Goal: Task Accomplishment & Management: Manage account settings

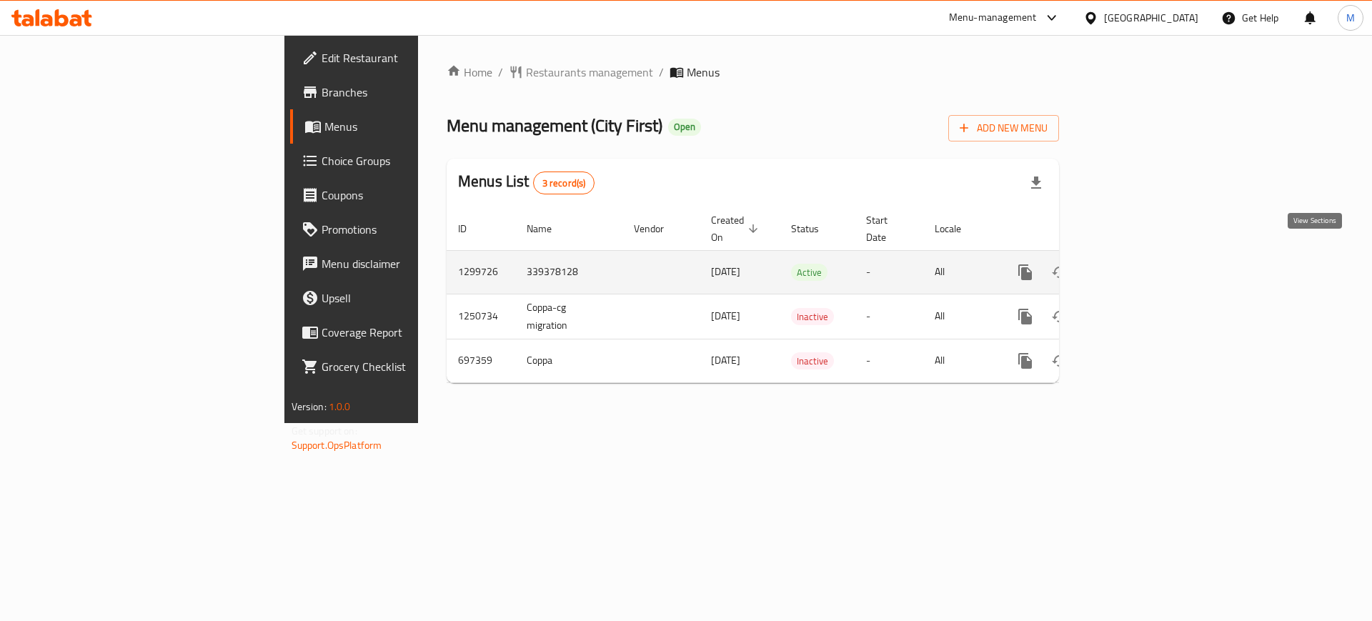
click at [1145, 255] on link "enhanced table" at bounding box center [1128, 272] width 34 height 34
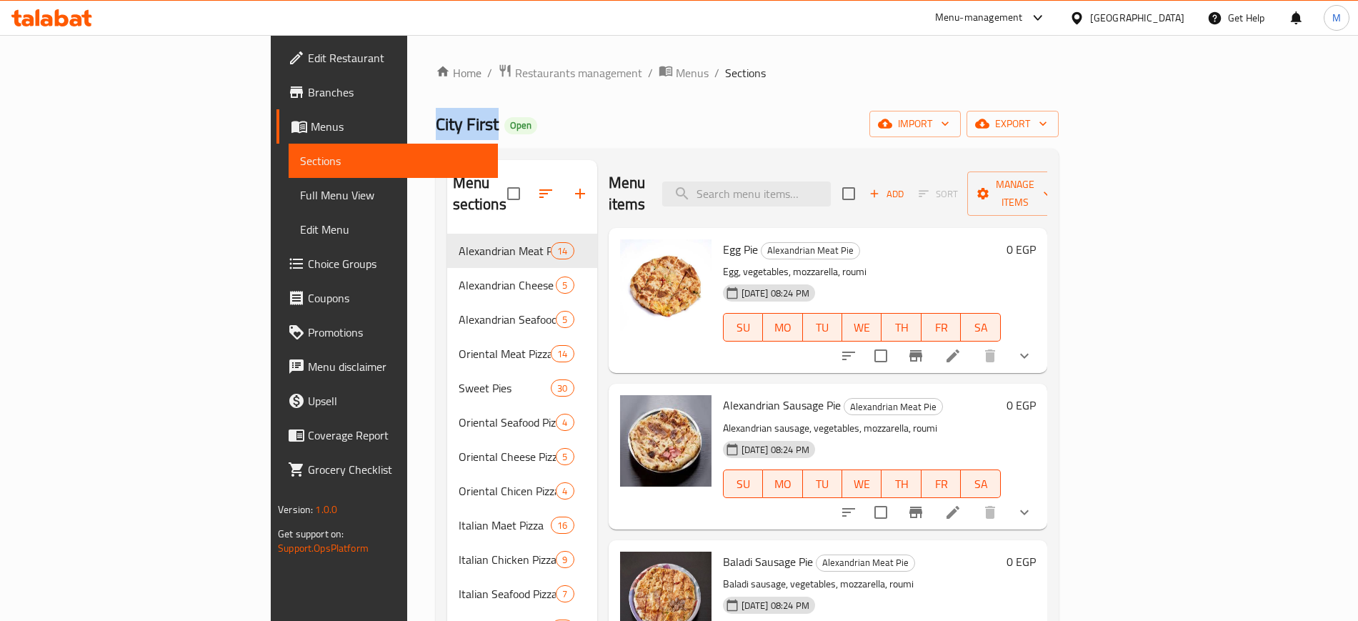
drag, startPoint x: 253, startPoint y: 128, endPoint x: 320, endPoint y: 127, distance: 67.2
click at [407, 127] on div "Home / Restaurants management / Menus / Sections City First Open import export …" at bounding box center [747, 551] width 680 height 1033
copy span "City First"
click at [308, 51] on span "Edit Restaurant" at bounding box center [397, 57] width 178 height 17
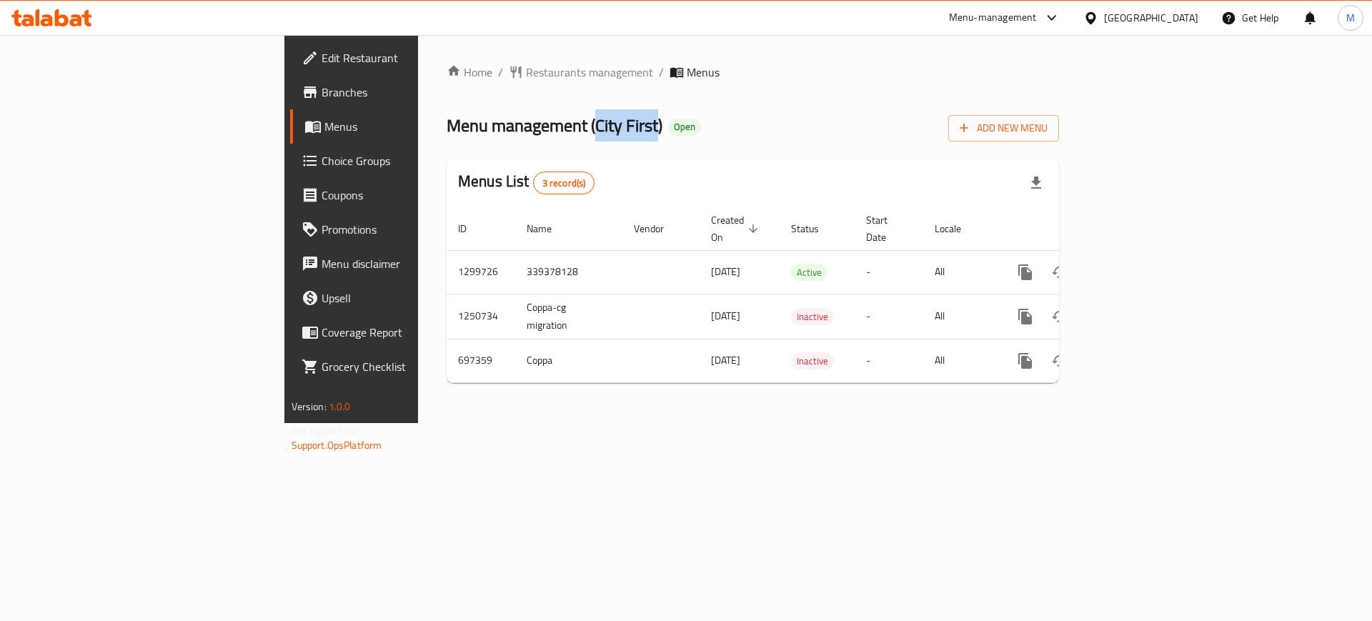
drag, startPoint x: 409, startPoint y: 125, endPoint x: 470, endPoint y: 126, distance: 61.4
click at [470, 126] on span "Menu management ( City First )" at bounding box center [554, 125] width 216 height 32
copy span "City First"
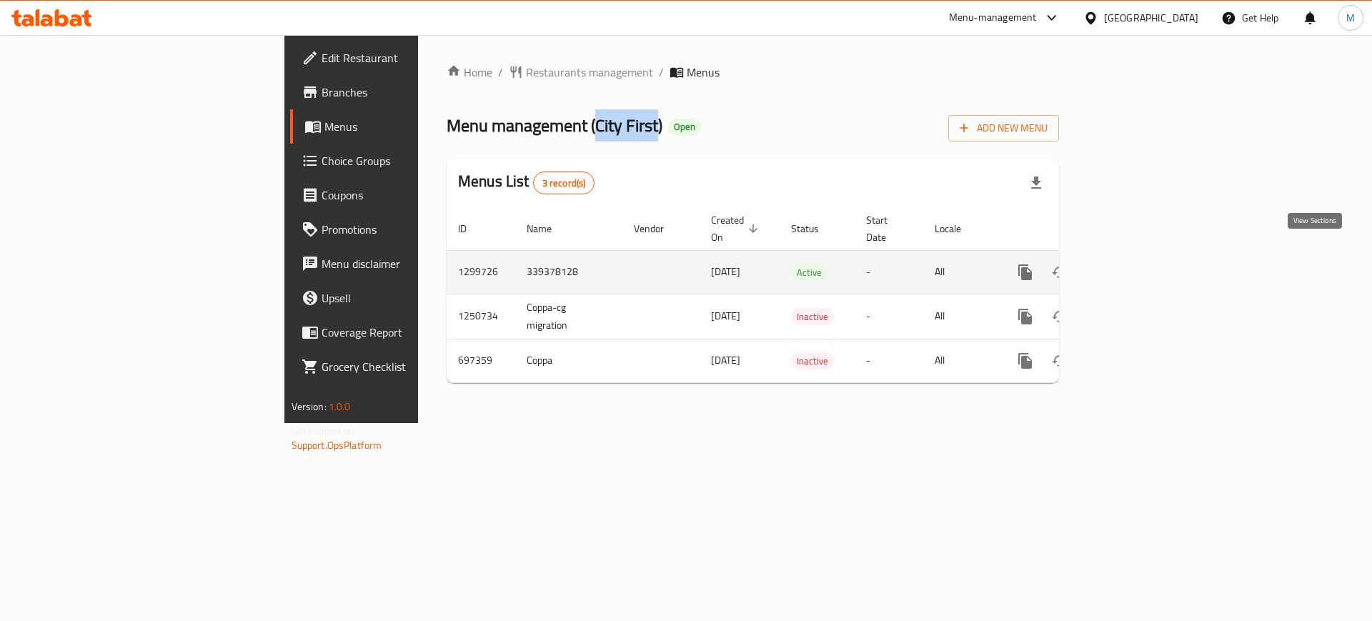
click at [1137, 264] on icon "enhanced table" at bounding box center [1127, 272] width 17 height 17
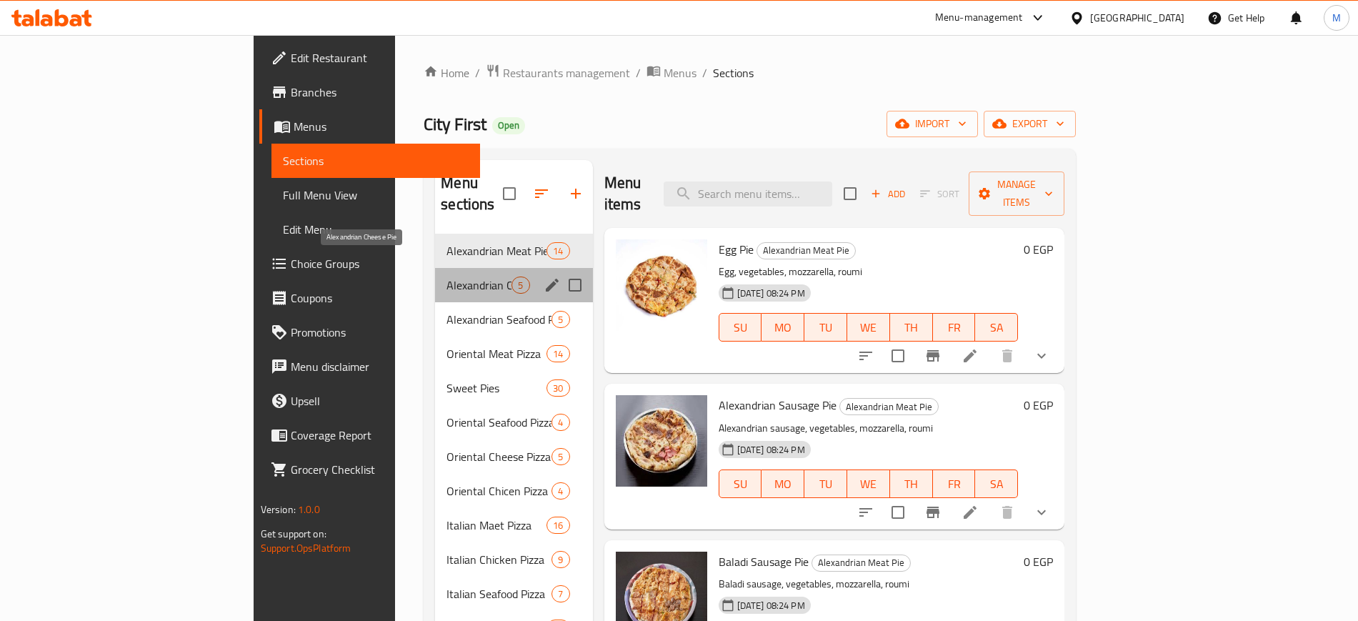
click at [446, 276] on span "Alexandrian Cheese Pie" at bounding box center [478, 284] width 65 height 17
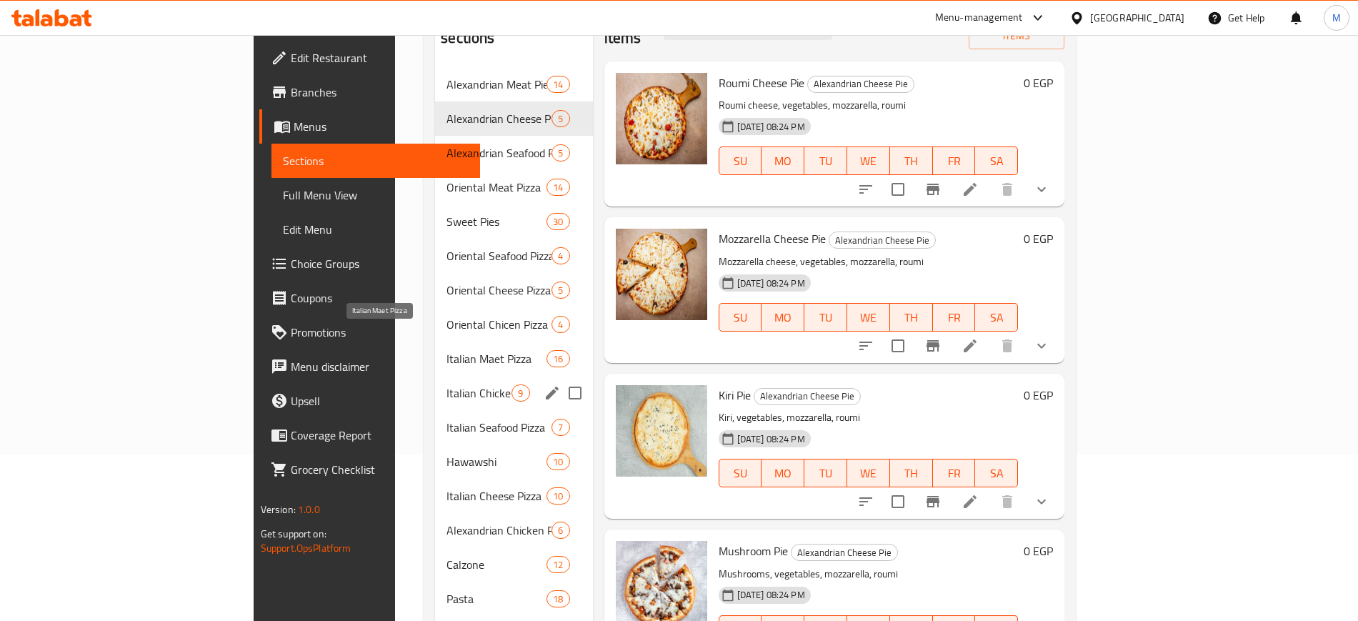
scroll to position [426, 0]
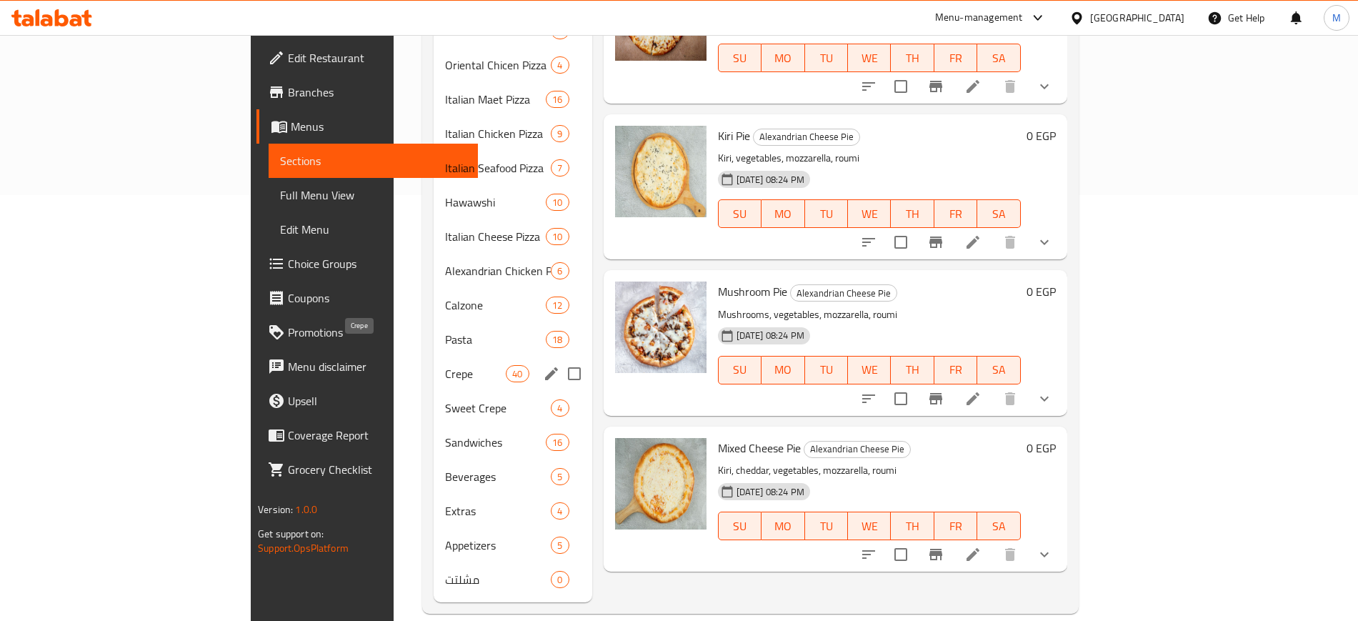
click at [445, 365] on span "Crepe" at bounding box center [475, 373] width 61 height 17
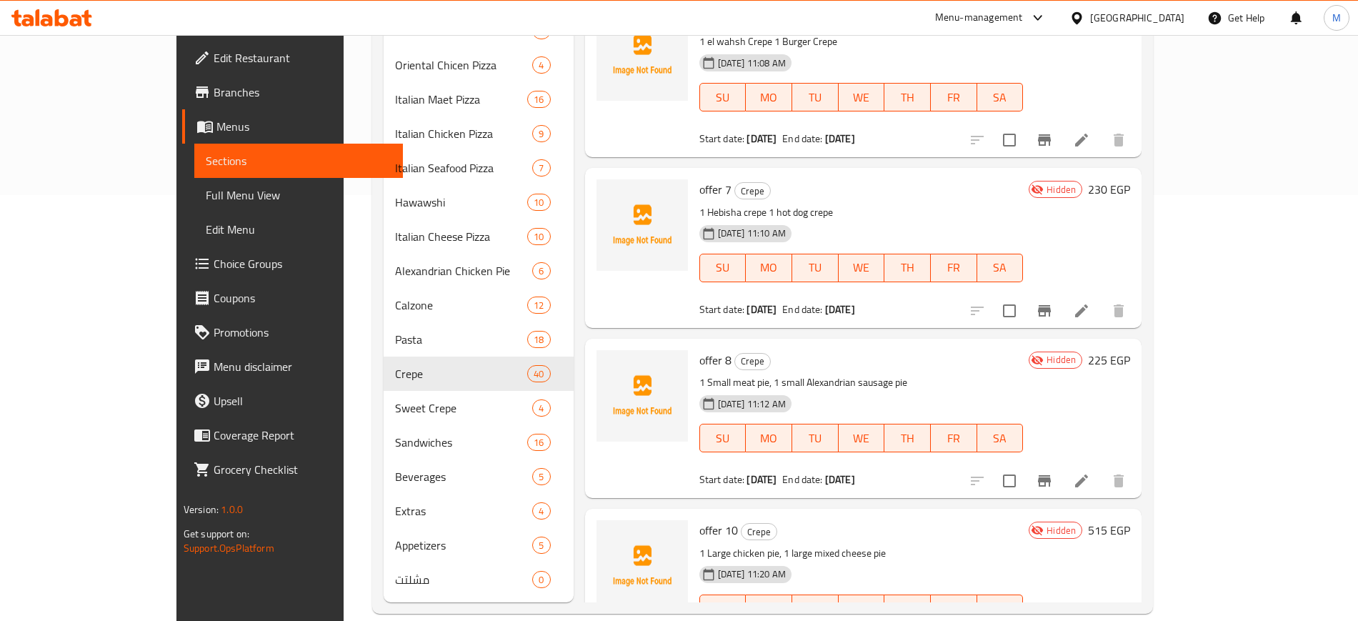
scroll to position [5518, 0]
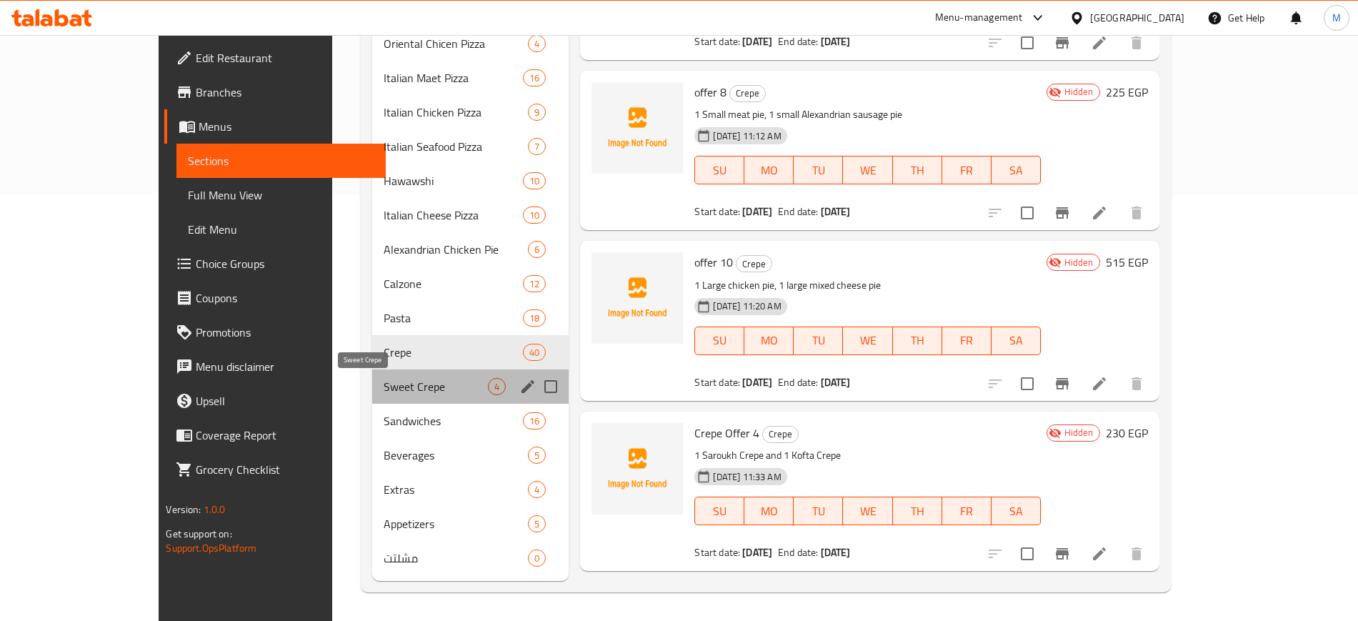
click at [384, 387] on span "Sweet Crepe" at bounding box center [436, 386] width 104 height 17
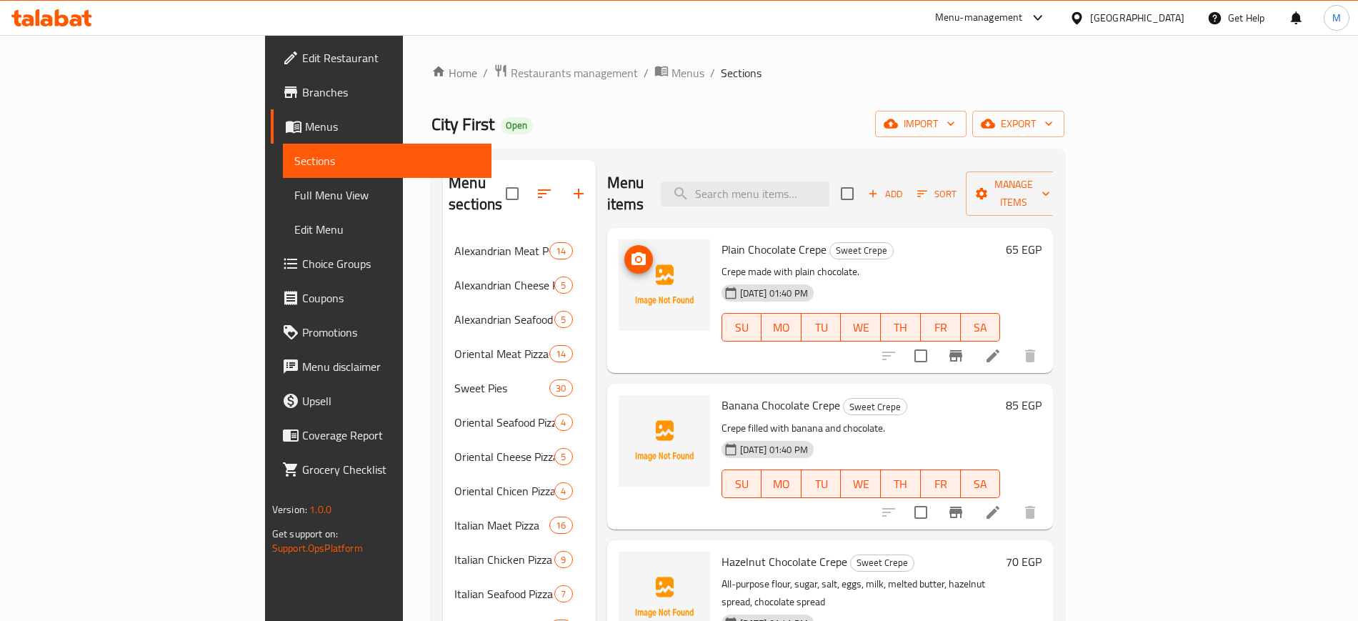
click at [630, 251] on icon "upload picture" at bounding box center [638, 259] width 17 height 17
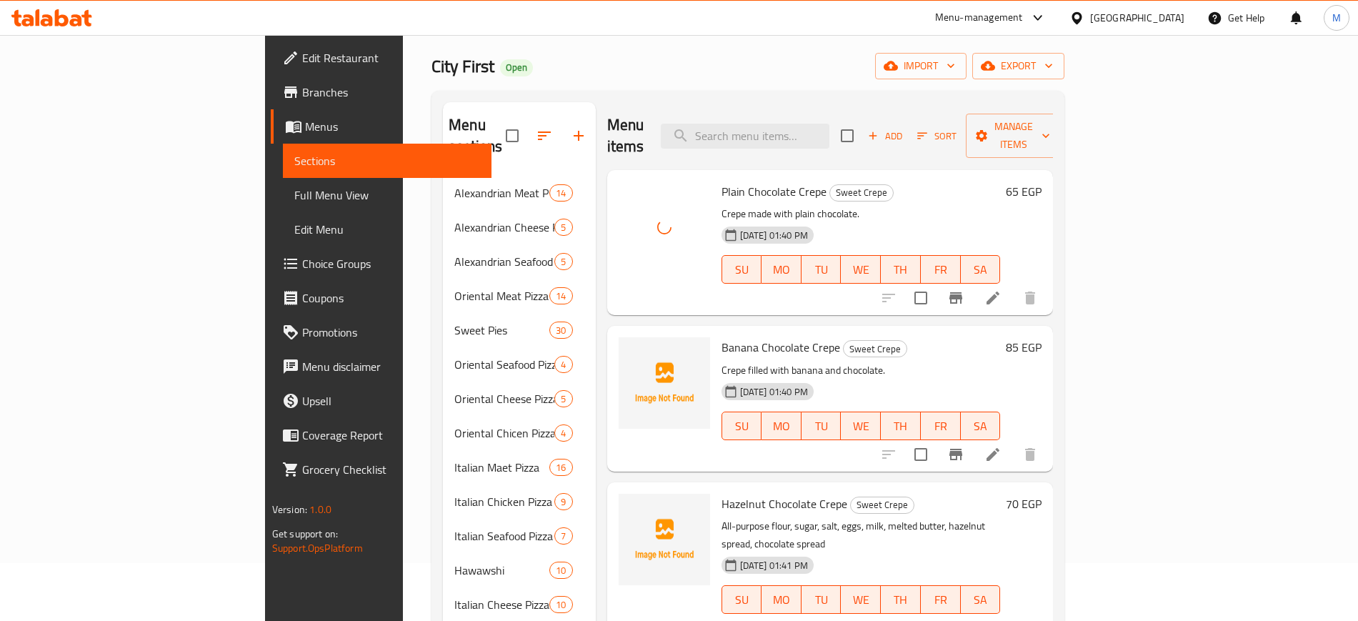
scroll to position [89, 0]
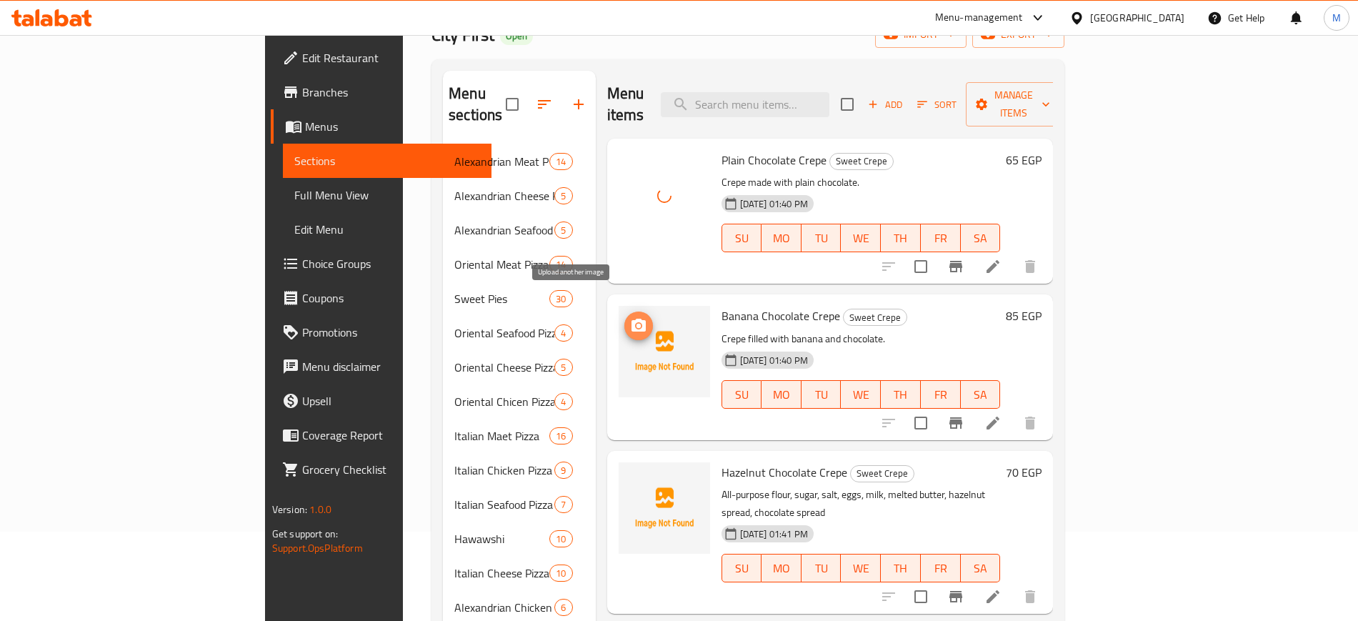
click at [631, 319] on icon "upload picture" at bounding box center [638, 325] width 14 height 13
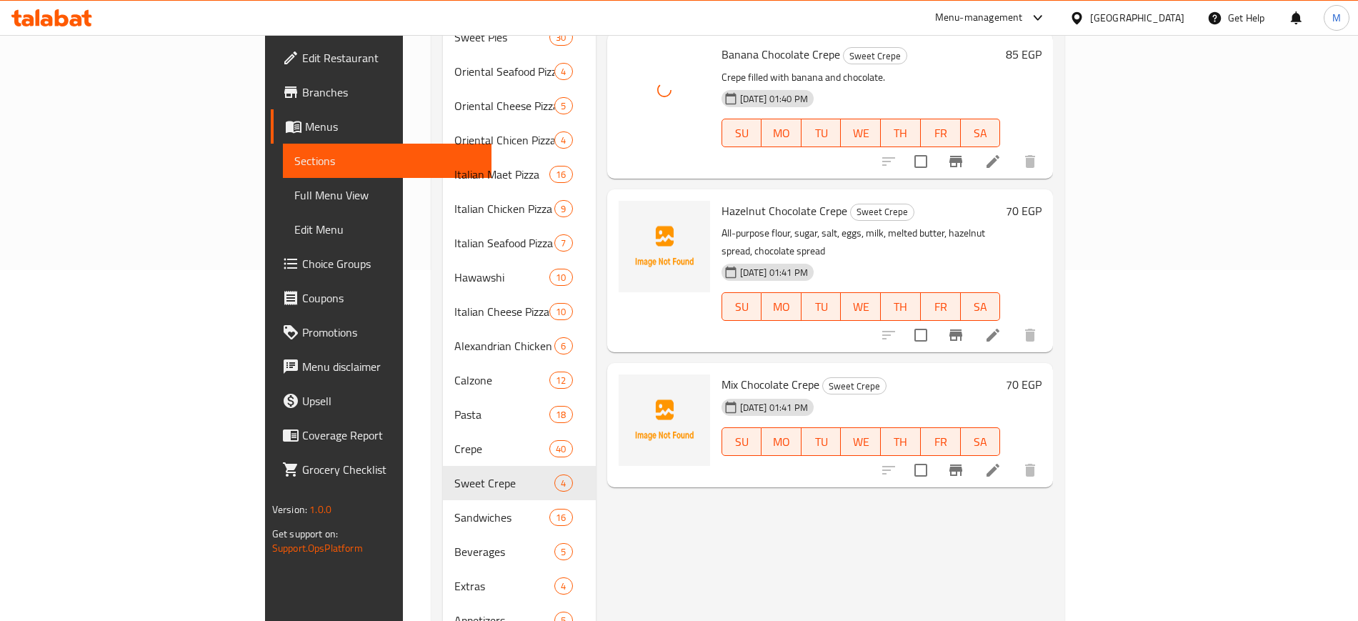
scroll to position [357, 0]
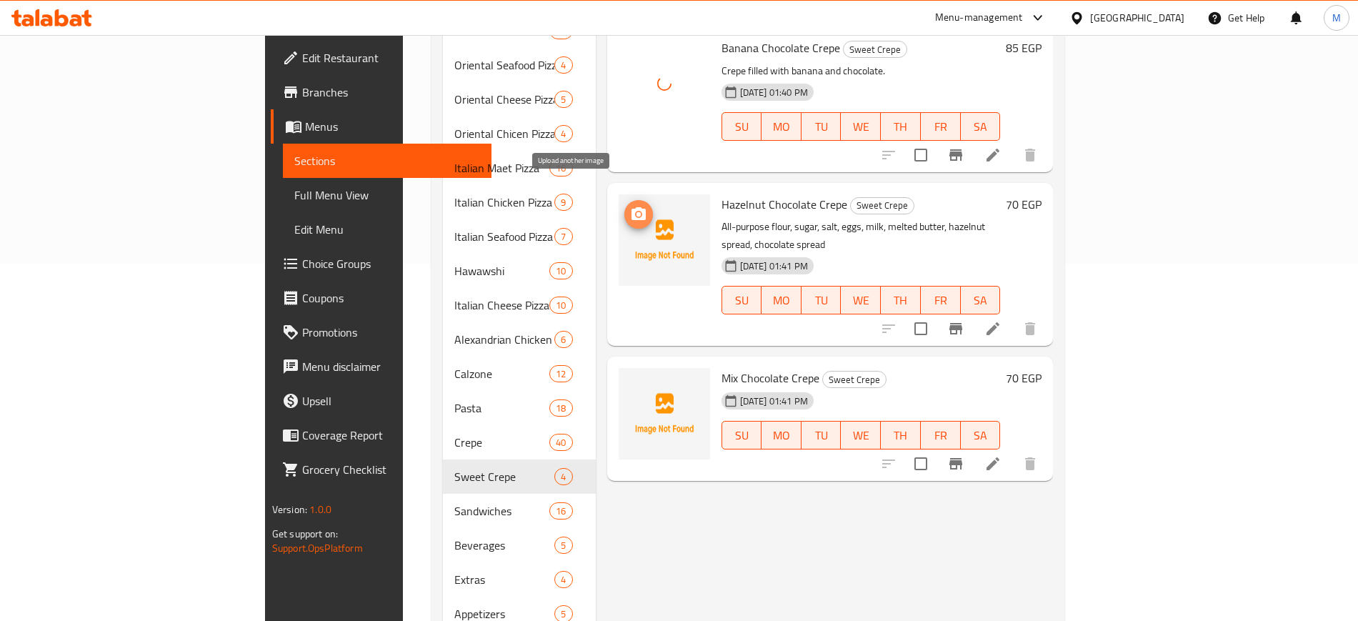
click at [631, 207] on icon "upload picture" at bounding box center [638, 213] width 14 height 13
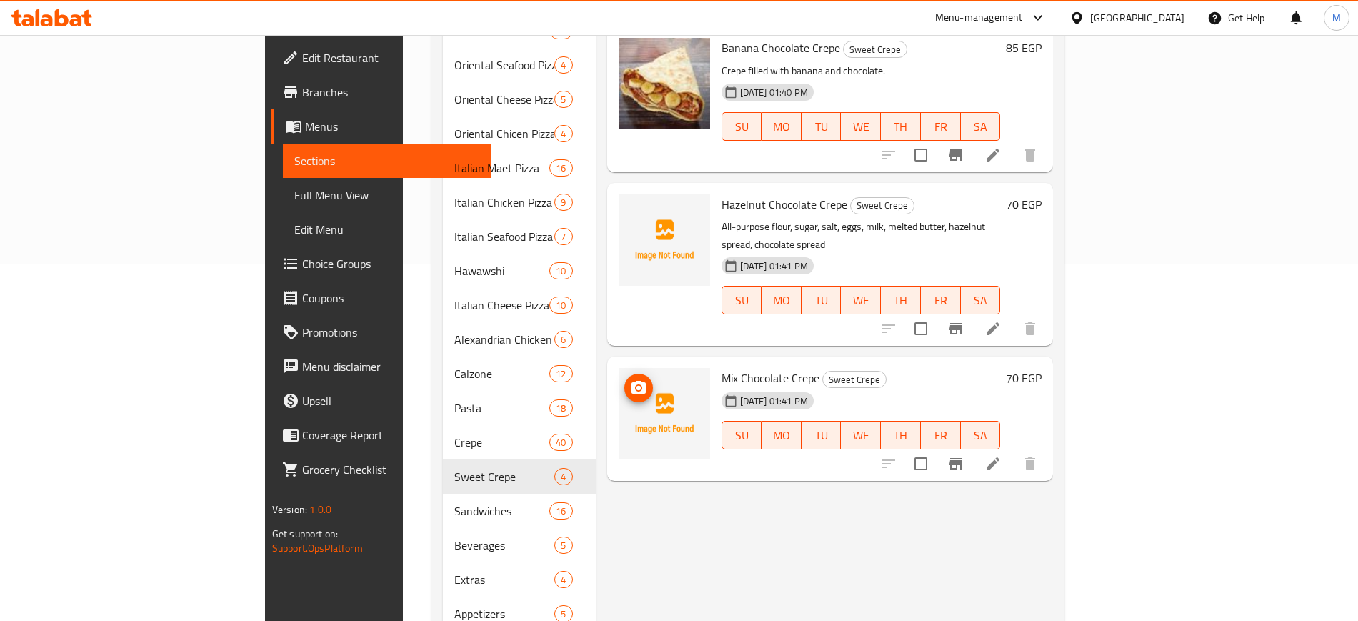
click at [636, 386] on circle "upload picture" at bounding box center [638, 388] width 4 height 4
click at [631, 207] on icon "upload picture" at bounding box center [638, 213] width 14 height 13
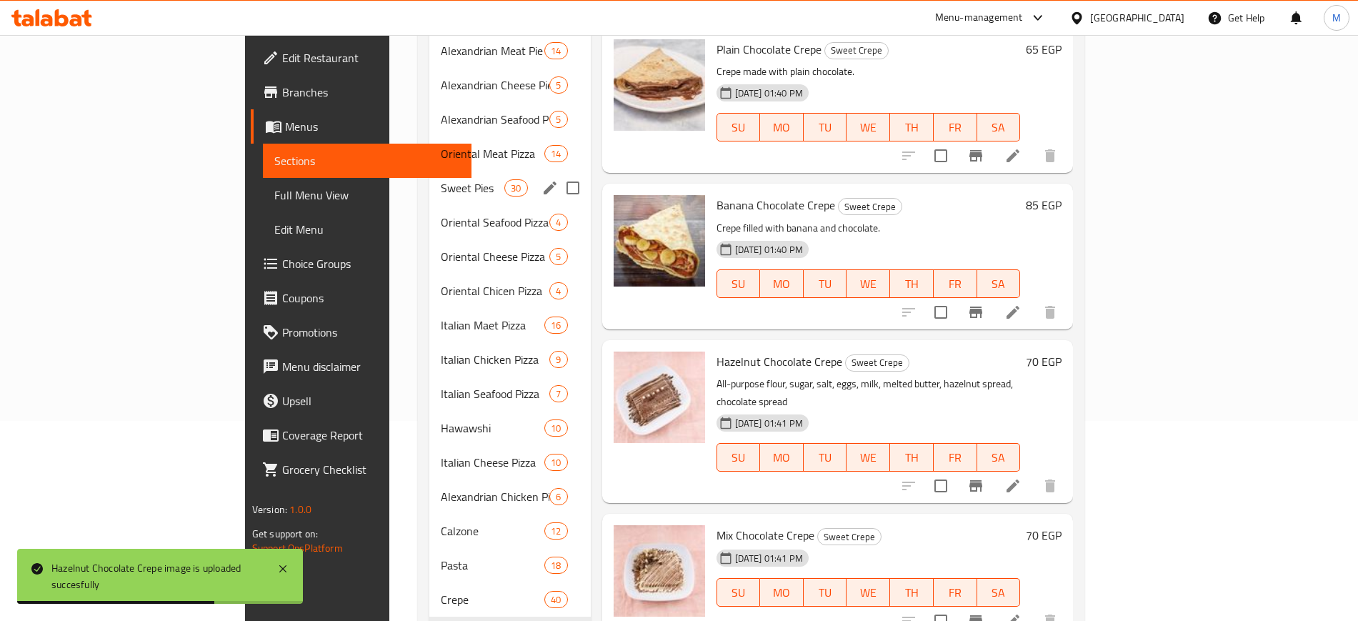
scroll to position [426, 0]
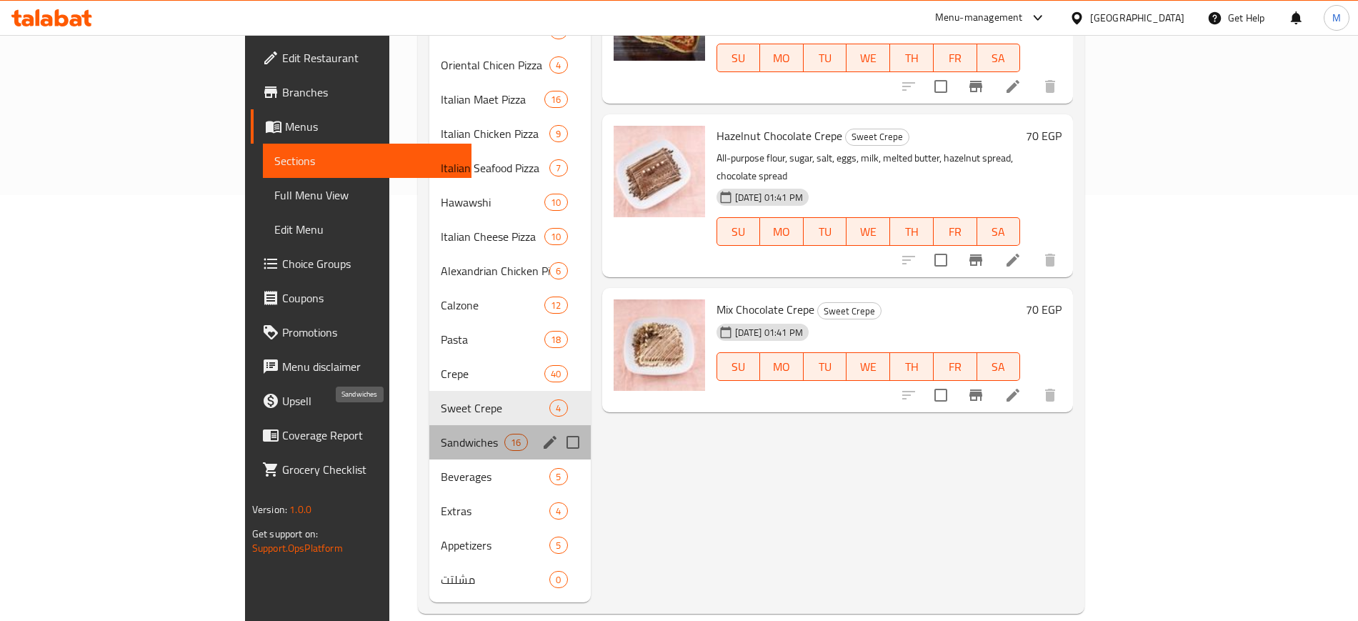
click at [441, 434] on span "Sandwiches" at bounding box center [473, 442] width 64 height 17
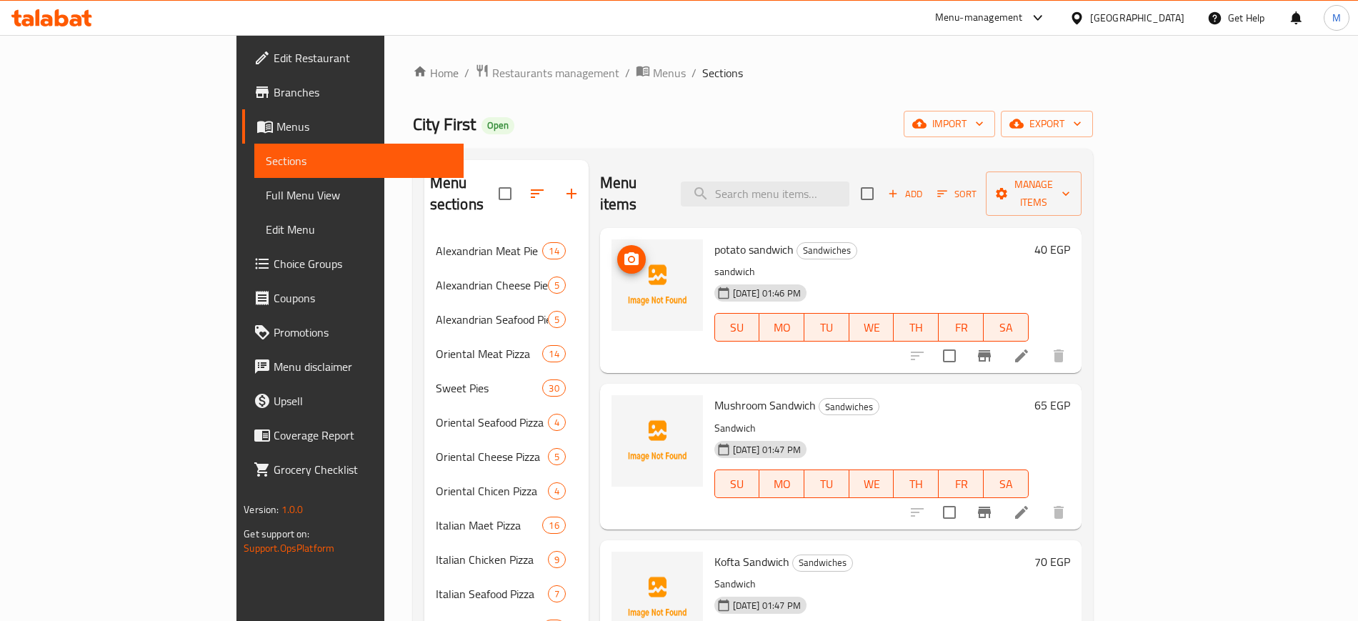
click at [623, 251] on icon "upload picture" at bounding box center [631, 259] width 17 height 17
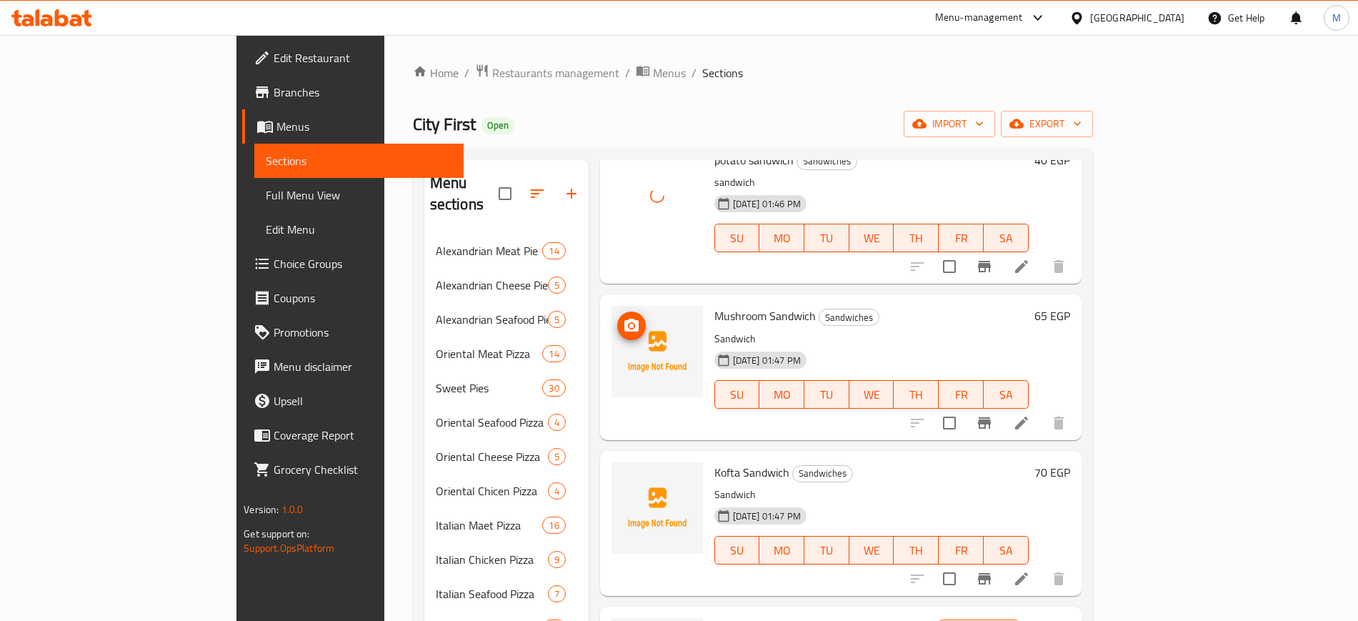
click at [624, 319] on icon "upload picture" at bounding box center [631, 325] width 14 height 13
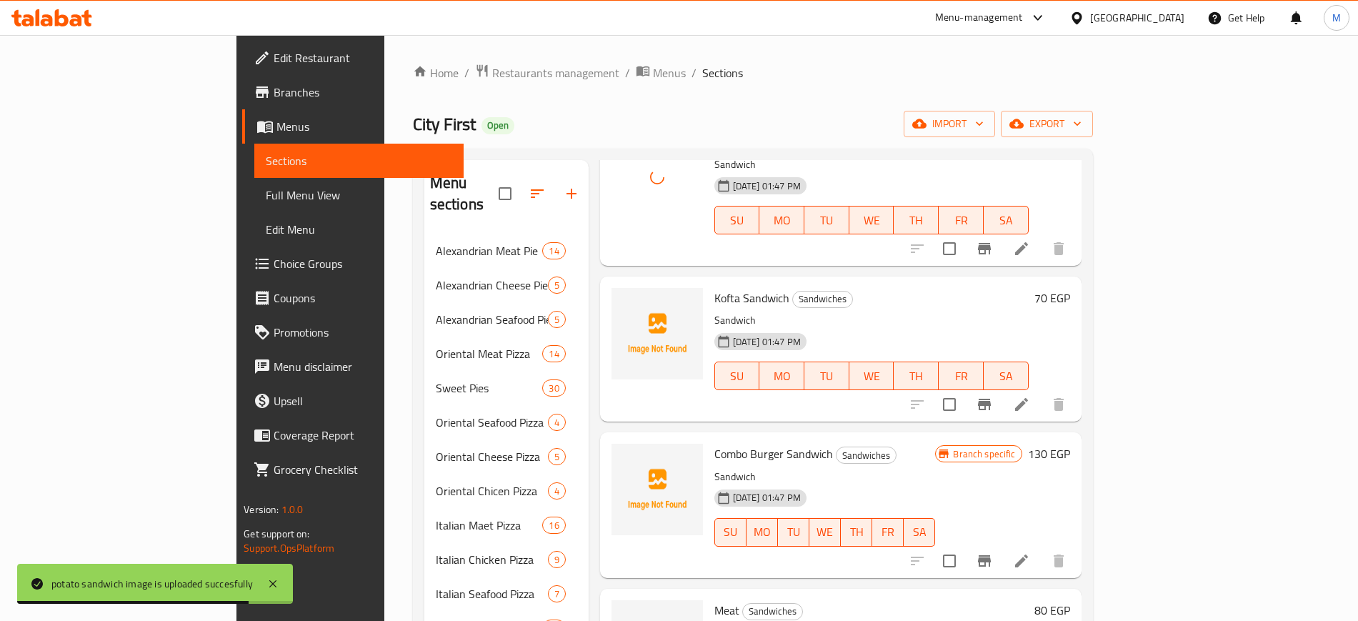
scroll to position [268, 0]
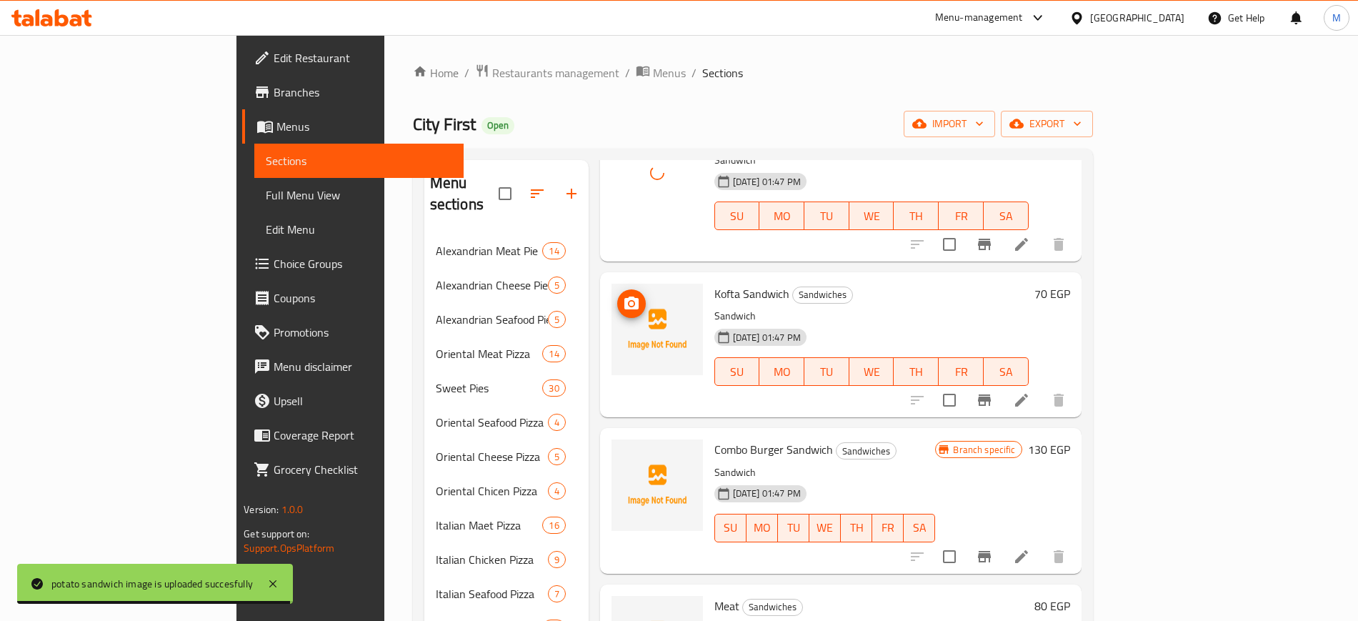
click at [623, 295] on icon "upload picture" at bounding box center [631, 303] width 17 height 17
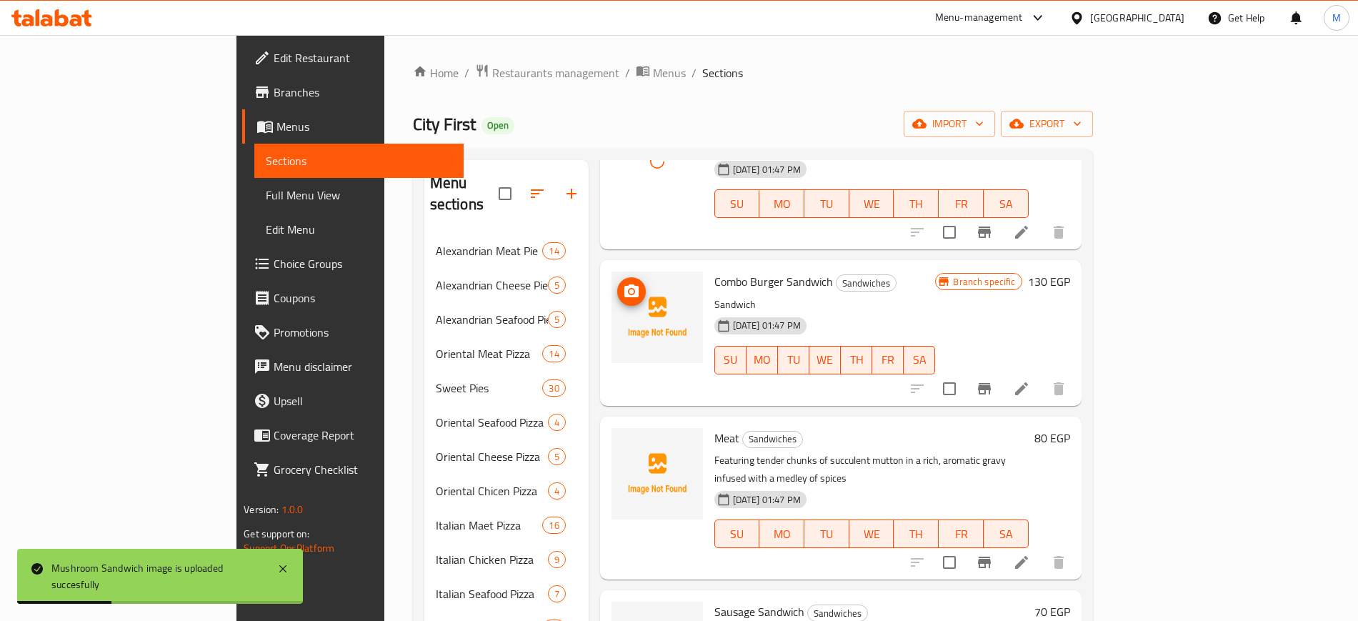
scroll to position [446, 0]
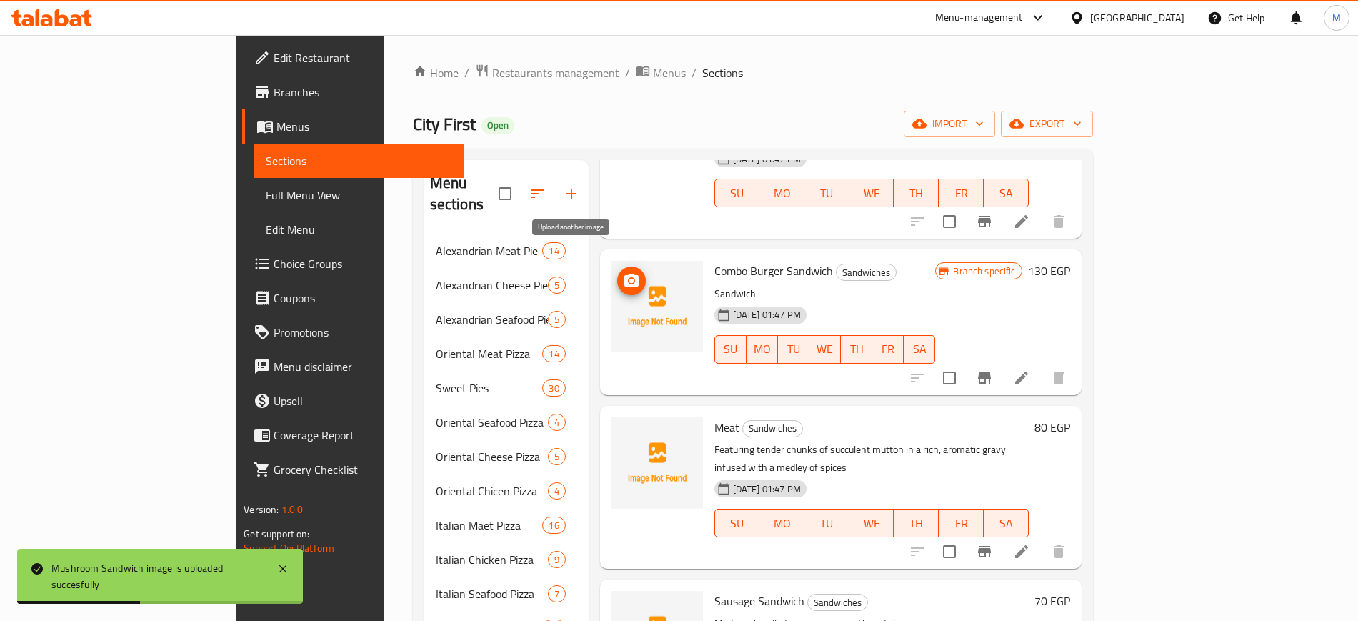
click at [629, 279] on circle "upload picture" at bounding box center [631, 281] width 4 height 4
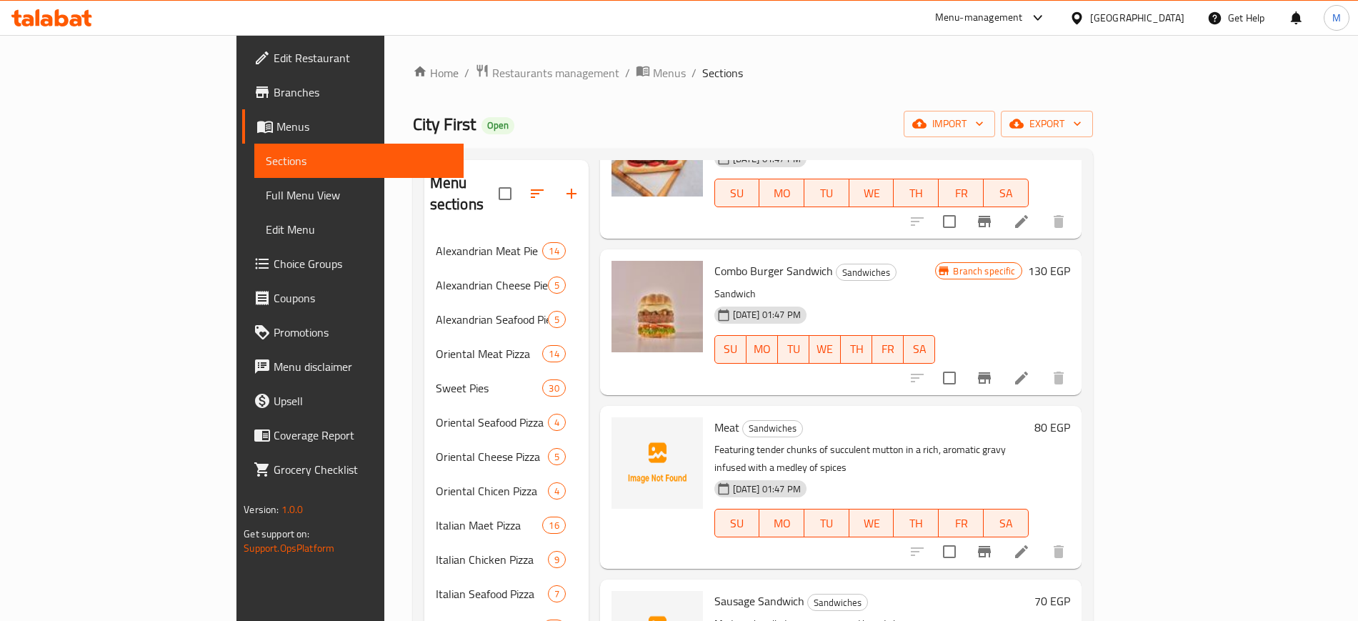
scroll to position [625, 0]
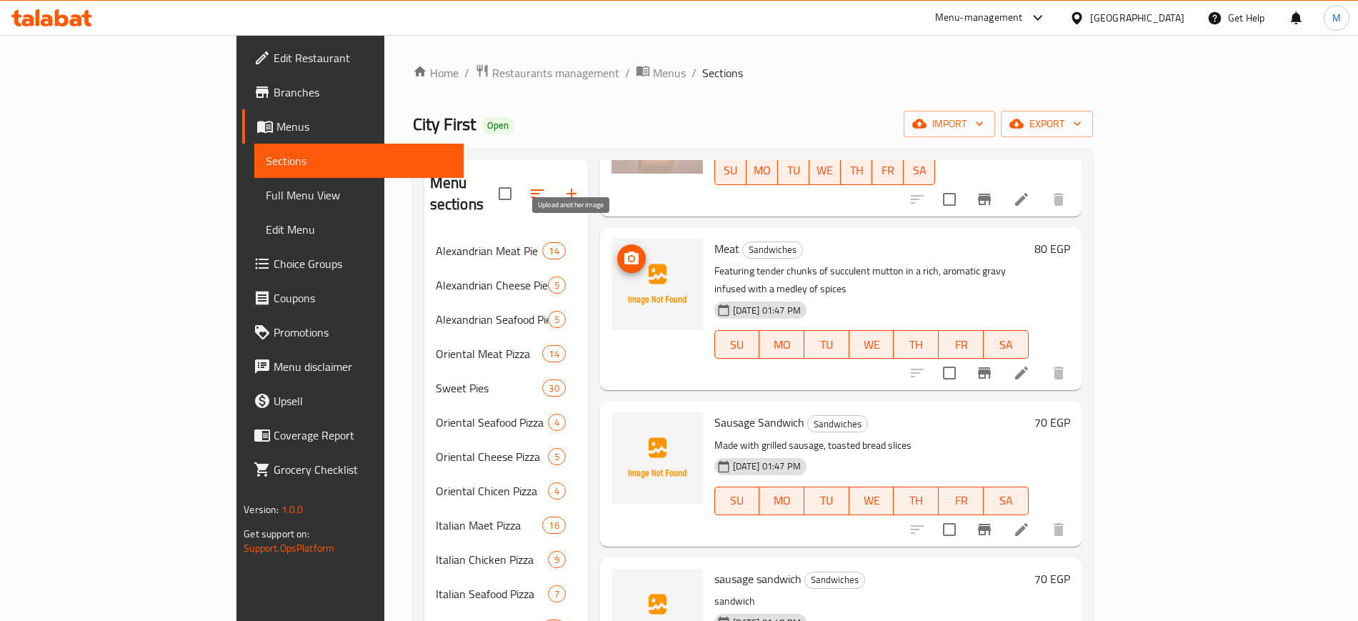
click at [629, 256] on circle "upload picture" at bounding box center [631, 258] width 4 height 4
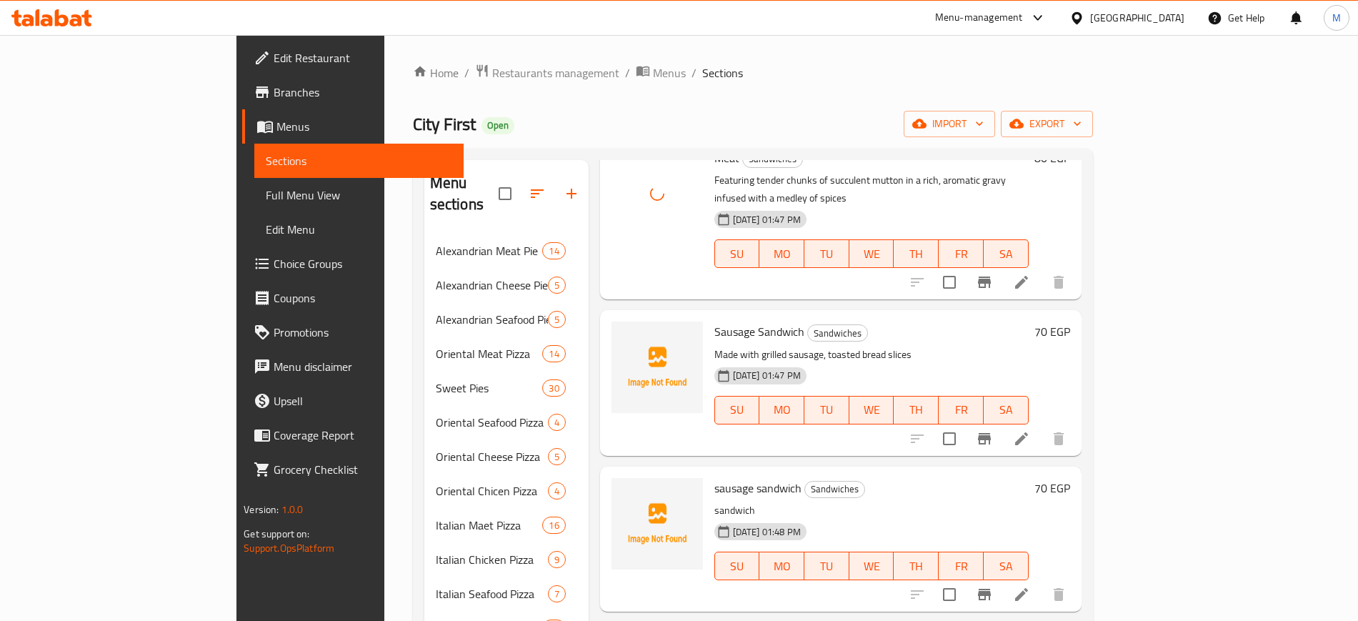
scroll to position [804, 0]
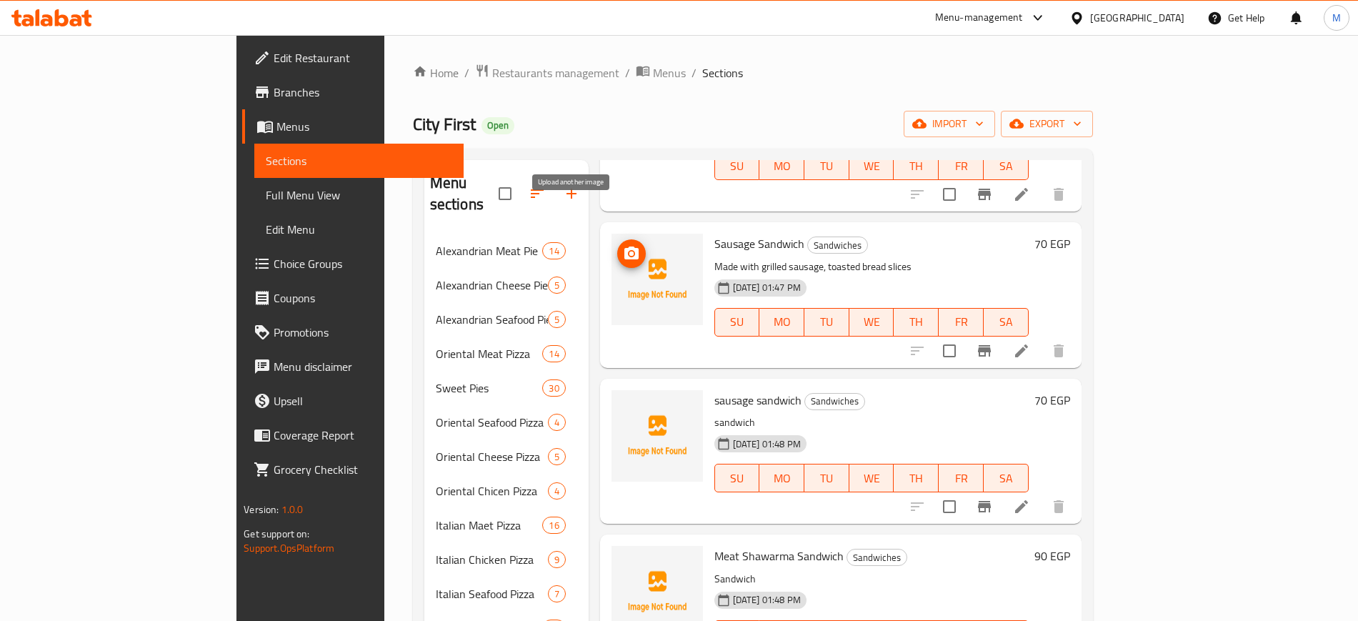
click at [624, 246] on icon "upload picture" at bounding box center [631, 252] width 14 height 13
click at [623, 245] on icon "upload picture" at bounding box center [631, 253] width 17 height 17
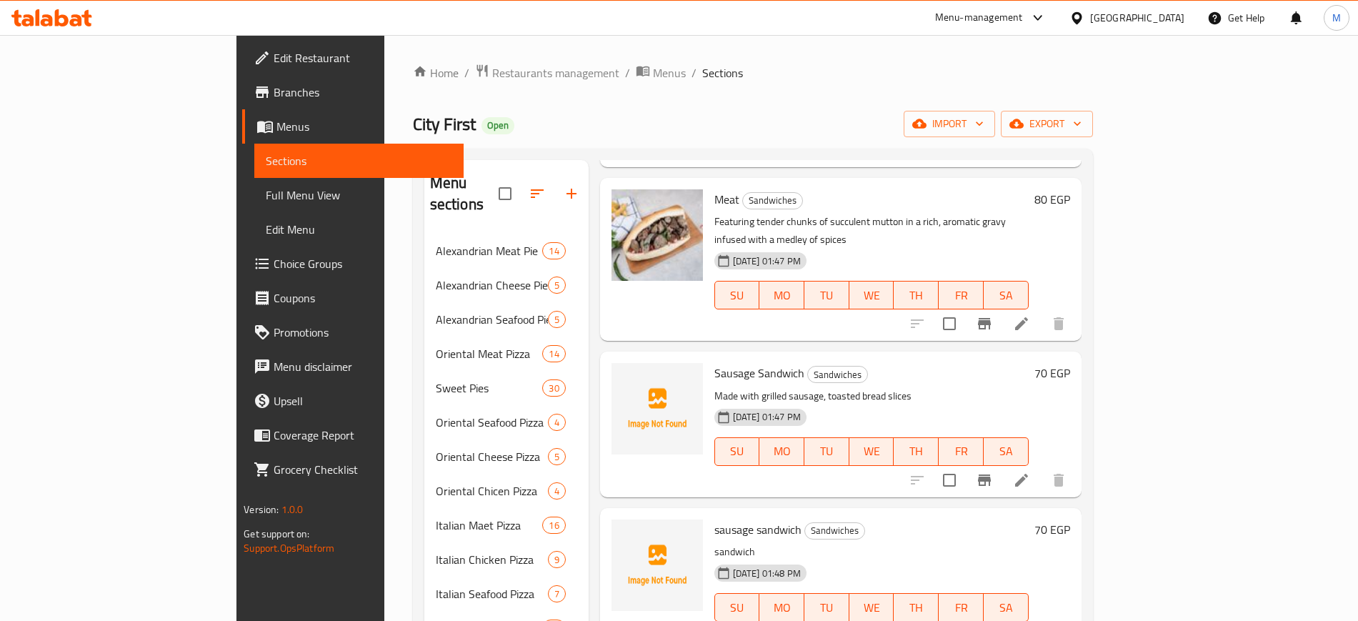
scroll to position [714, 0]
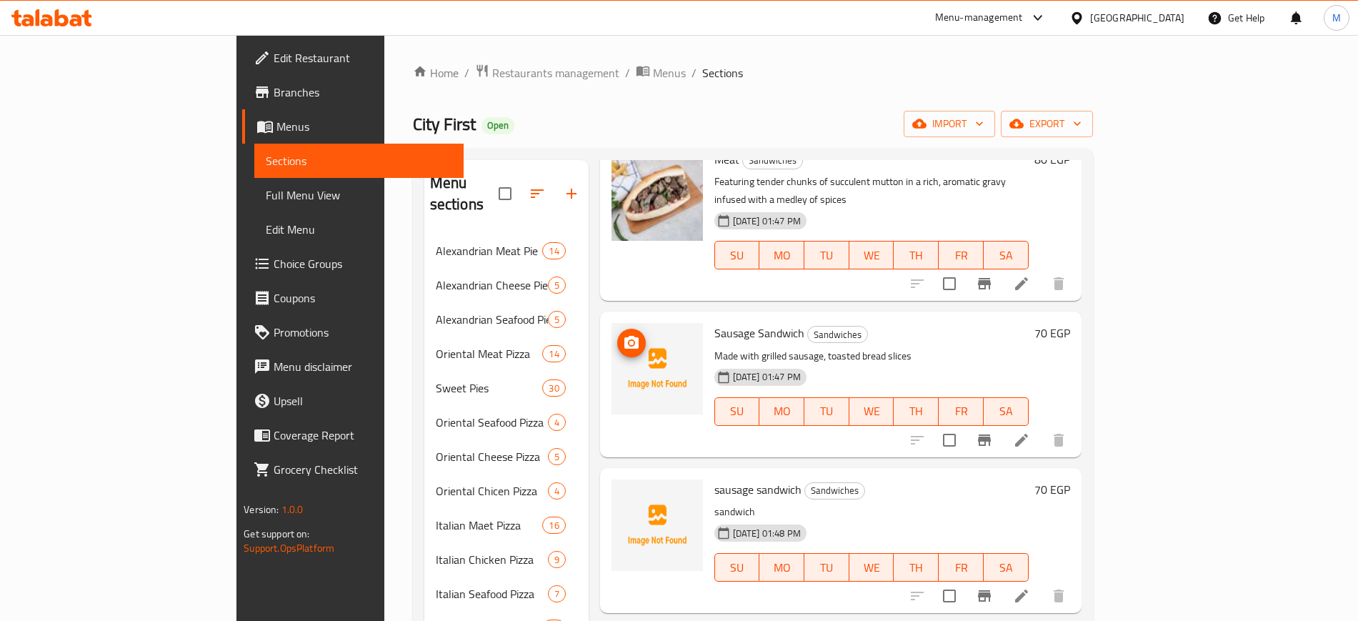
click at [624, 336] on icon "upload picture" at bounding box center [631, 342] width 14 height 13
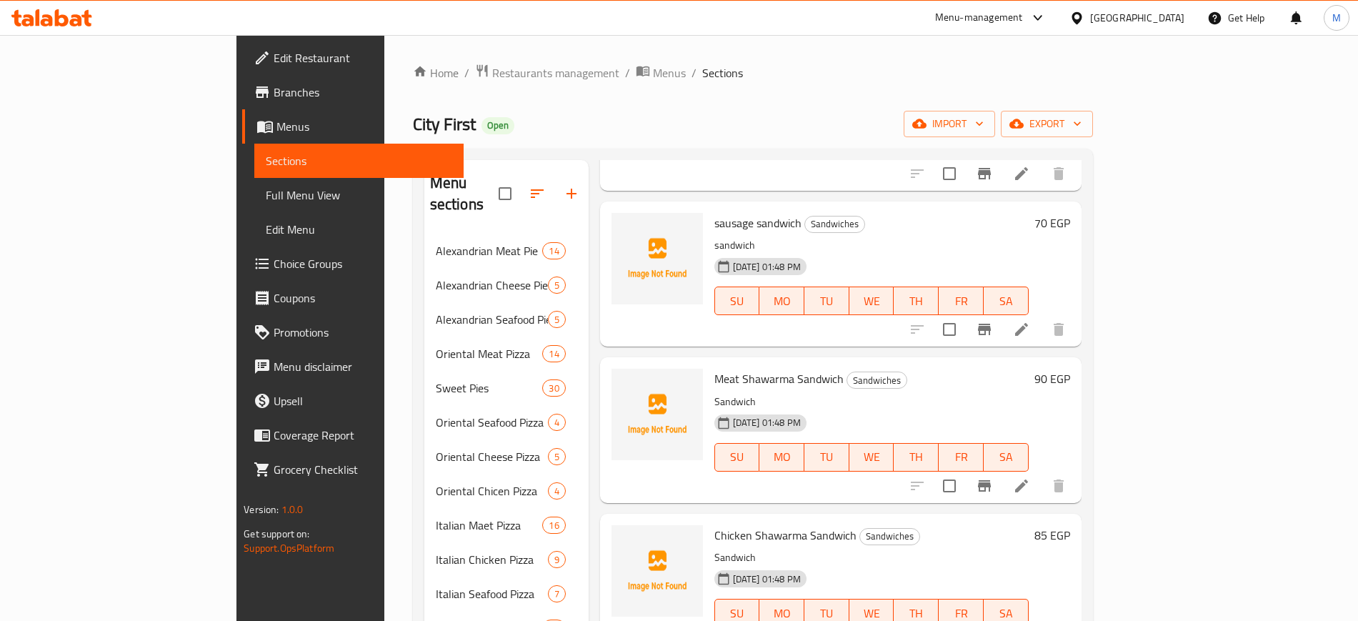
scroll to position [982, 0]
click at [624, 224] on icon "upload picture" at bounding box center [631, 230] width 14 height 13
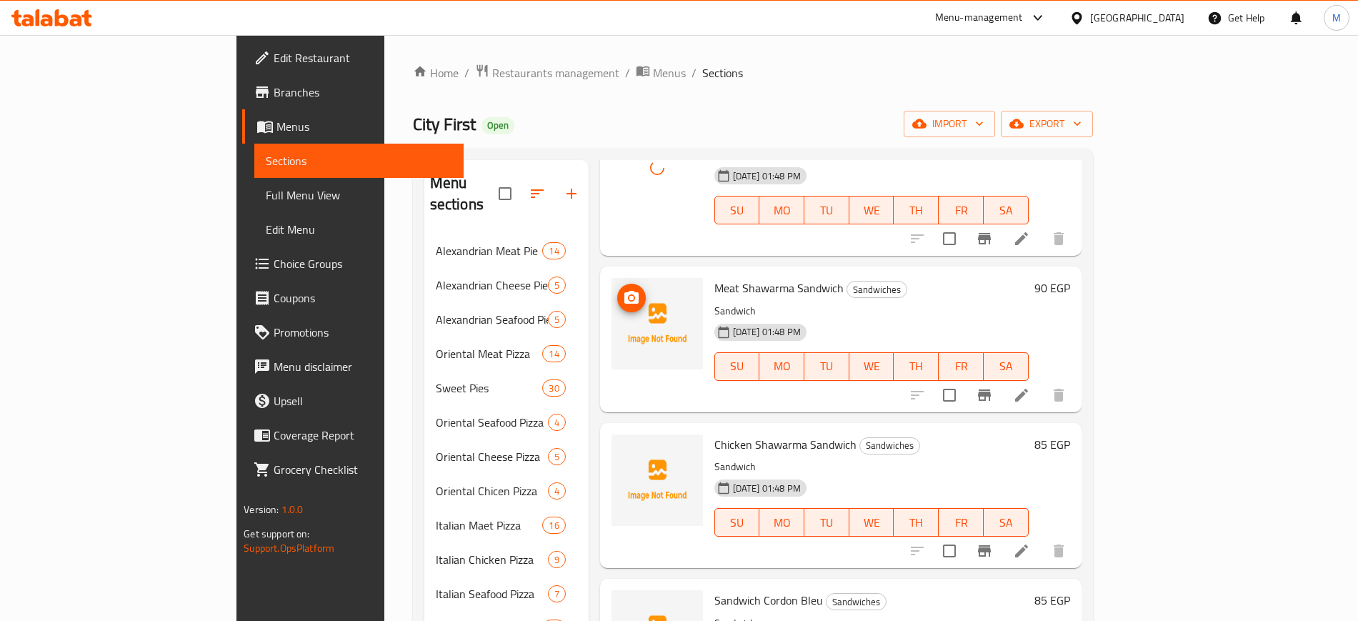
click at [624, 291] on icon "upload picture" at bounding box center [631, 297] width 14 height 13
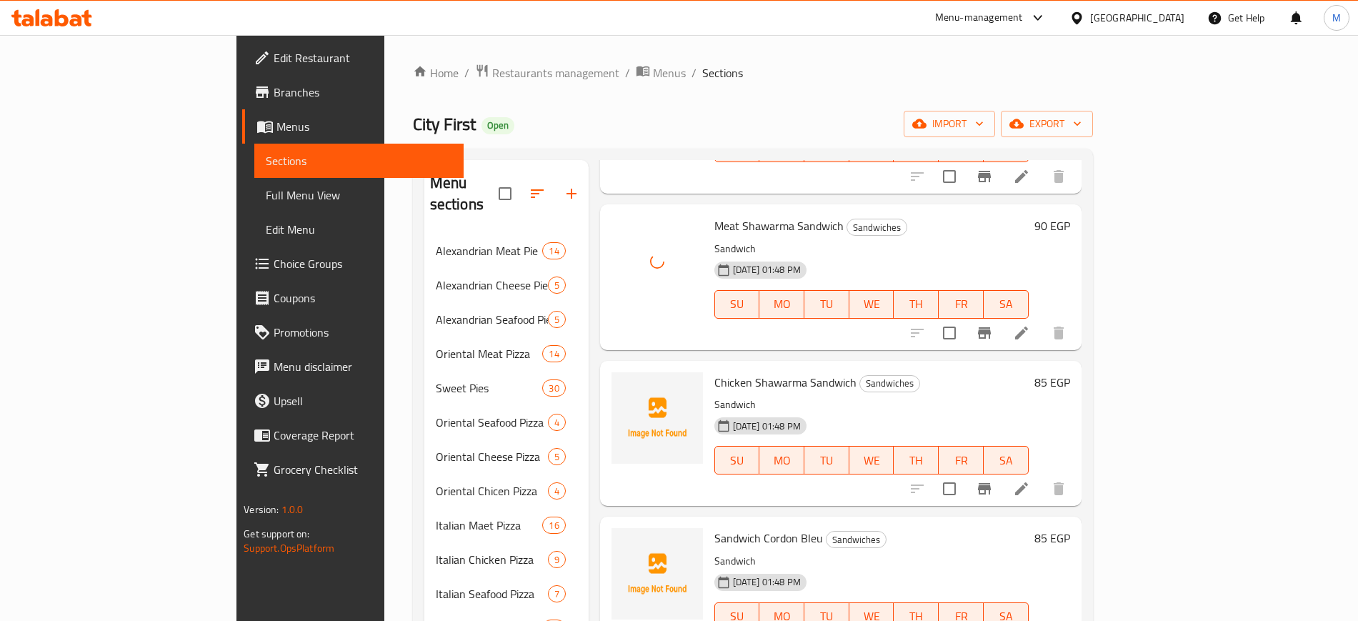
scroll to position [1161, 0]
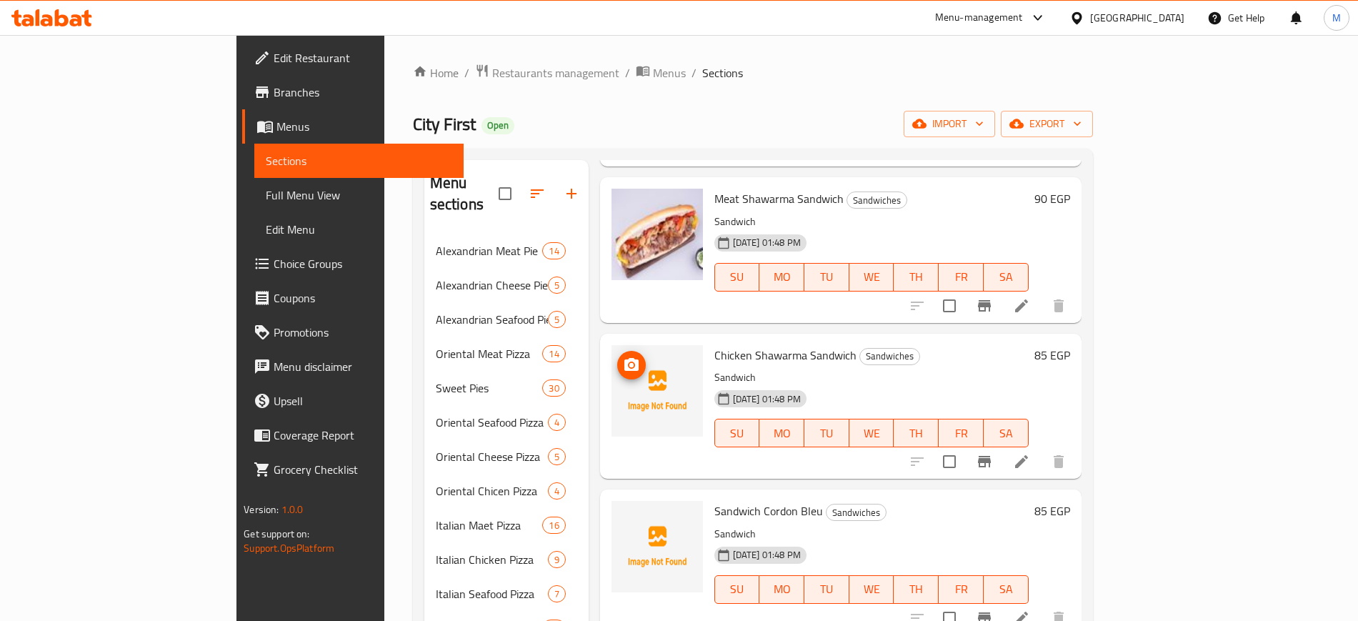
click at [624, 358] on icon "upload picture" at bounding box center [631, 364] width 14 height 13
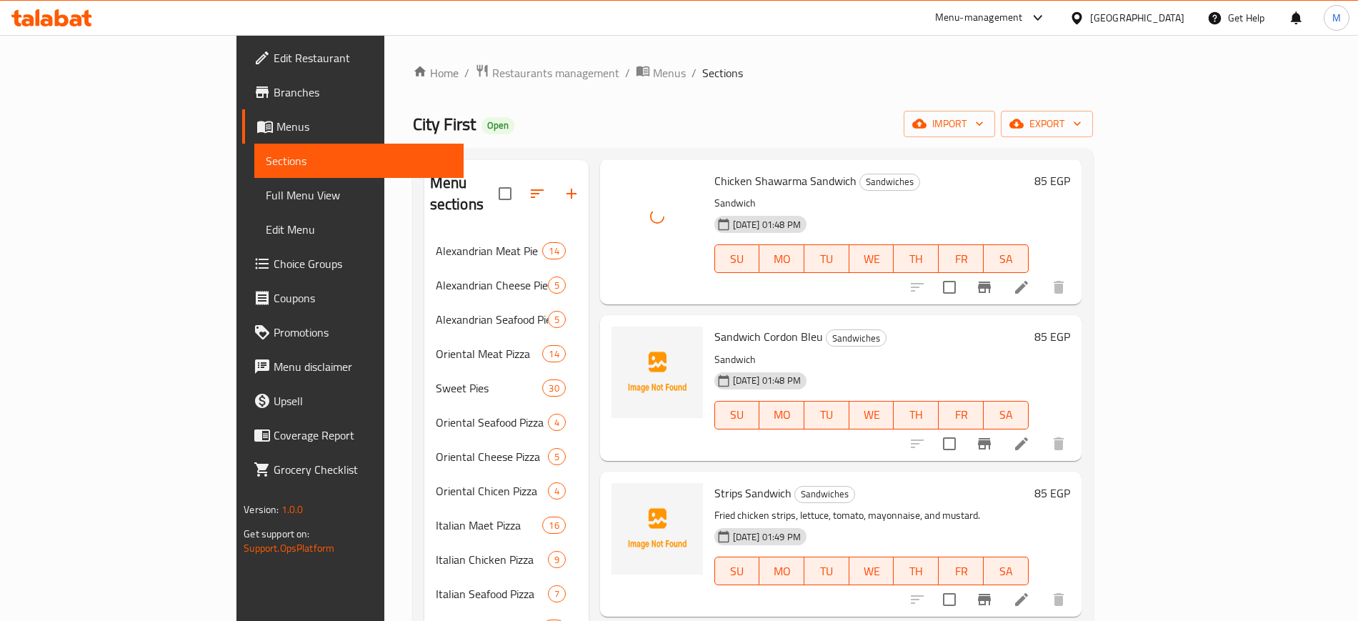
scroll to position [1339, 0]
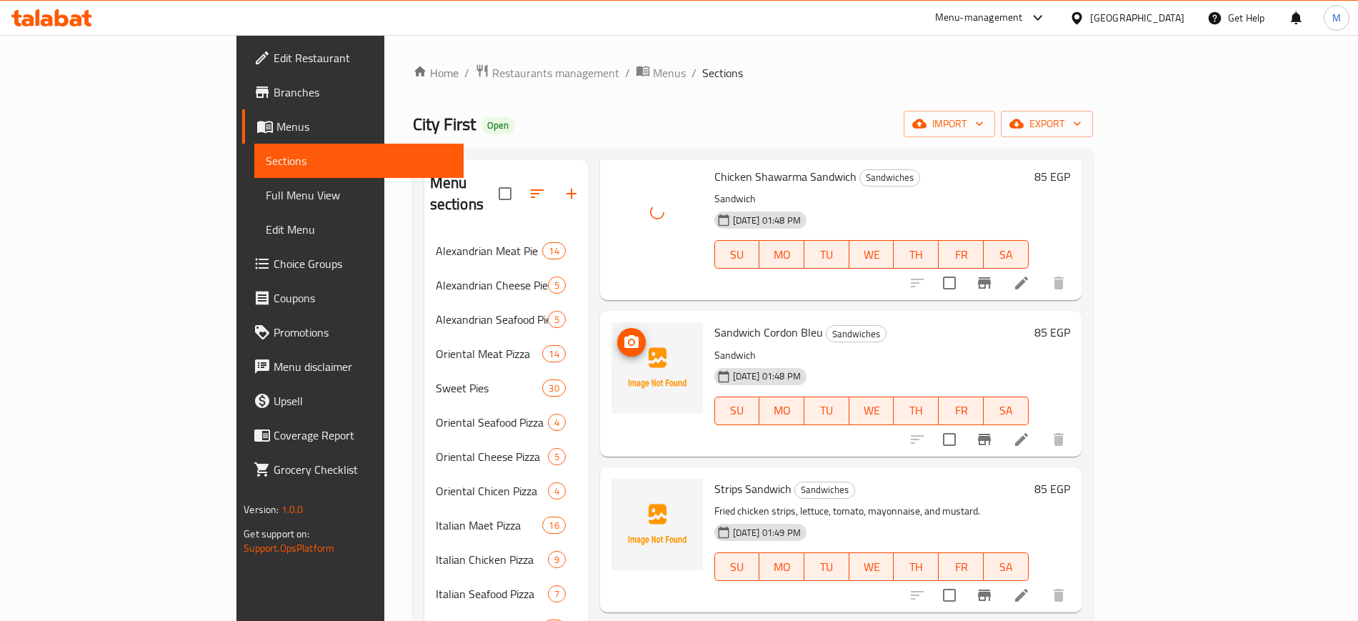
click at [624, 335] on icon "upload picture" at bounding box center [631, 341] width 14 height 13
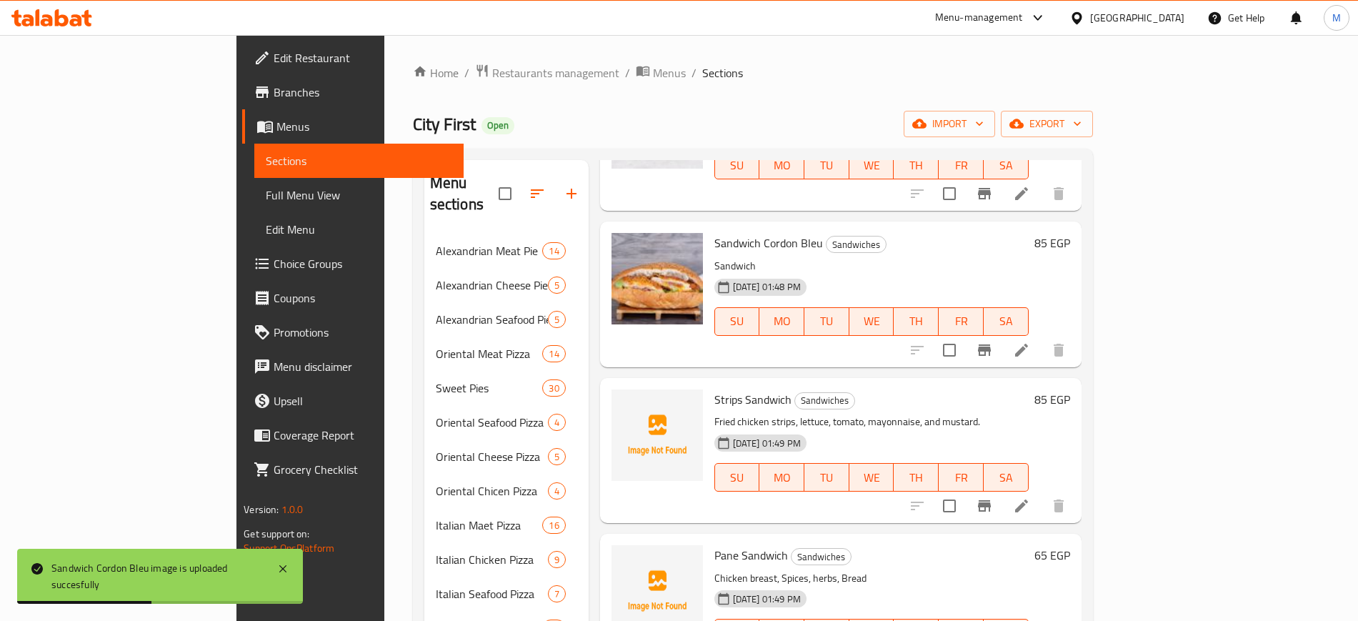
scroll to position [1518, 0]
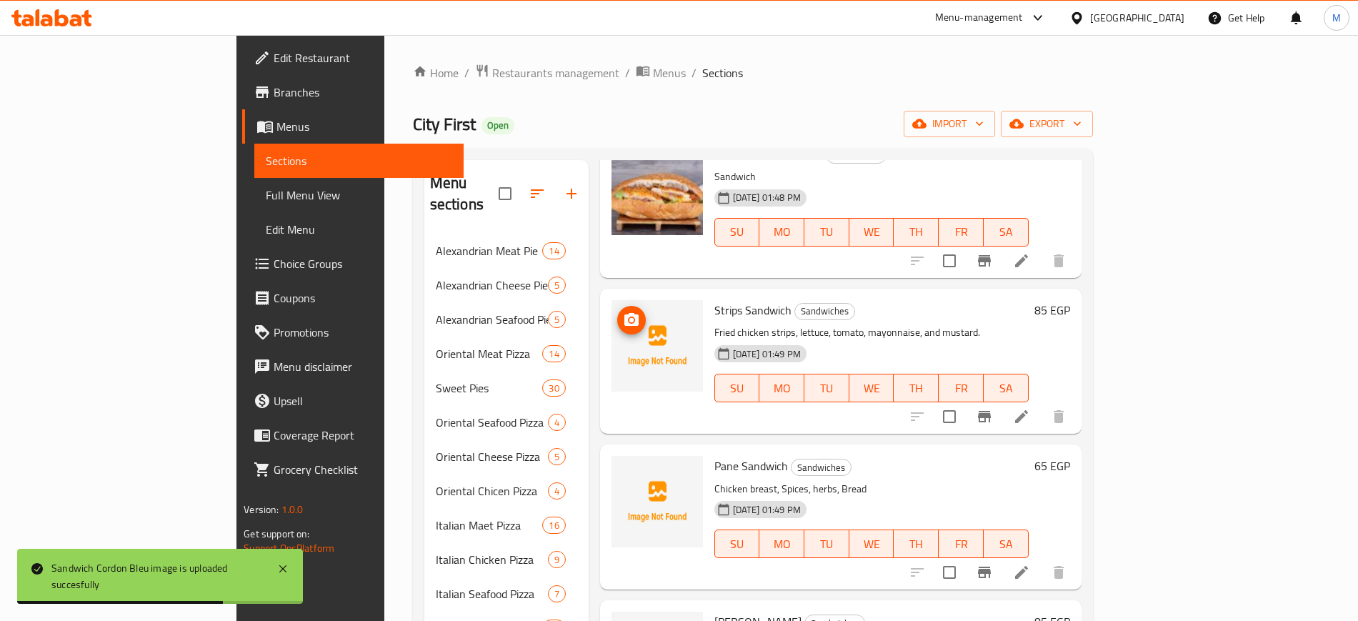
click at [617, 311] on span "upload picture" at bounding box center [631, 319] width 29 height 17
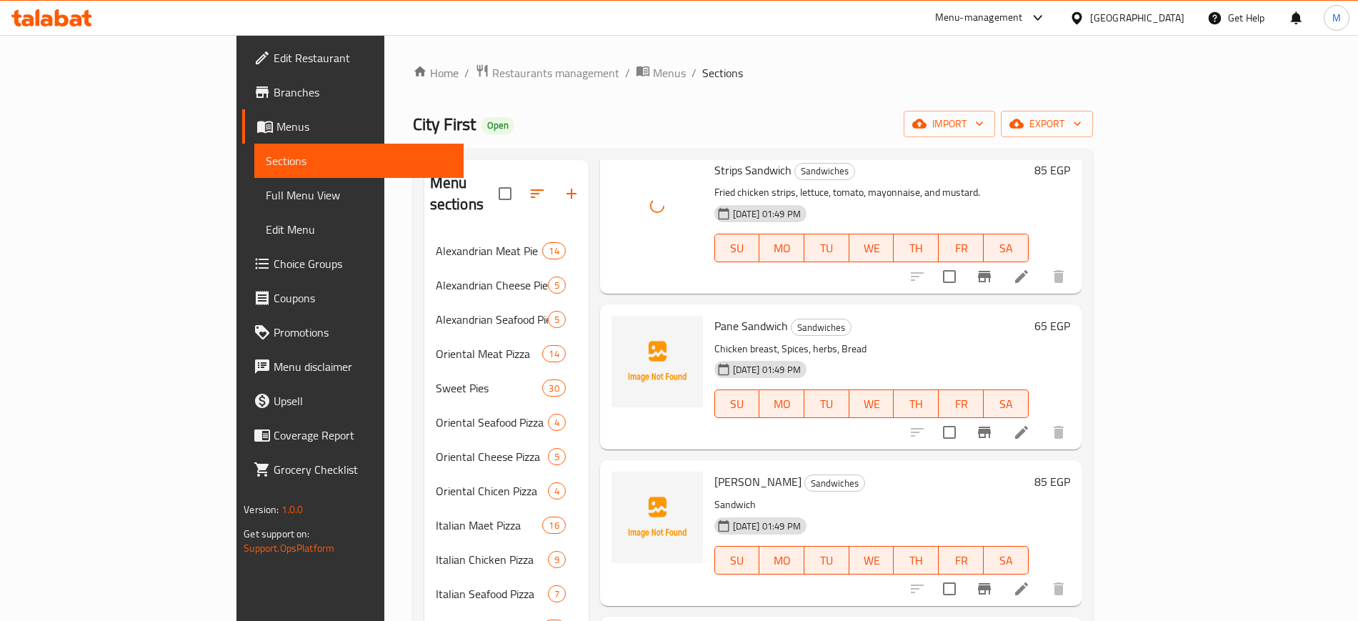
scroll to position [1686, 0]
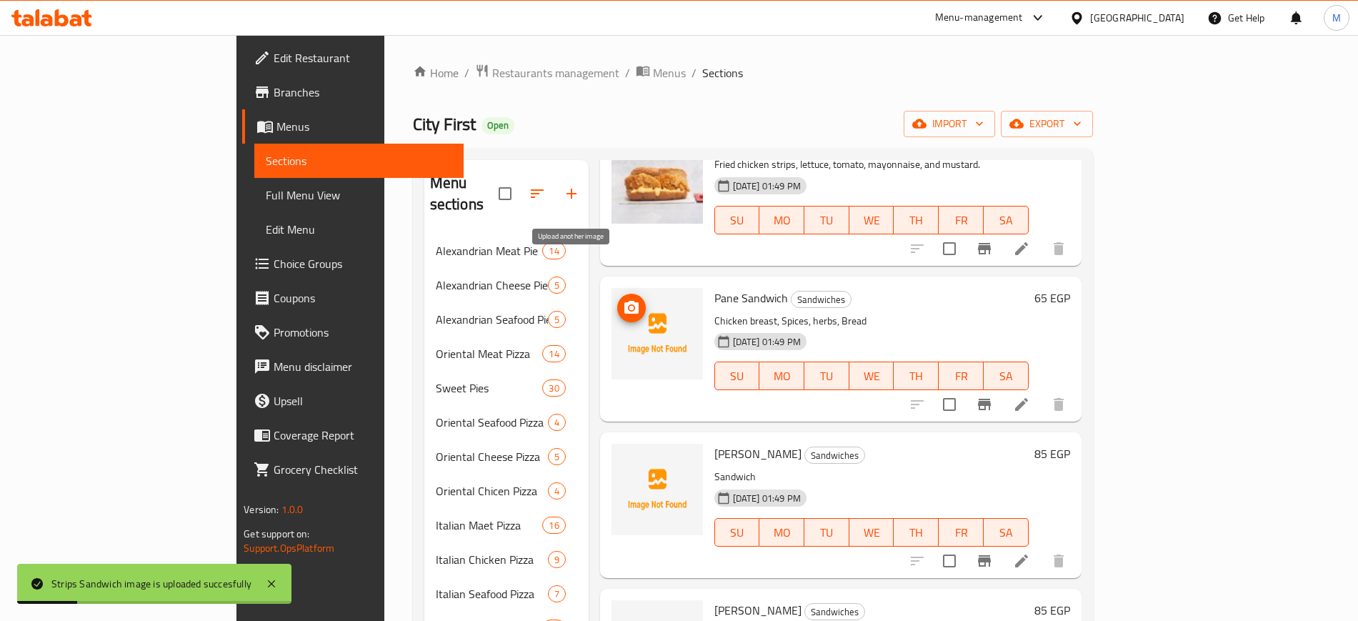
click at [624, 301] on icon "upload picture" at bounding box center [631, 307] width 14 height 13
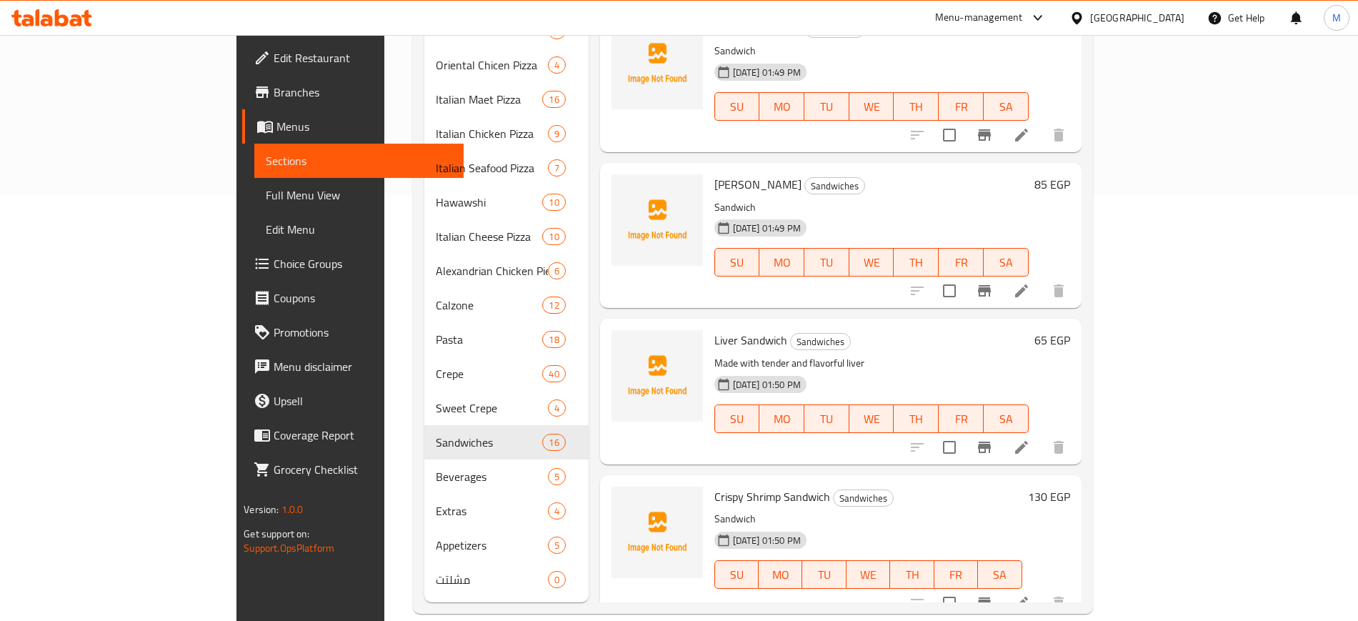
scroll to position [1507, 0]
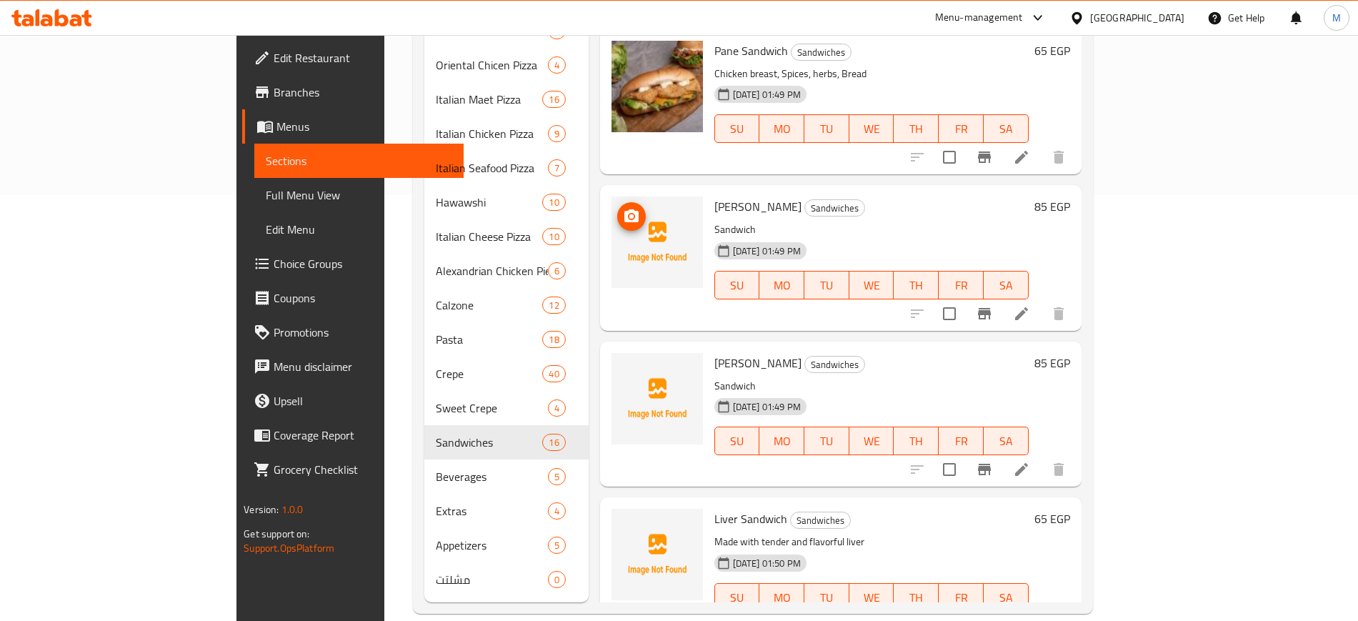
click at [629, 214] on circle "upload picture" at bounding box center [631, 216] width 4 height 4
click at [617, 202] on button "upload picture" at bounding box center [631, 216] width 29 height 29
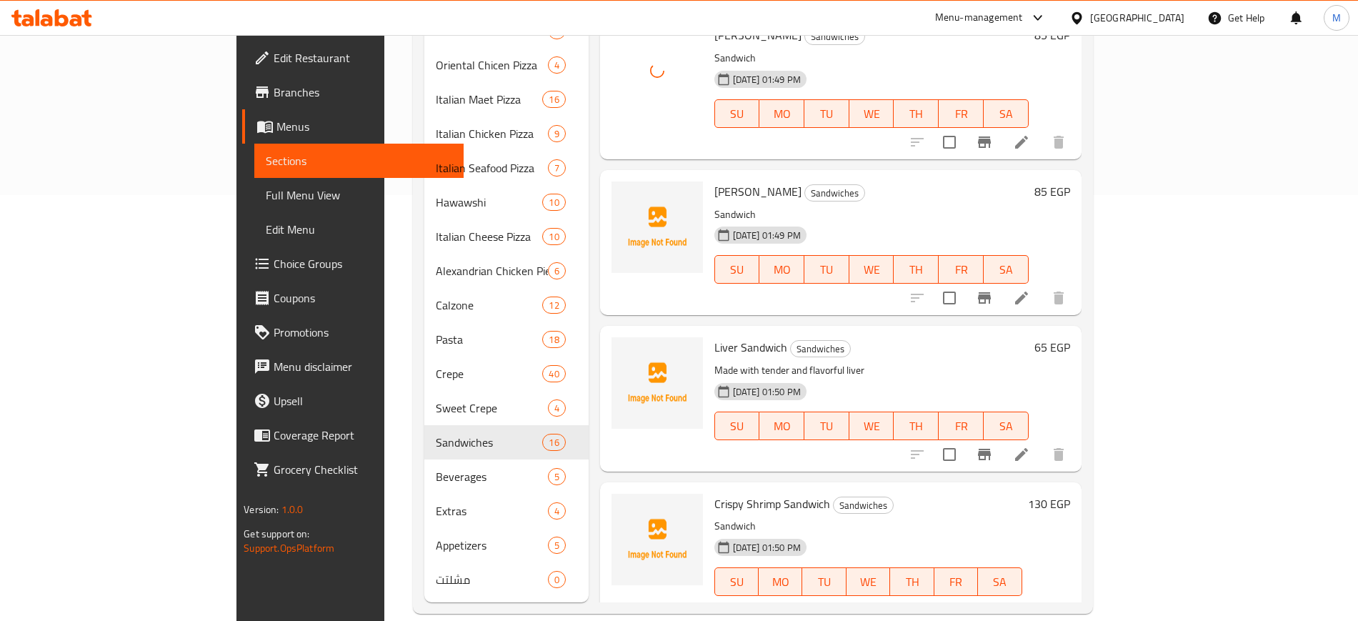
scroll to position [1686, 0]
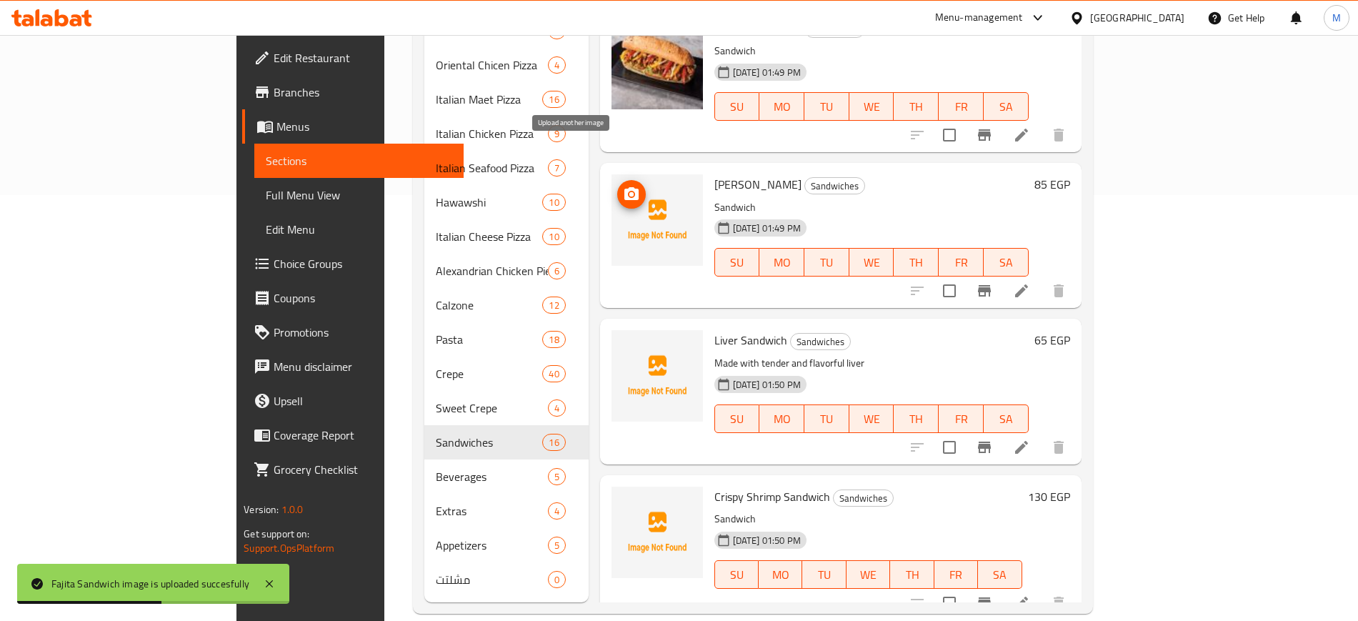
click at [617, 186] on span "upload picture" at bounding box center [631, 194] width 29 height 17
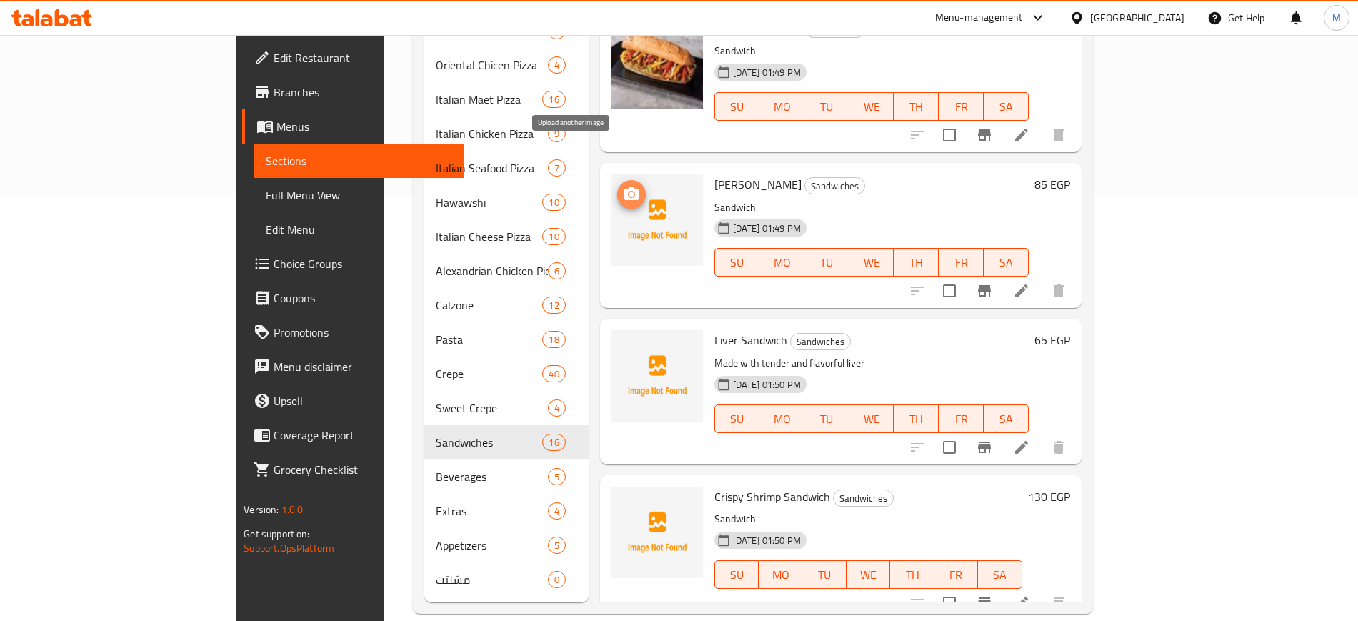
click at [617, 180] on button "upload picture" at bounding box center [631, 194] width 29 height 29
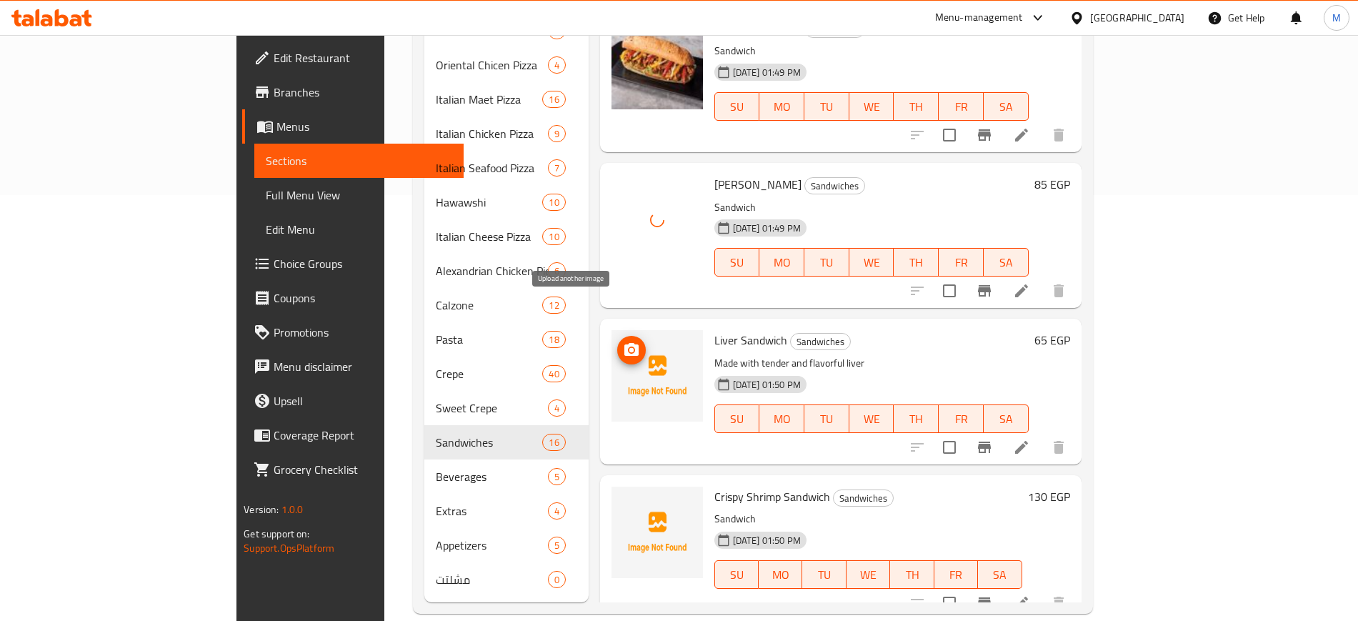
click at [623, 341] on icon "upload picture" at bounding box center [631, 349] width 17 height 17
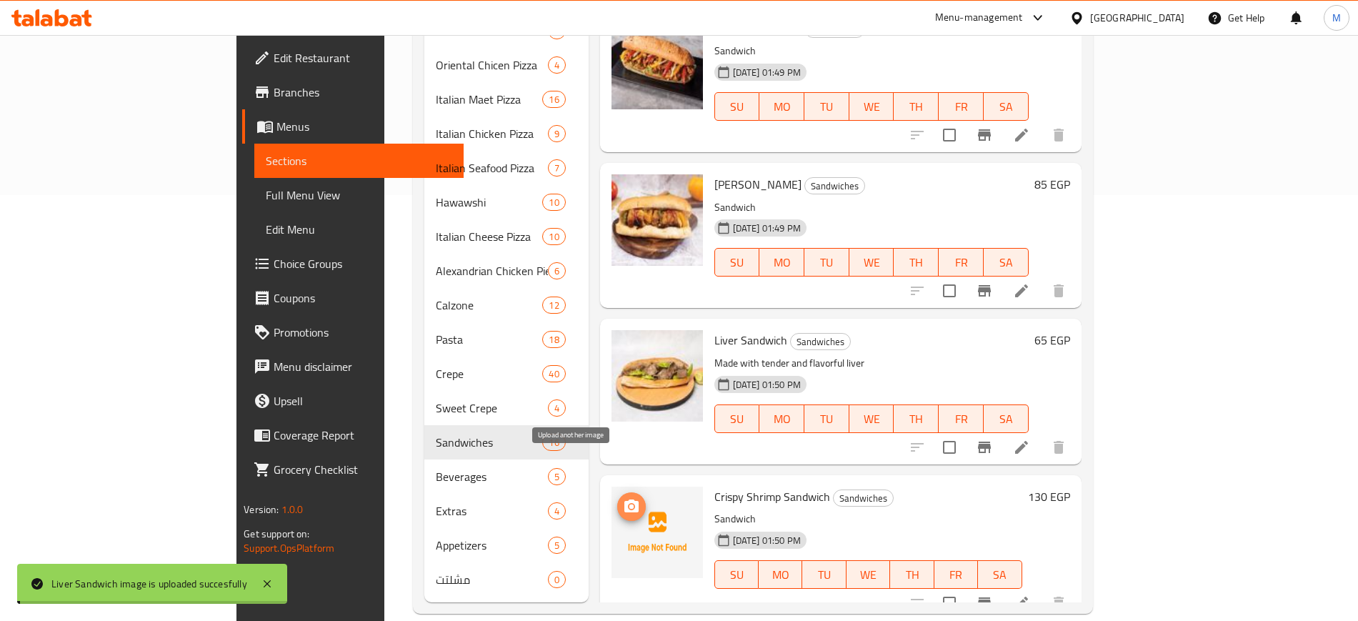
click at [624, 499] on icon "upload picture" at bounding box center [631, 505] width 14 height 13
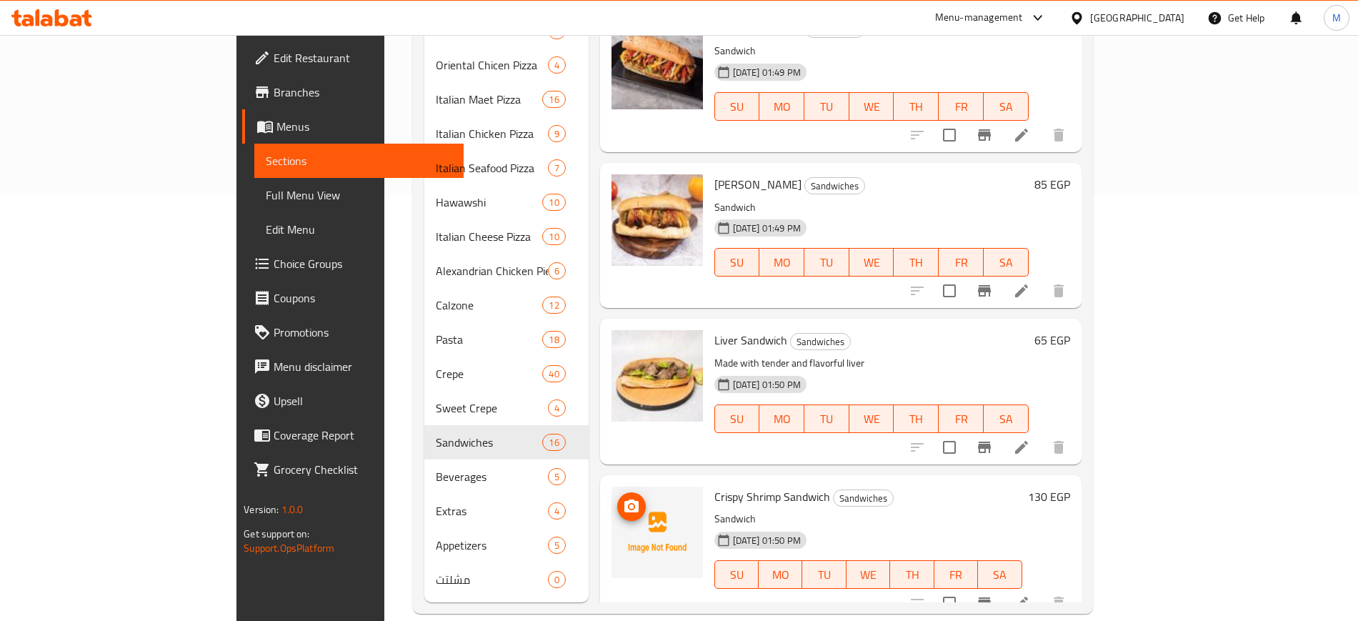
click at [629, 504] on circle "upload picture" at bounding box center [631, 506] width 4 height 4
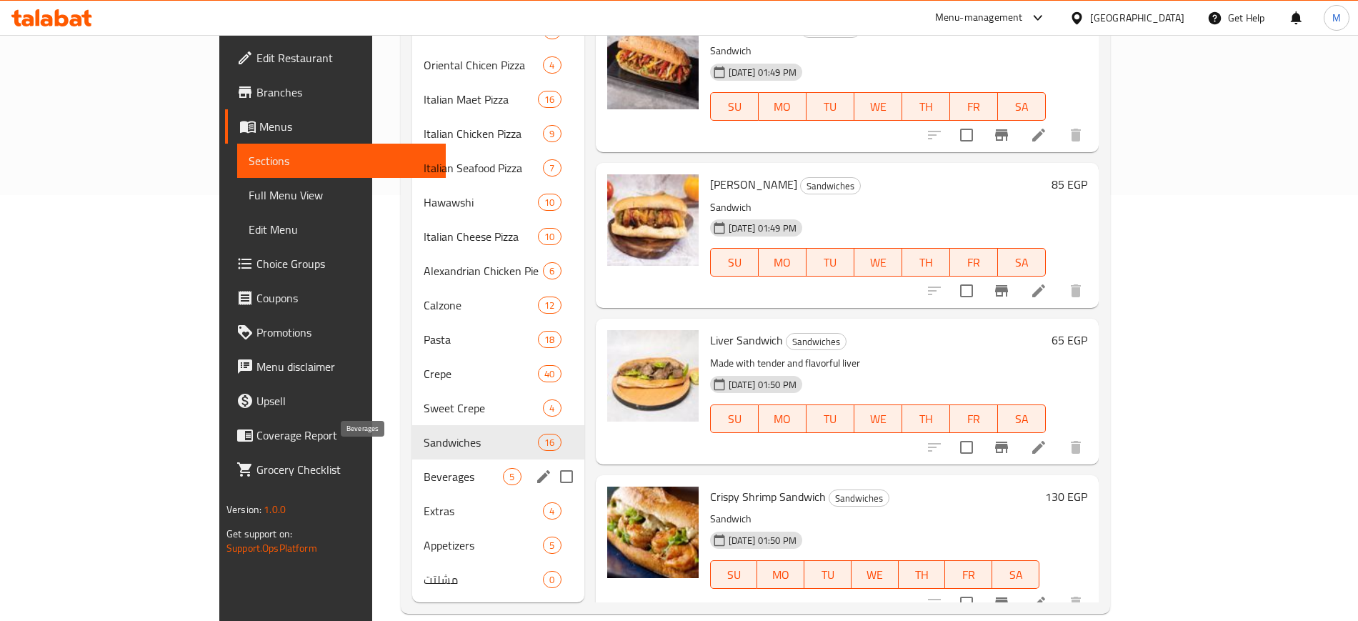
click at [424, 468] on span "Beverages" at bounding box center [463, 476] width 79 height 17
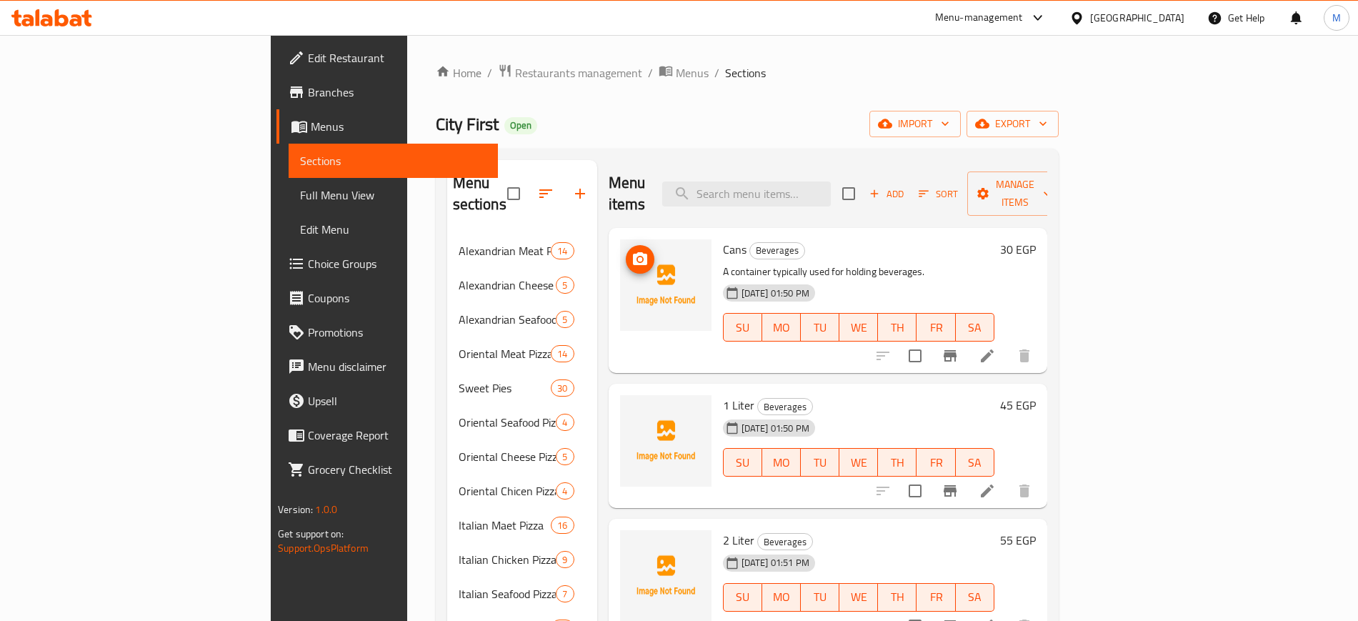
click at [637, 257] on circle "upload picture" at bounding box center [639, 259] width 4 height 4
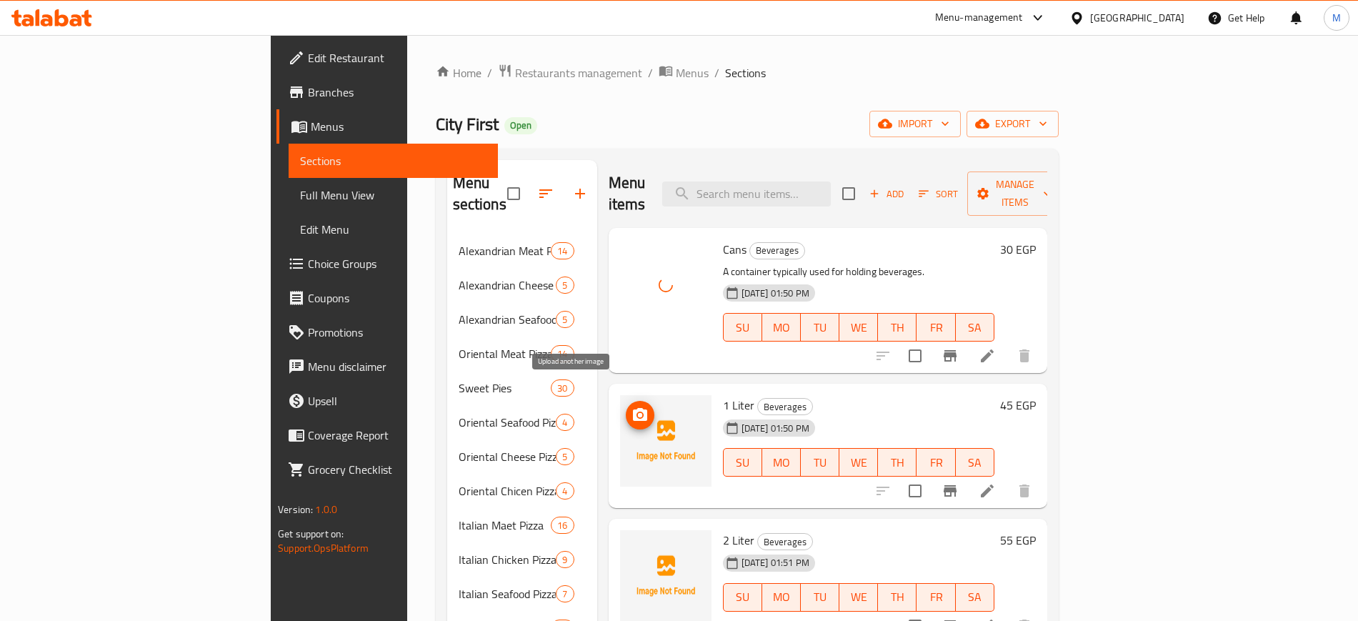
click at [626, 406] on span "upload picture" at bounding box center [640, 414] width 29 height 17
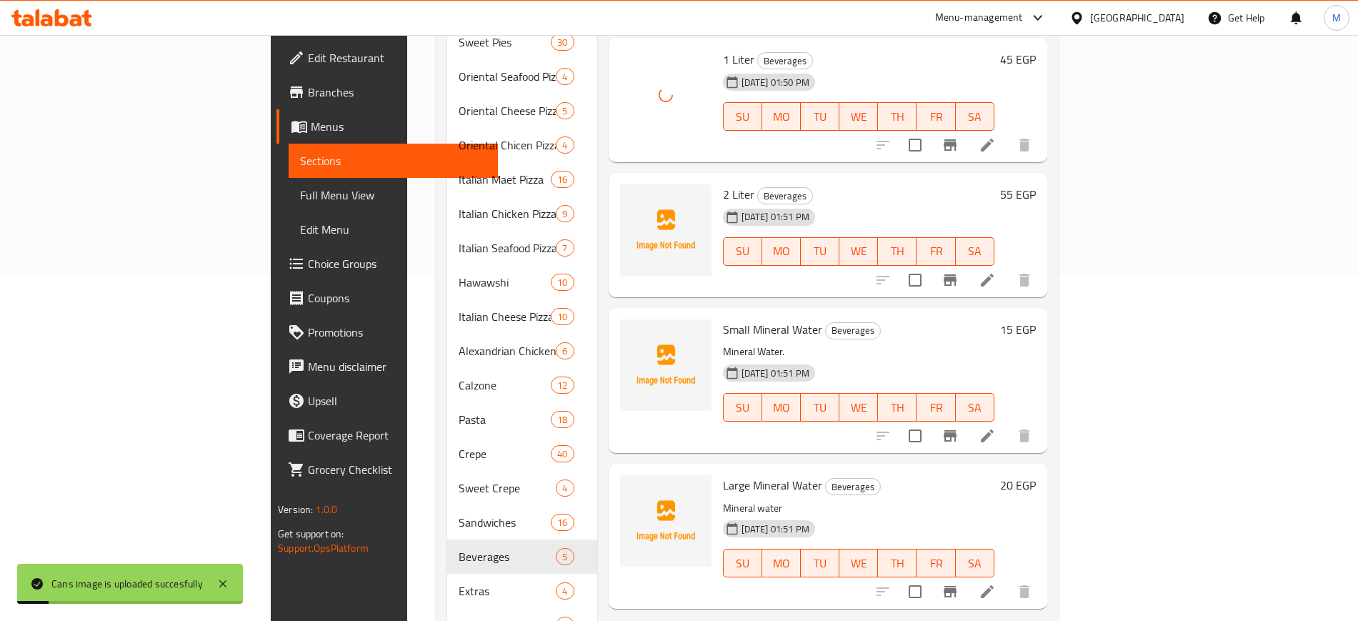
scroll to position [357, 0]
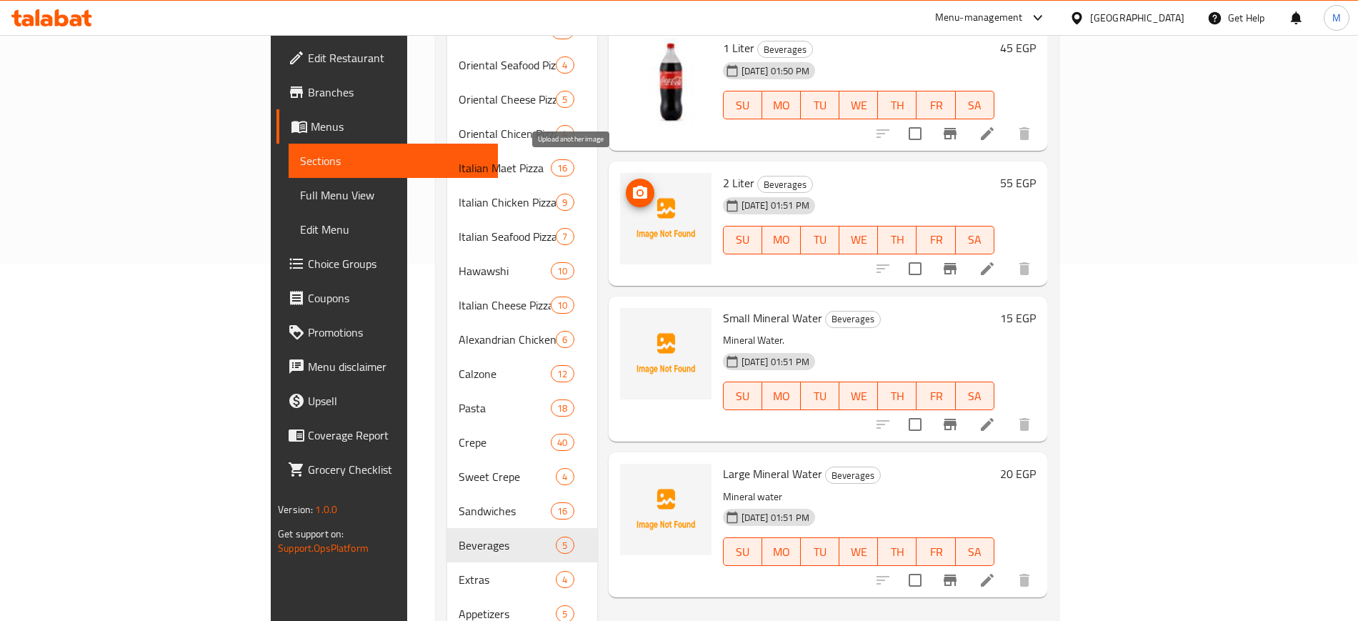
click at [631, 184] on icon "upload picture" at bounding box center [639, 192] width 17 height 17
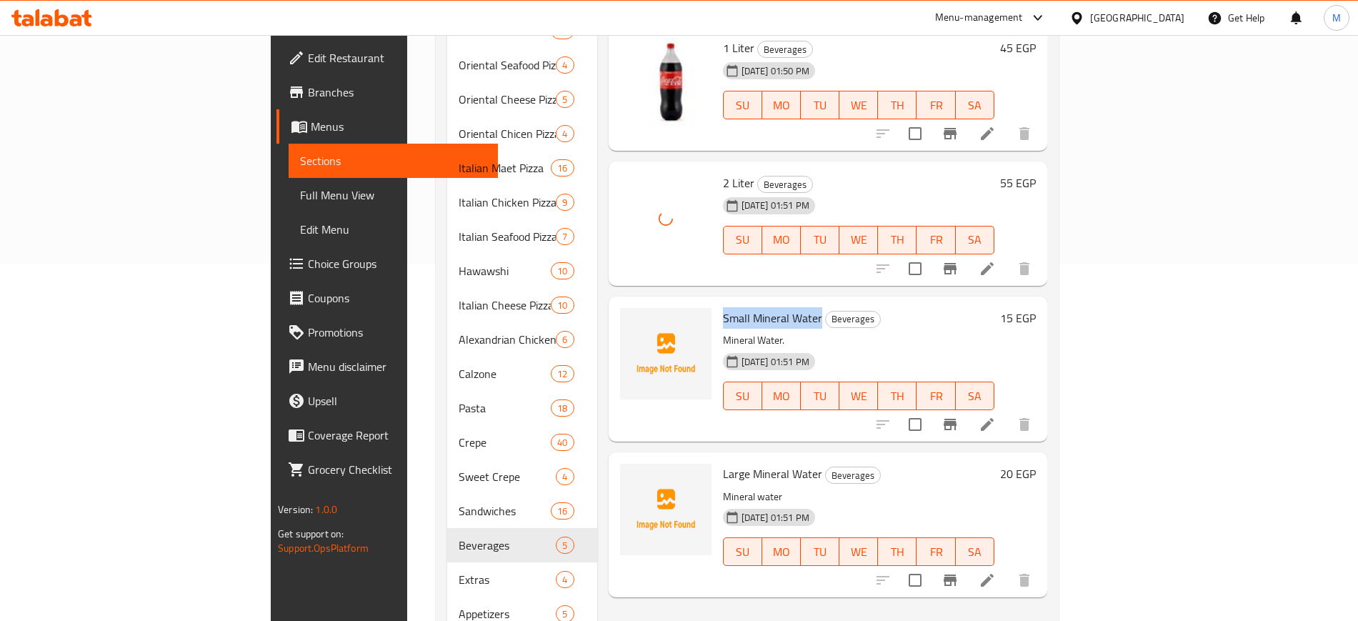
drag, startPoint x: 654, startPoint y: 297, endPoint x: 752, endPoint y: 300, distance: 97.9
click at [752, 302] on div "Small Mineral Water Beverages Mineral Water. 11-07-2025 01:51 PM SU MO TU WE TH…" at bounding box center [858, 369] width 283 height 134
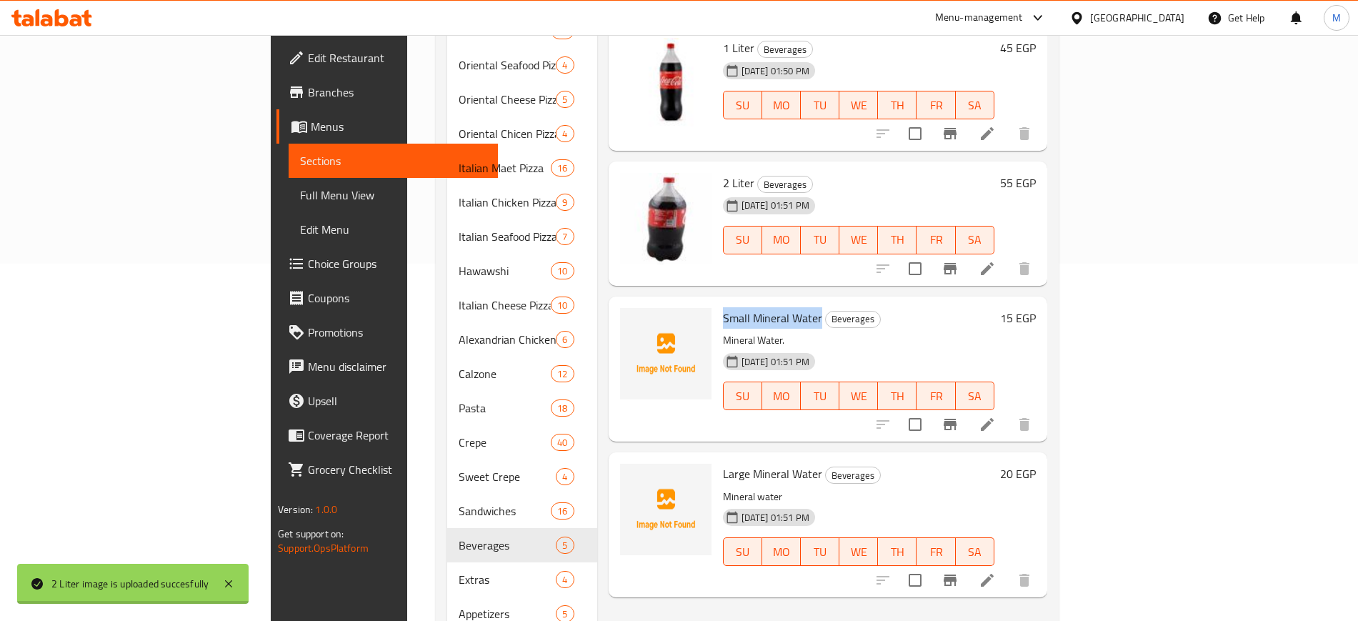
copy span "Small Mineral Water"
click at [633, 321] on icon "upload picture" at bounding box center [640, 327] width 14 height 13
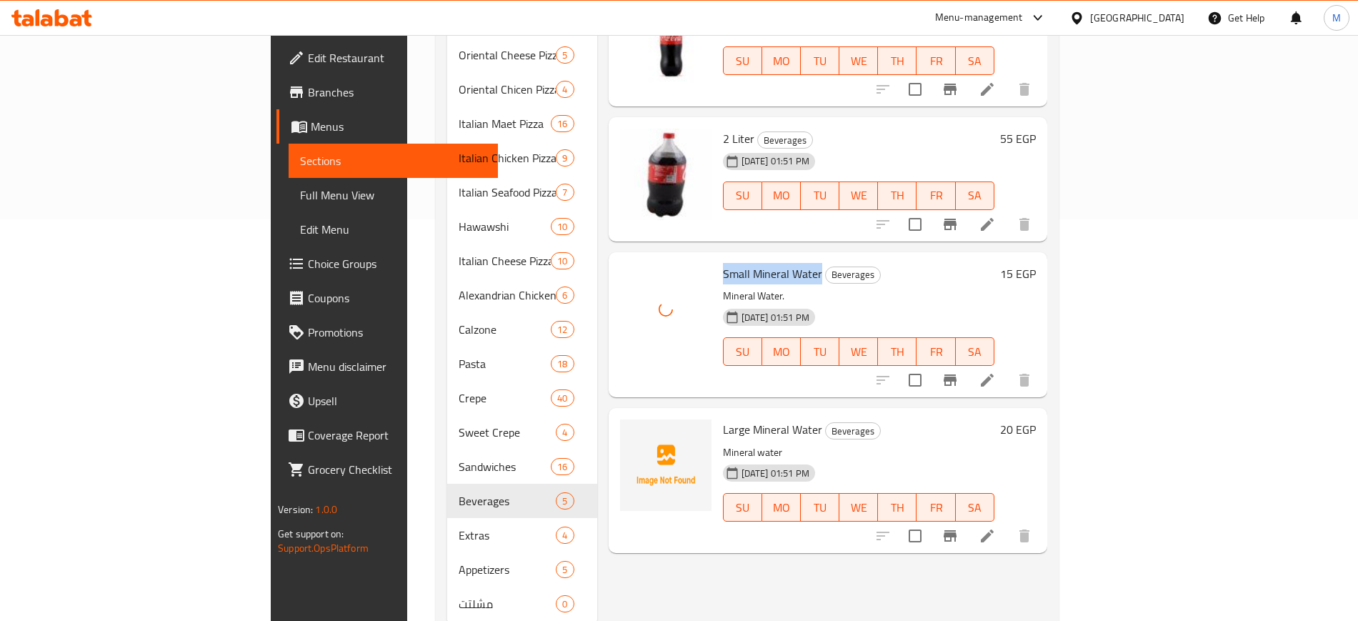
scroll to position [426, 0]
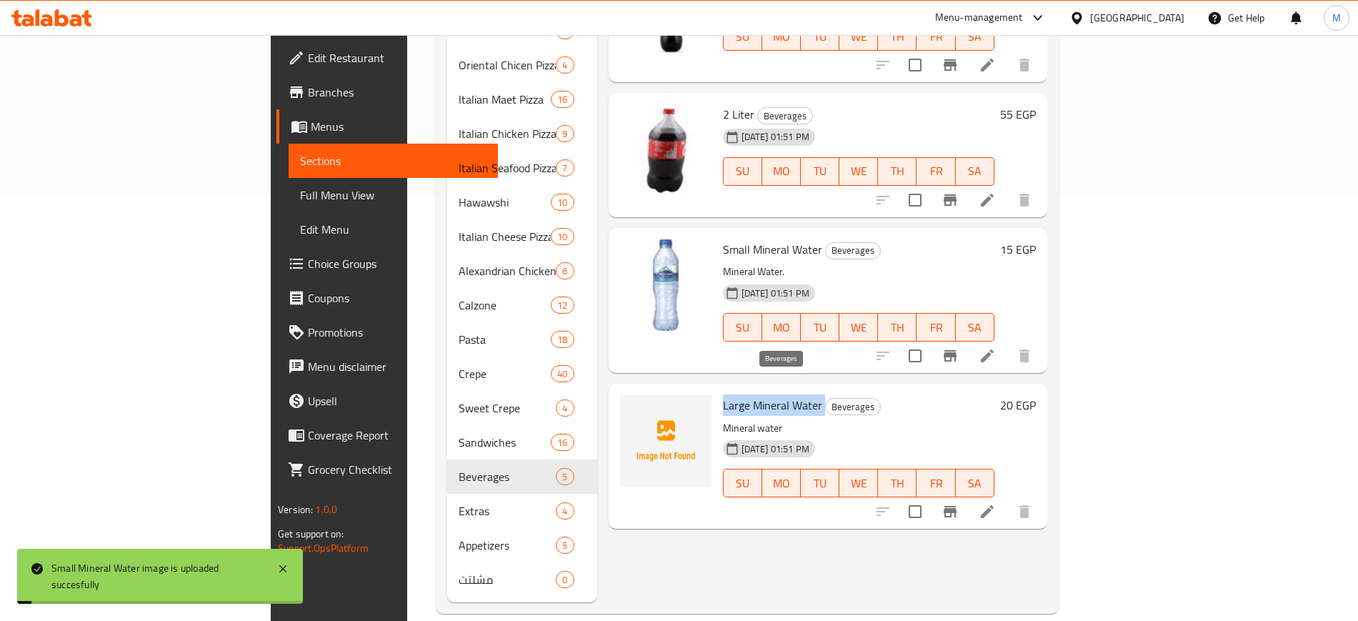
drag, startPoint x: 649, startPoint y: 384, endPoint x: 757, endPoint y: 389, distance: 108.0
click at [757, 389] on div "Large Mineral Water Beverages Mineral water 11-07-2025 01:51 PM SU MO TU WE TH …" at bounding box center [858, 456] width 283 height 134
copy h6 "Large Mineral Water"
click at [626, 406] on span "upload picture" at bounding box center [640, 414] width 29 height 17
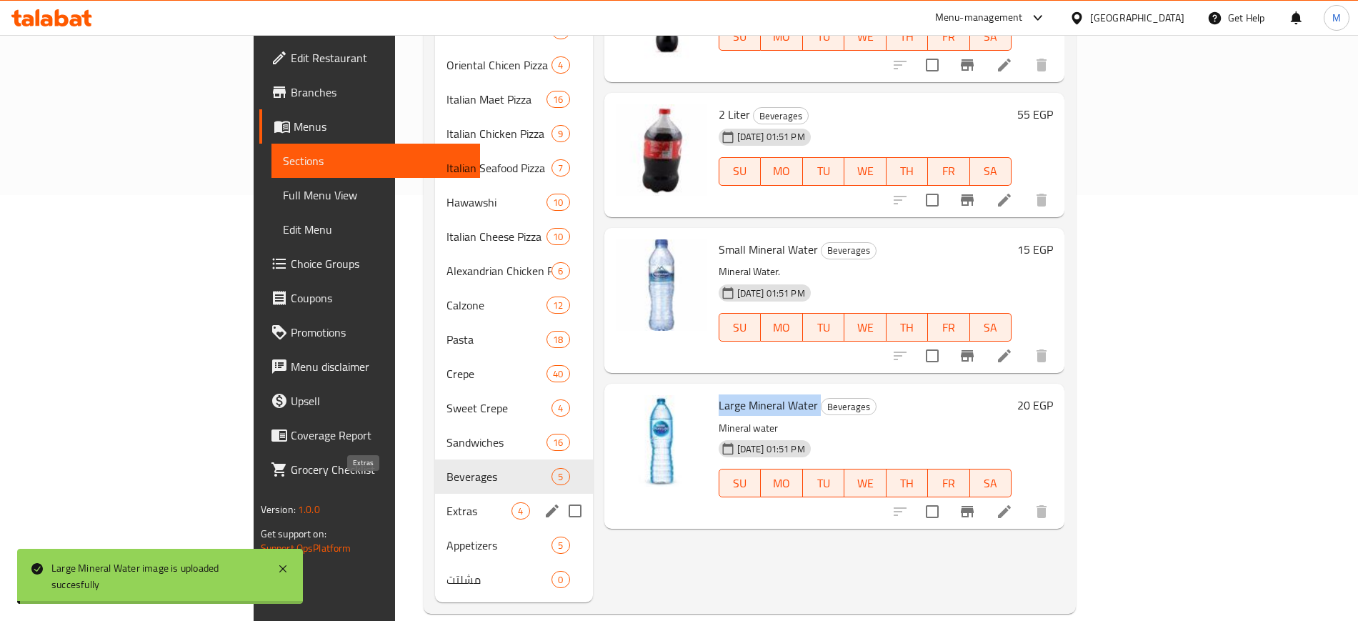
click at [446, 502] on span "Extras" at bounding box center [478, 510] width 65 height 17
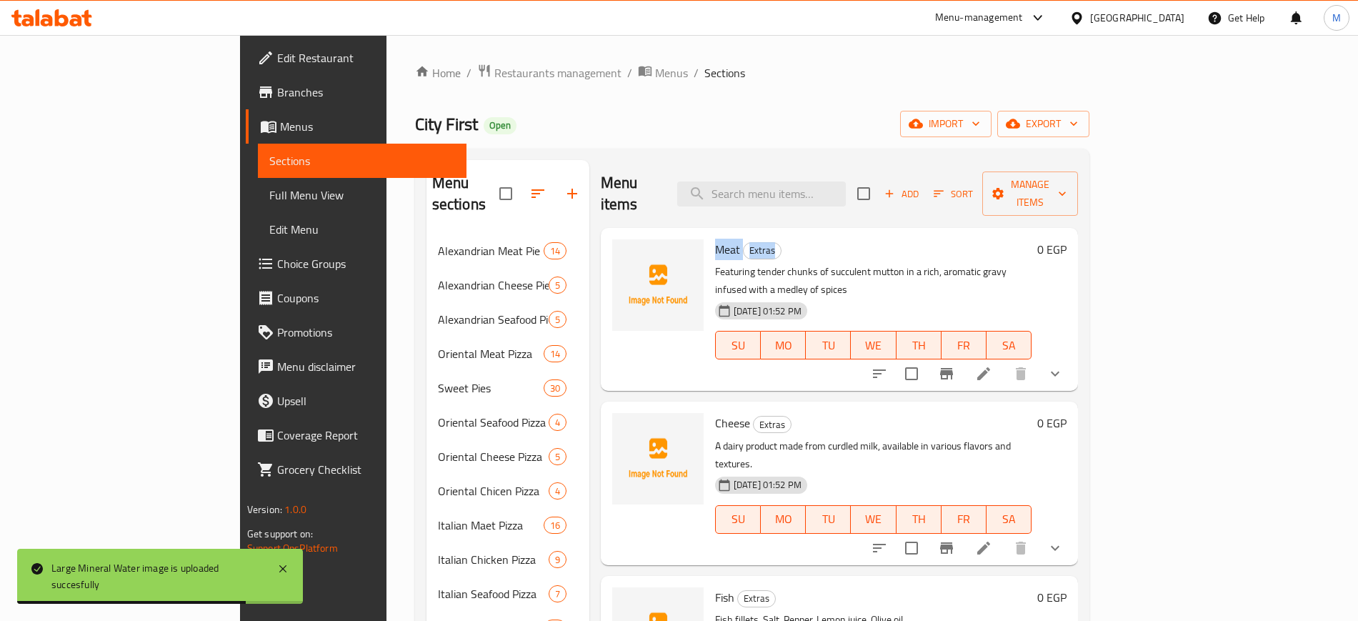
drag, startPoint x: 659, startPoint y: 226, endPoint x: 736, endPoint y: 231, distance: 77.3
click at [736, 234] on div "Meat Extras Featuring tender chunks of succulent mutton in a rich, aromatic gra…" at bounding box center [873, 309] width 328 height 151
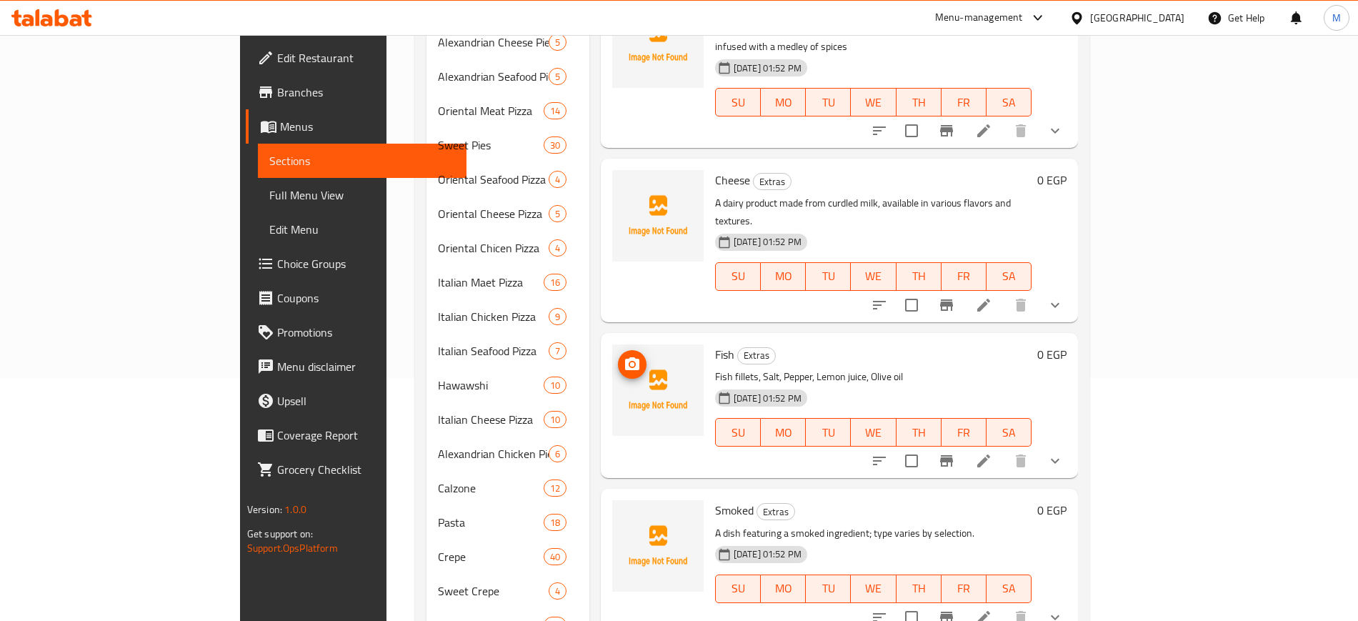
scroll to position [268, 0]
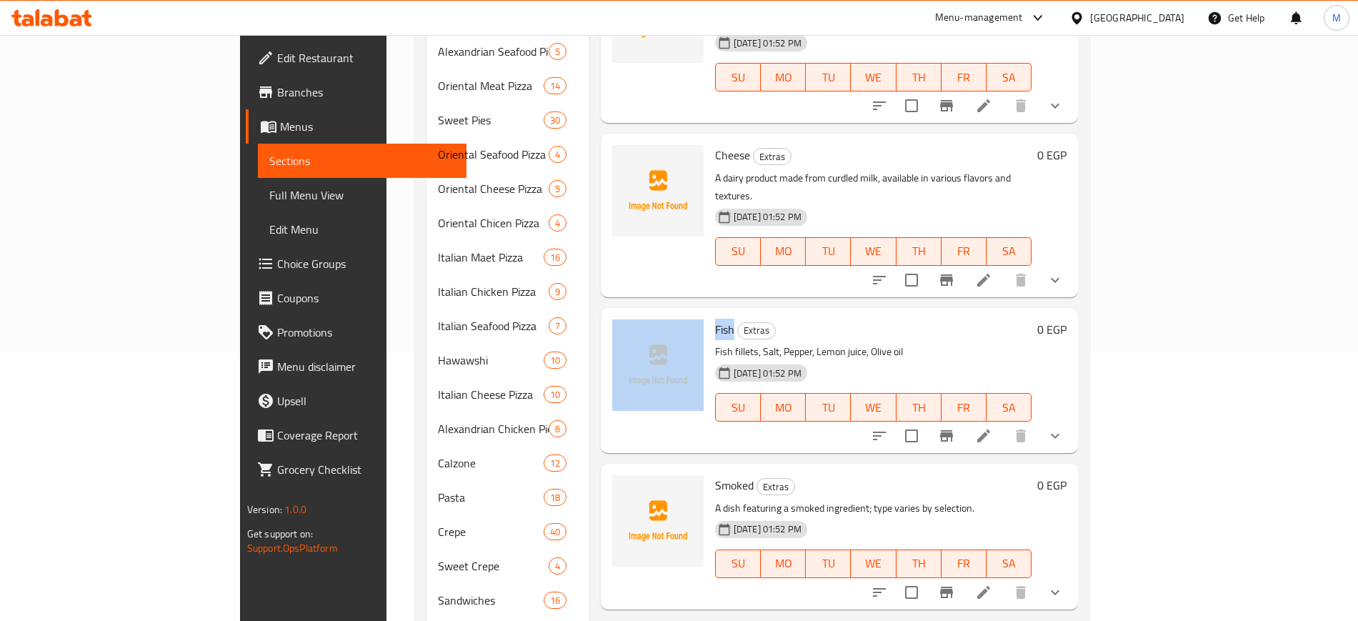
drag, startPoint x: 644, startPoint y: 268, endPoint x: 674, endPoint y: 273, distance: 30.4
click at [674, 314] on div "Fish Extras Fish fillets, Salt, Pepper, Lemon juice, Olive oil 11-07-2025 01:52…" at bounding box center [839, 381] width 466 height 134
click at [715, 343] on p "Fish fillets, Salt, Pepper, Lemon juice, Olive oil" at bounding box center [873, 352] width 316 height 18
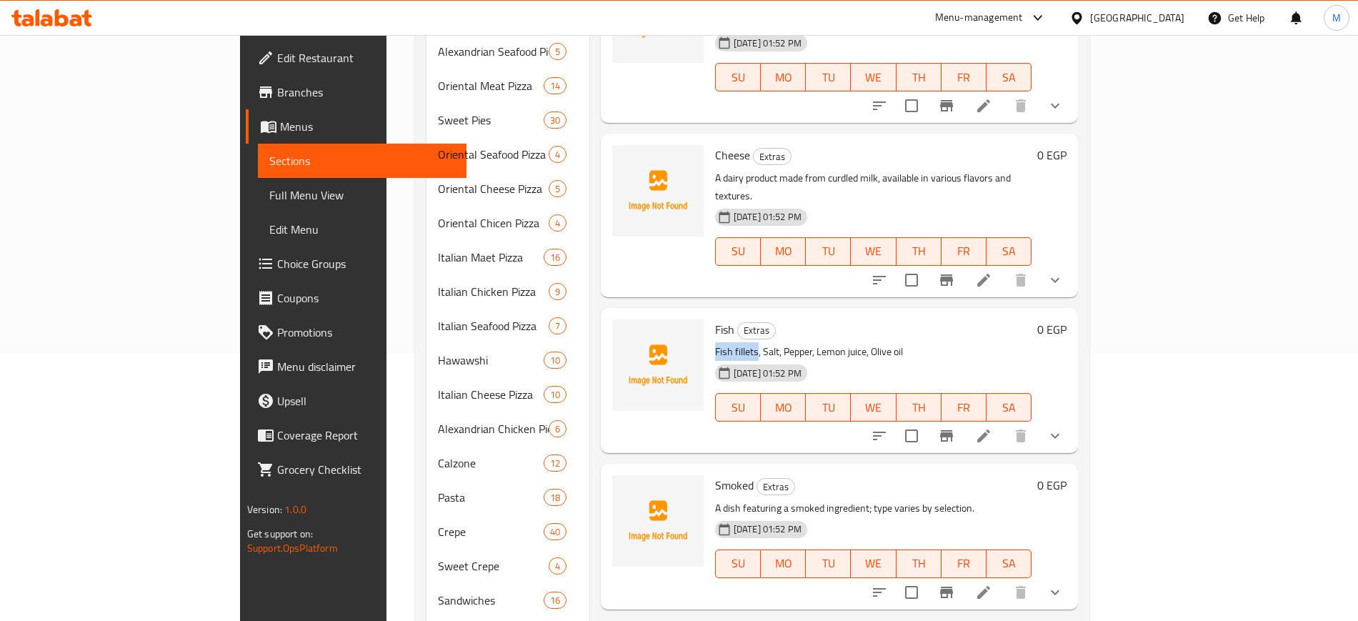
drag, startPoint x: 666, startPoint y: 294, endPoint x: 699, endPoint y: 296, distance: 32.9
click at [709, 314] on div "Fish Extras Fish fillets, Salt, Pepper, Lemon juice, Olive oil 11-07-2025 01:52…" at bounding box center [873, 381] width 328 height 134
copy p "Fish fillets"
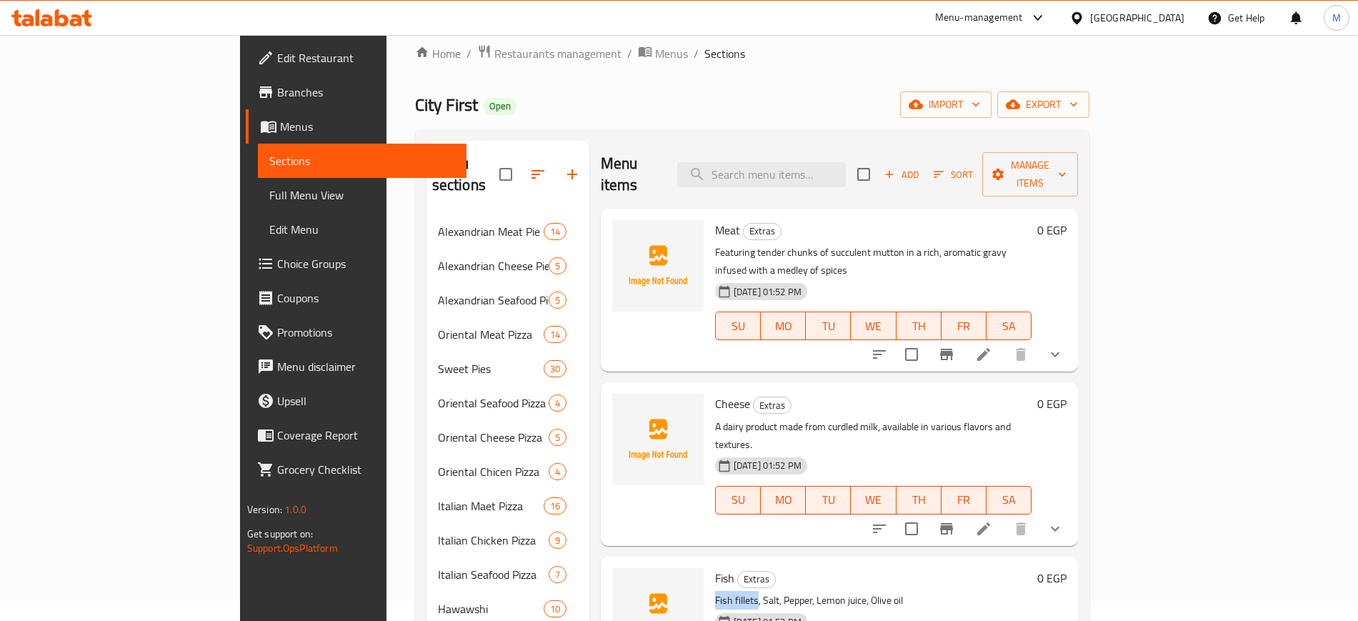
scroll to position [0, 0]
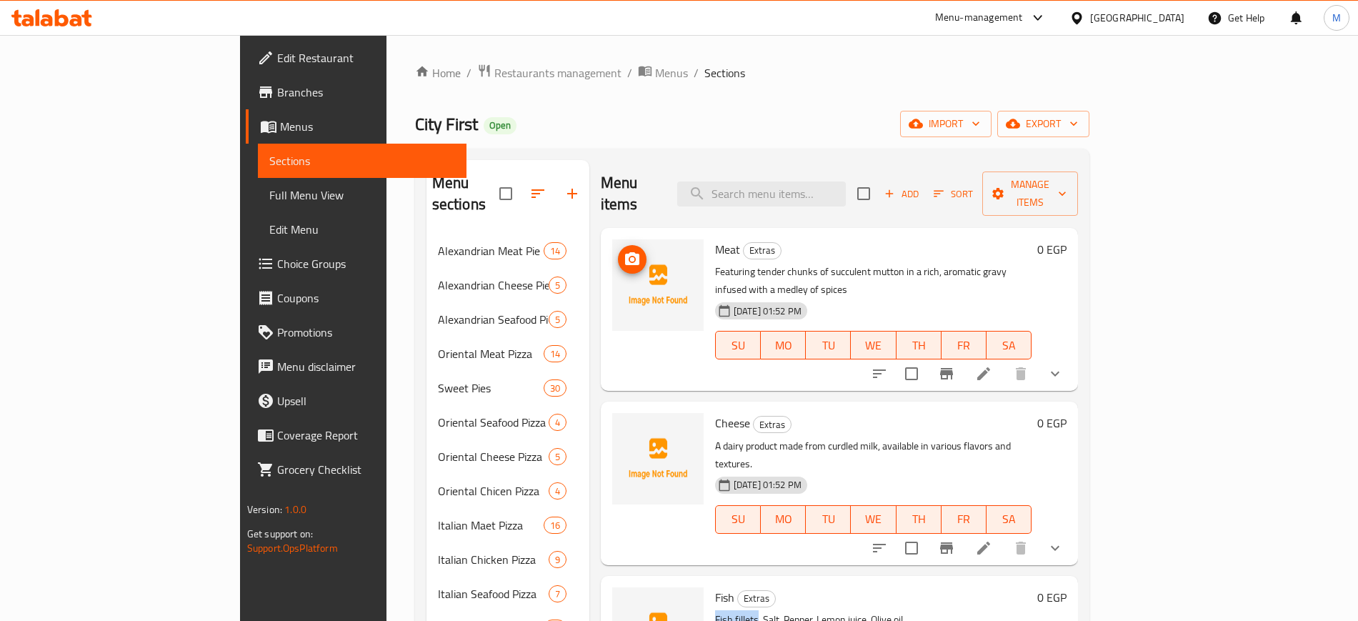
click at [625, 252] on icon "upload picture" at bounding box center [632, 258] width 14 height 13
click at [624, 251] on icon "upload picture" at bounding box center [632, 259] width 17 height 17
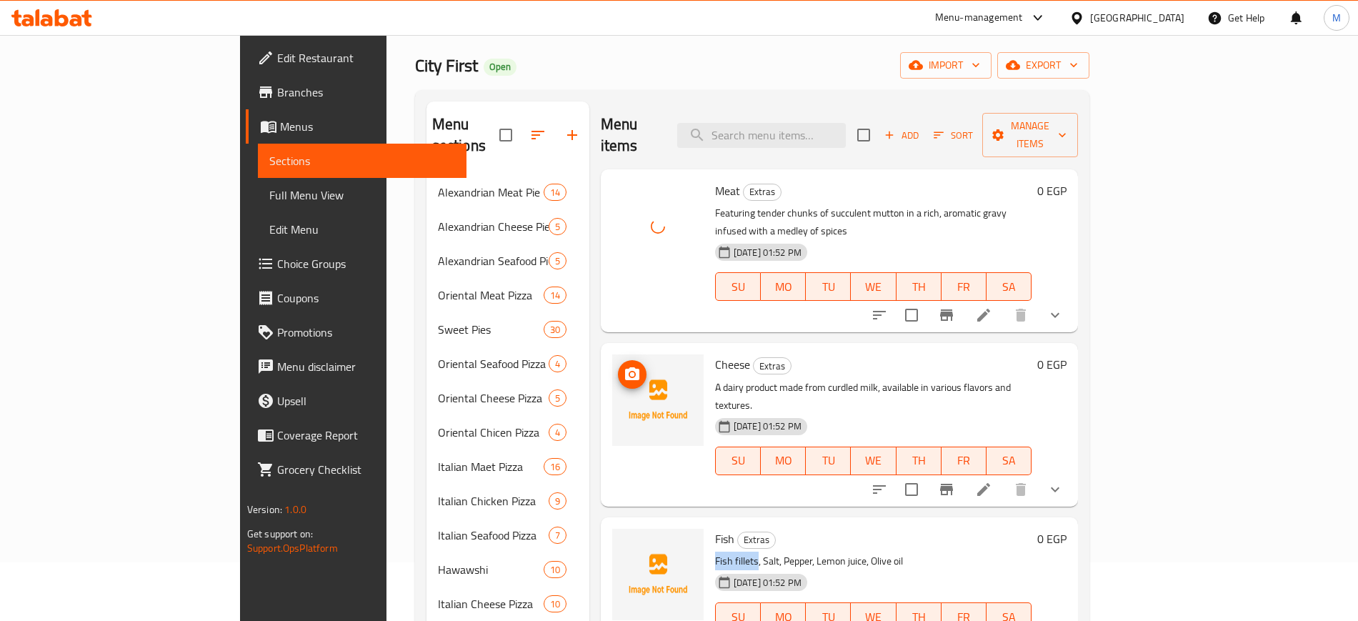
scroll to position [89, 0]
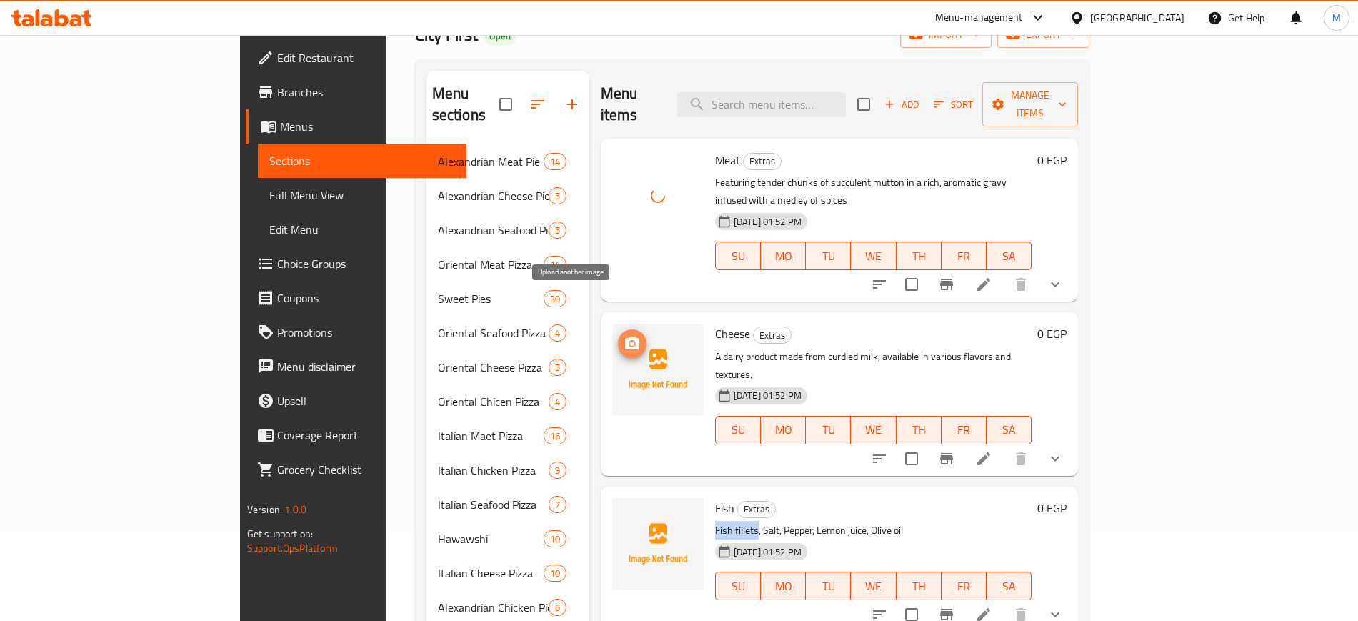
click at [630, 341] on circle "upload picture" at bounding box center [632, 343] width 4 height 4
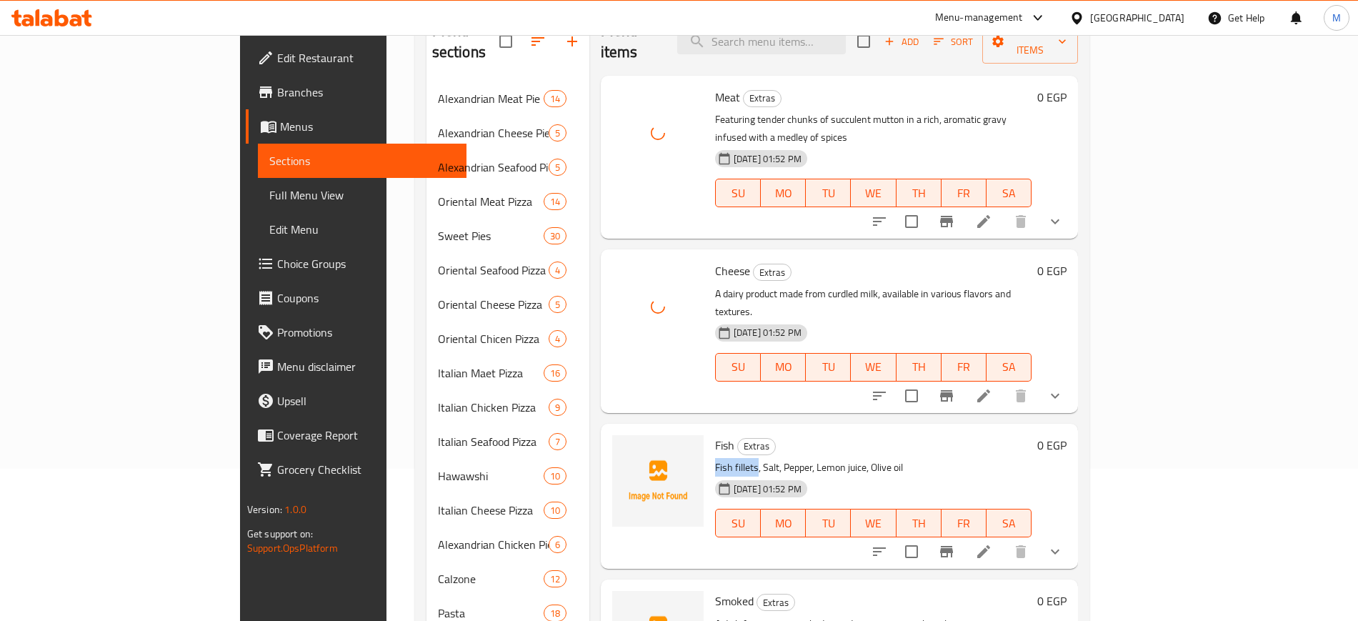
scroll to position [268, 0]
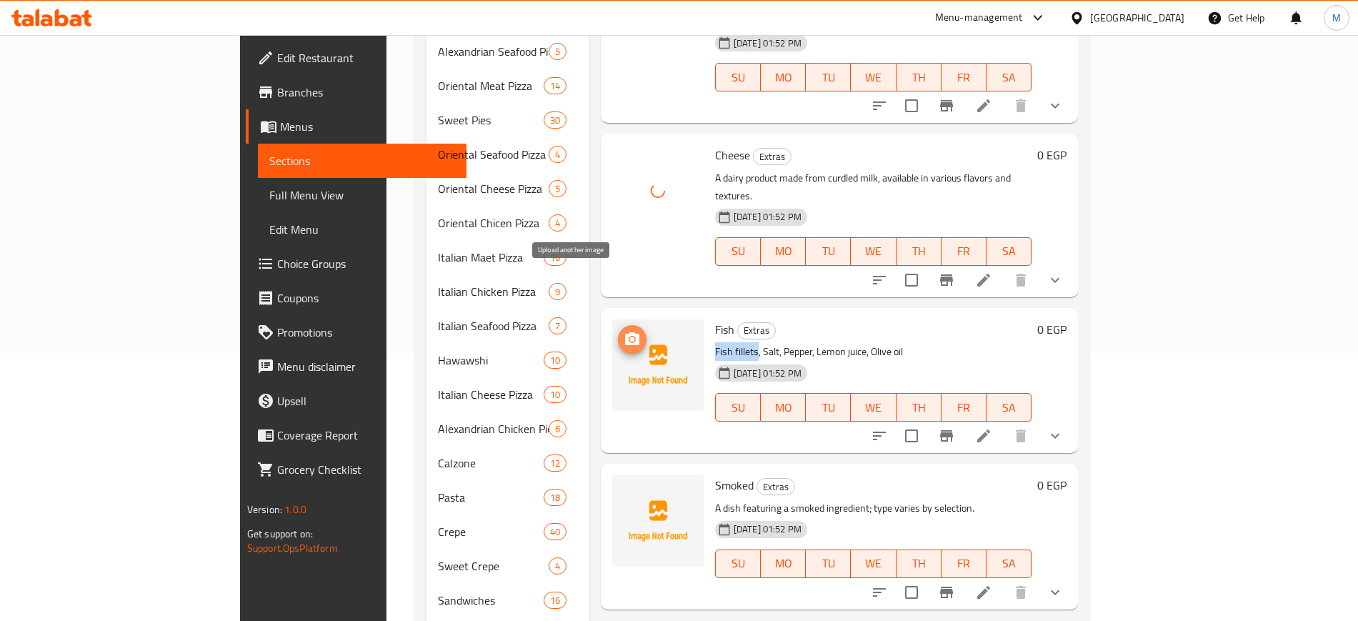
click at [624, 331] on icon "upload picture" at bounding box center [632, 339] width 17 height 17
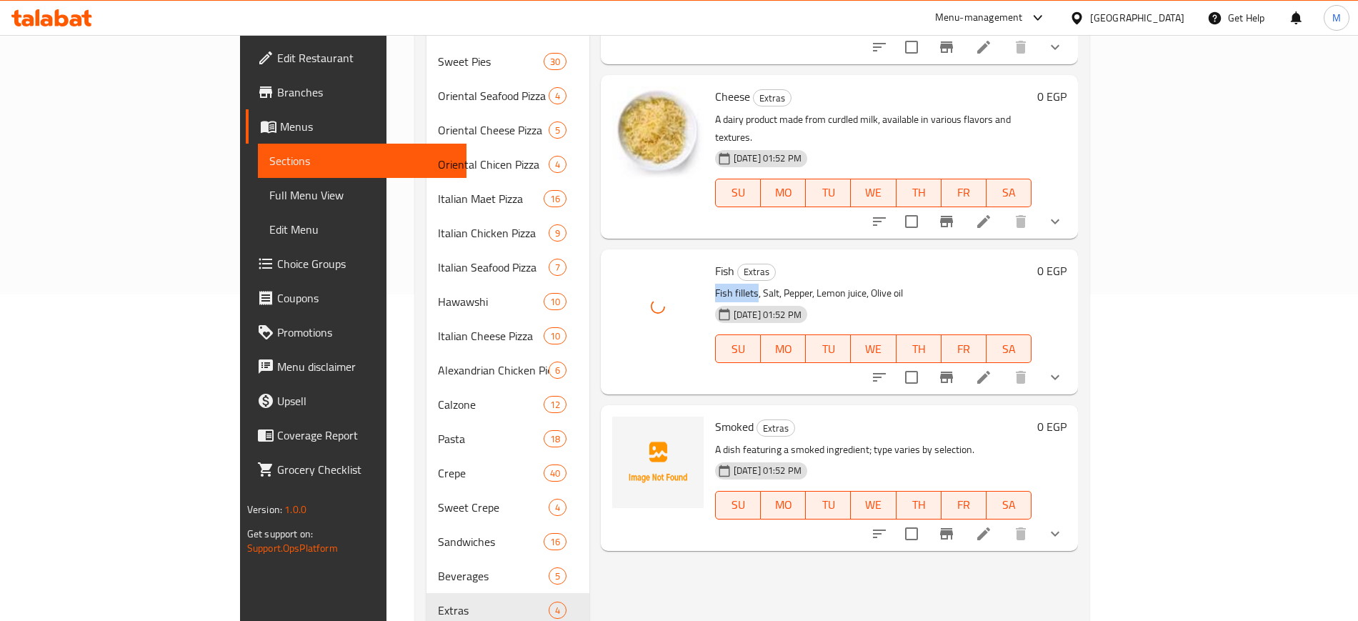
scroll to position [357, 0]
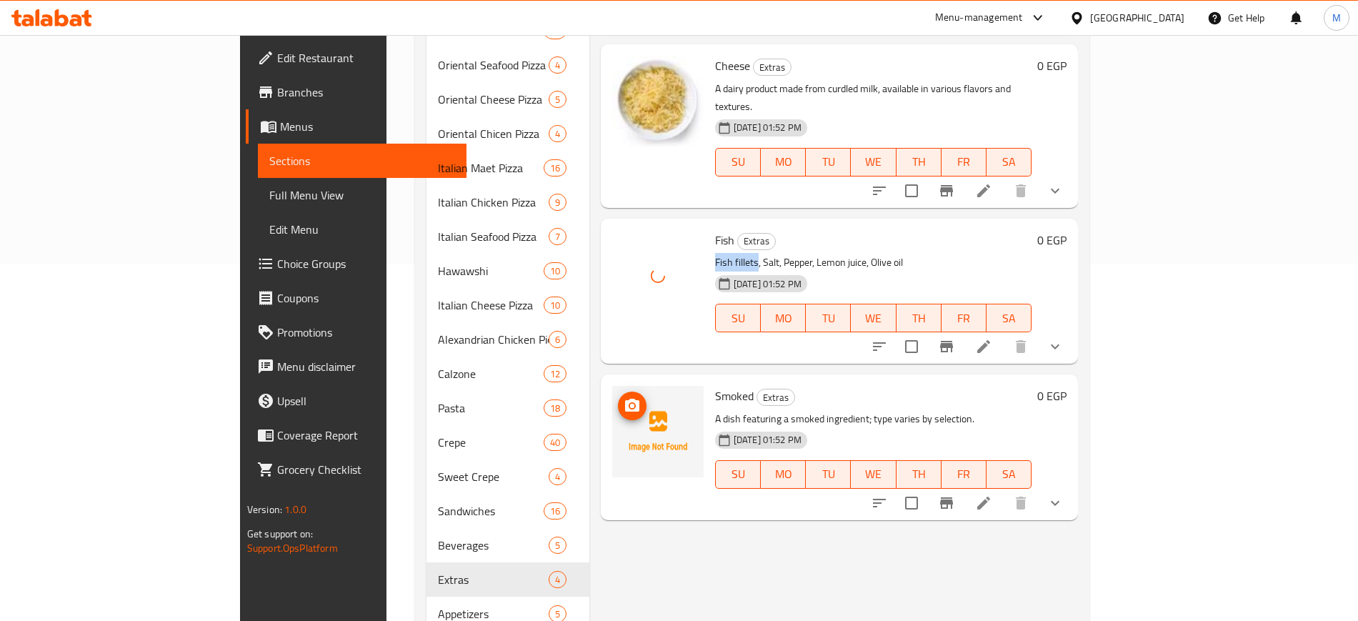
click at [630, 404] on circle "upload picture" at bounding box center [632, 406] width 4 height 4
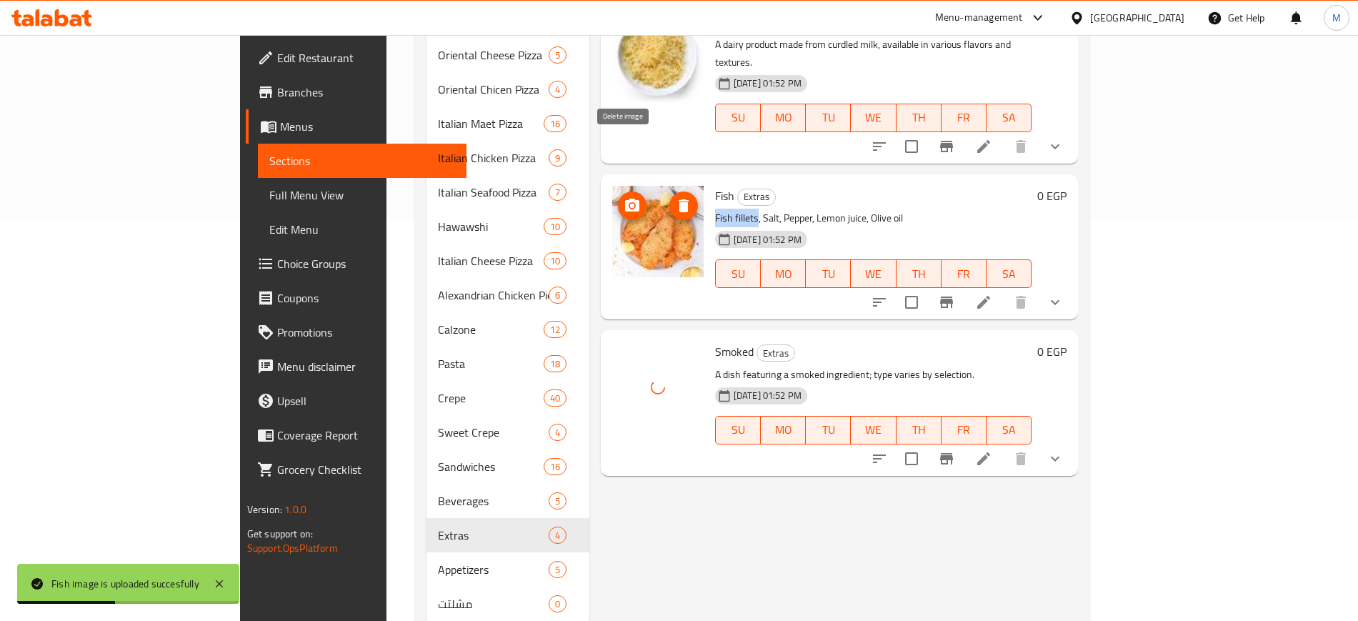
scroll to position [426, 0]
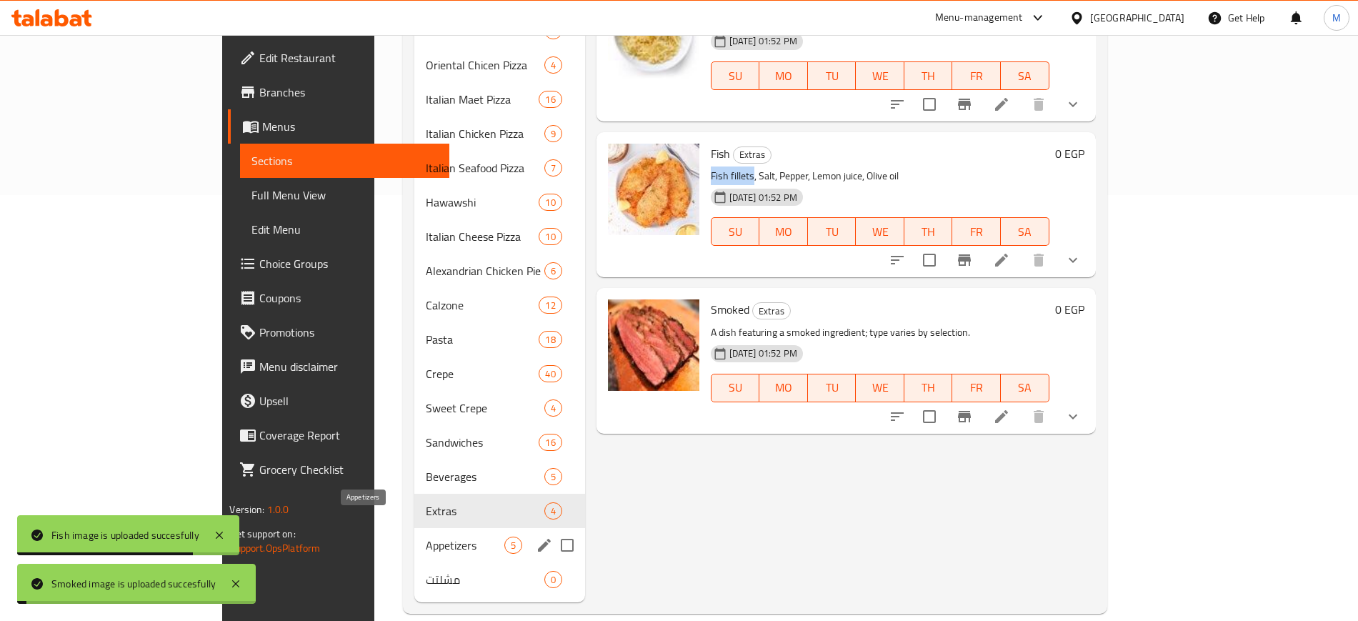
click at [426, 536] on span "Appetizers" at bounding box center [465, 544] width 78 height 17
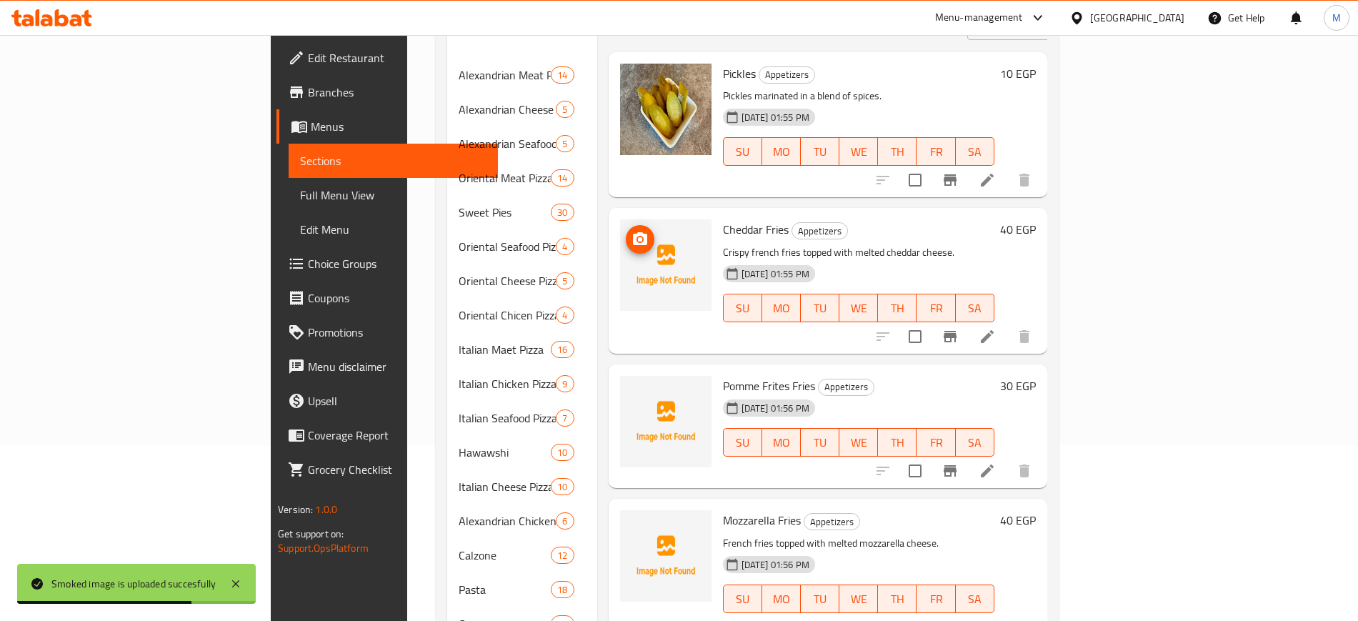
scroll to position [179, 0]
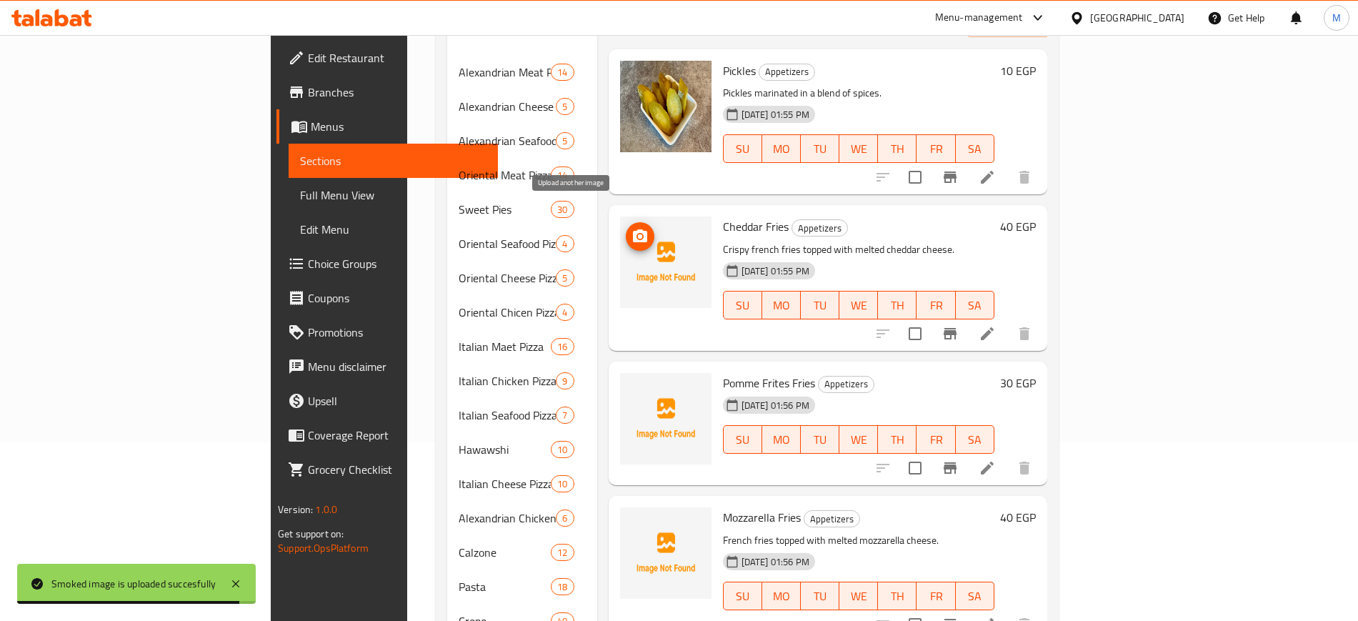
click at [631, 228] on icon "upload picture" at bounding box center [639, 236] width 17 height 17
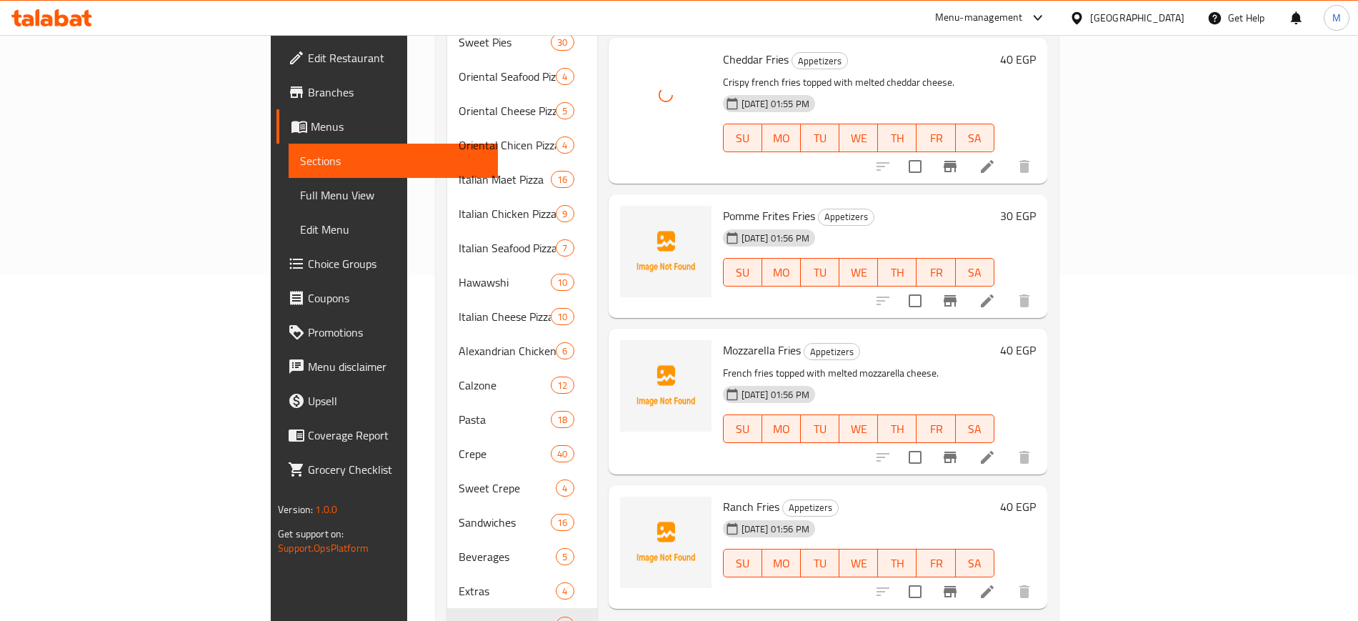
scroll to position [357, 0]
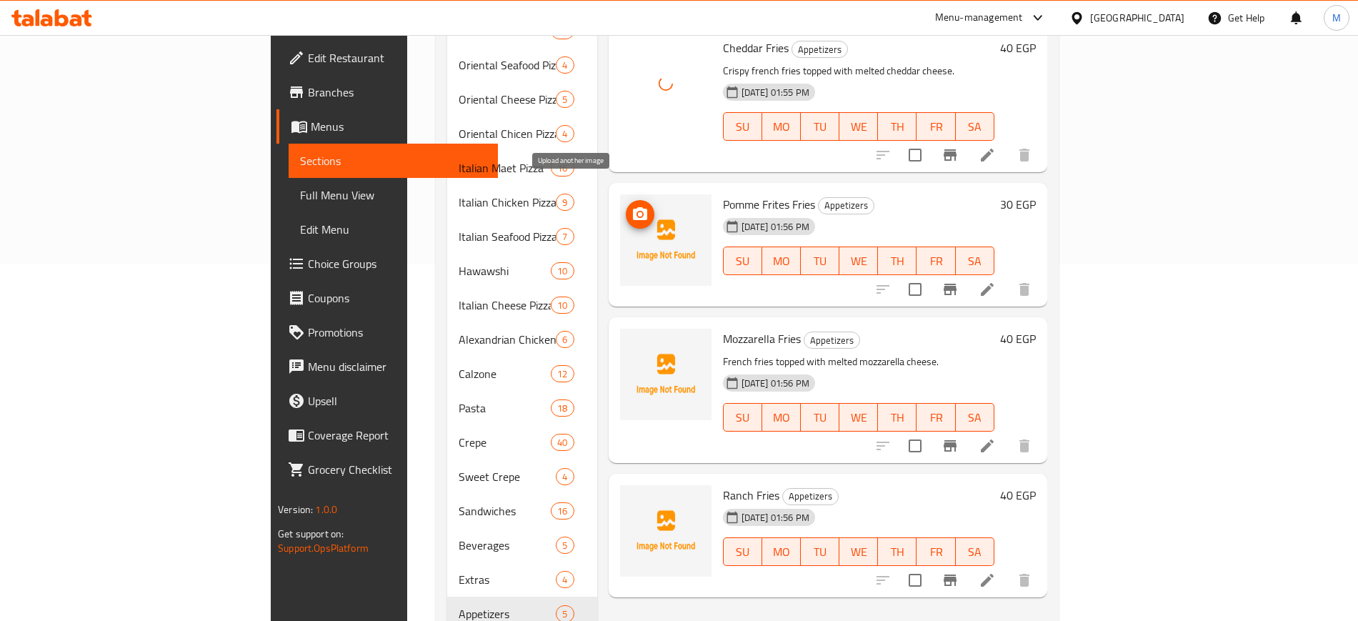
click at [631, 206] on icon "upload picture" at bounding box center [639, 214] width 17 height 17
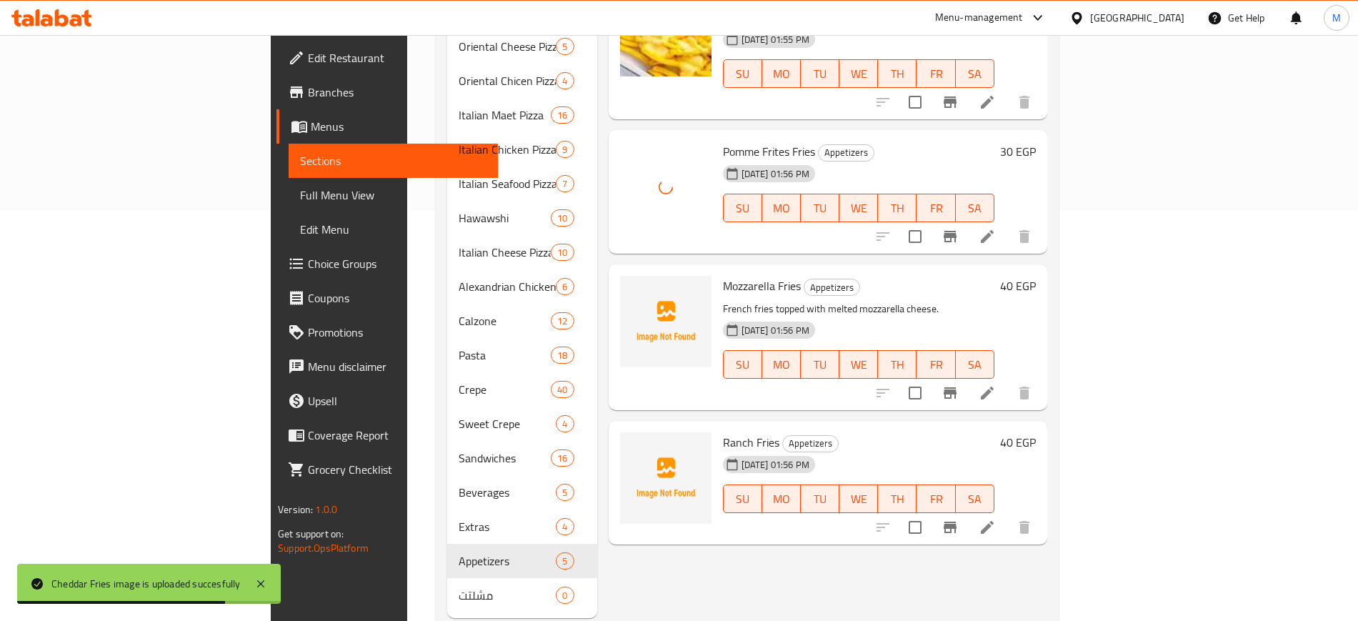
scroll to position [426, 0]
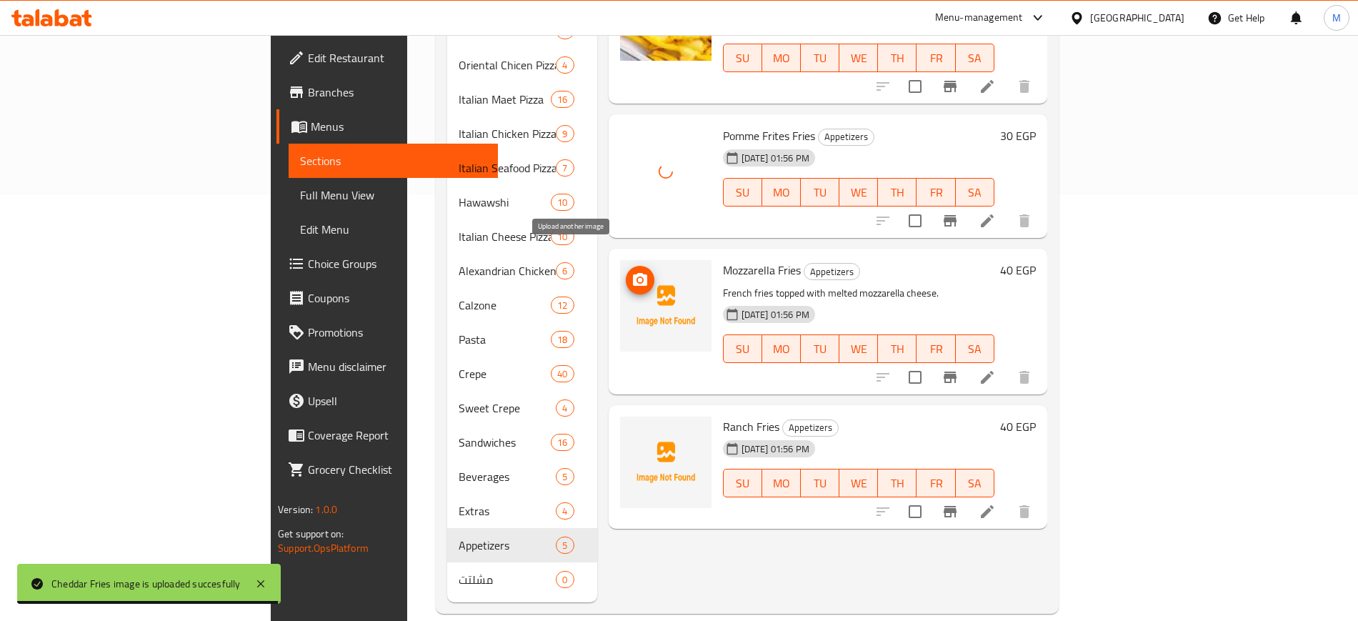
click at [631, 271] on icon "upload picture" at bounding box center [639, 279] width 17 height 17
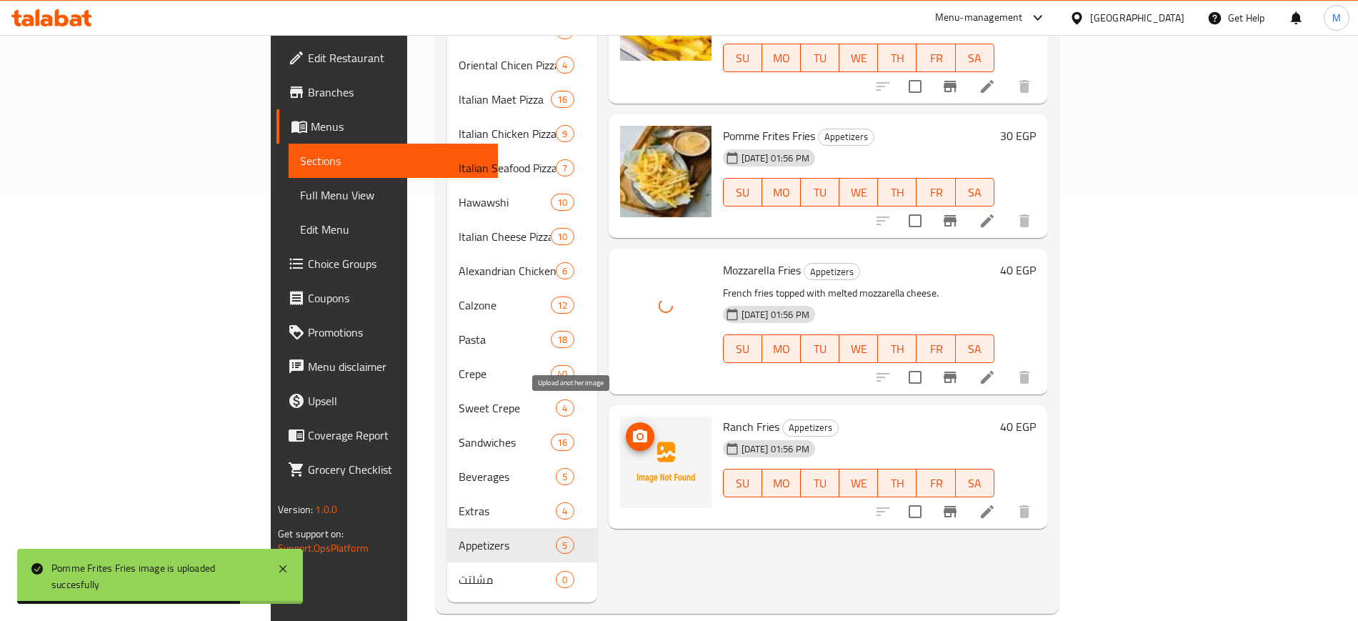
click at [633, 429] on icon "upload picture" at bounding box center [640, 435] width 14 height 13
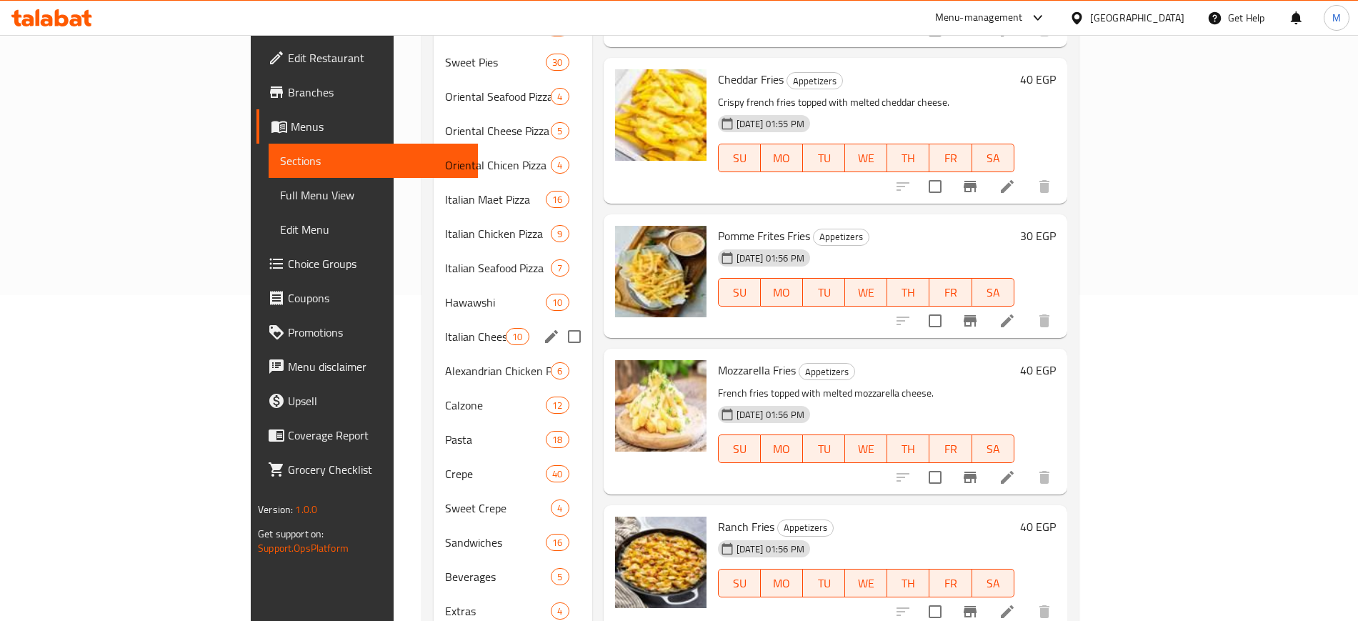
scroll to position [357, 0]
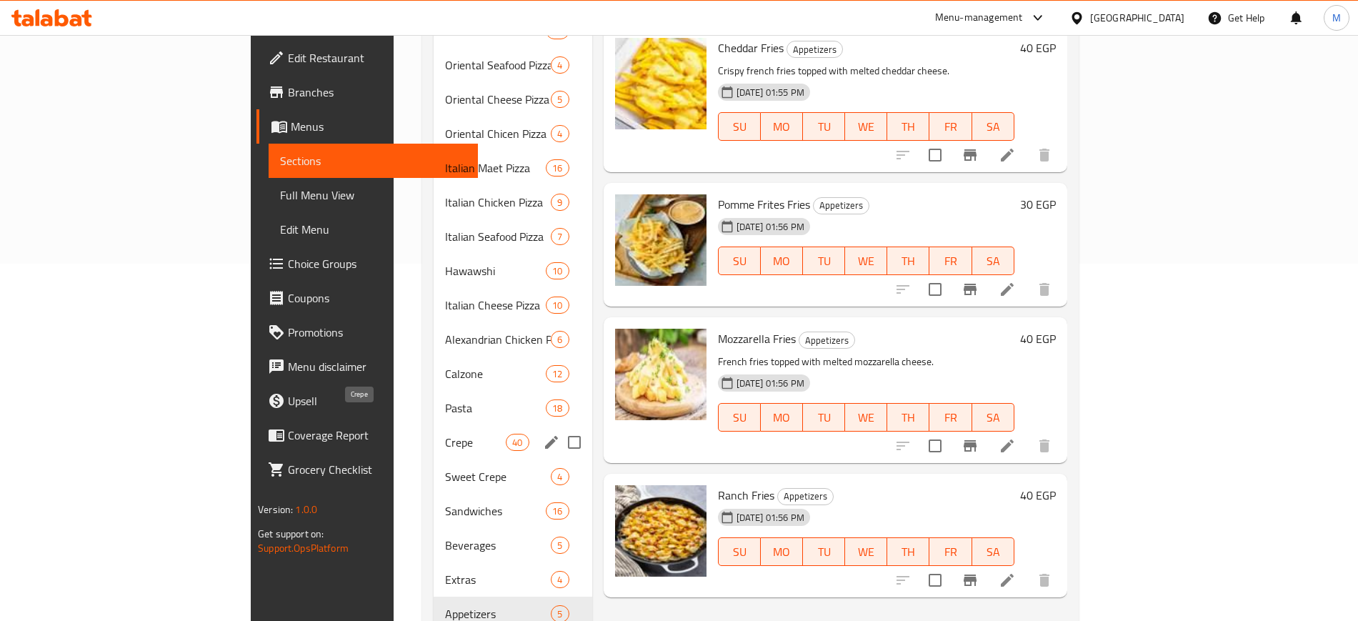
click at [445, 434] on span "Crepe" at bounding box center [475, 442] width 61 height 17
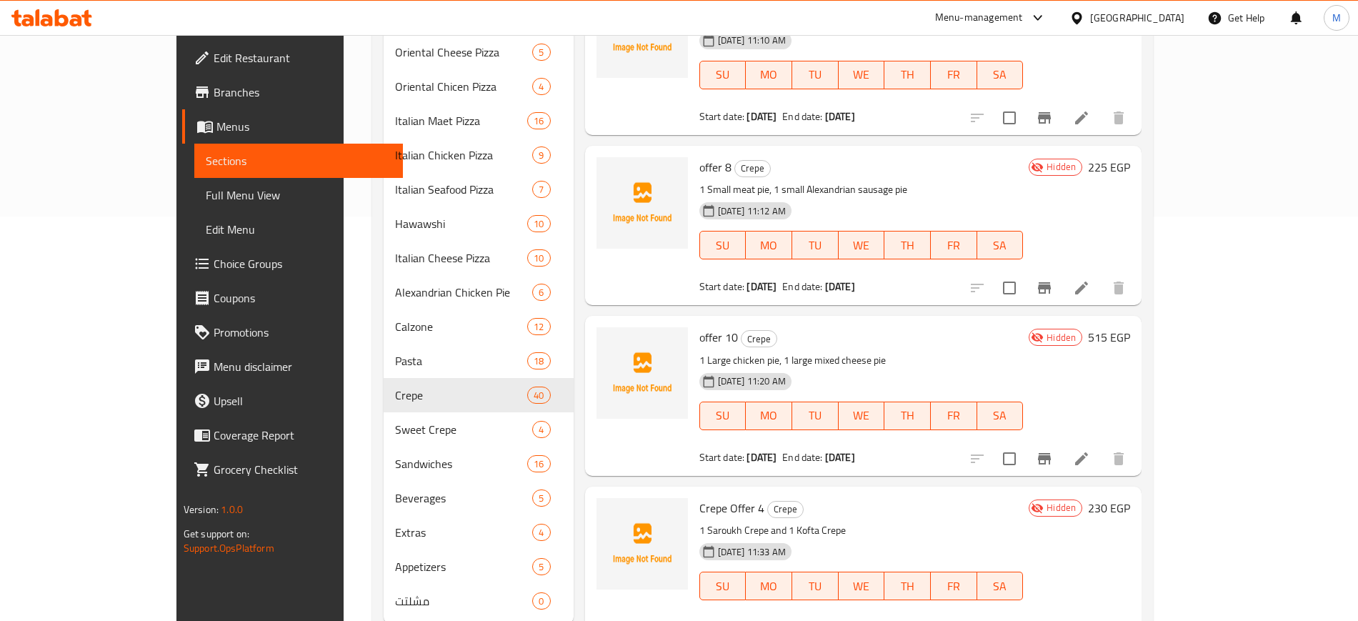
scroll to position [426, 0]
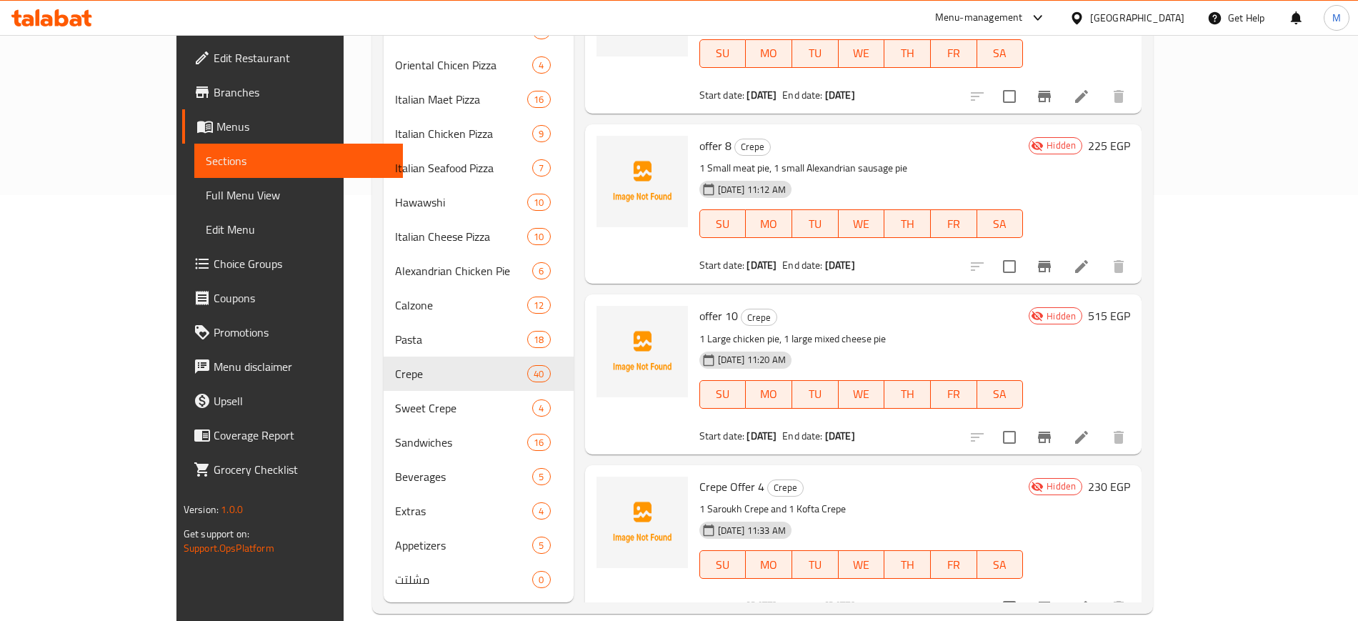
click at [608, 488] on icon "upload picture" at bounding box center [616, 496] width 17 height 17
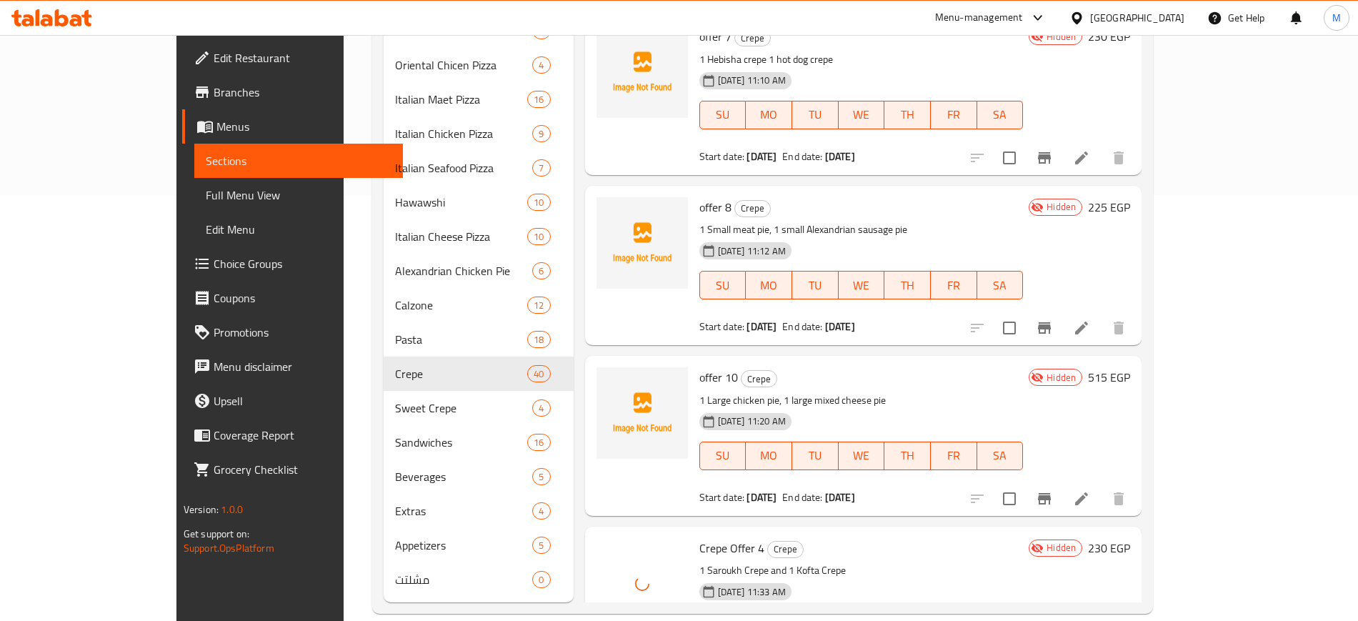
scroll to position [5428, 0]
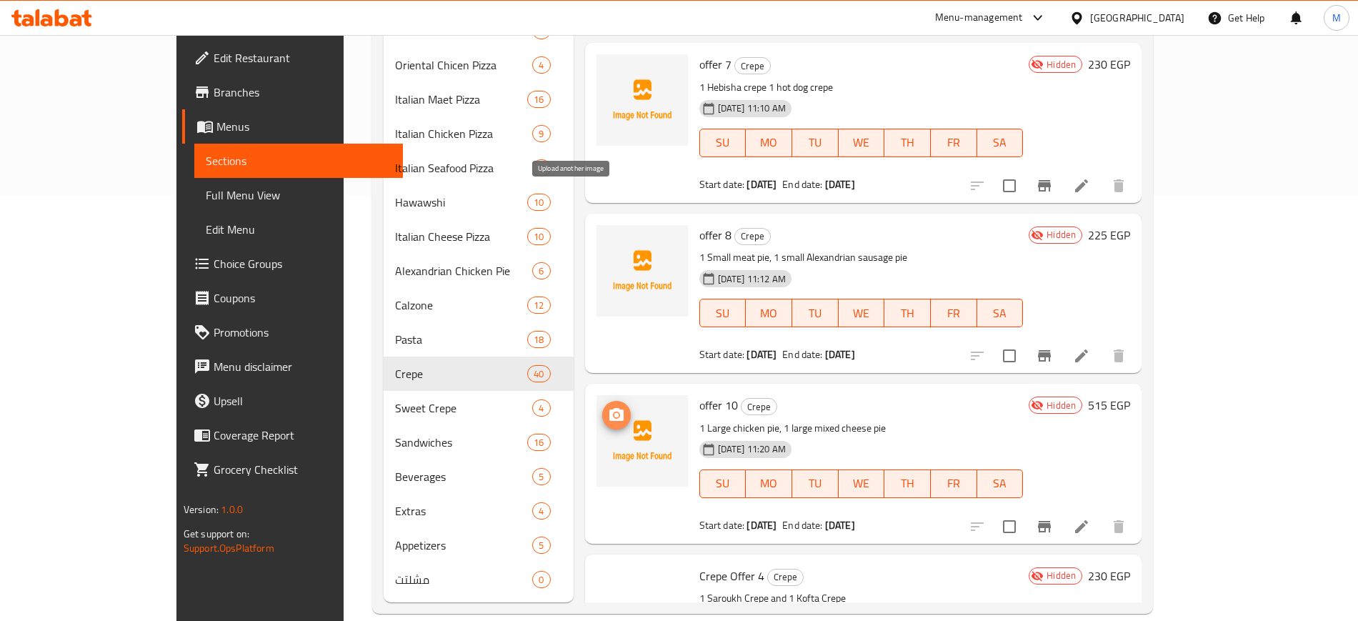
click at [608, 406] on icon "upload picture" at bounding box center [616, 414] width 17 height 17
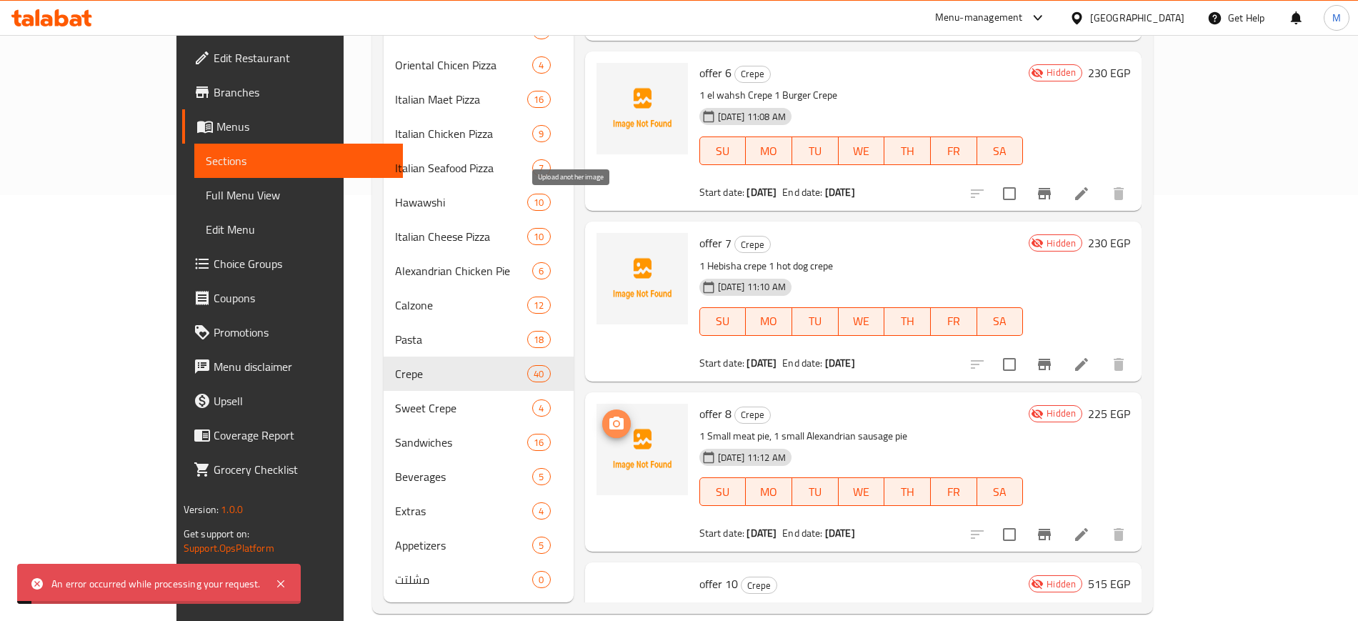
click at [609, 416] on icon "upload picture" at bounding box center [616, 422] width 14 height 13
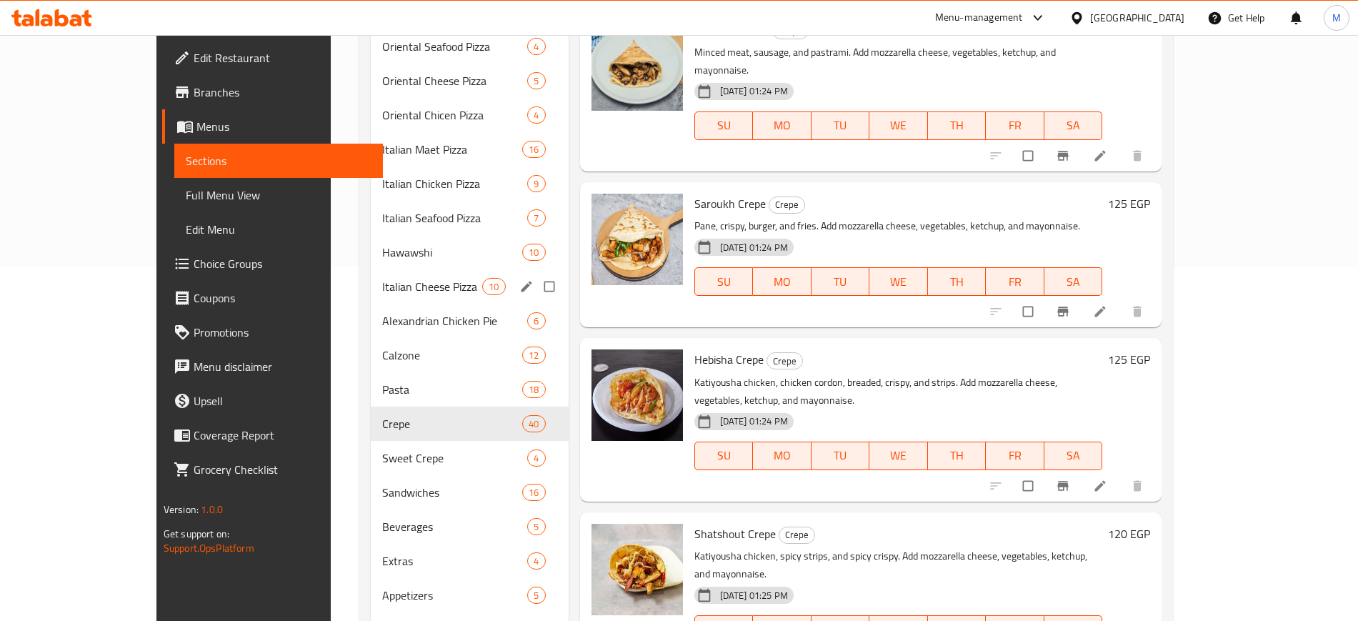
scroll to position [426, 0]
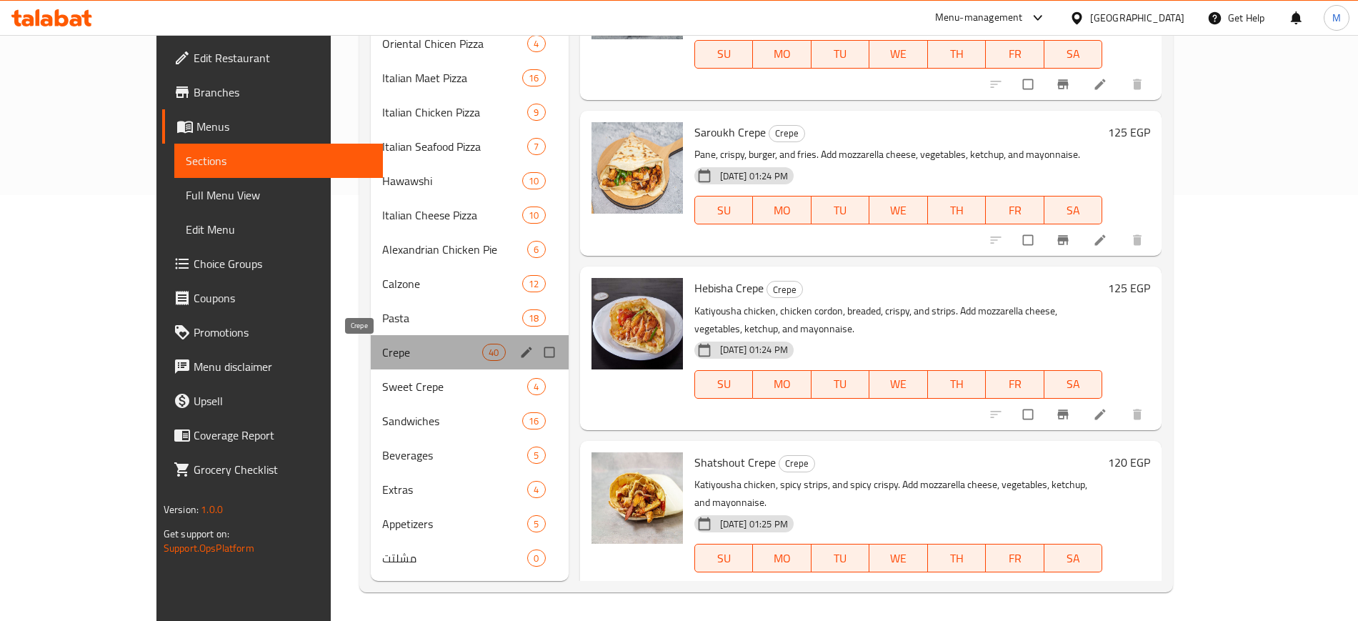
click at [382, 348] on span "Crepe" at bounding box center [432, 352] width 101 height 17
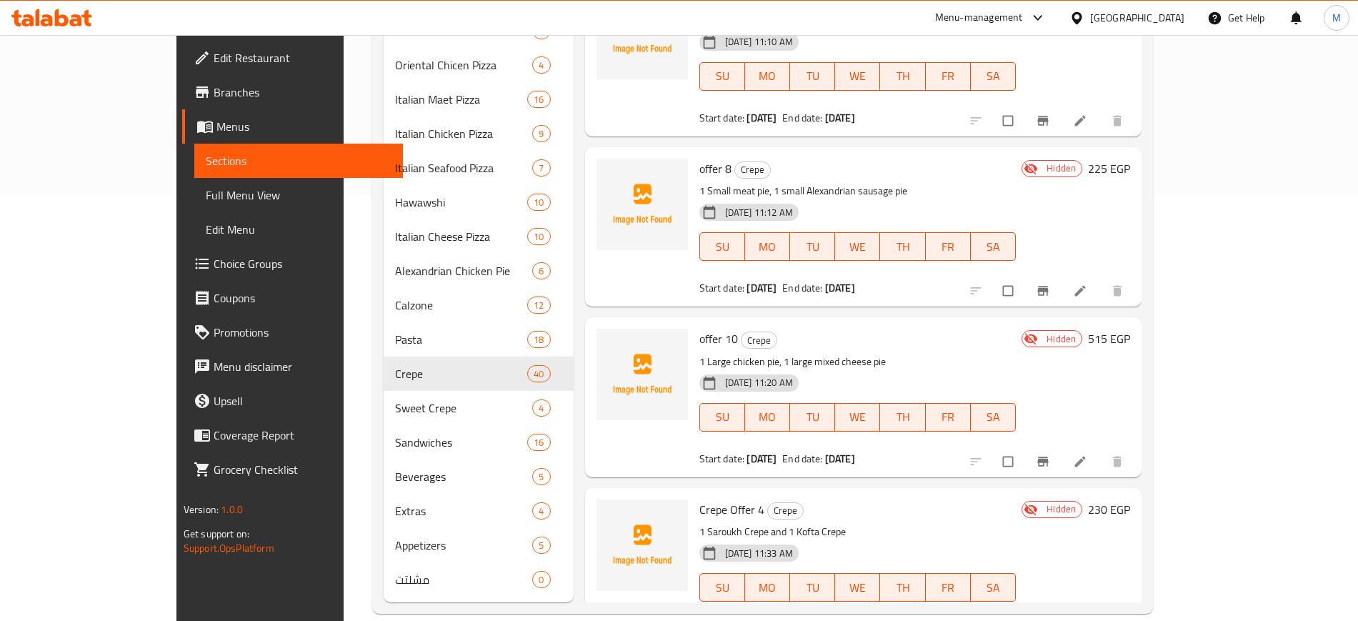
scroll to position [5518, 0]
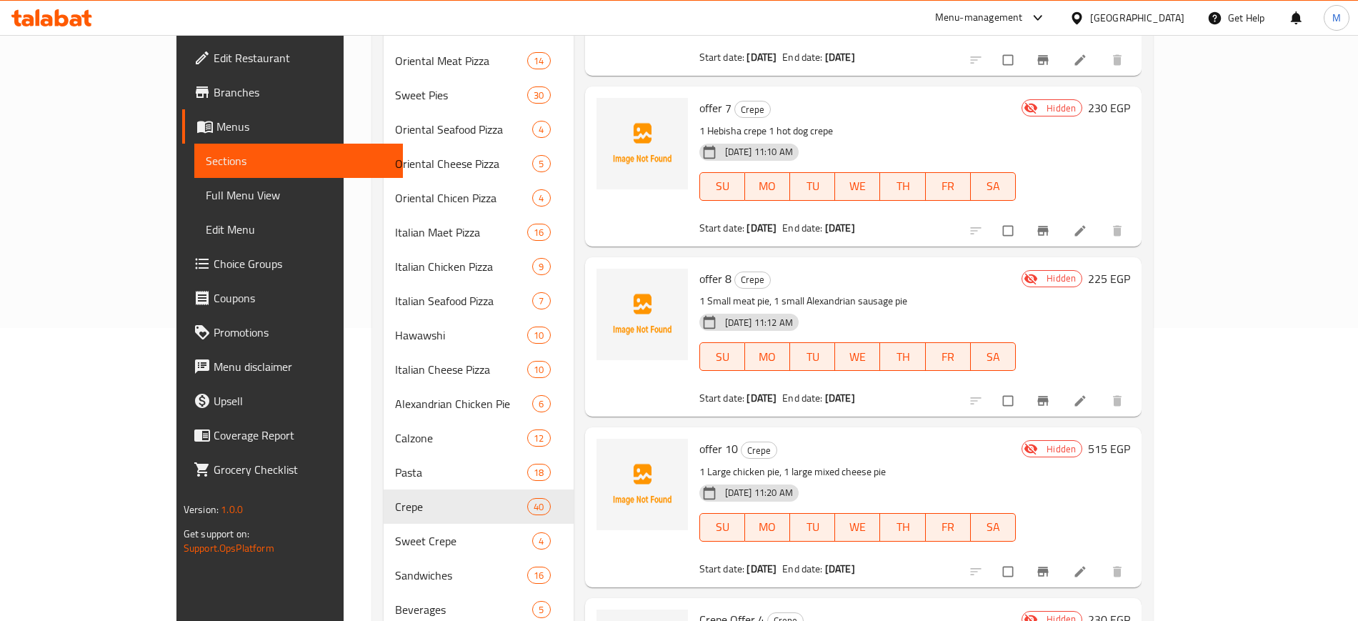
scroll to position [426, 0]
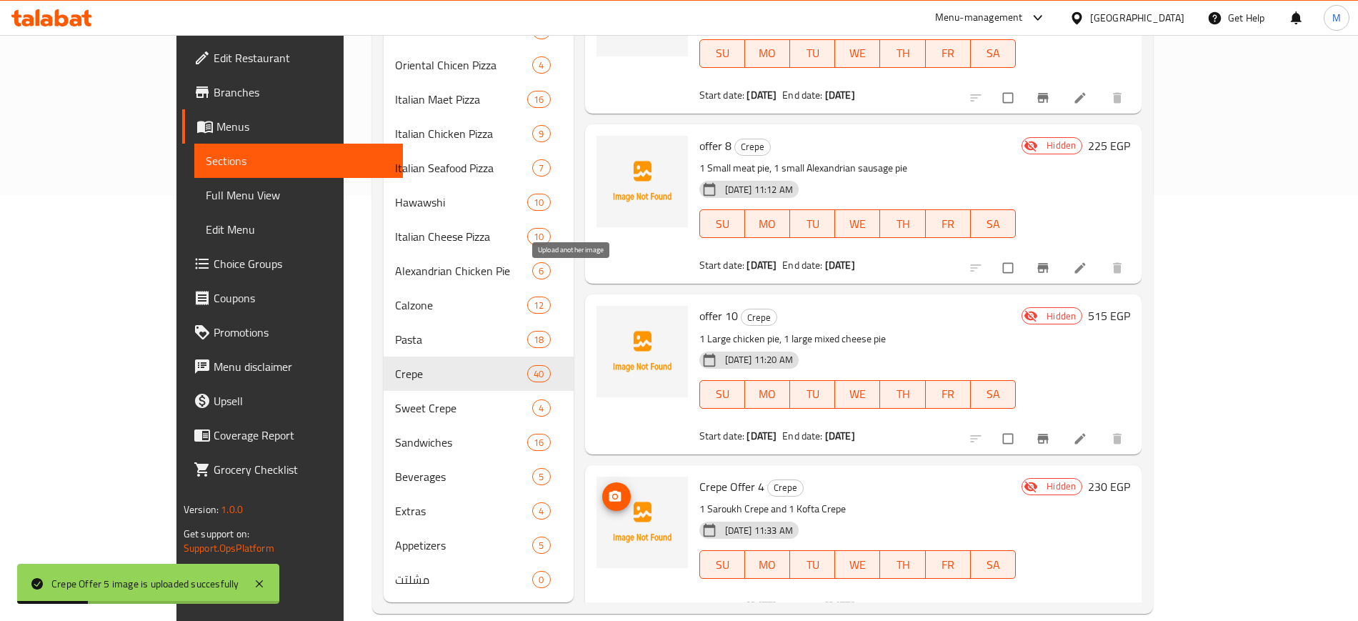
click at [608, 489] on icon "upload picture" at bounding box center [615, 496] width 14 height 14
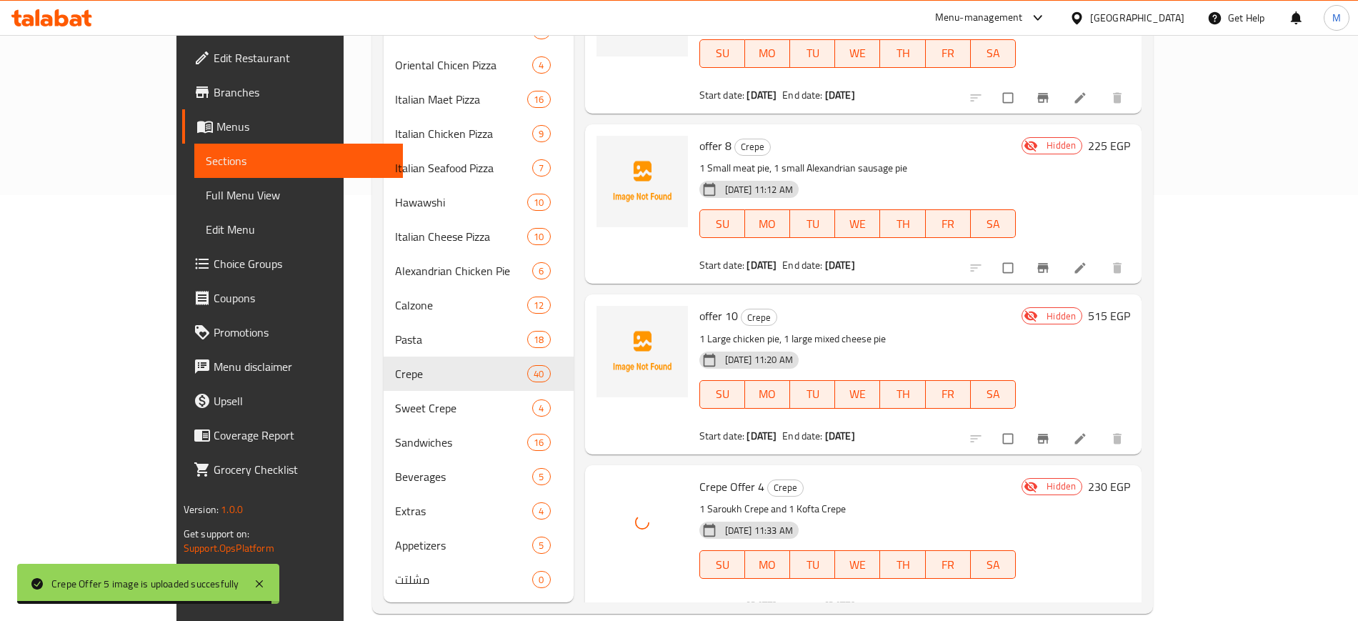
scroll to position [5428, 0]
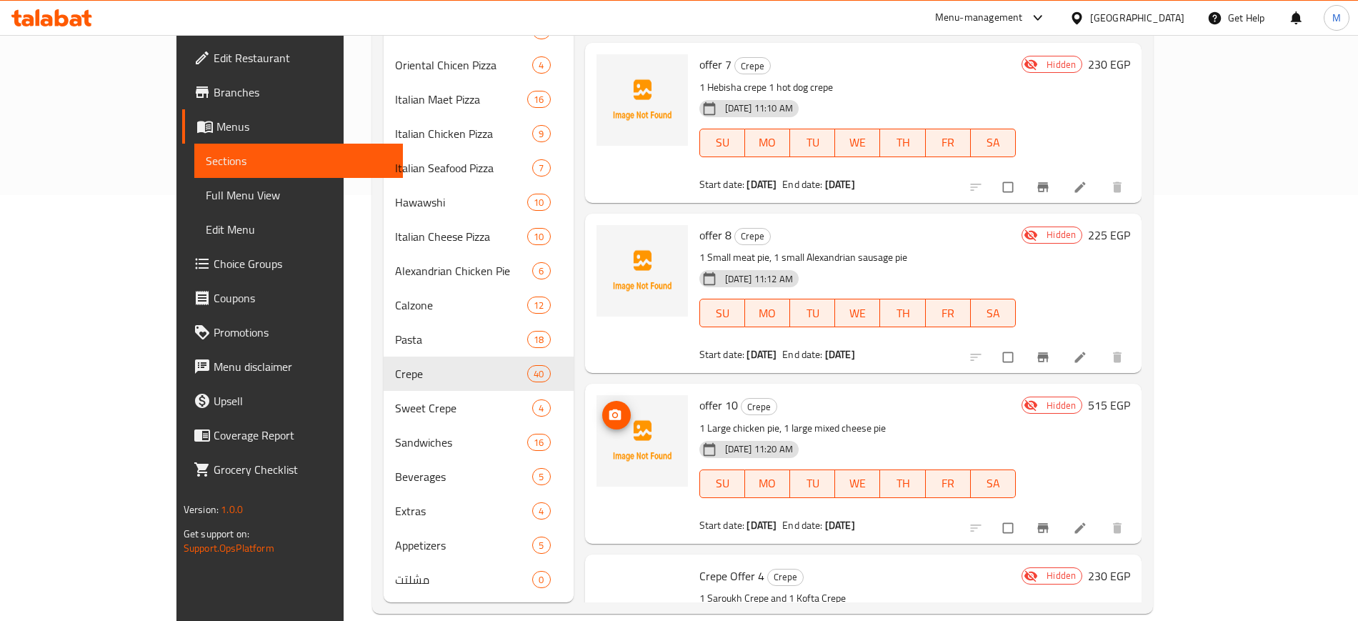
click at [613, 413] on circle "upload picture" at bounding box center [615, 415] width 4 height 4
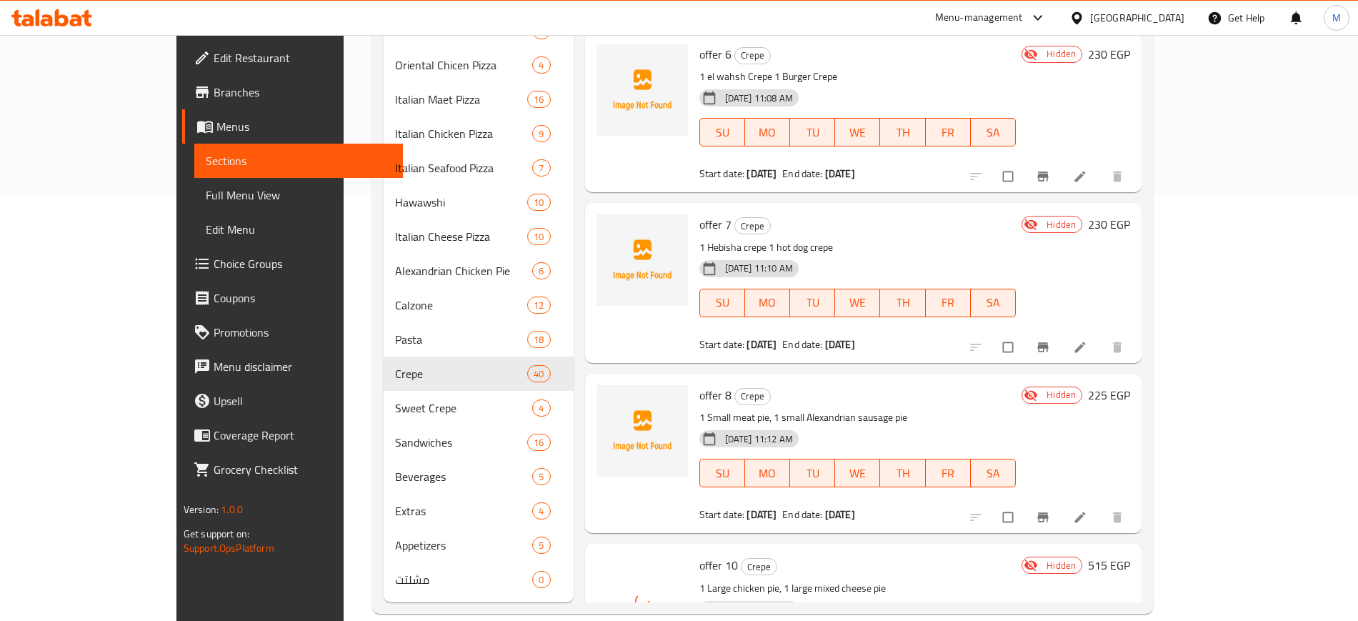
scroll to position [5250, 0]
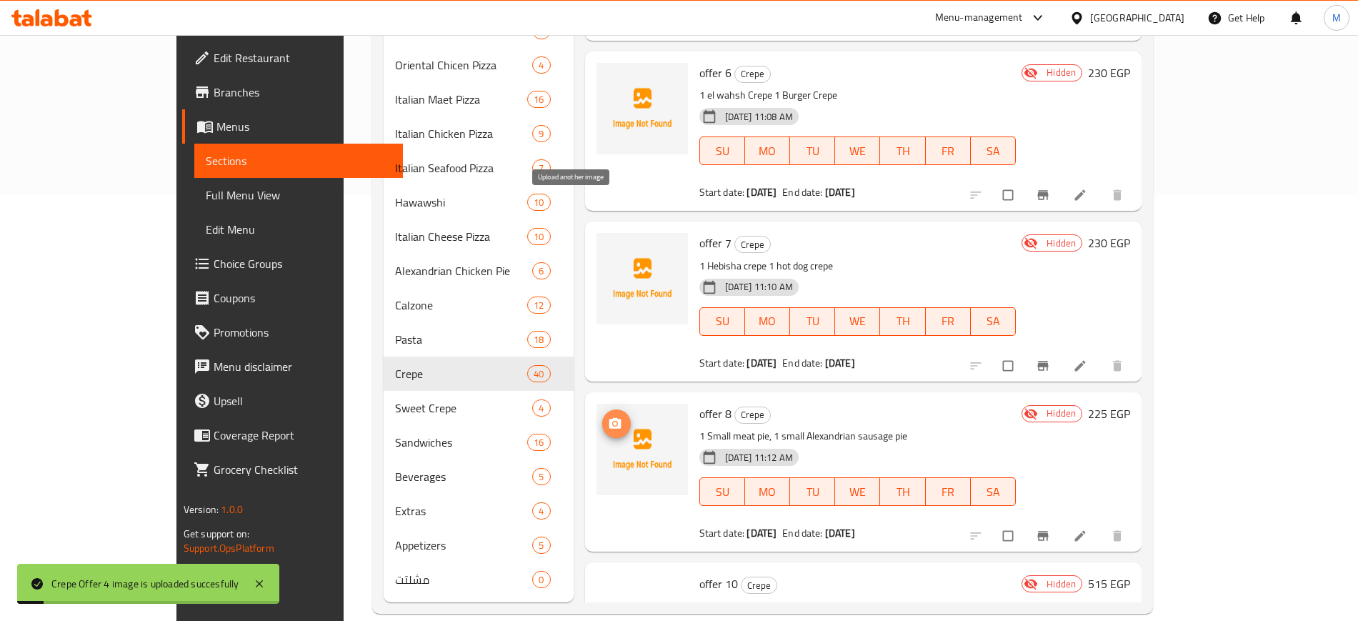
click at [608, 416] on icon "upload picture" at bounding box center [615, 423] width 14 height 14
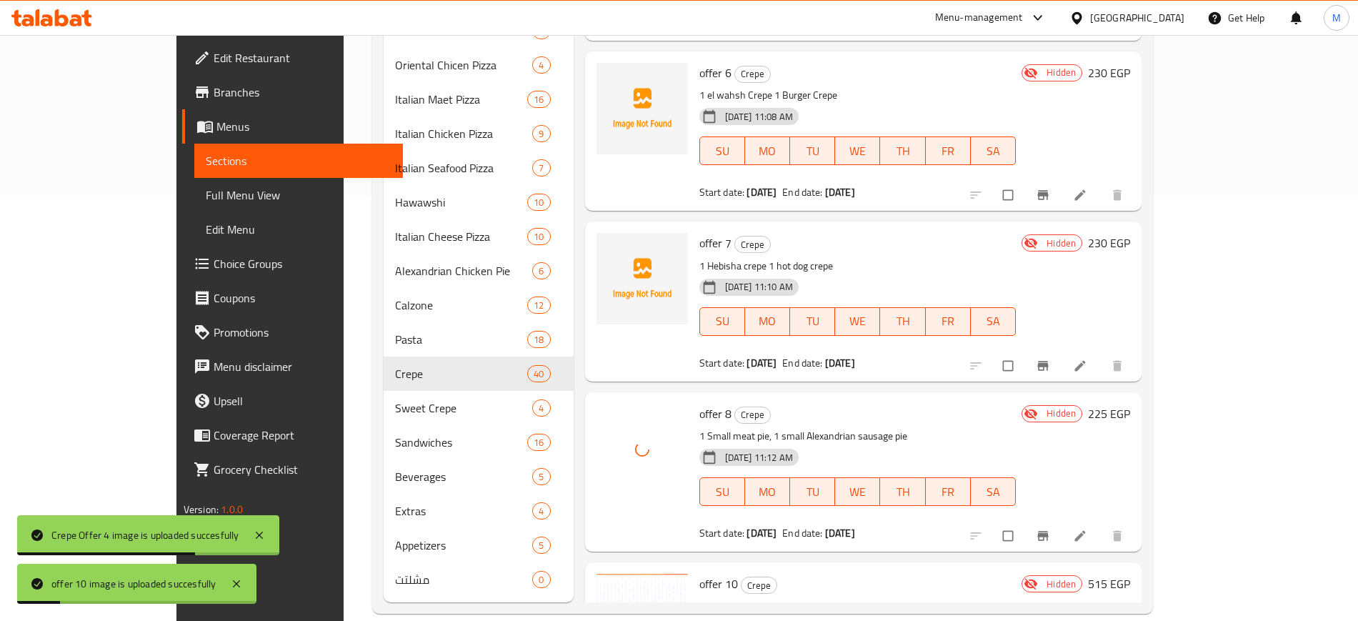
scroll to position [5071, 0]
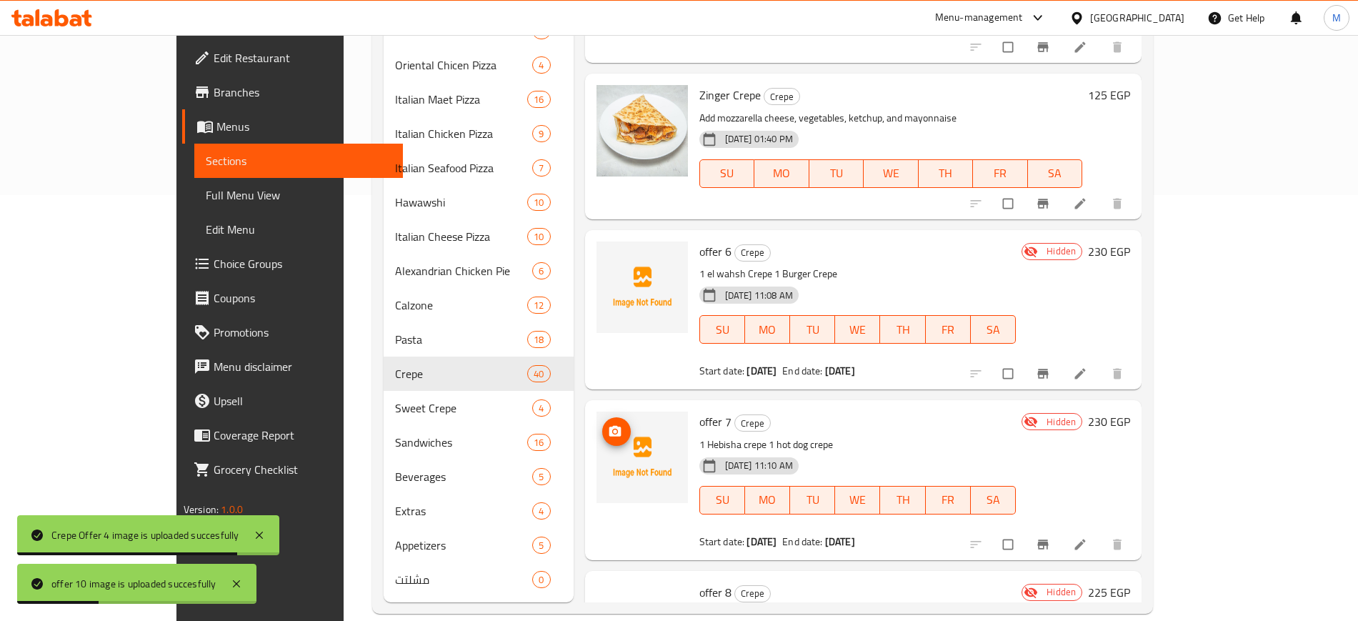
click at [609, 426] on icon "upload picture" at bounding box center [615, 431] width 12 height 11
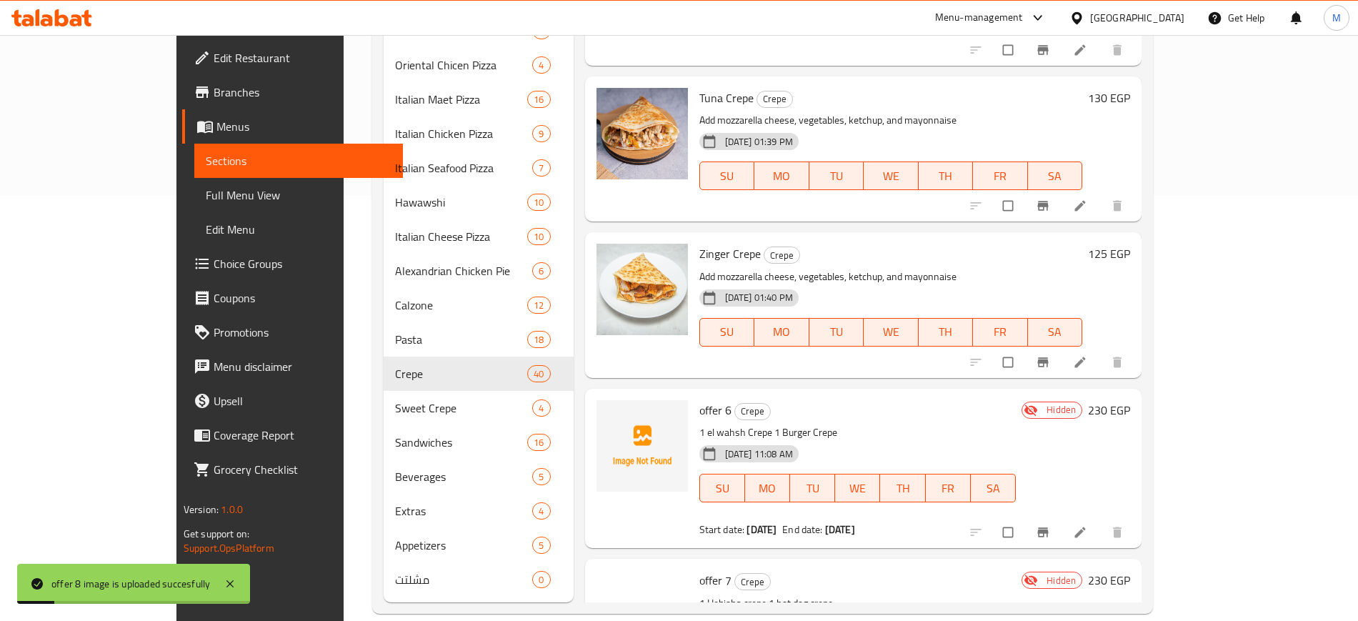
scroll to position [4893, 0]
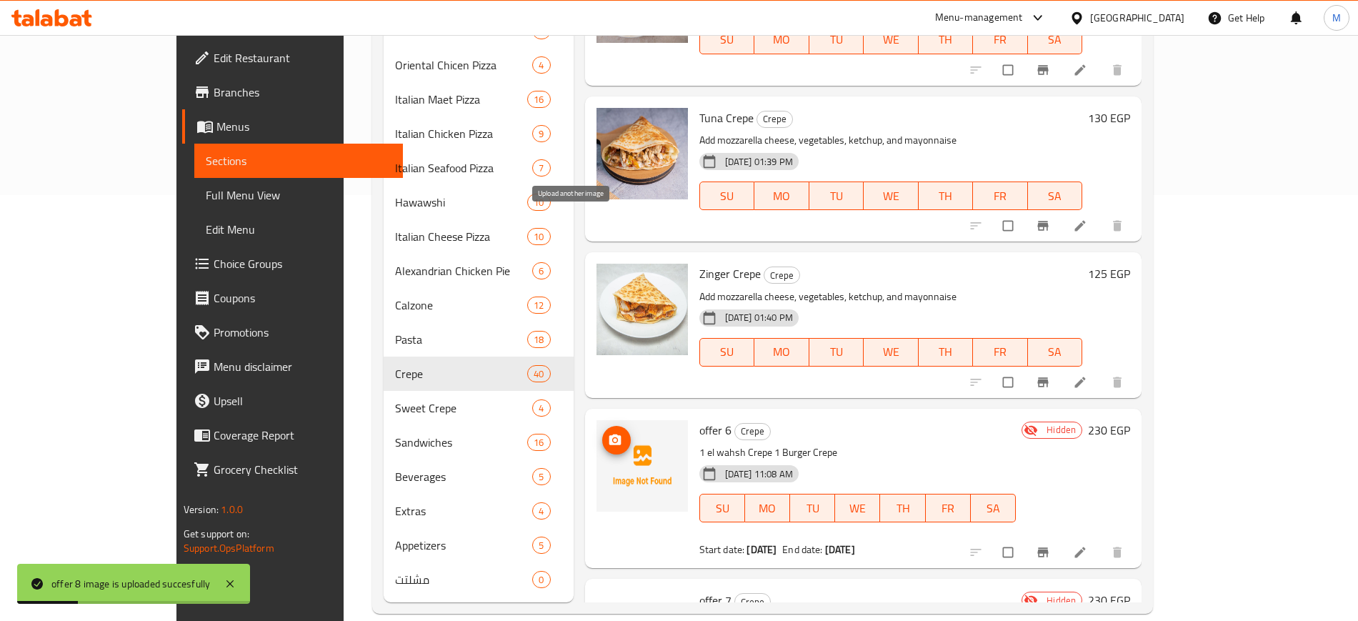
click at [608, 433] on icon "upload picture" at bounding box center [615, 440] width 14 height 14
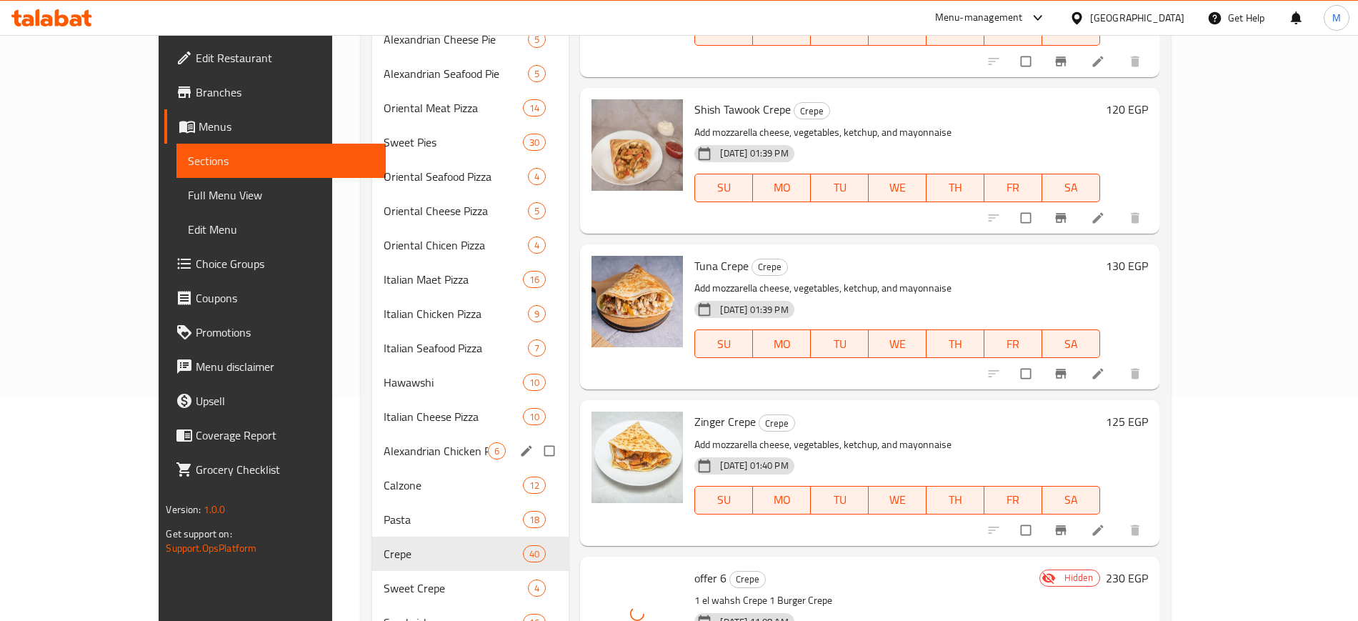
scroll to position [69, 0]
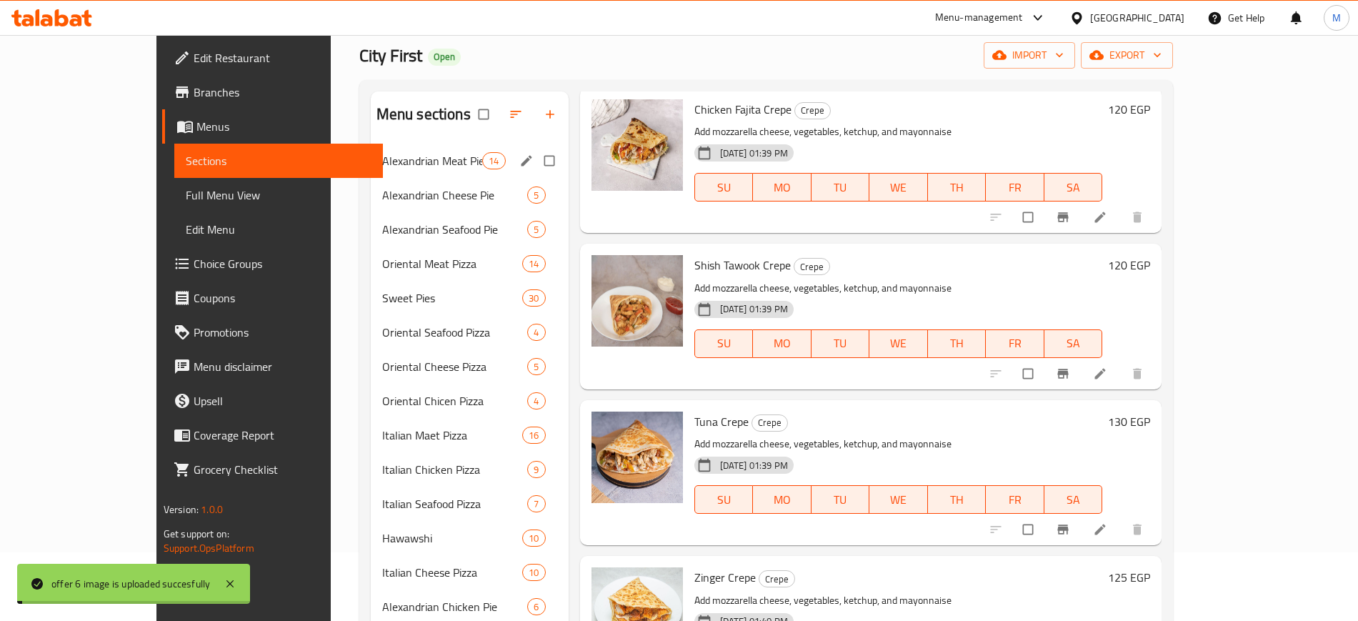
click at [382, 156] on span "Alexandrian Meat Pie" at bounding box center [432, 160] width 101 height 17
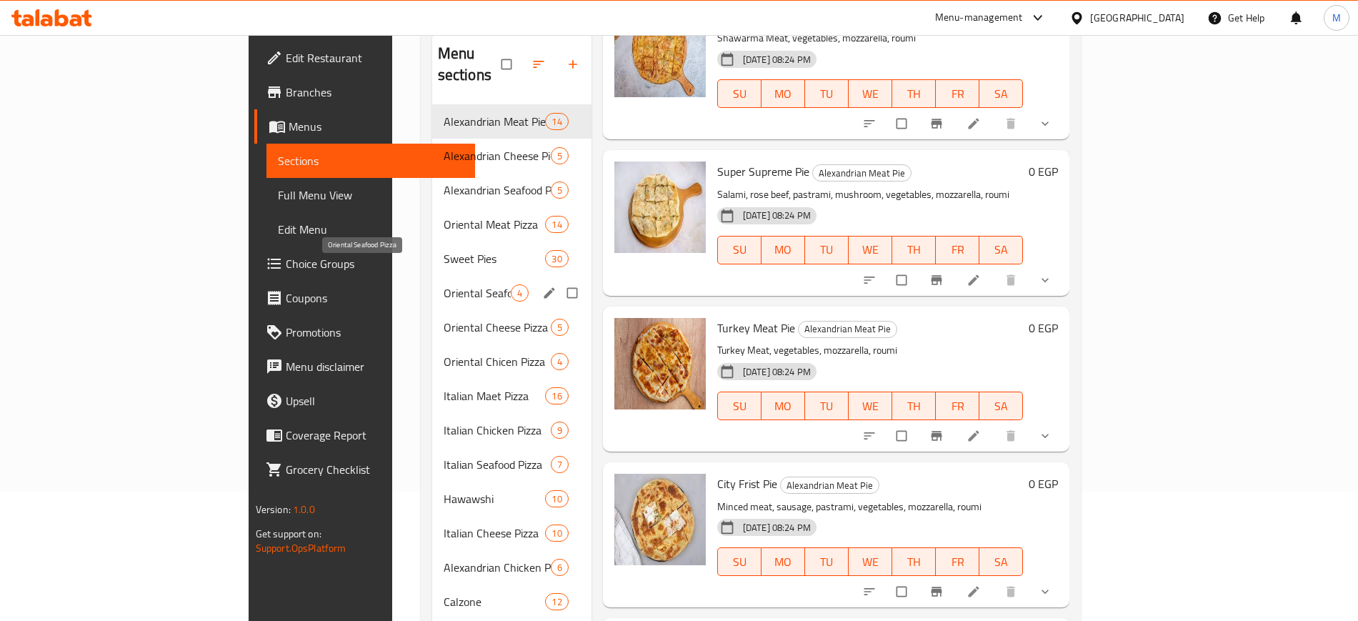
scroll to position [69, 0]
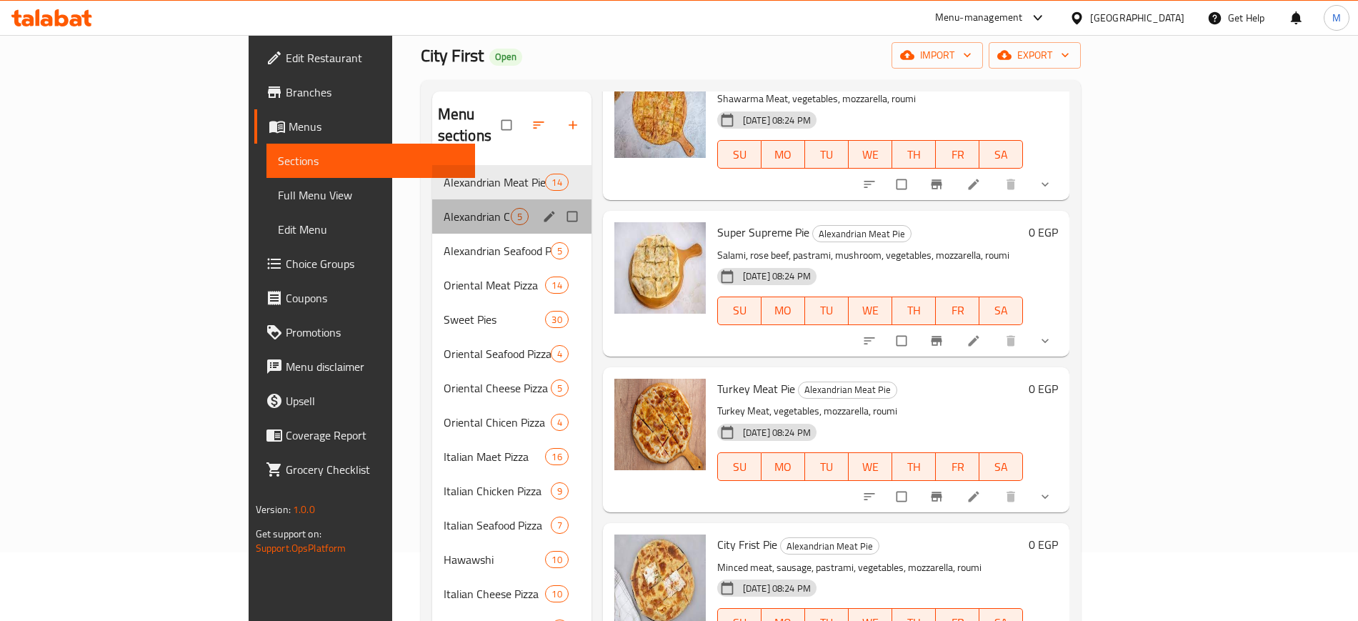
click at [432, 199] on div "Alexandrian Cheese Pie 5" at bounding box center [511, 216] width 159 height 34
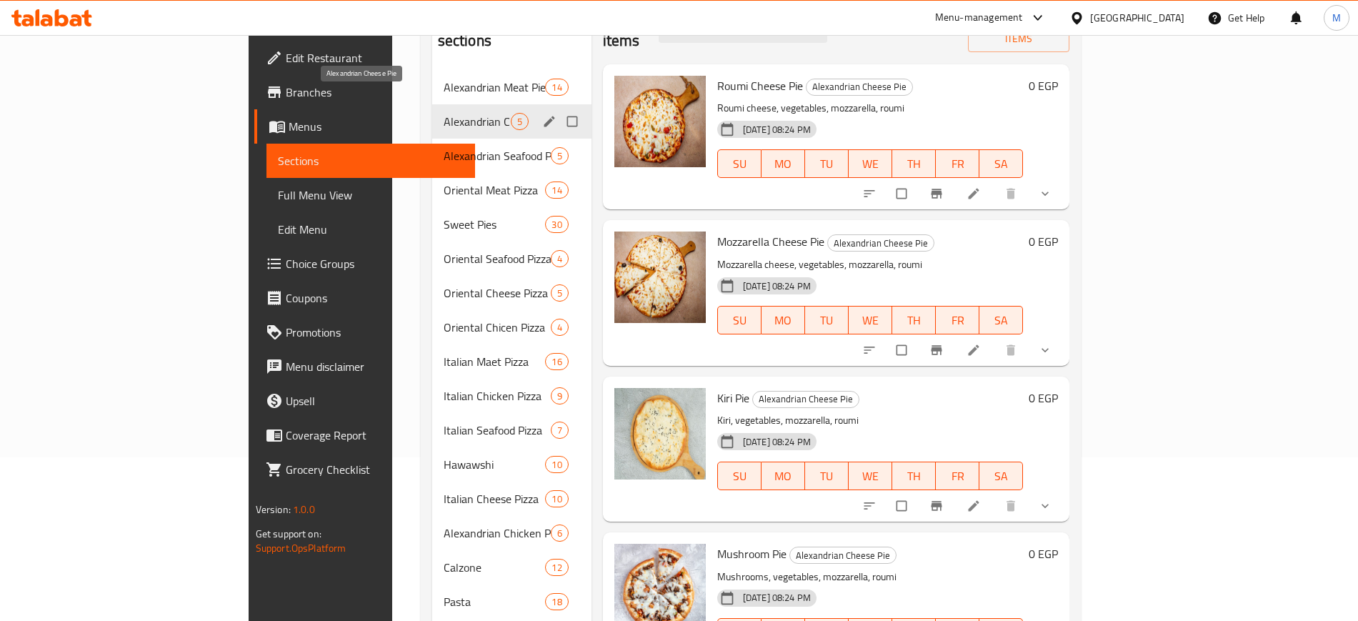
scroll to position [69, 0]
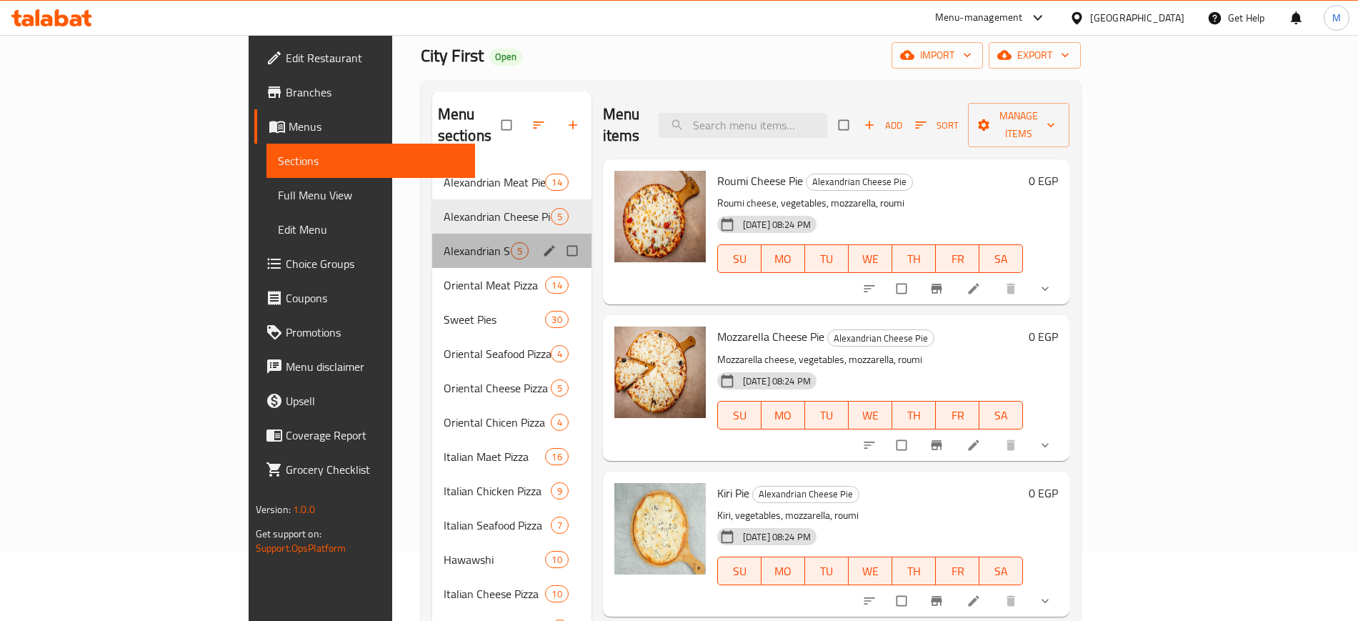
click at [432, 234] on div "Alexandrian Seafood Pie 5" at bounding box center [511, 251] width 159 height 34
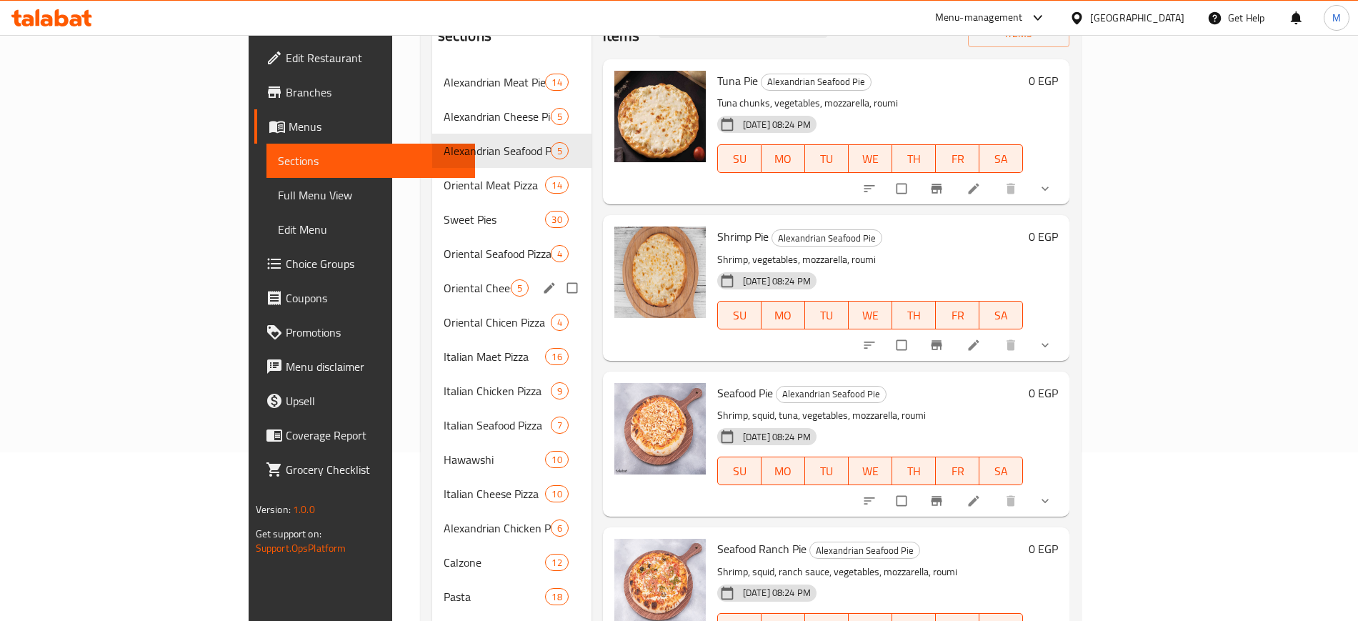
scroll to position [158, 0]
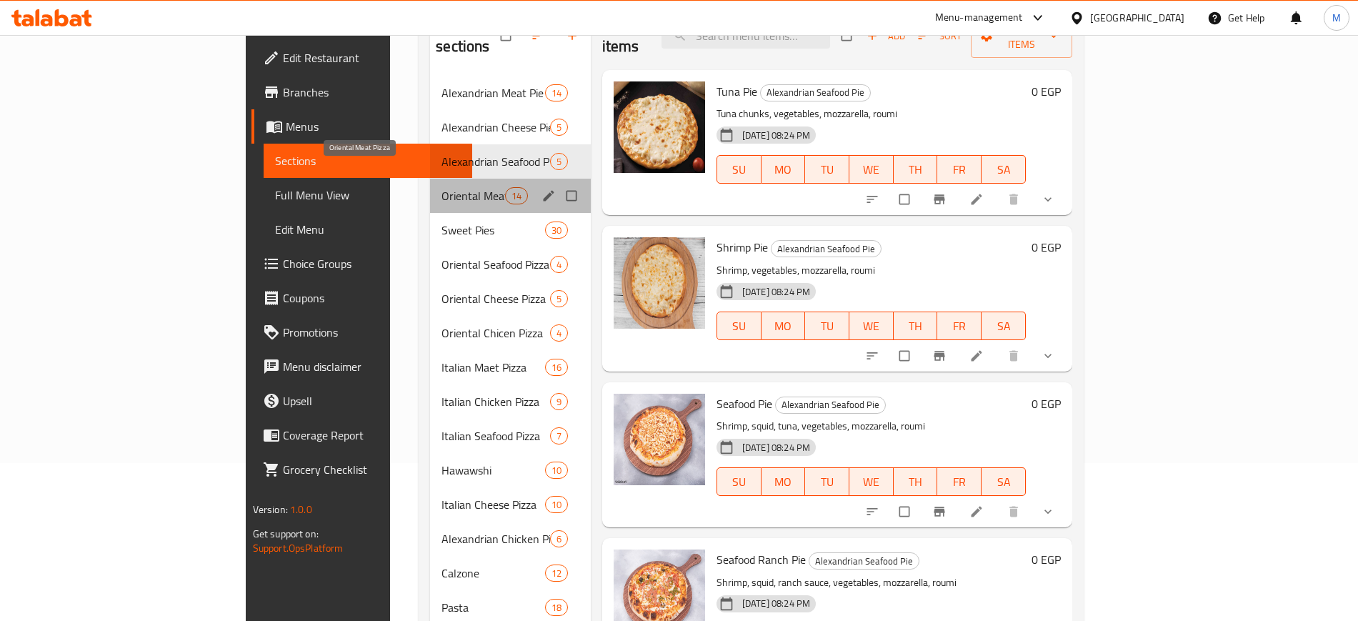
click at [441, 187] on span "Oriental Meat Pizza" at bounding box center [472, 195] width 63 height 17
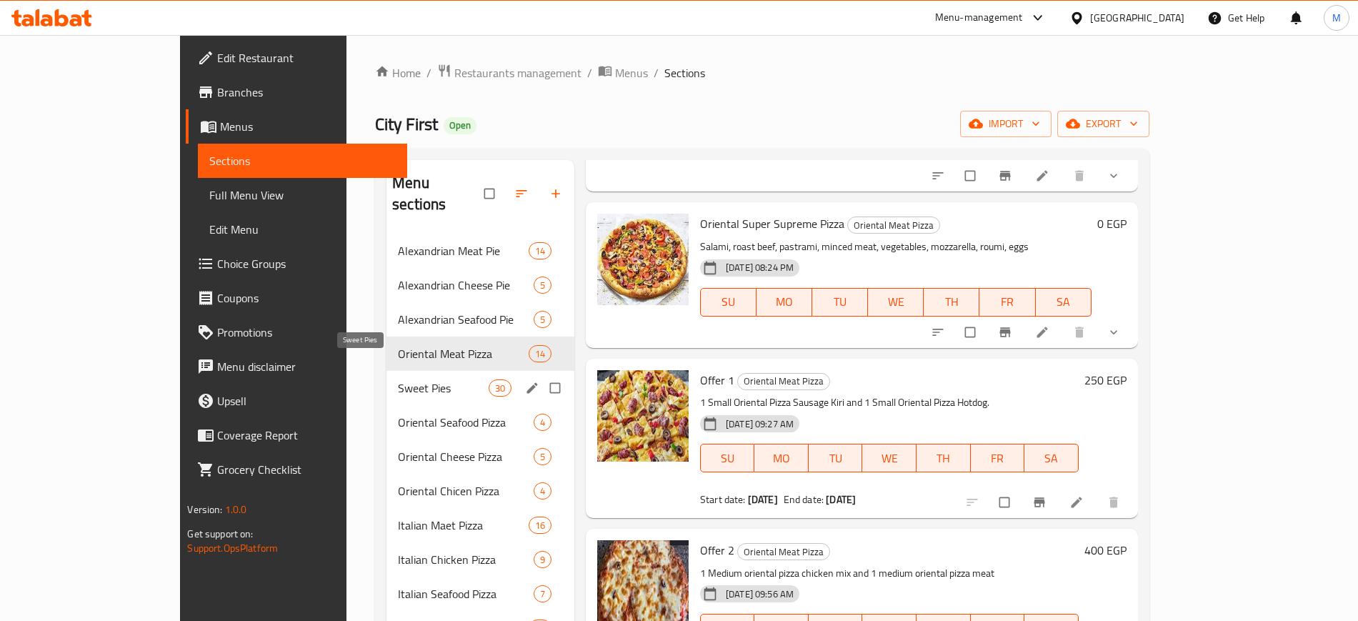
click at [398, 379] on span "Sweet Pies" at bounding box center [443, 387] width 91 height 17
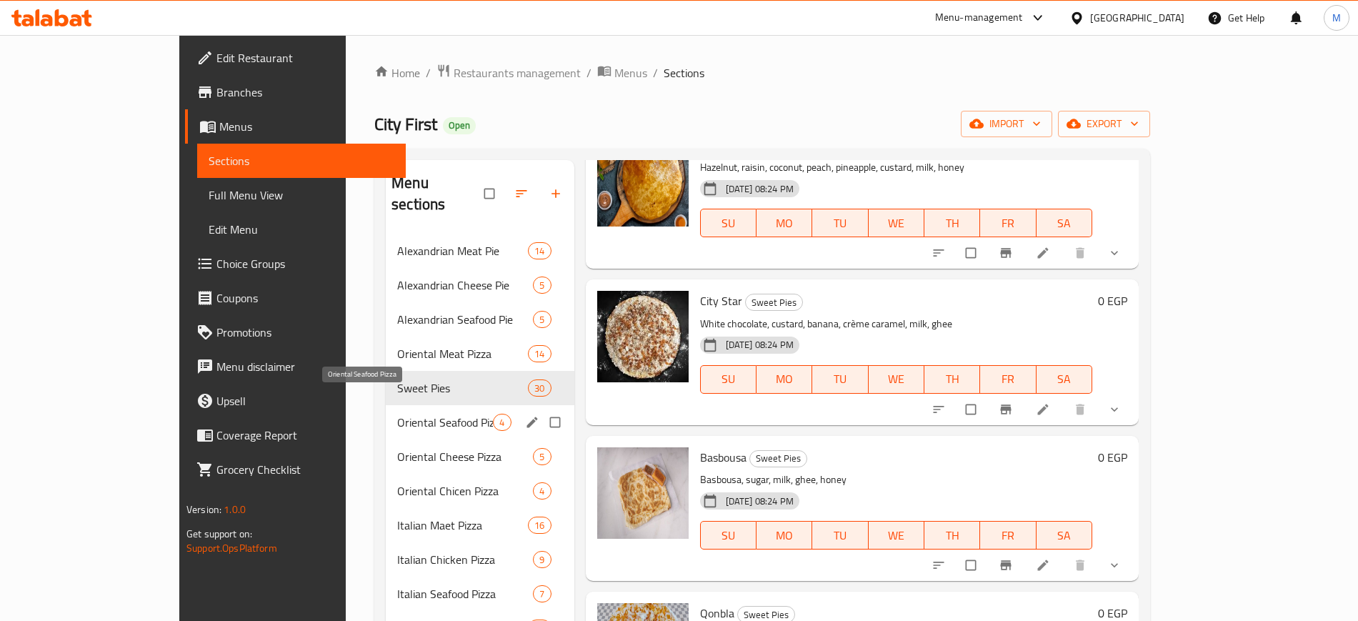
click at [397, 414] on span "Oriental Seafood Pizza" at bounding box center [445, 422] width 96 height 17
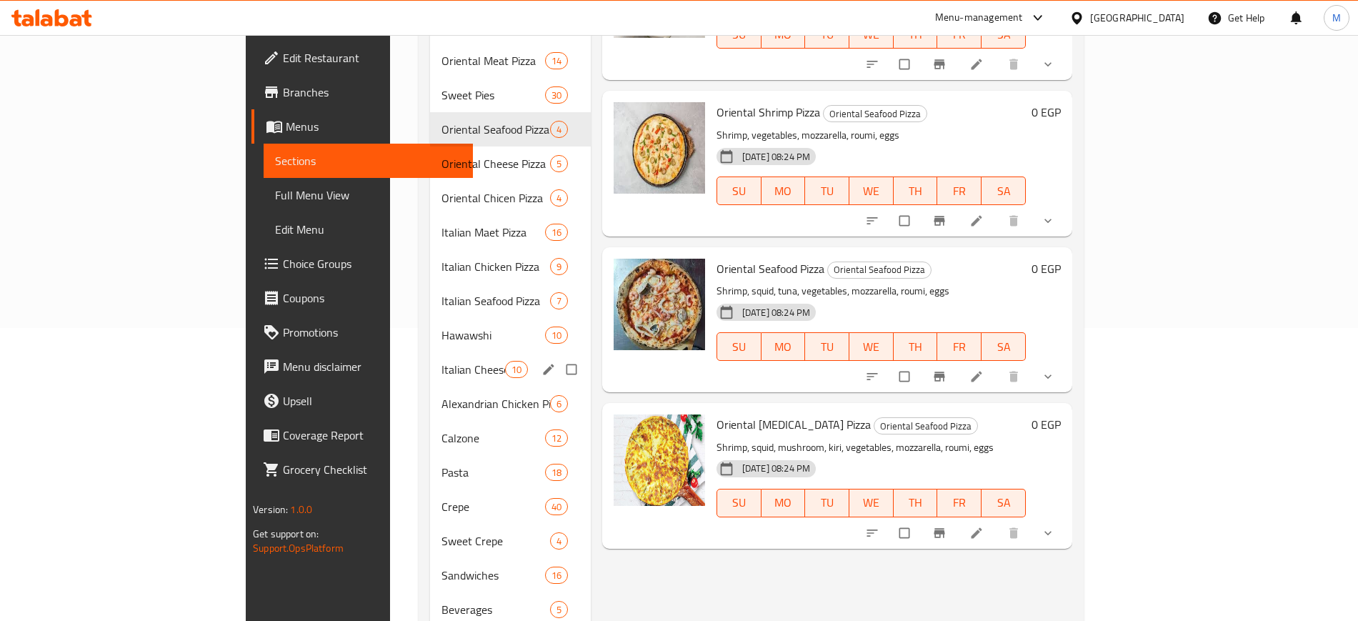
scroll to position [158, 0]
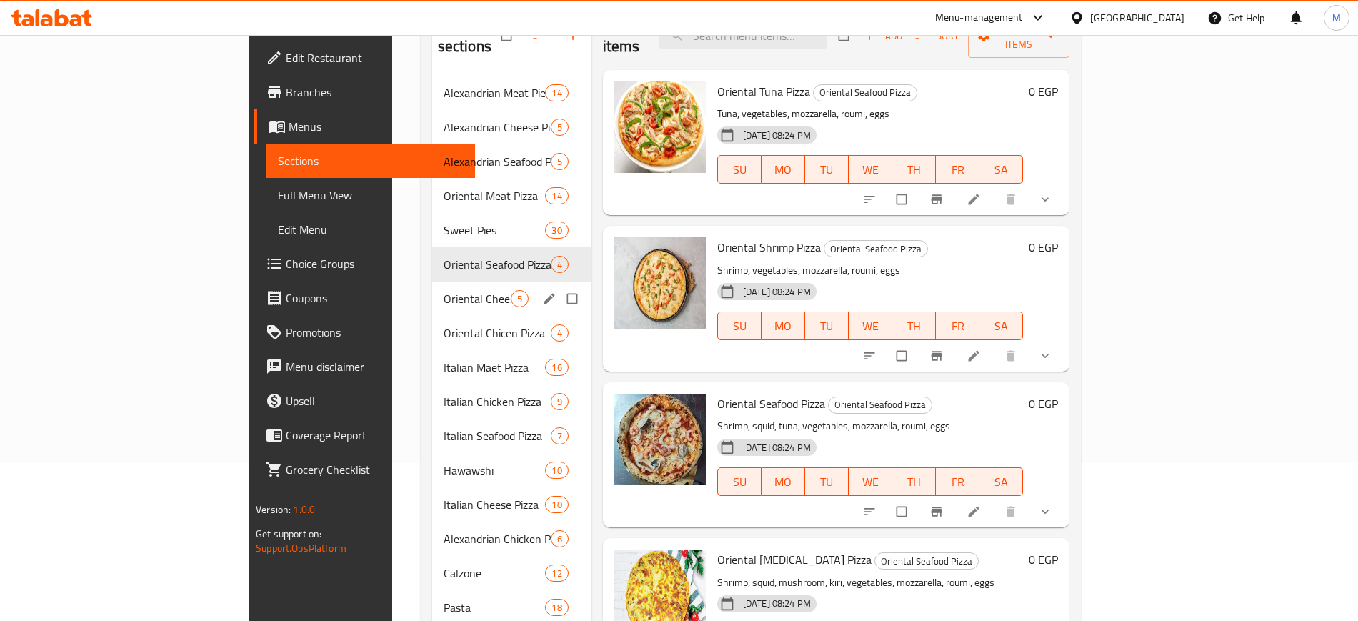
click at [444, 290] on span "Oriental Cheese Pizza" at bounding box center [477, 298] width 67 height 17
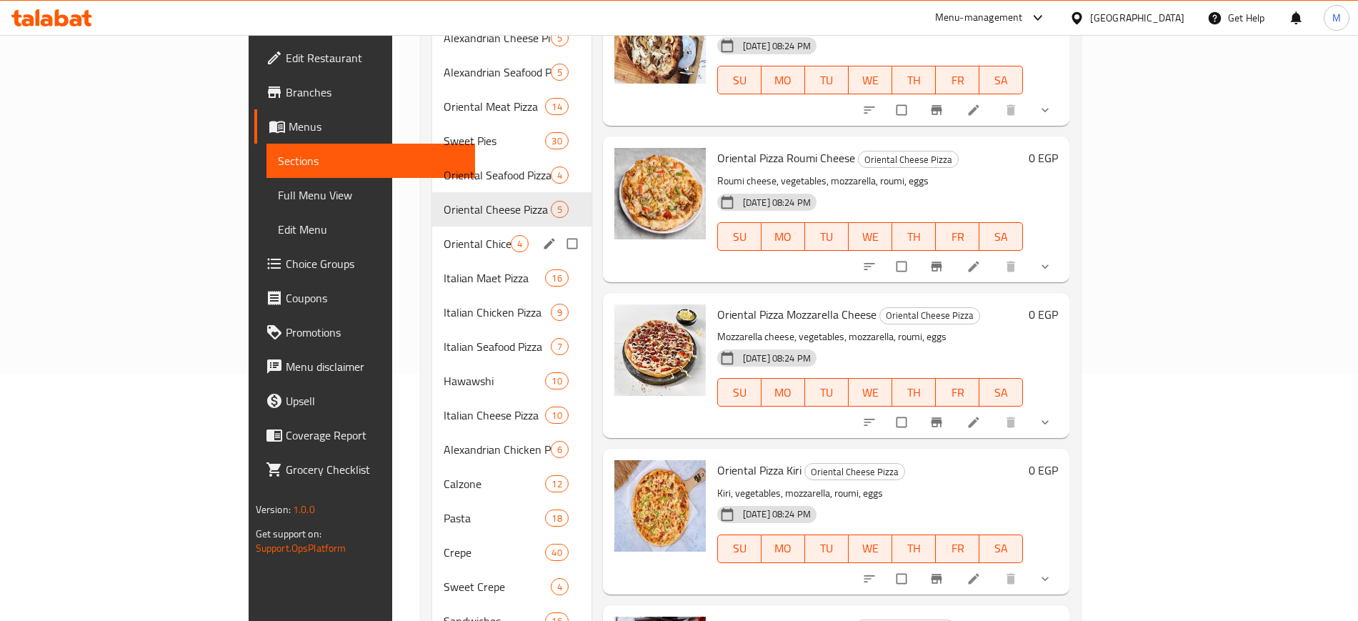
click at [432, 226] on div "Oriental Chicen Pizza 4" at bounding box center [511, 243] width 159 height 34
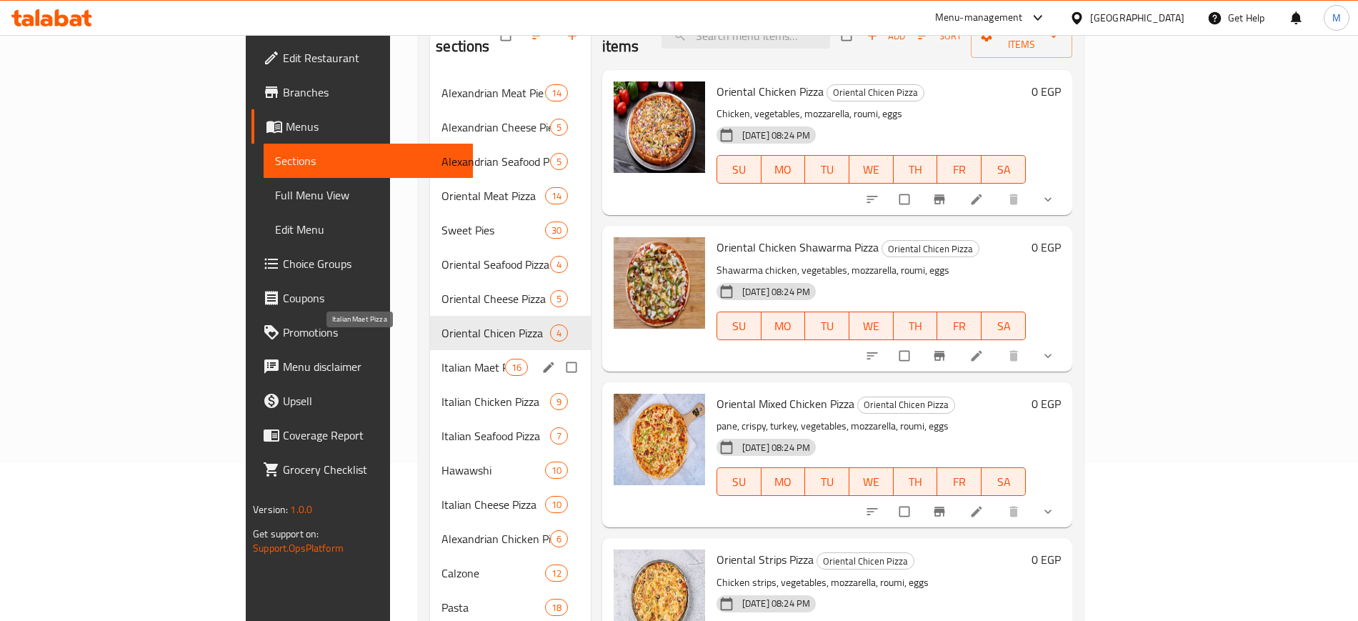
click at [441, 359] on span "Italian Maet Pizza" at bounding box center [472, 367] width 63 height 17
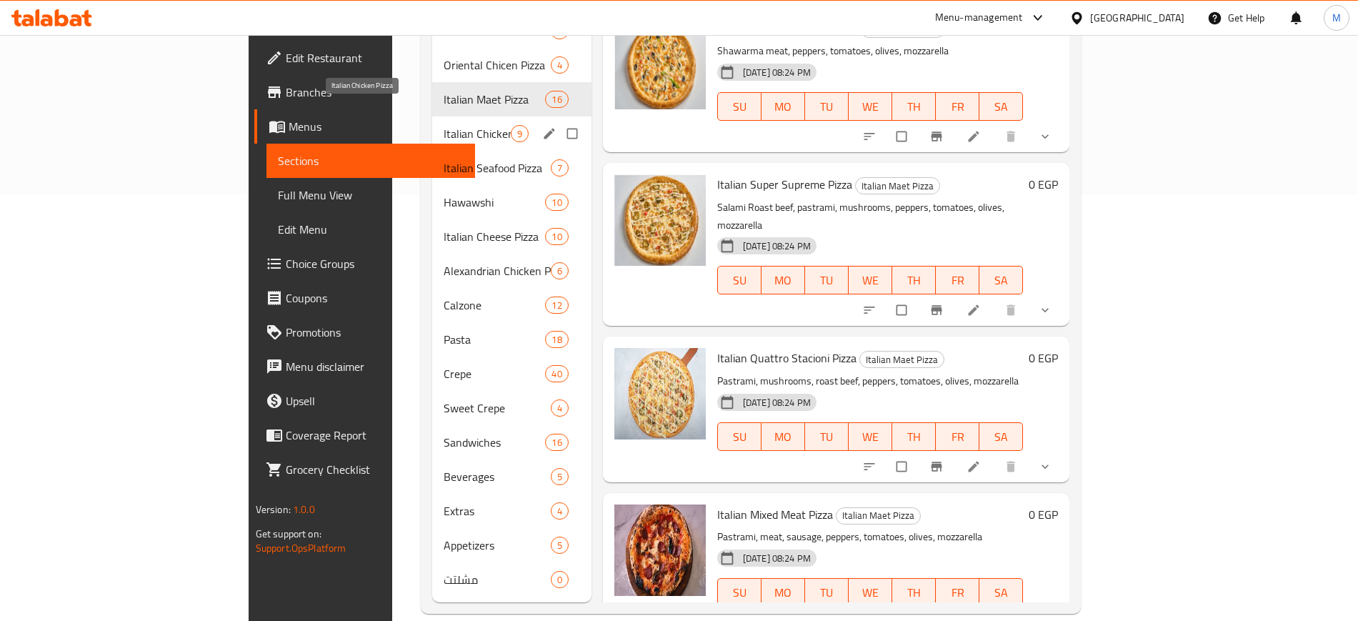
click at [444, 125] on span "Italian Chicken Pizza" at bounding box center [477, 133] width 67 height 17
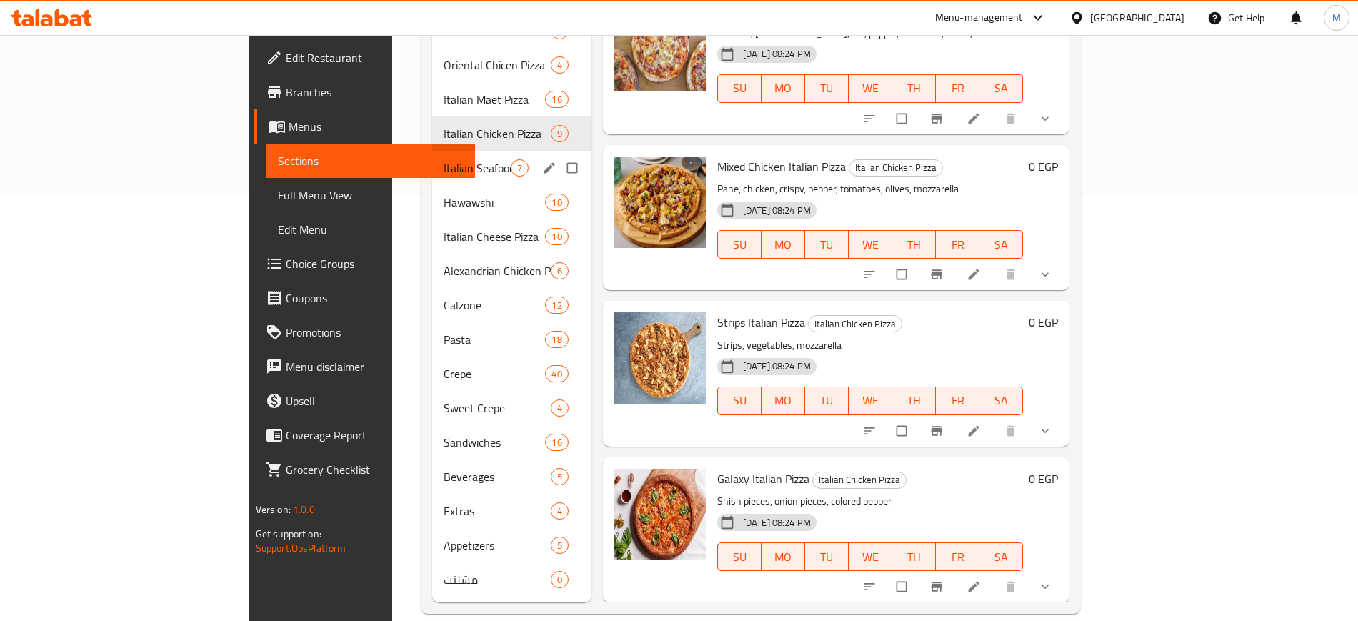
click at [432, 159] on div "Italian Seafood Pizza 7" at bounding box center [511, 168] width 159 height 34
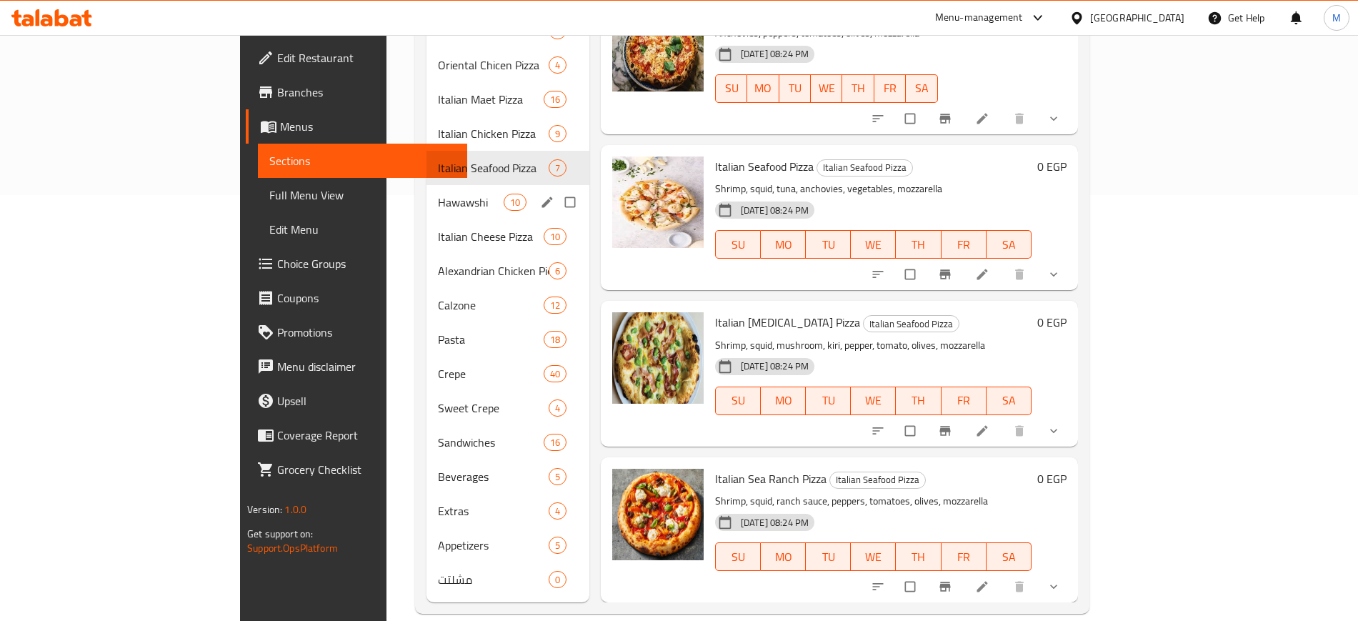
drag, startPoint x: 323, startPoint y: 181, endPoint x: 367, endPoint y: 203, distance: 49.5
click at [438, 194] on span "Hawawshi" at bounding box center [471, 202] width 66 height 17
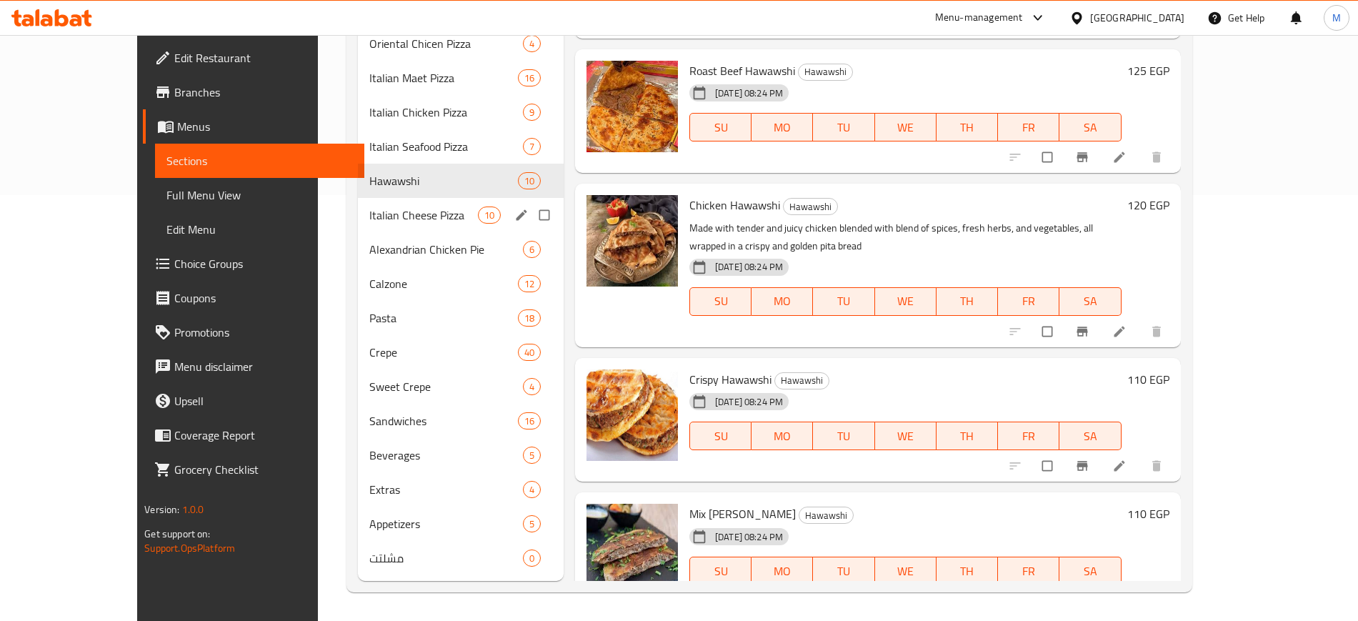
click at [369, 212] on span "Italian Cheese Pizza" at bounding box center [423, 214] width 109 height 17
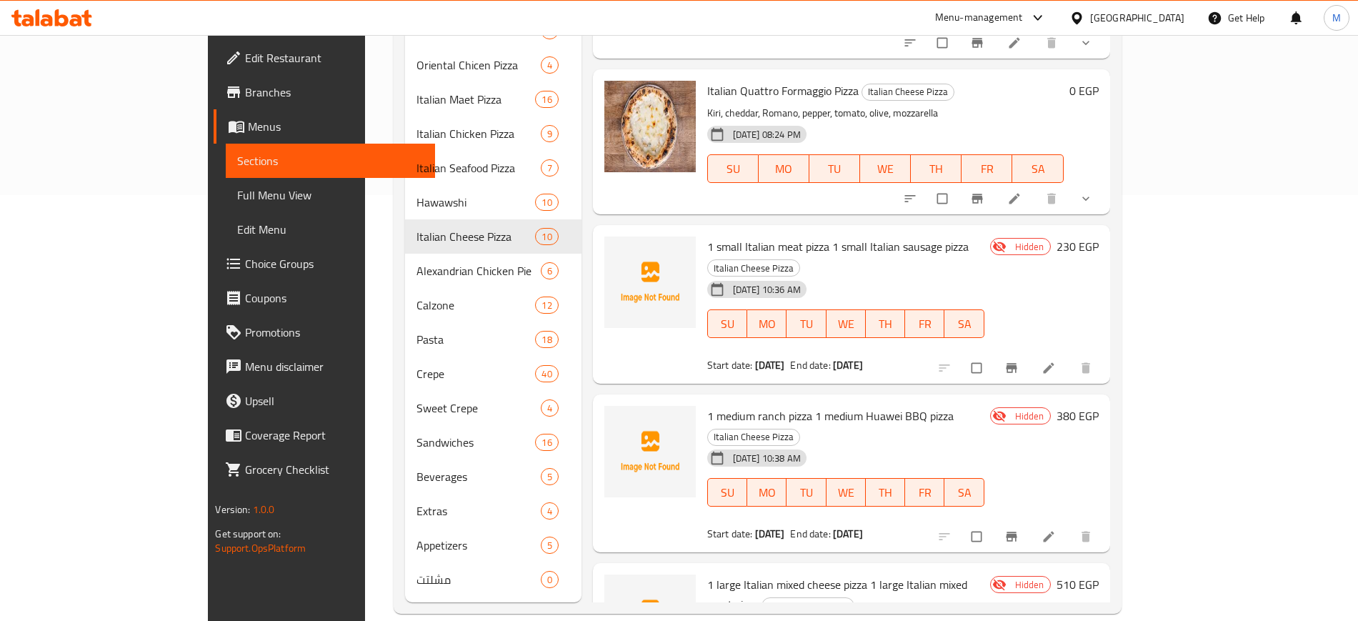
scroll to position [268, 0]
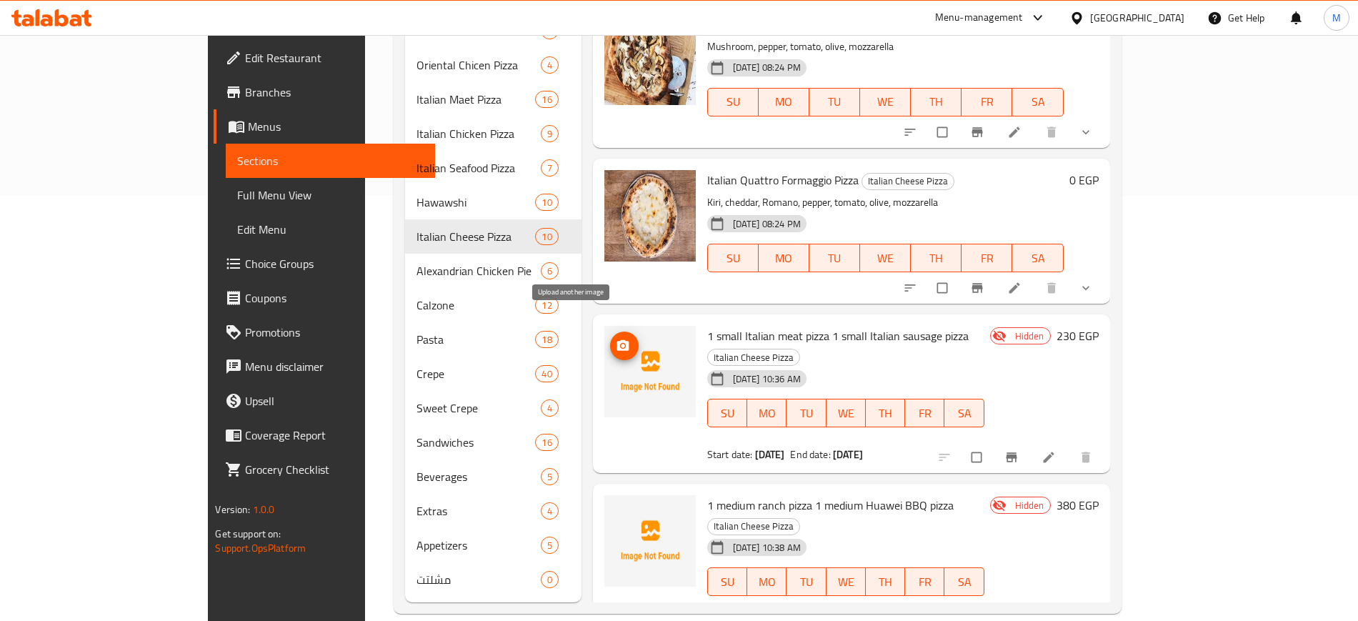
click at [616, 339] on icon "upload picture" at bounding box center [623, 346] width 14 height 14
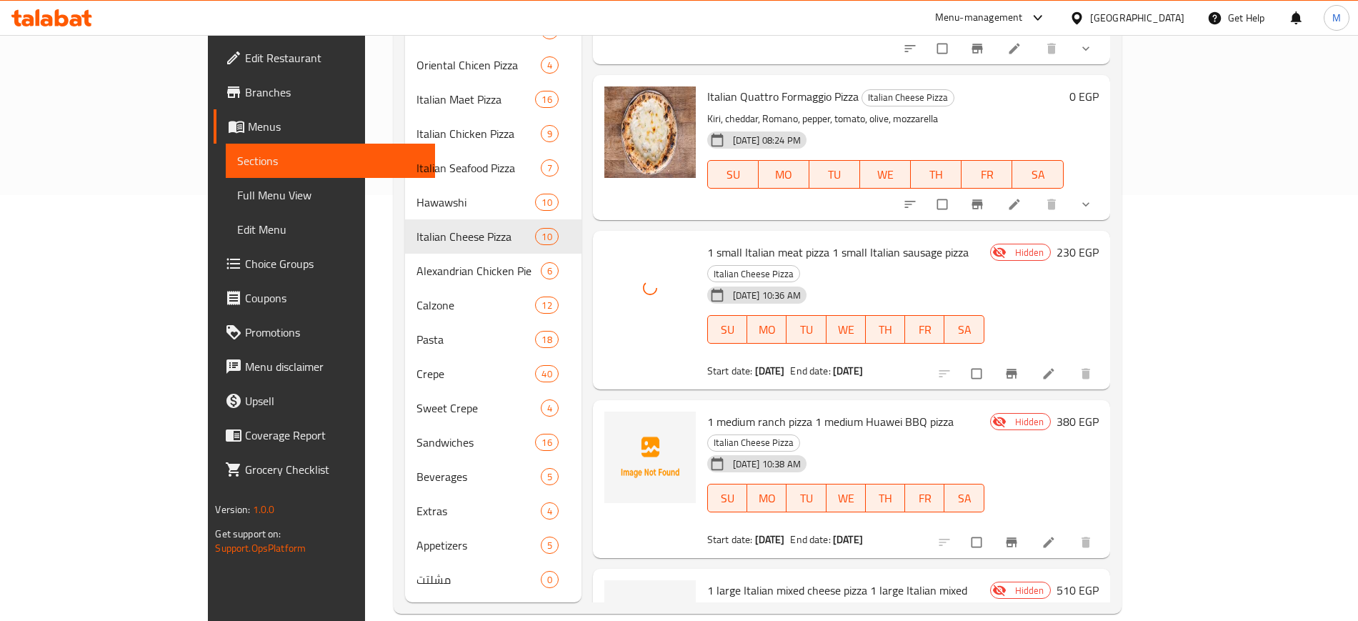
scroll to position [536, 0]
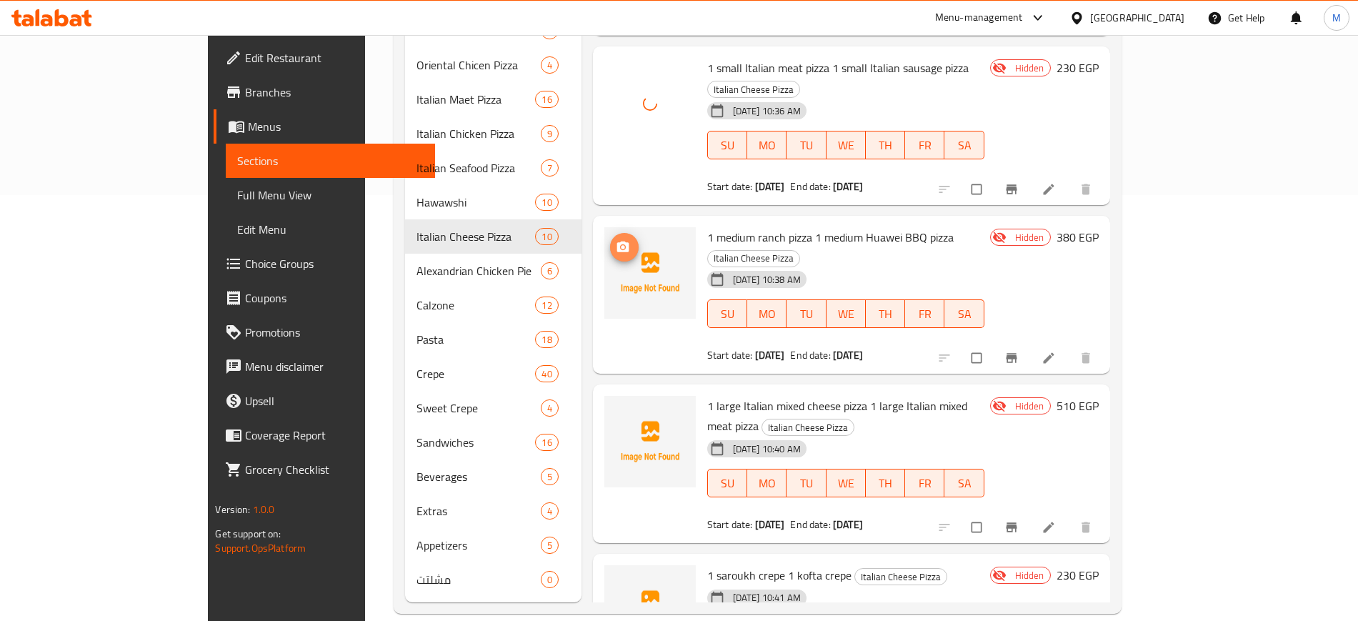
click at [616, 240] on icon "upload picture" at bounding box center [623, 247] width 14 height 14
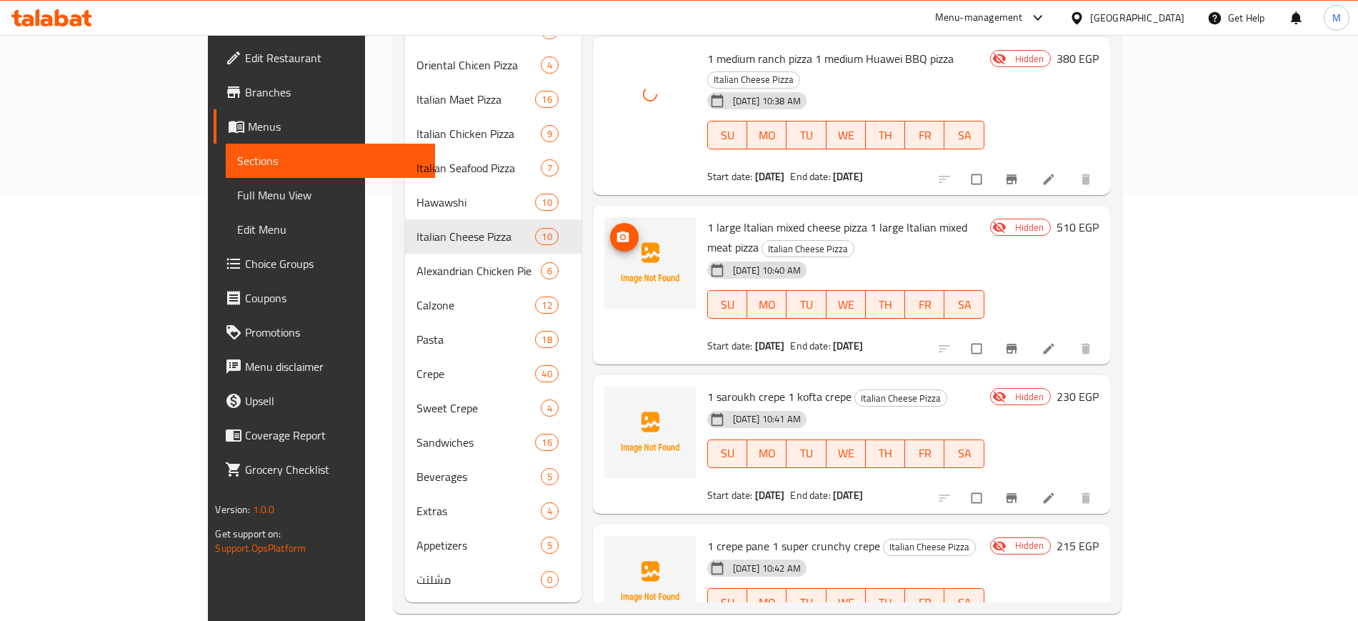
click at [616, 231] on icon "upload picture" at bounding box center [622, 236] width 12 height 11
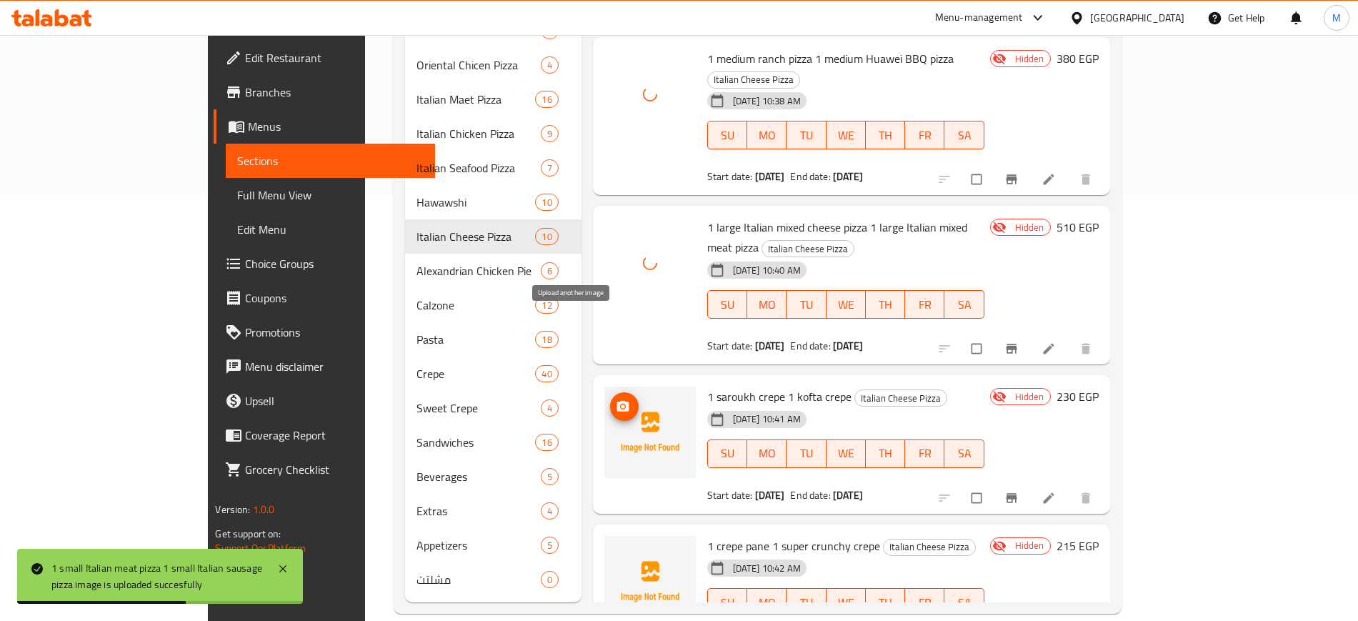
click at [616, 401] on icon "upload picture" at bounding box center [622, 406] width 12 height 11
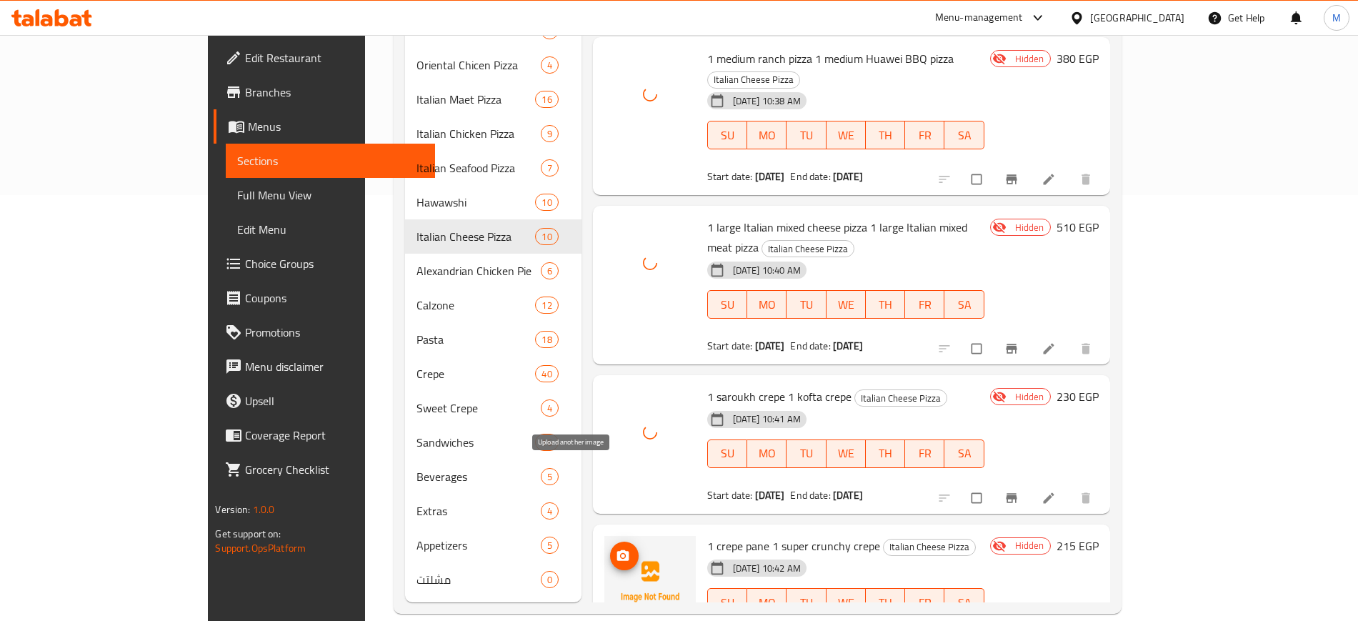
click at [610, 541] on button "upload picture" at bounding box center [624, 555] width 29 height 29
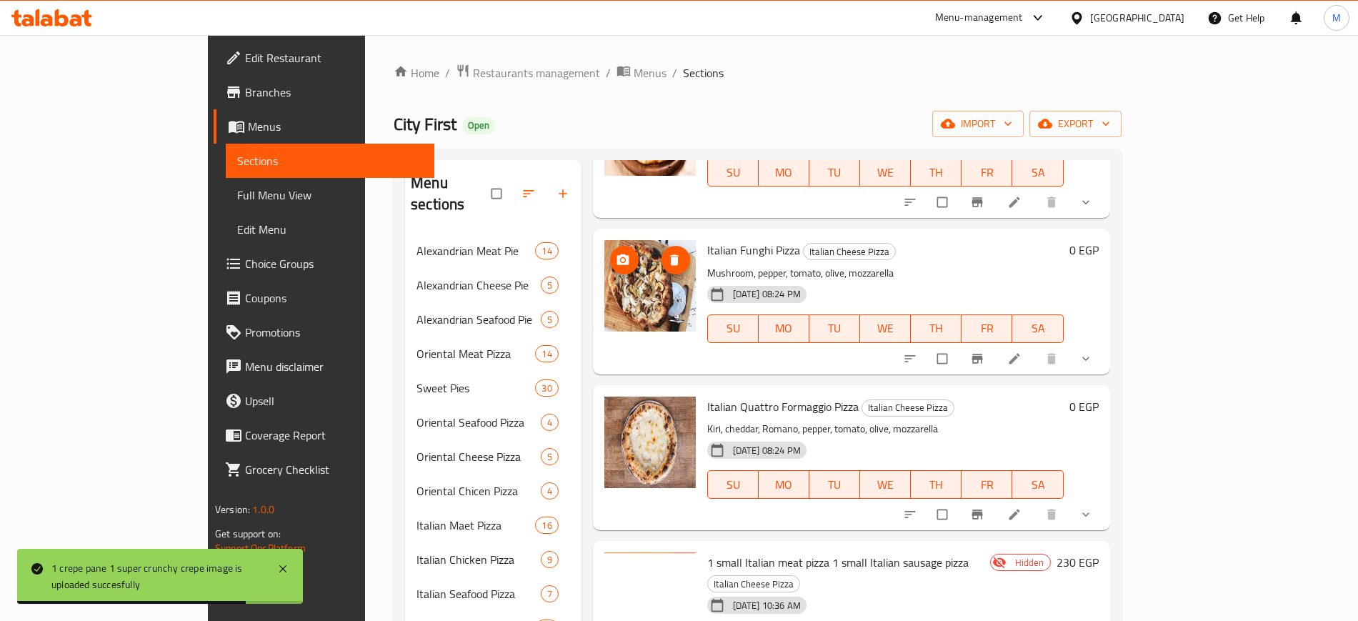
scroll to position [446, 0]
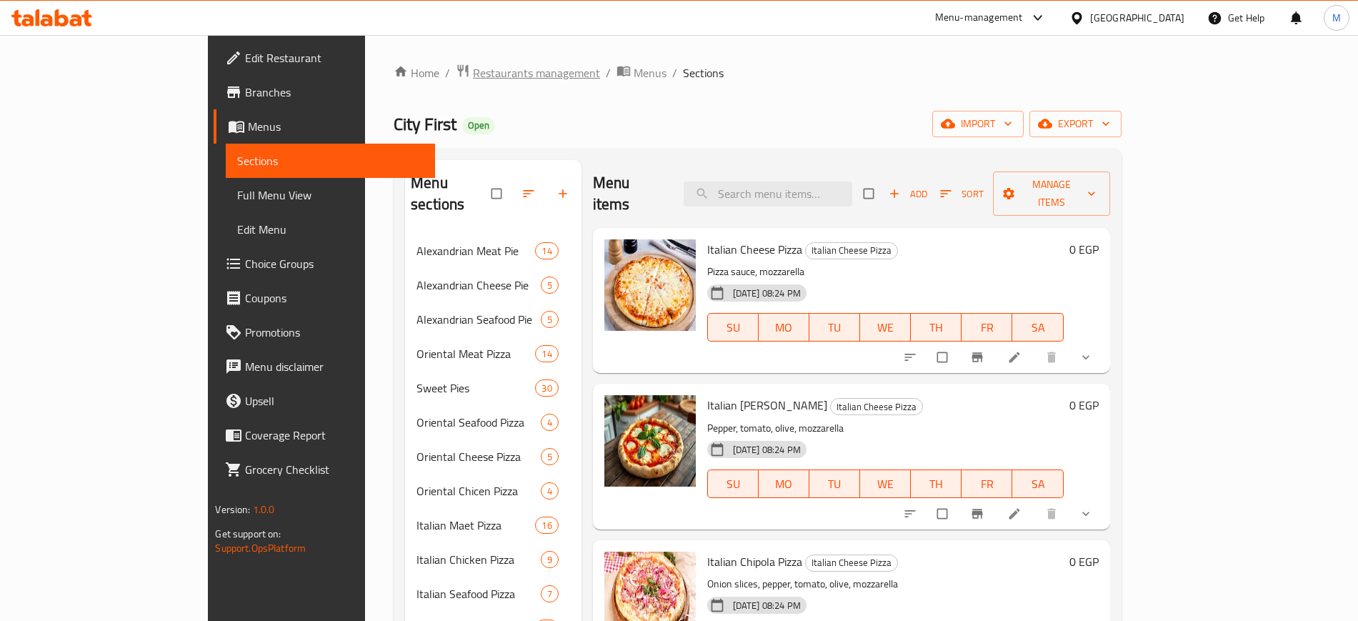
click at [473, 73] on span "Restaurants management" at bounding box center [536, 72] width 127 height 17
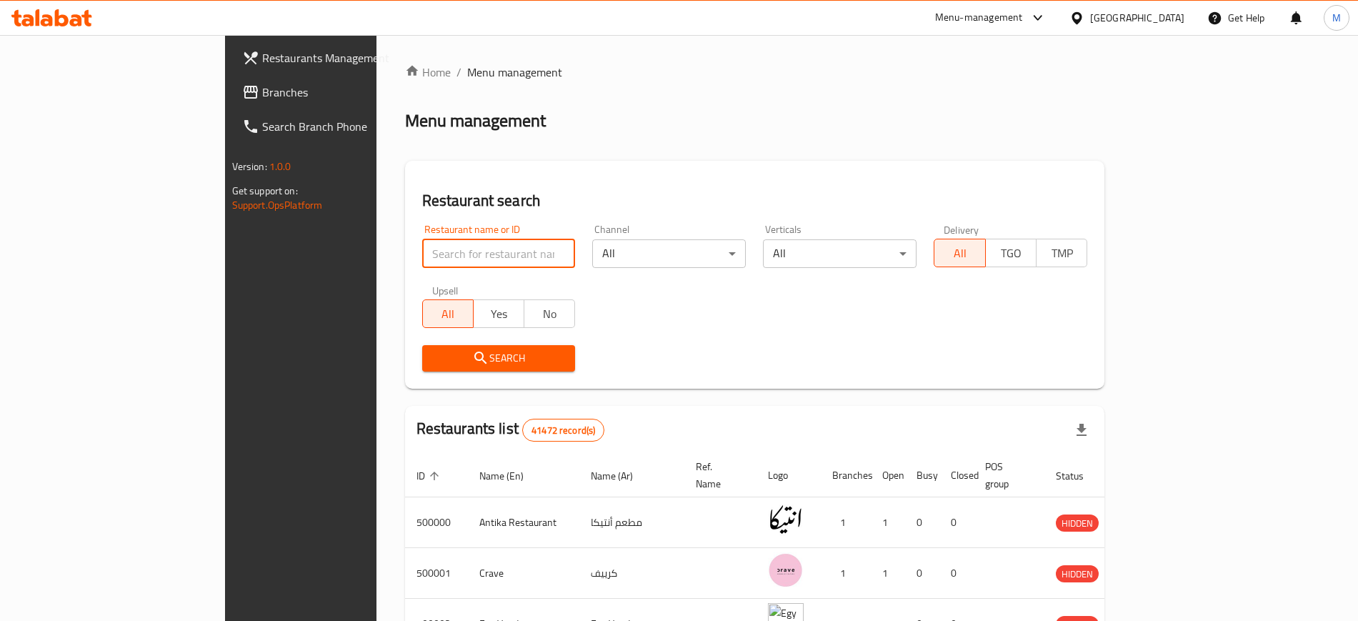
click at [422, 254] on input "search" at bounding box center [499, 253] width 154 height 29
paste input "651749"
type input "651749"
click button "Search" at bounding box center [499, 358] width 154 height 26
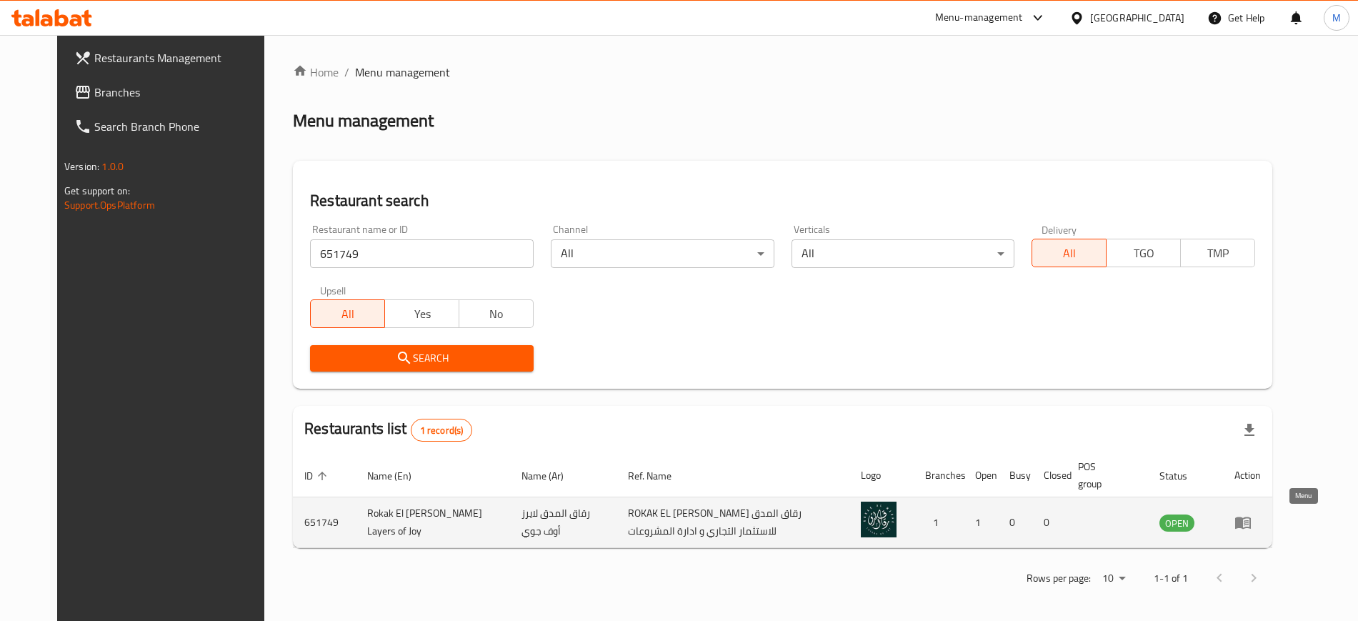
click at [1252, 514] on icon "enhanced table" at bounding box center [1242, 522] width 17 height 17
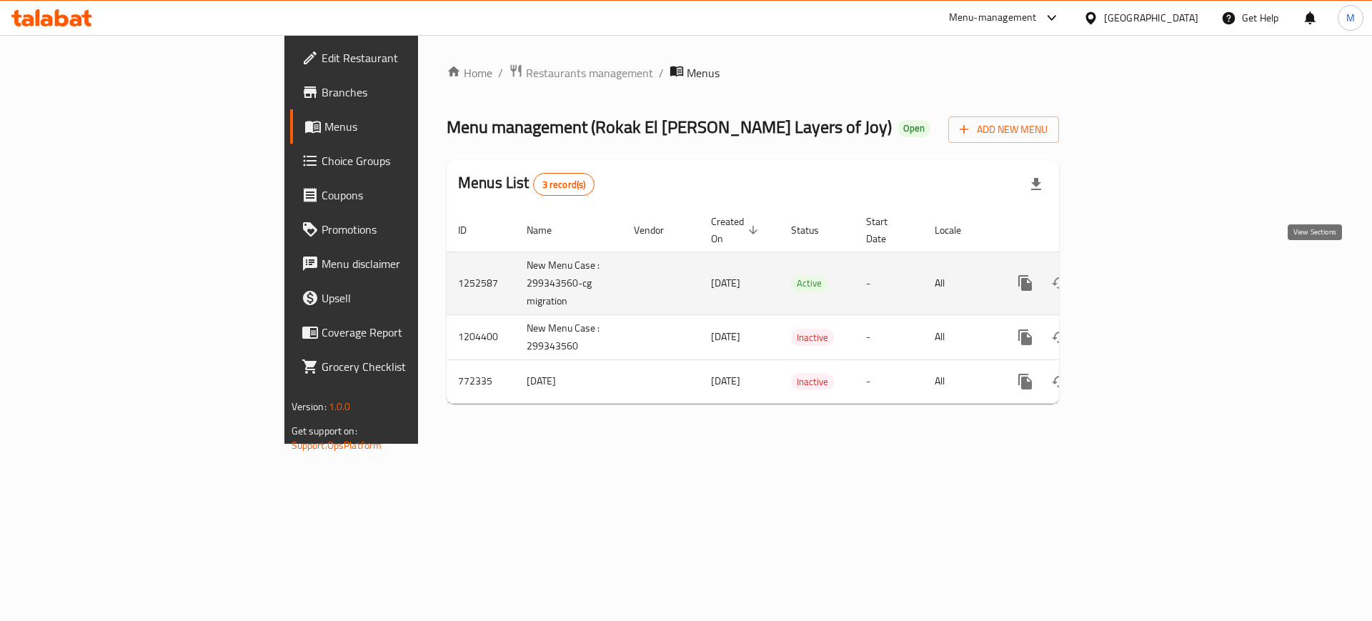
click at [1137, 274] on icon "enhanced table" at bounding box center [1127, 282] width 17 height 17
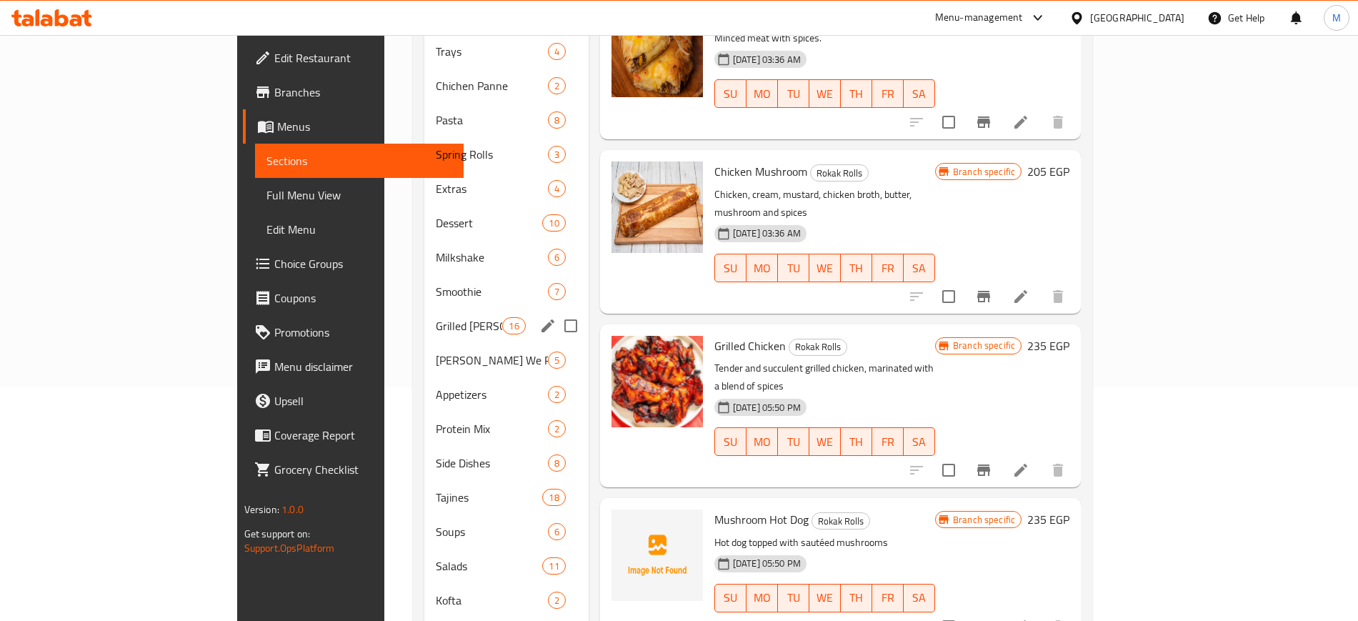
scroll to position [34, 0]
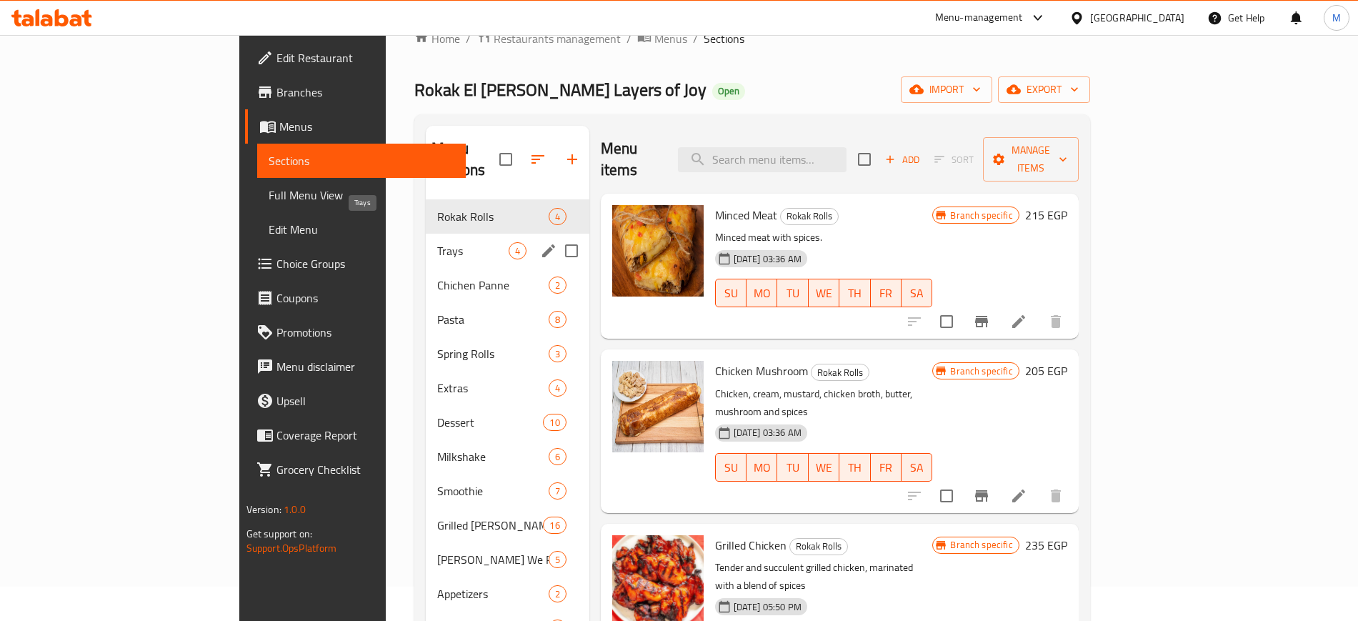
click at [437, 242] on span "Trays" at bounding box center [472, 250] width 71 height 17
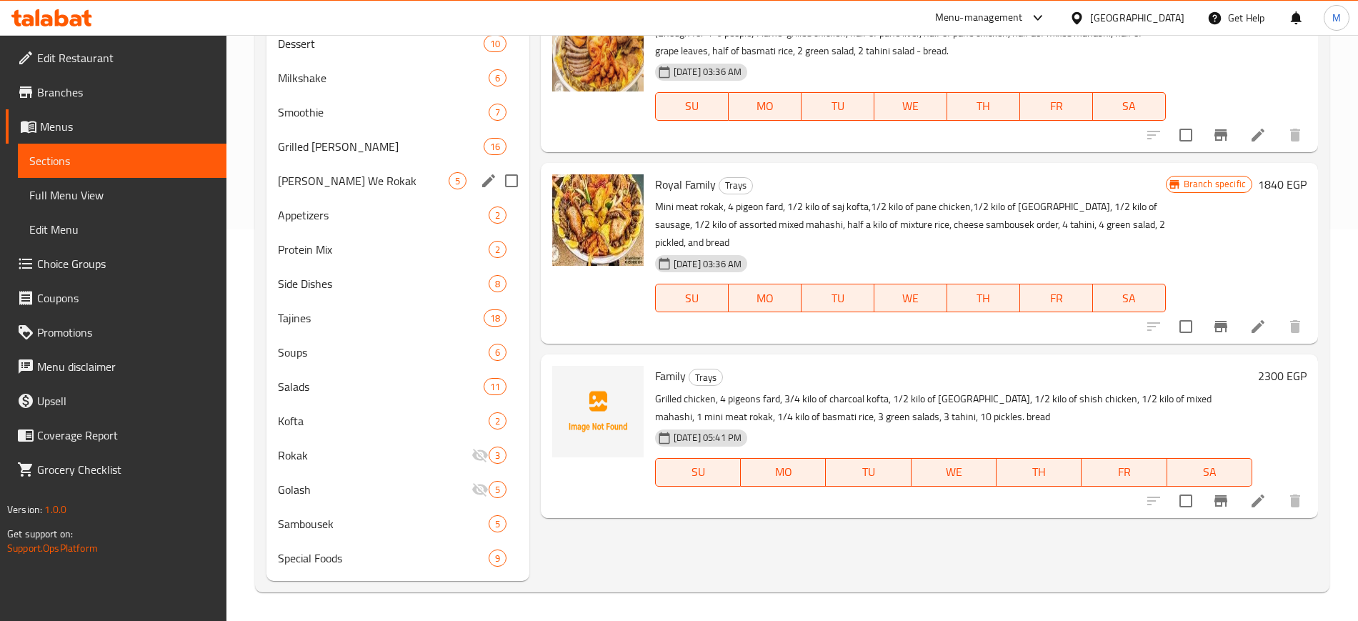
scroll to position [213, 0]
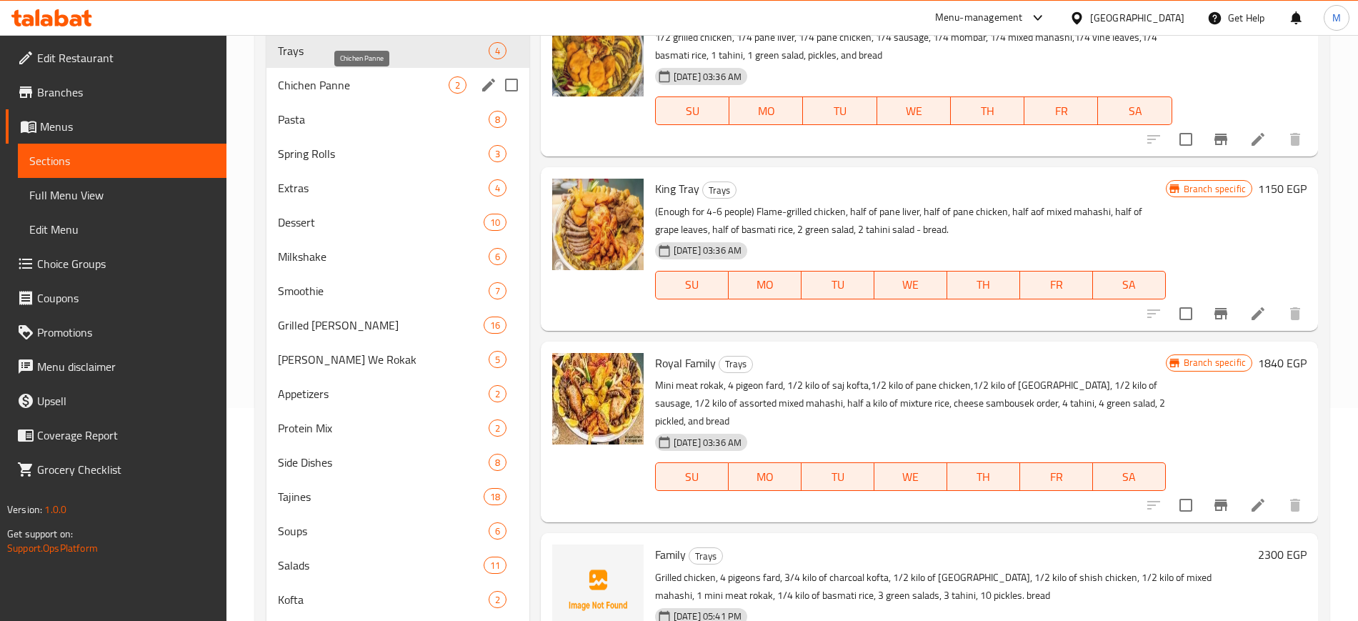
click at [360, 93] on span "Chichen Panne" at bounding box center [363, 84] width 171 height 17
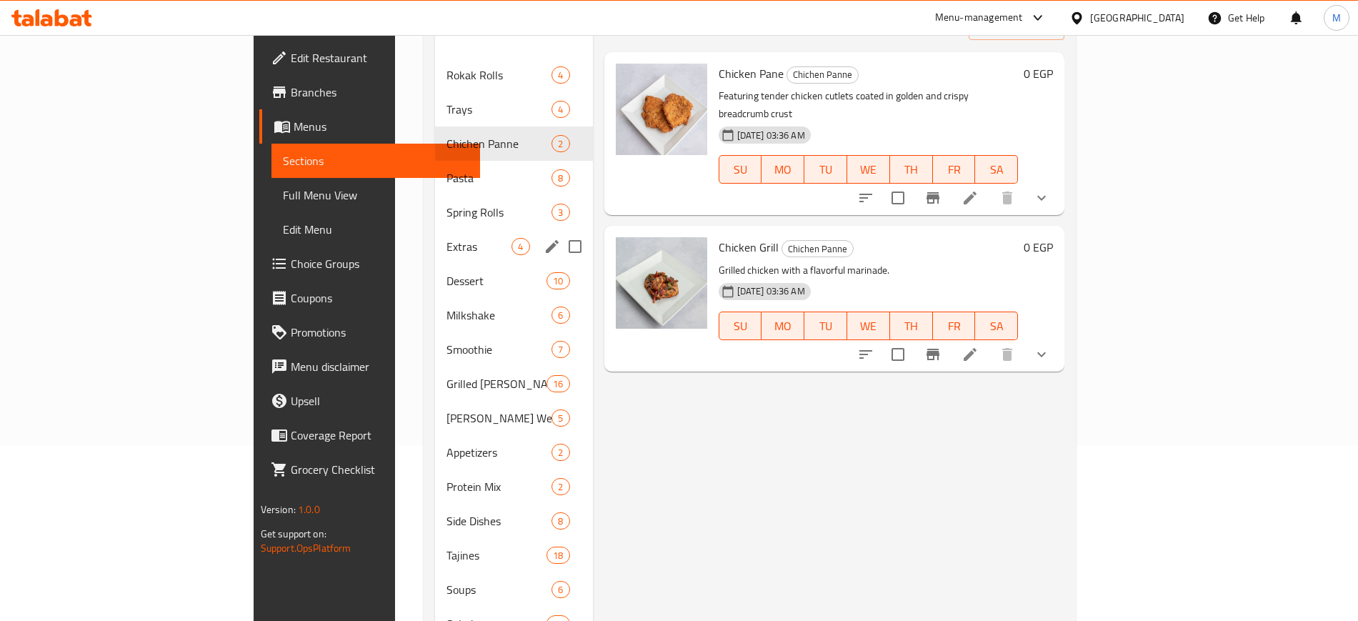
scroll to position [179, 0]
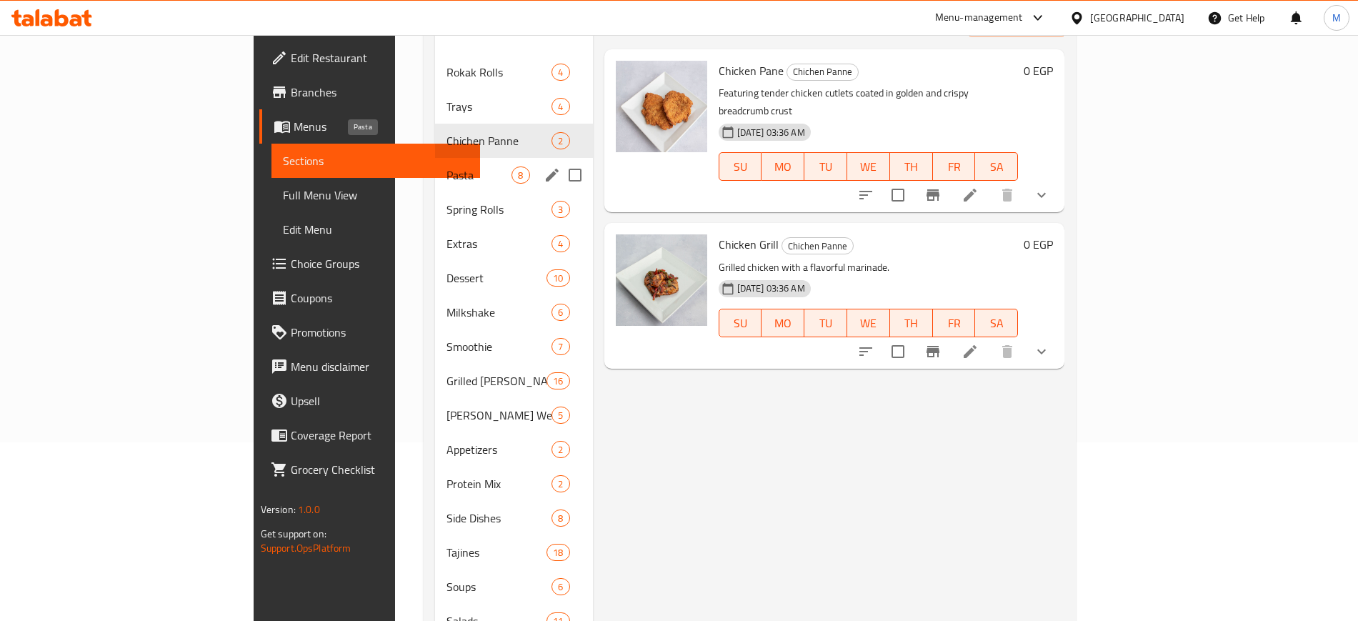
click at [446, 166] on span "Pasta" at bounding box center [478, 174] width 65 height 17
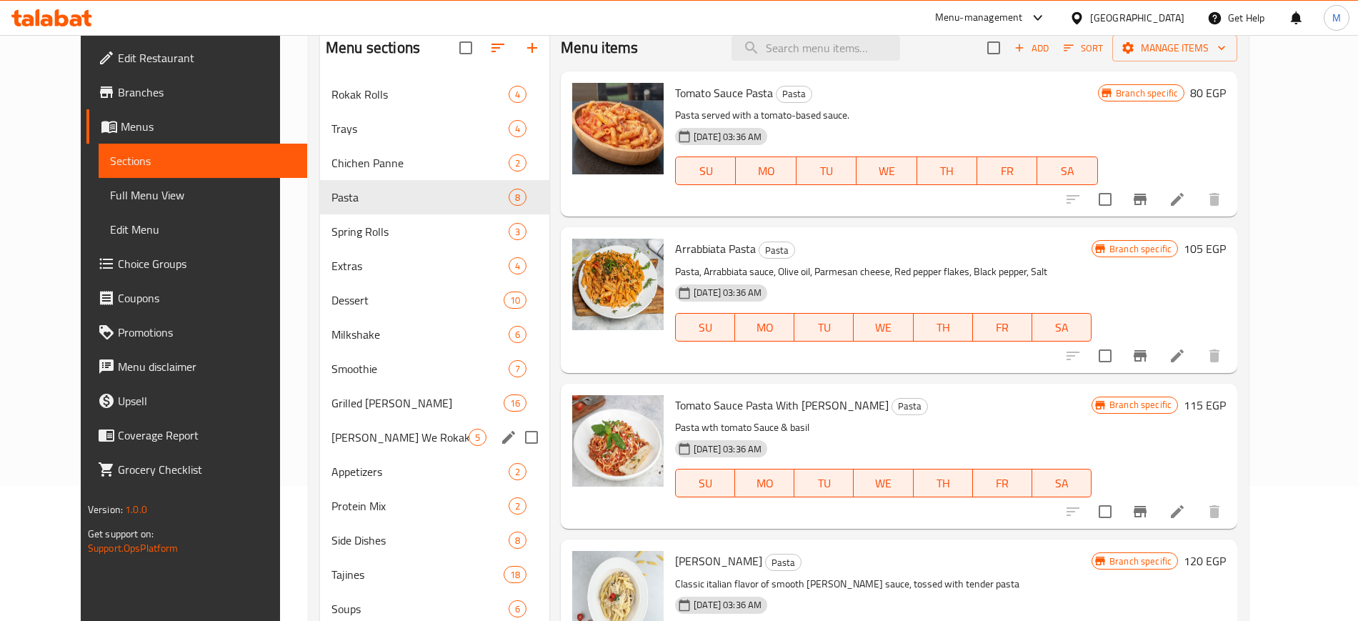
scroll to position [124, 0]
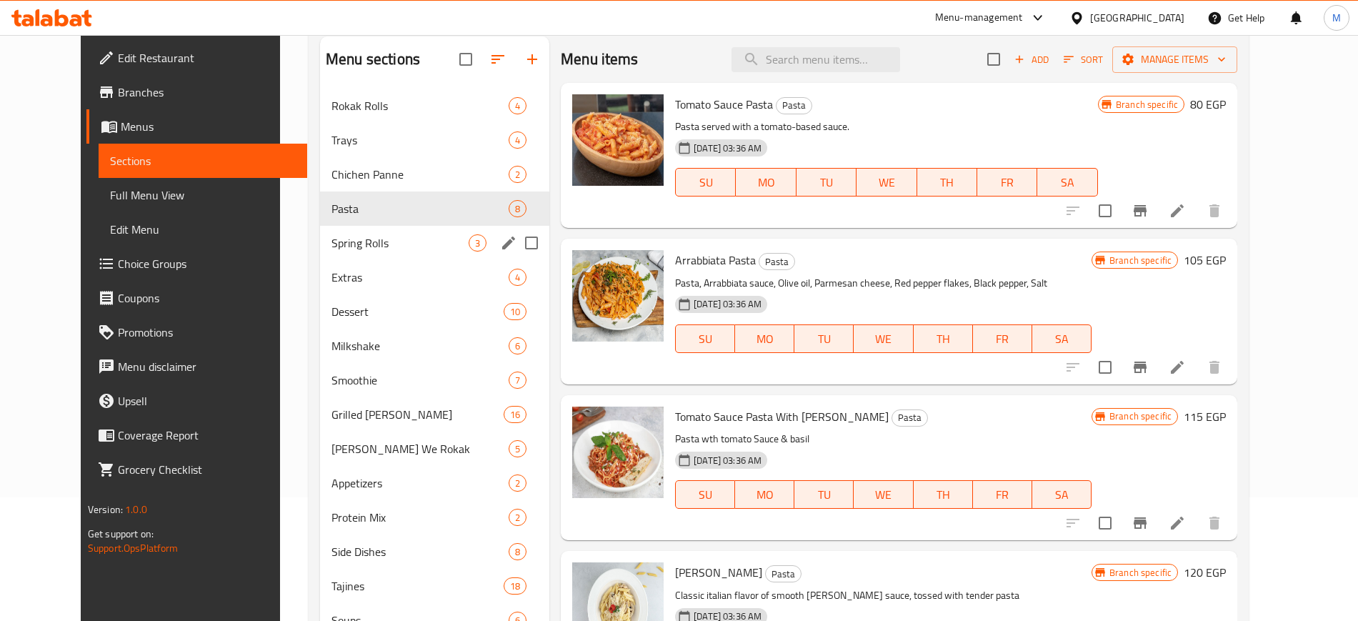
click at [355, 251] on span "Spring Rolls" at bounding box center [399, 242] width 137 height 17
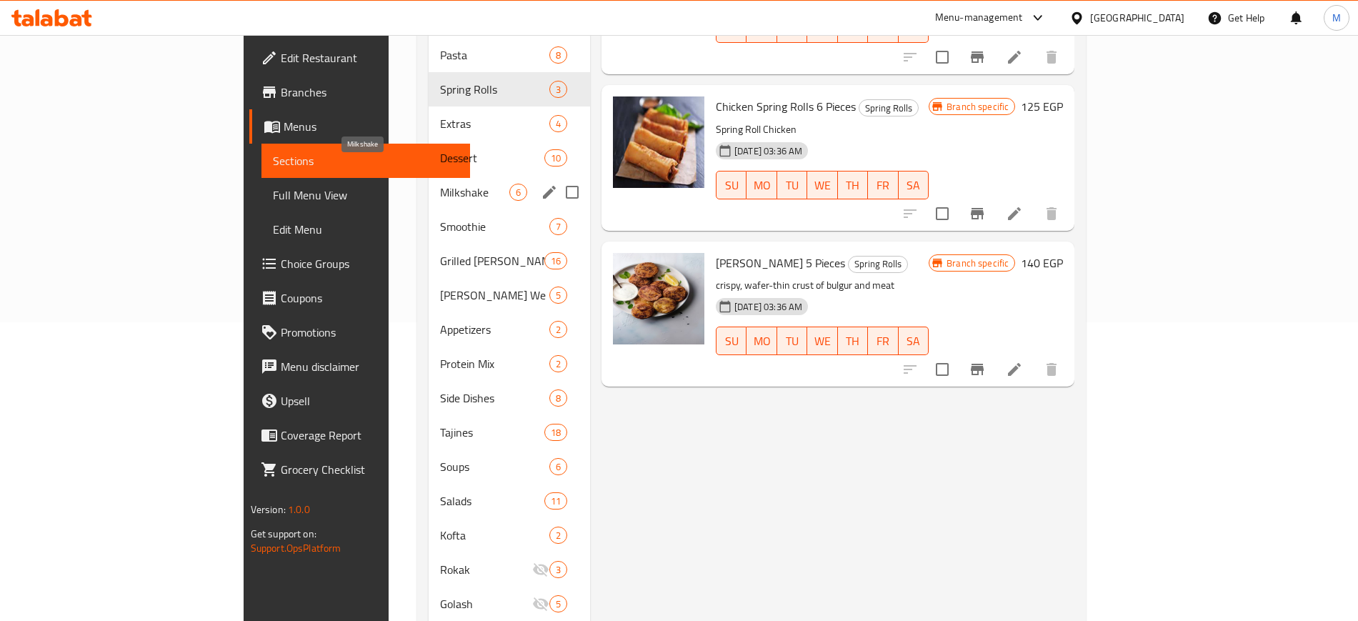
scroll to position [268, 0]
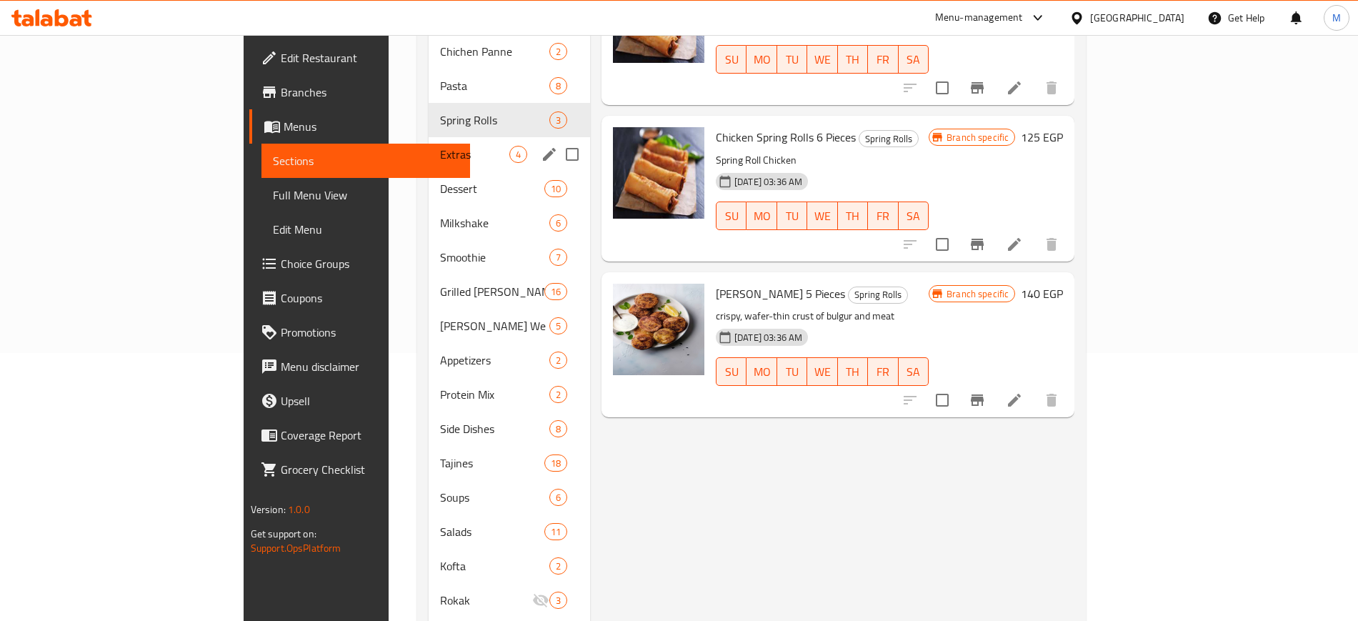
click at [429, 145] on div "Extras 4" at bounding box center [509, 154] width 161 height 34
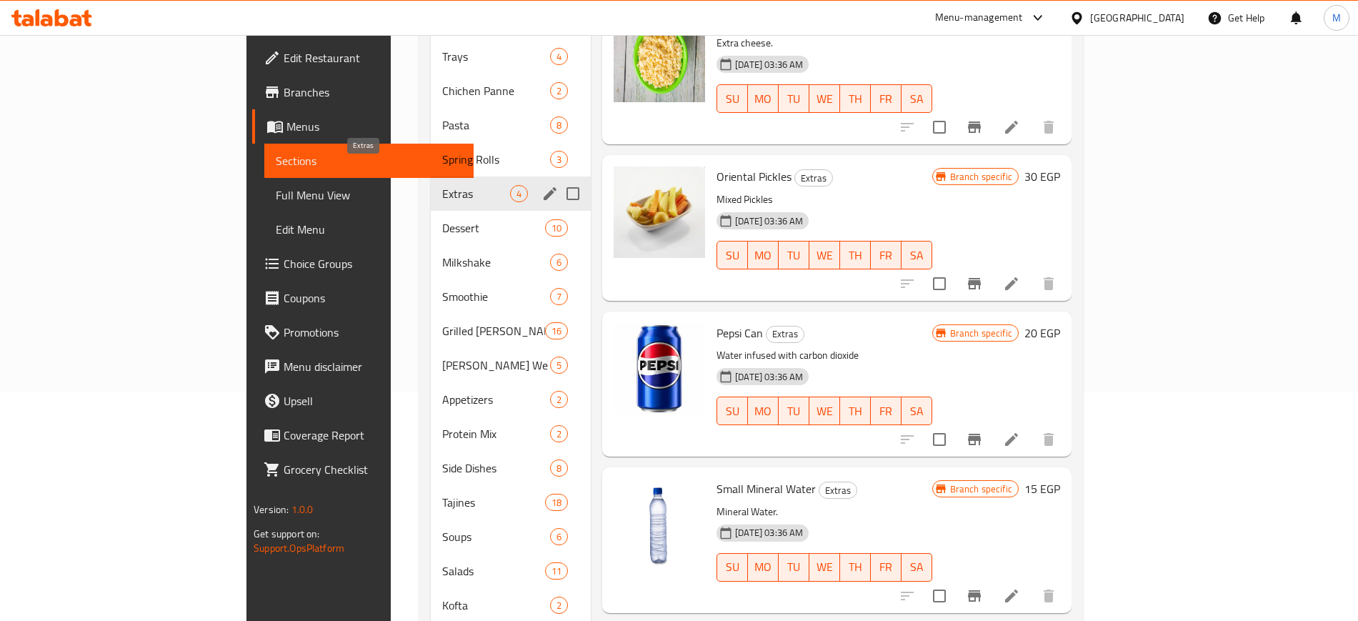
scroll to position [213, 0]
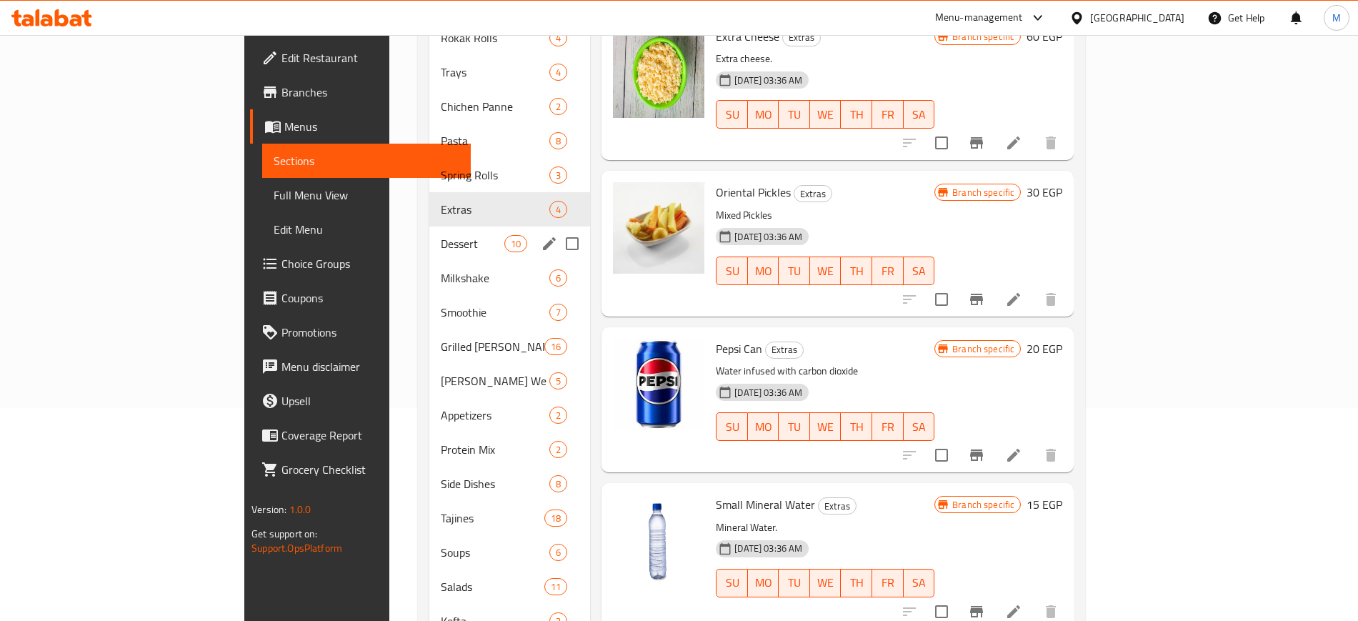
click at [441, 235] on span "Dessert" at bounding box center [473, 243] width 64 height 17
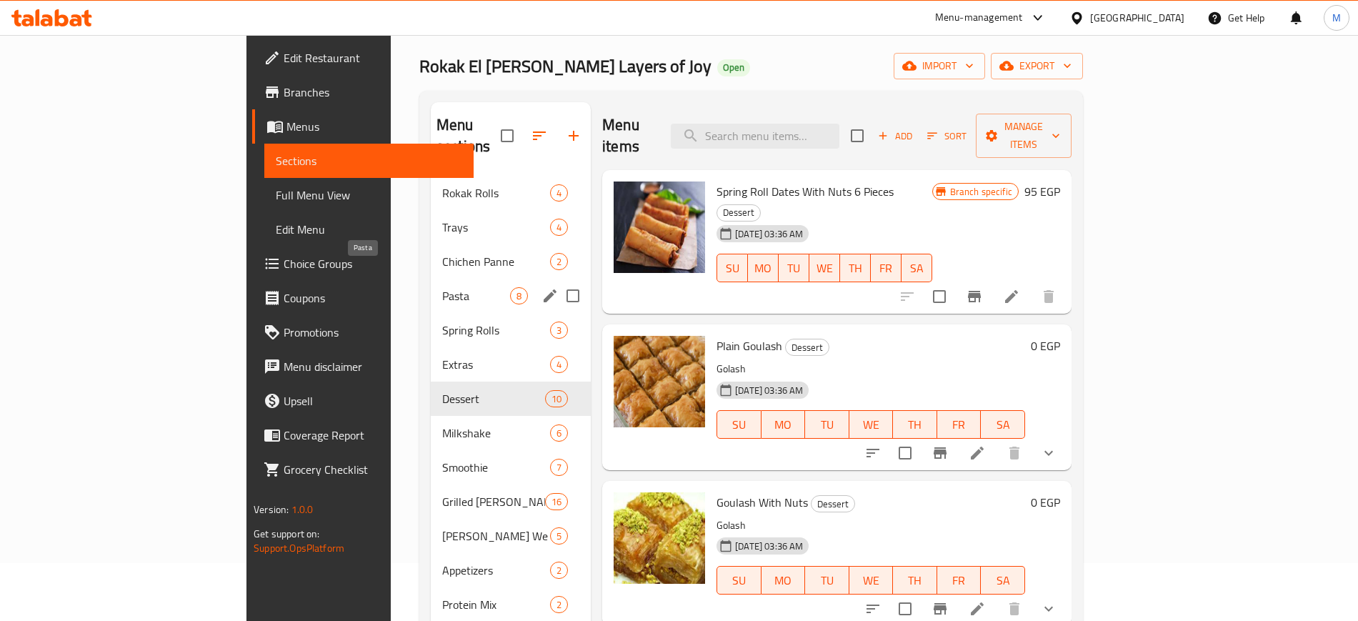
scroll to position [34, 0]
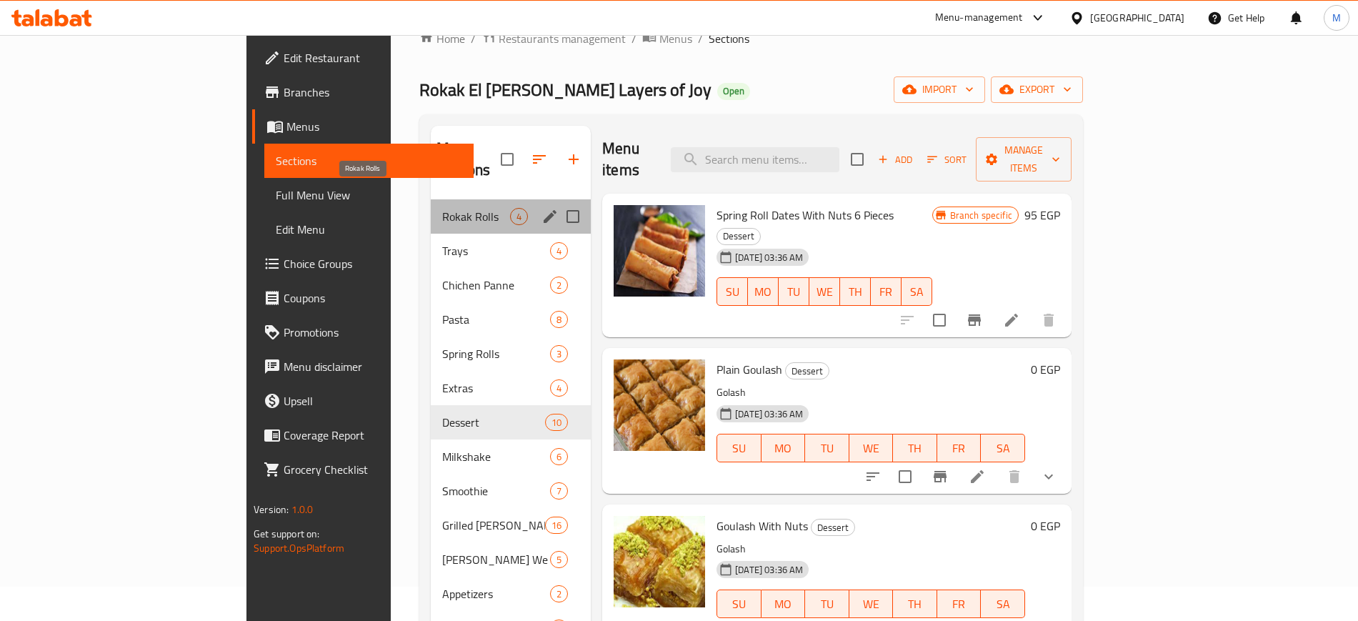
click at [442, 208] on span "Rokak Rolls" at bounding box center [476, 216] width 68 height 17
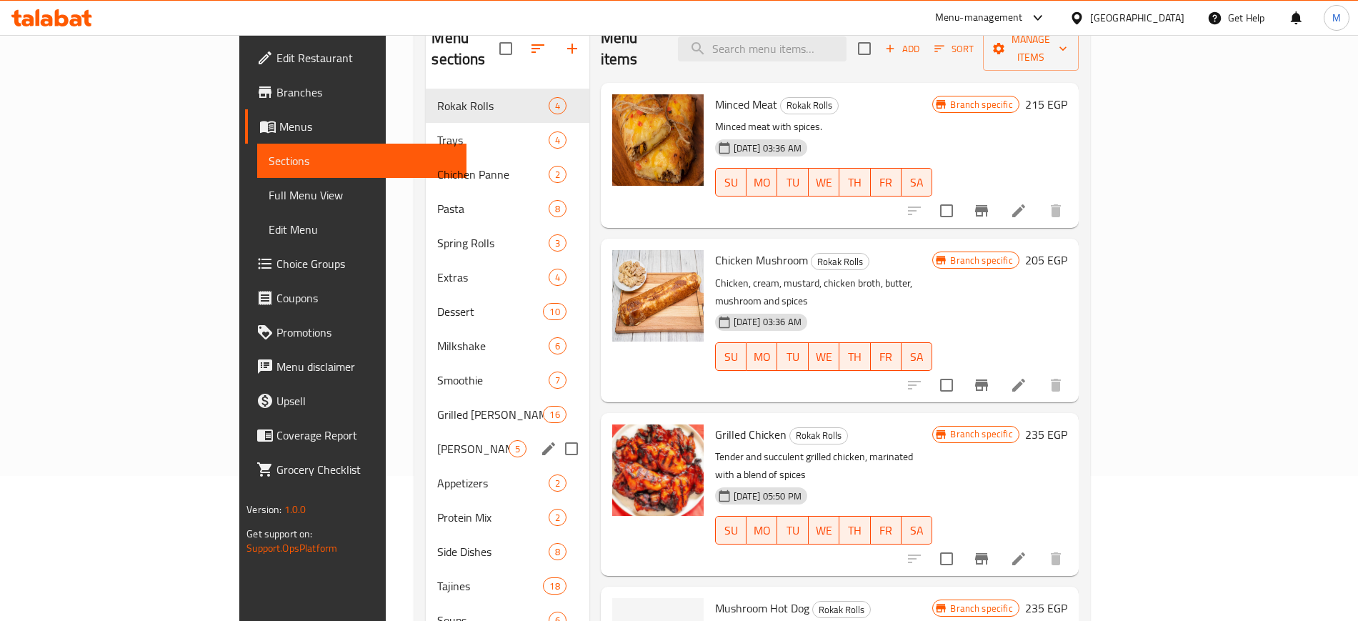
scroll to position [391, 0]
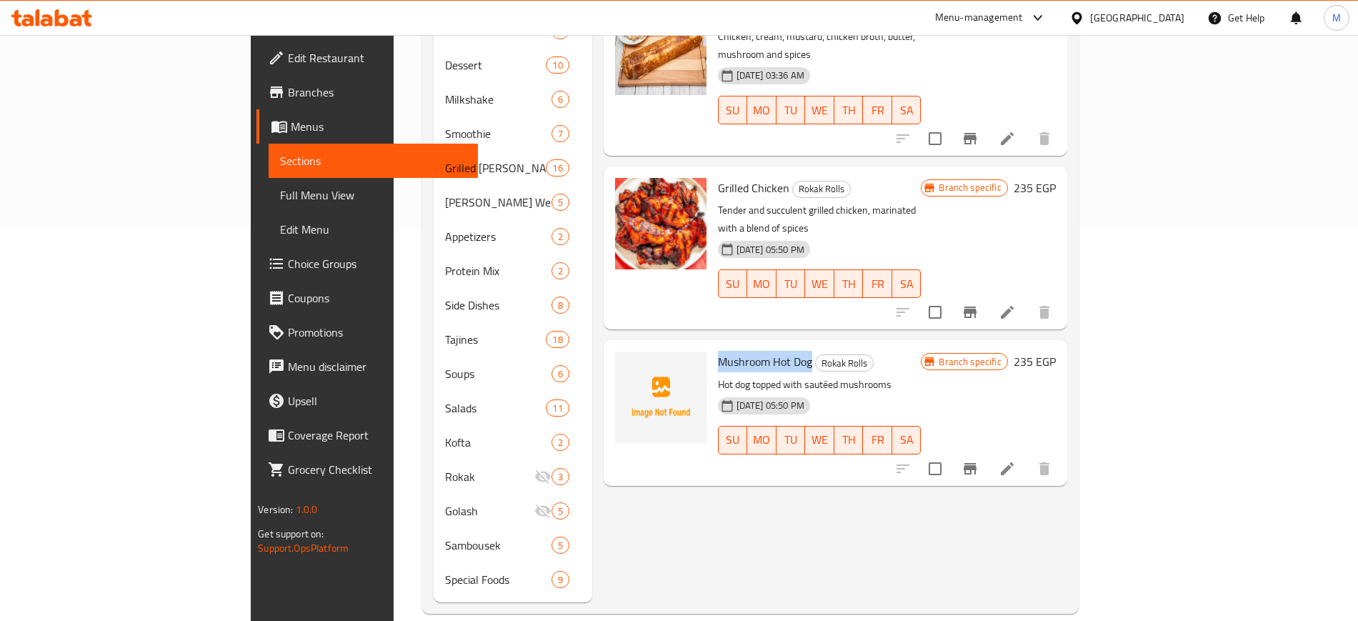
drag, startPoint x: 655, startPoint y: 302, endPoint x: 748, endPoint y: 302, distance: 92.9
click at [748, 351] on span "Mushroom Hot Dog" at bounding box center [765, 361] width 94 height 21
copy span "Mushroom Hot Dog"
click at [621, 363] on span "upload picture" at bounding box center [635, 371] width 29 height 17
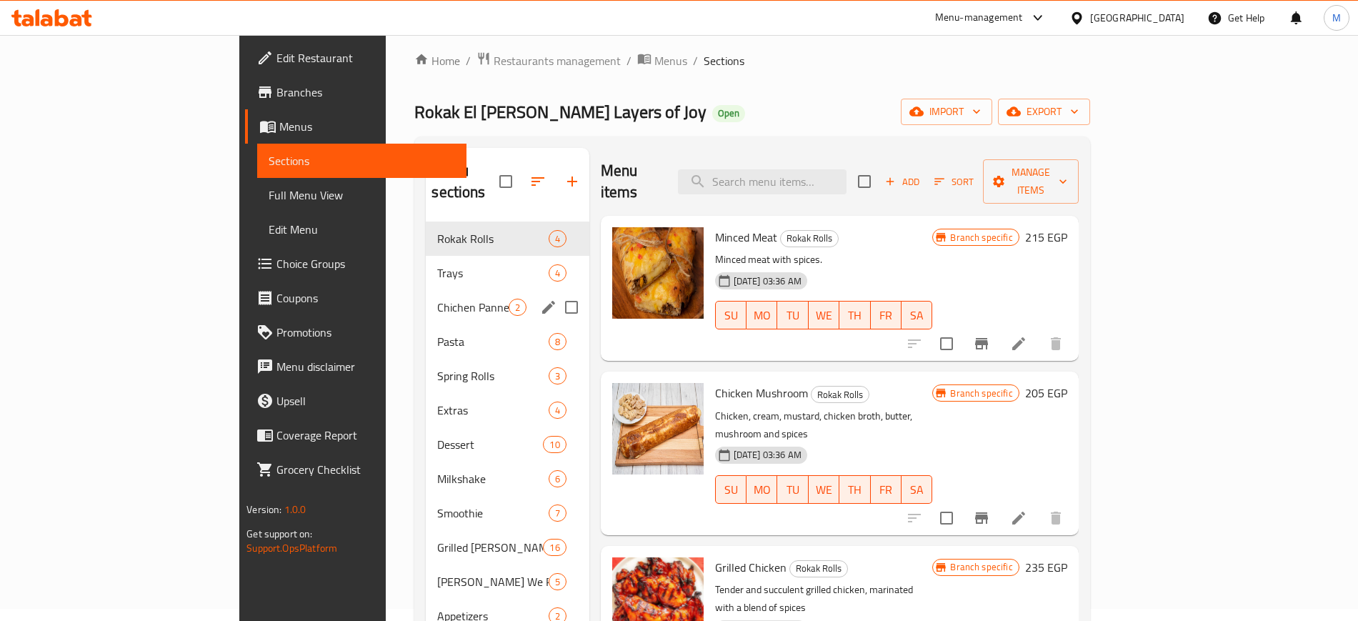
scroll to position [0, 0]
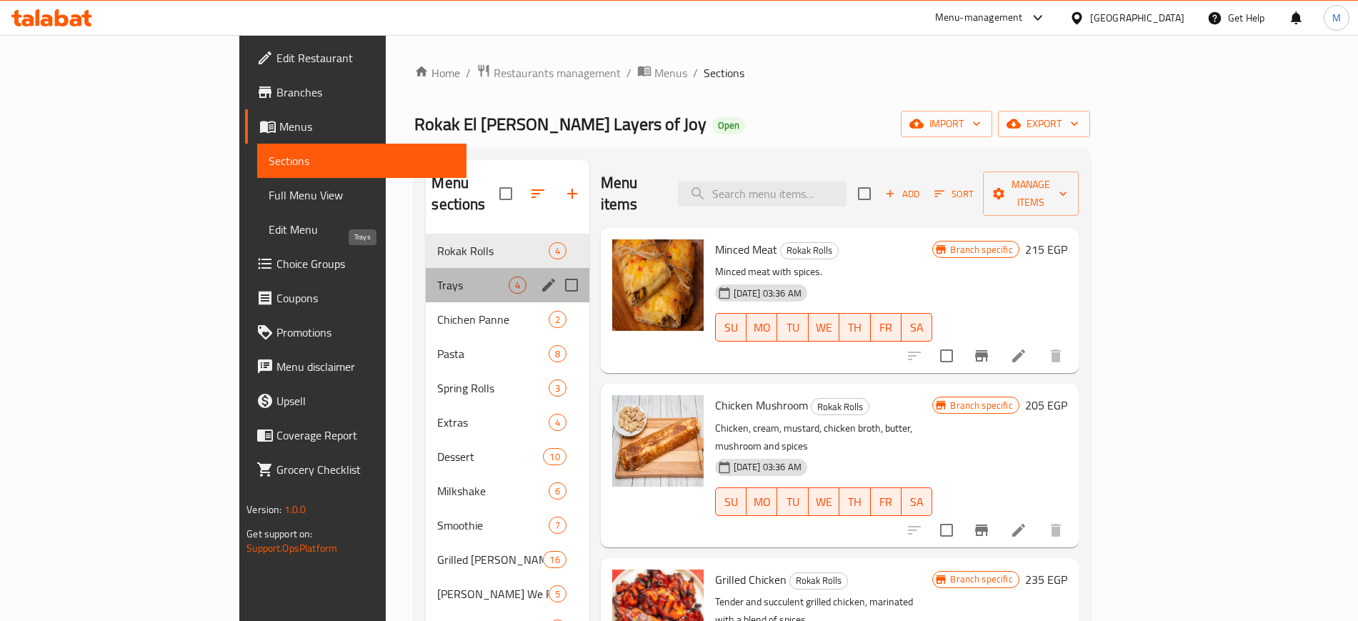
click at [437, 276] on span "Trays" at bounding box center [472, 284] width 71 height 17
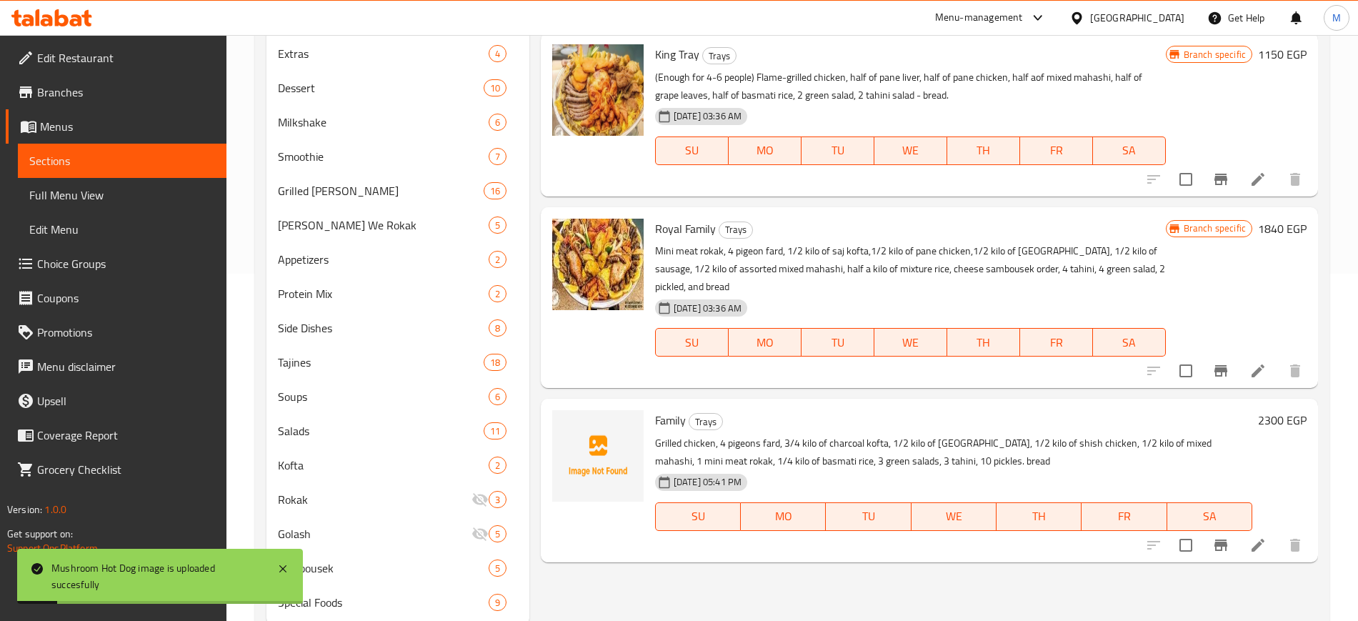
scroll to position [391, 0]
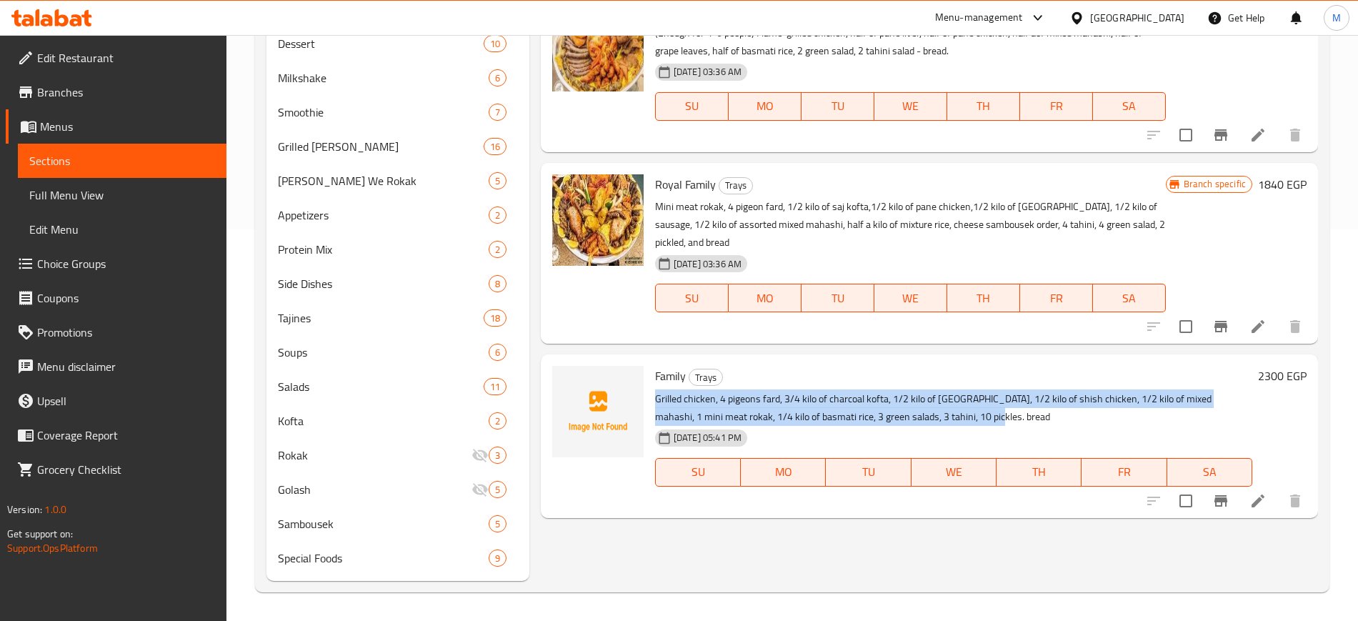
drag, startPoint x: 656, startPoint y: 397, endPoint x: 986, endPoint y: 416, distance: 329.8
click at [986, 416] on p "Grilled chicken, 4 pigeons fard, 3/4 kilo of charcoal kofta, 1/2 kilo of mombar…" at bounding box center [953, 408] width 597 height 36
copy p "Grilled chicken, 4 pigeons fard, 3/4 kilo of charcoal kofta, 1/2 kilo of mombar…"
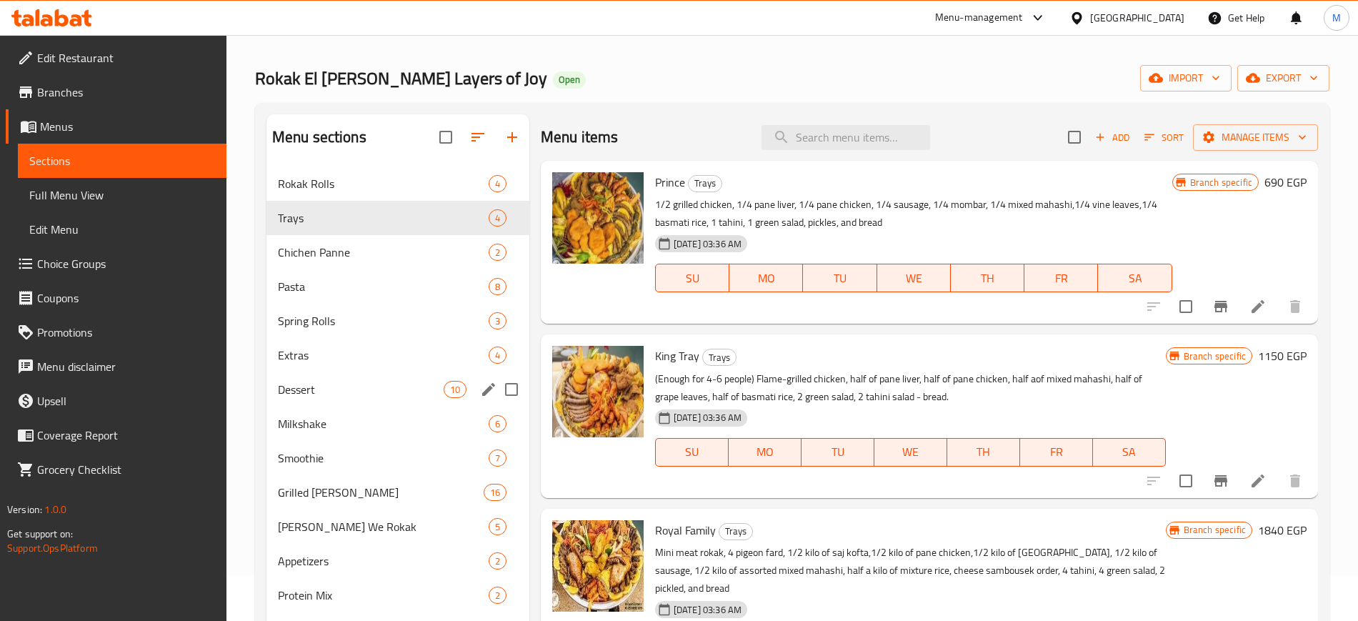
scroll to position [34, 0]
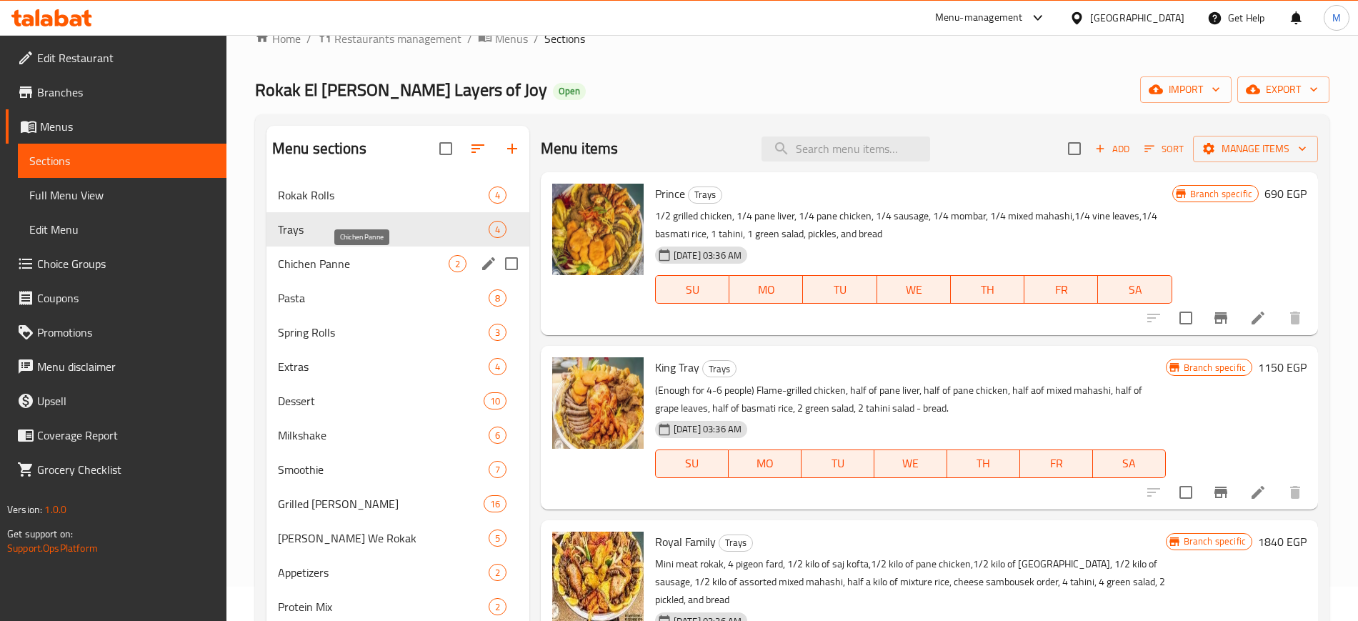
click at [349, 269] on span "Chichen Panne" at bounding box center [363, 263] width 171 height 17
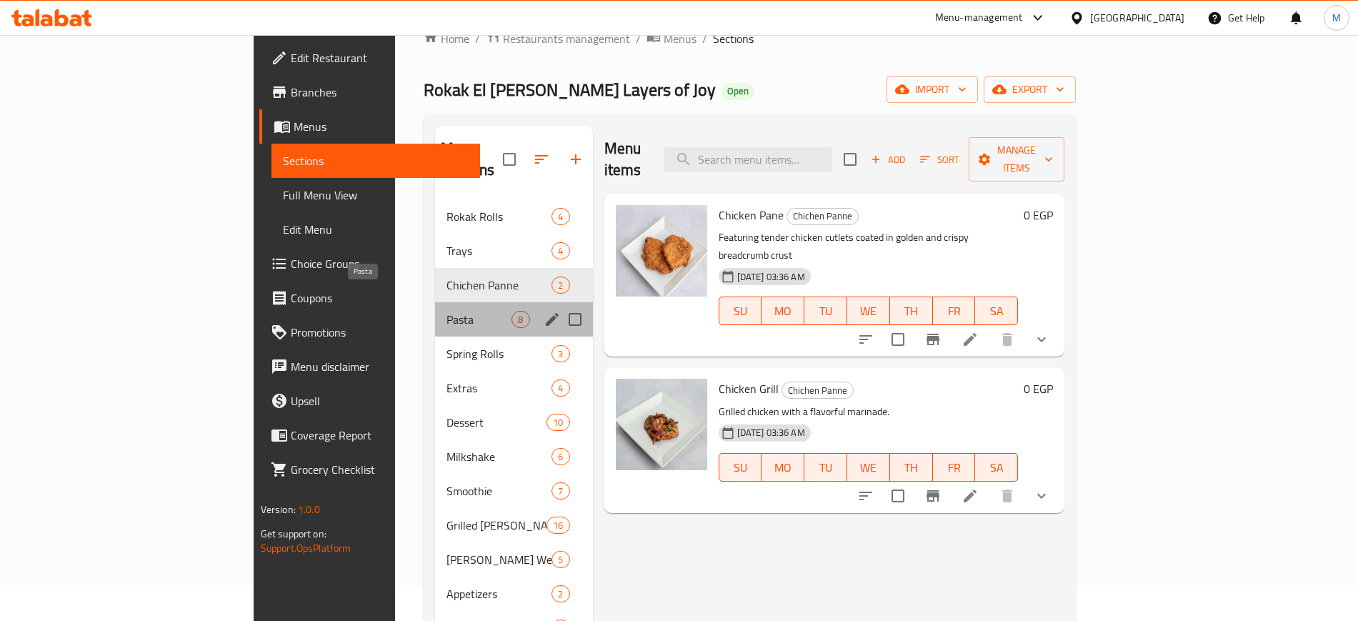
click at [446, 311] on span "Pasta" at bounding box center [478, 319] width 65 height 17
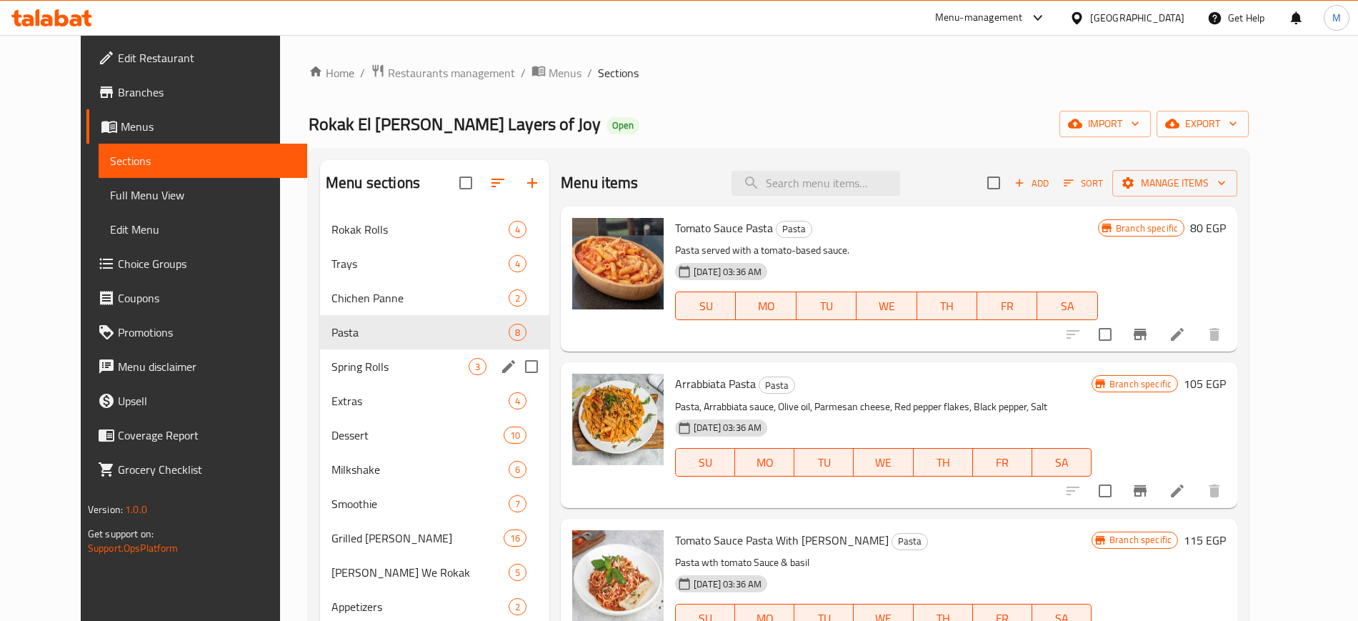
click at [331, 364] on span "Spring Rolls" at bounding box center [399, 366] width 137 height 17
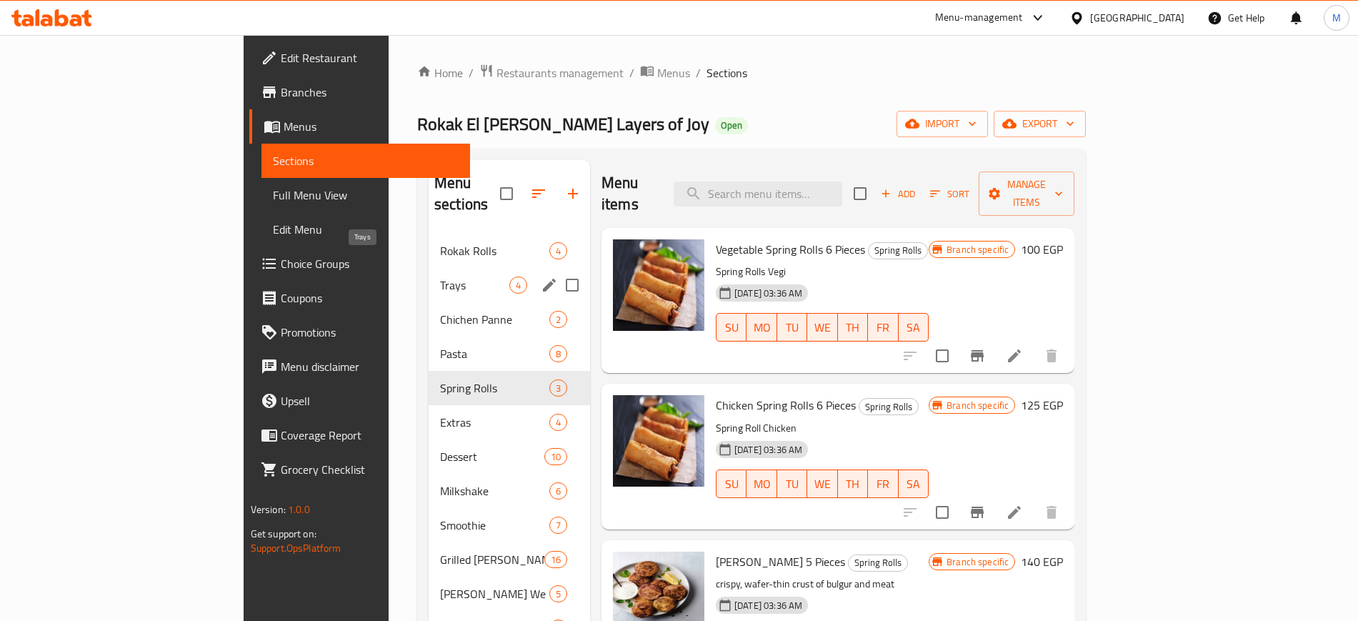
click at [440, 276] on span "Trays" at bounding box center [474, 284] width 69 height 17
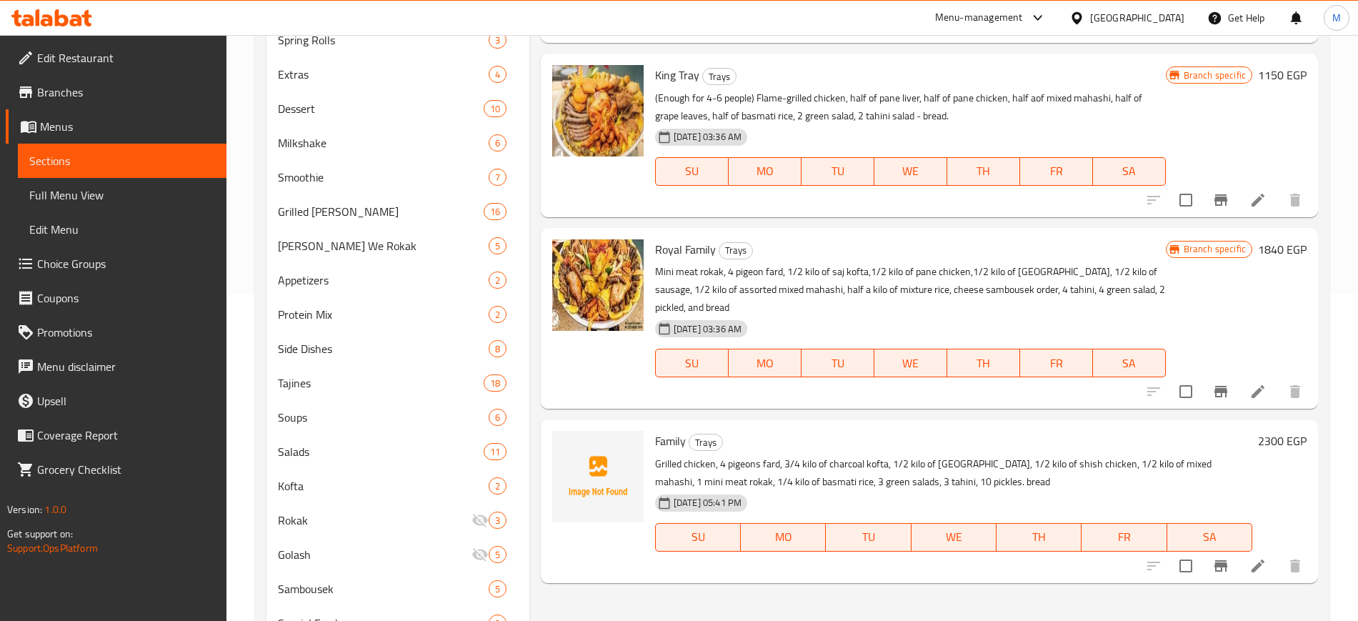
scroll to position [391, 0]
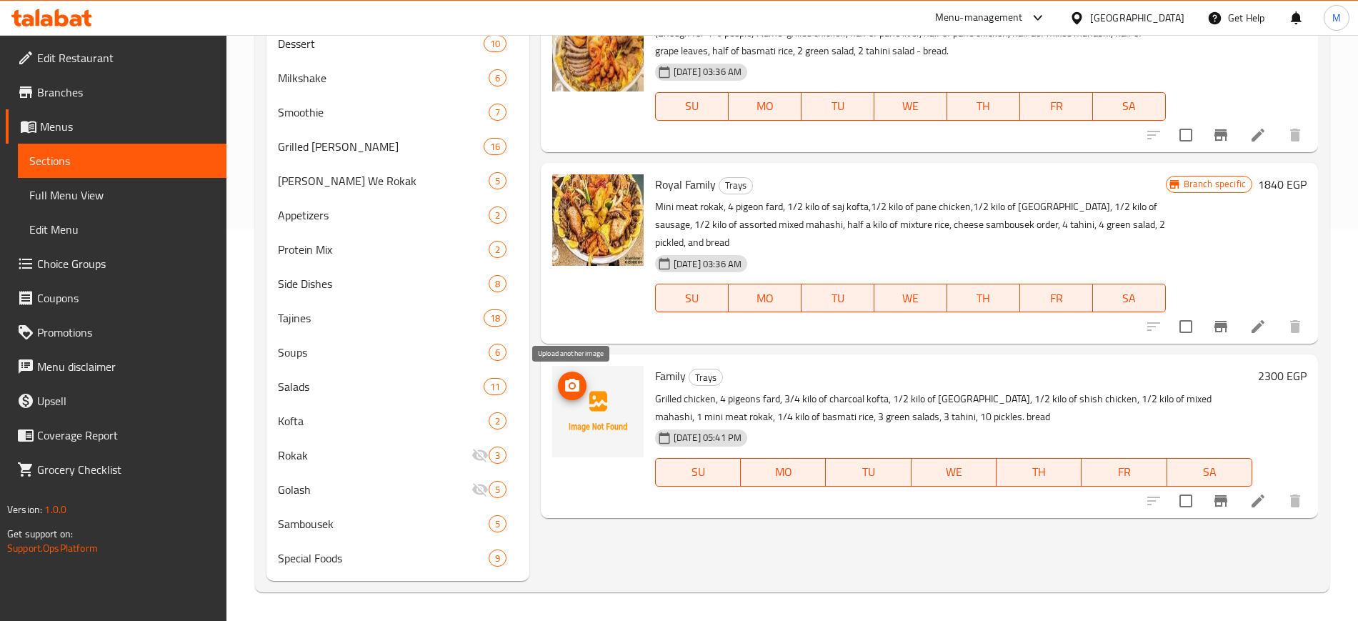
click at [574, 386] on circle "upload picture" at bounding box center [572, 386] width 4 height 4
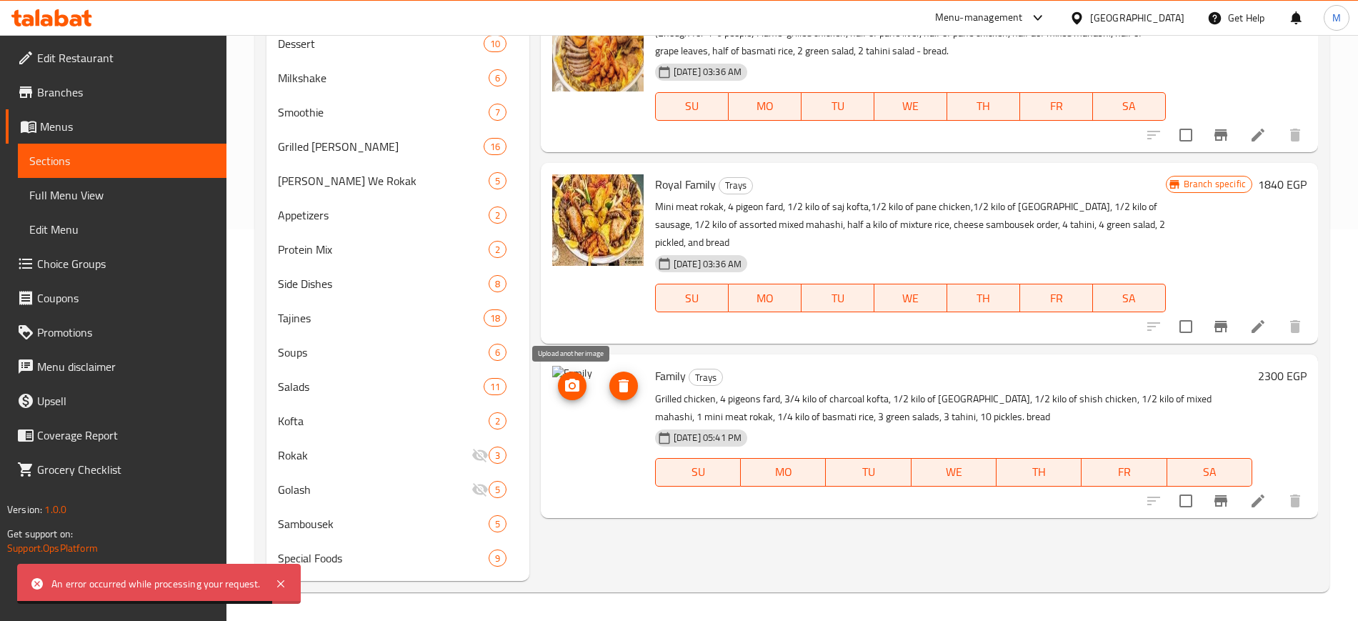
click at [577, 391] on icon "upload picture" at bounding box center [572, 385] width 14 height 13
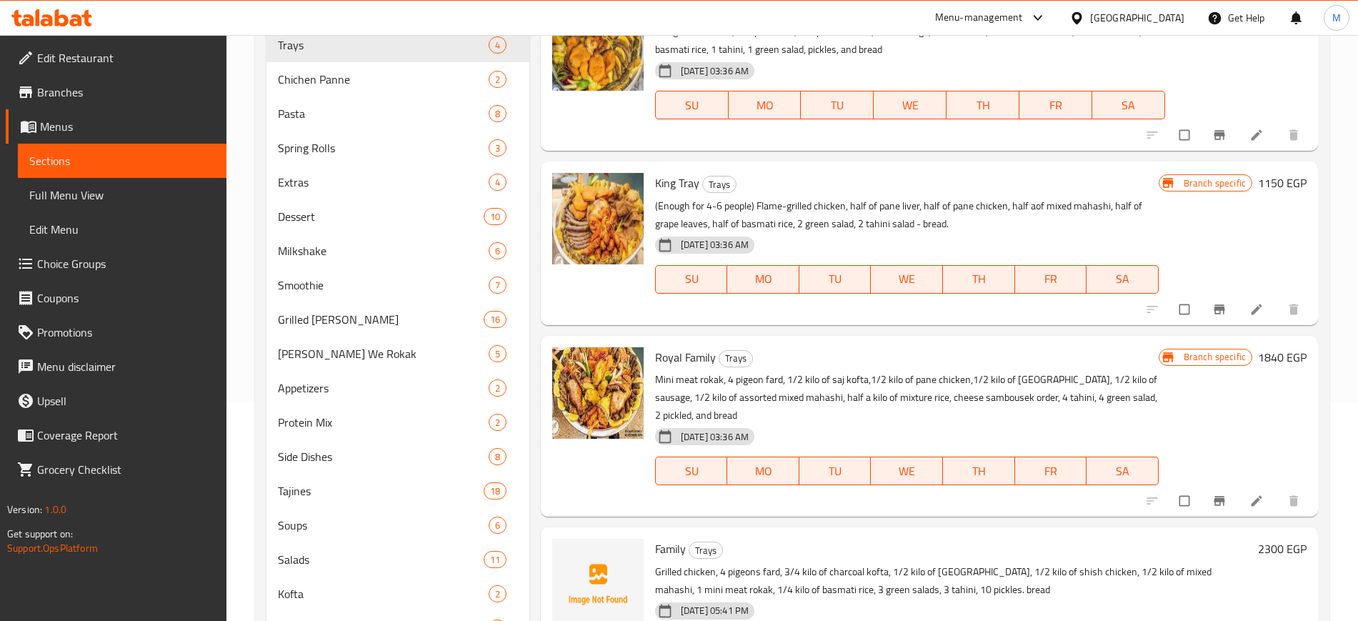
scroll to position [391, 0]
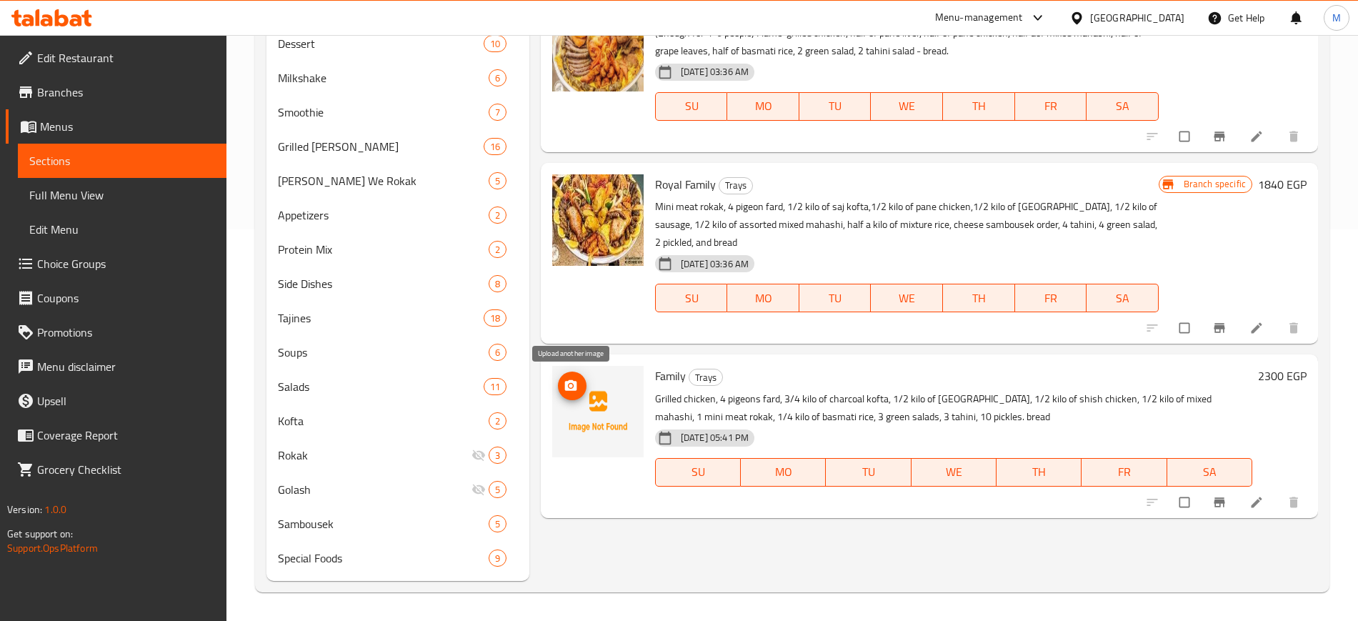
click at [579, 386] on span "upload picture" at bounding box center [572, 386] width 29 height 14
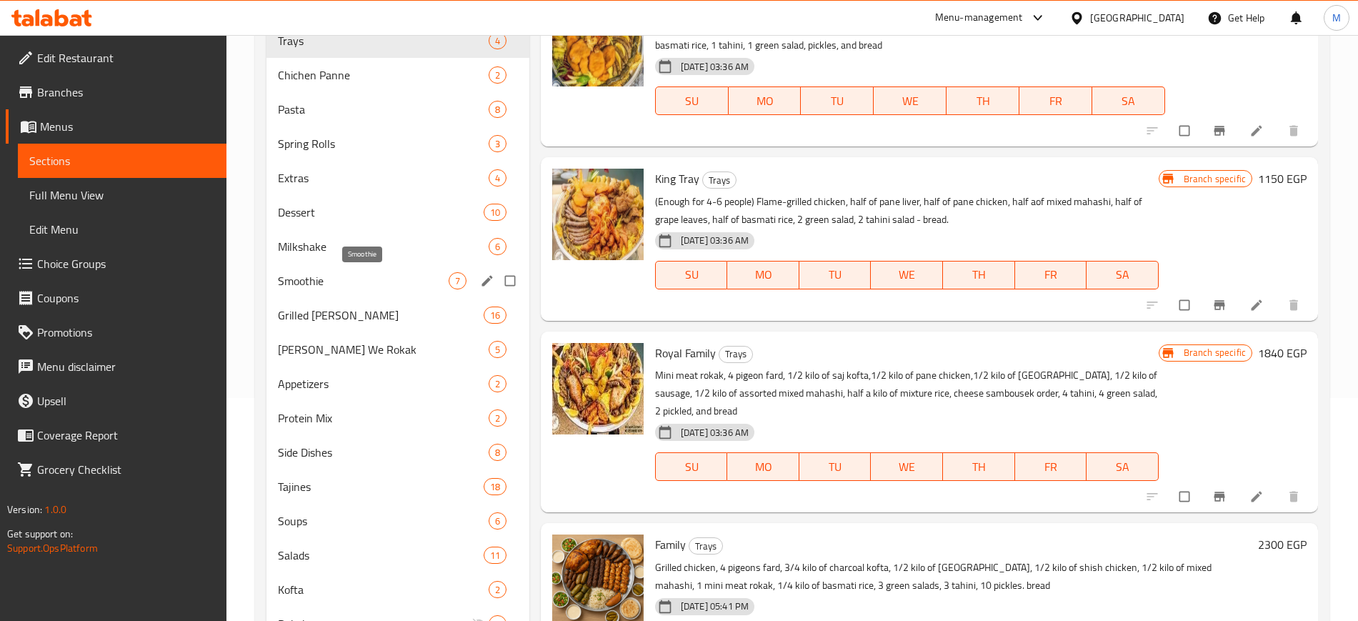
scroll to position [34, 0]
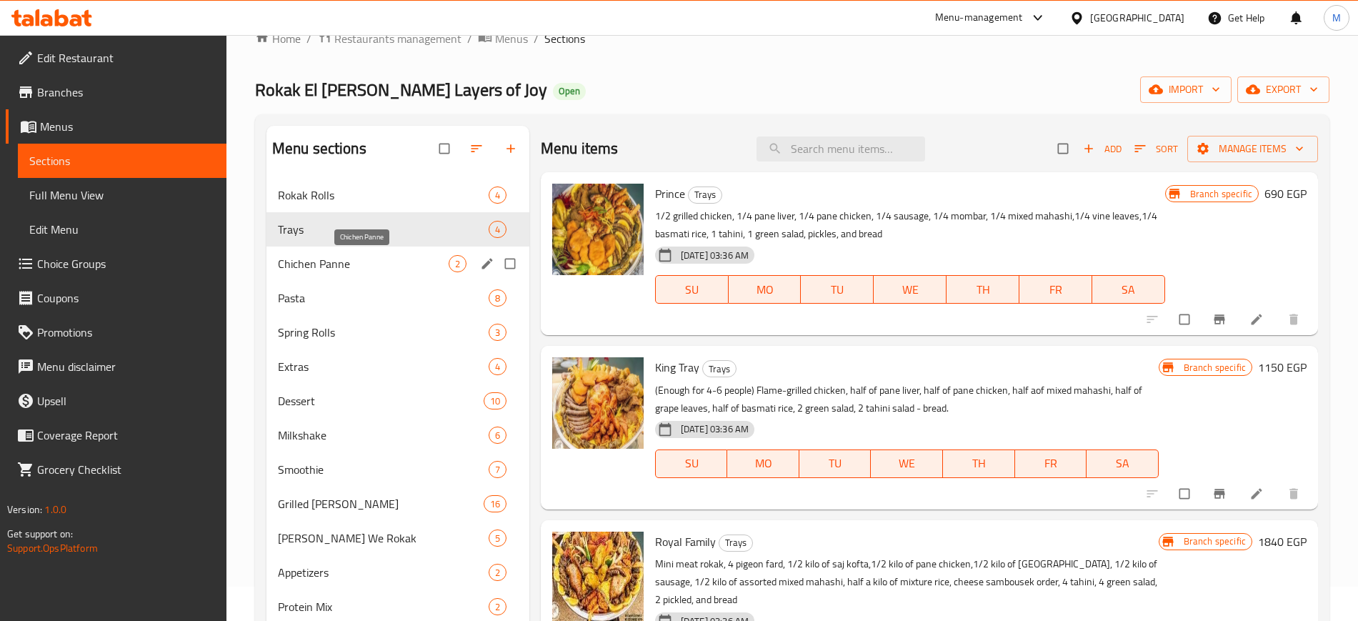
click at [377, 261] on span "Chichen Panne" at bounding box center [363, 263] width 171 height 17
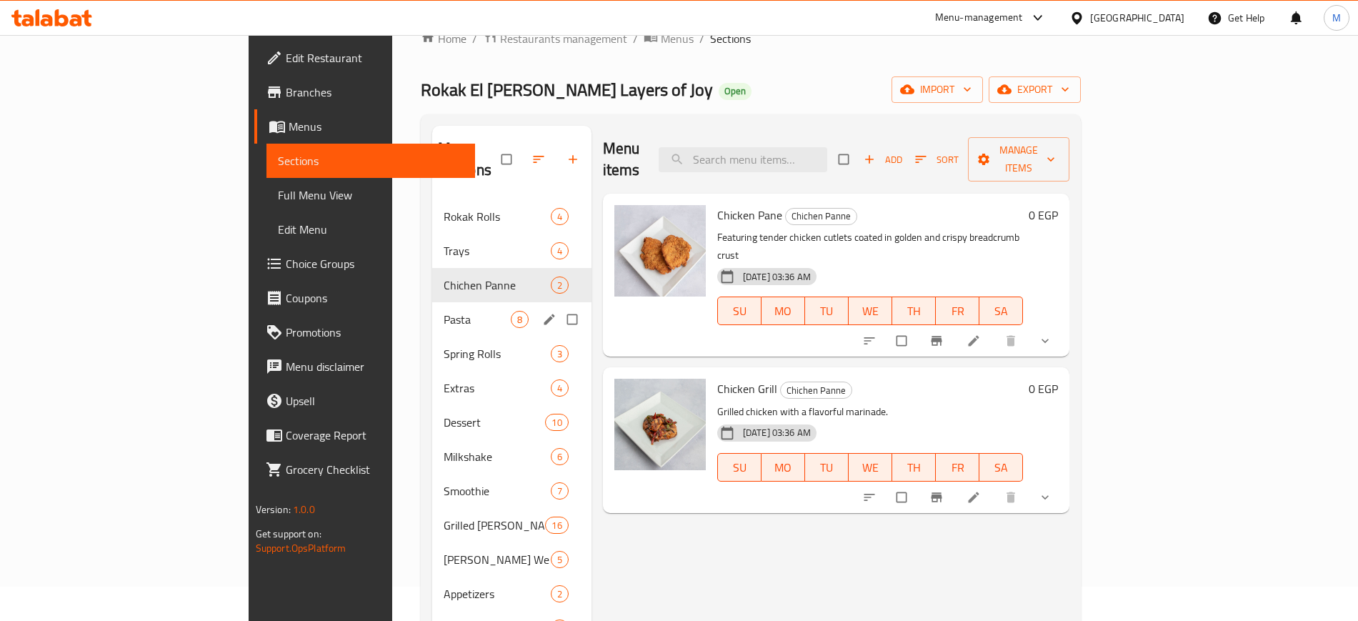
click at [432, 312] on div "Pasta 8" at bounding box center [511, 319] width 159 height 34
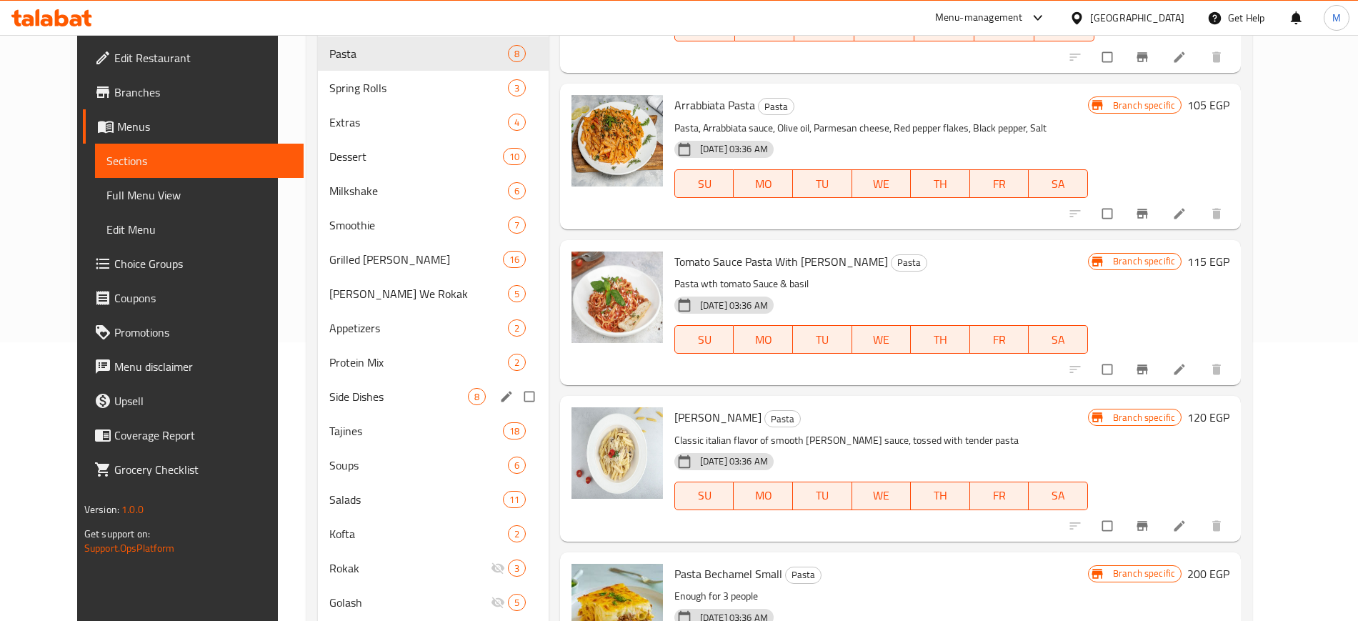
scroll to position [124, 0]
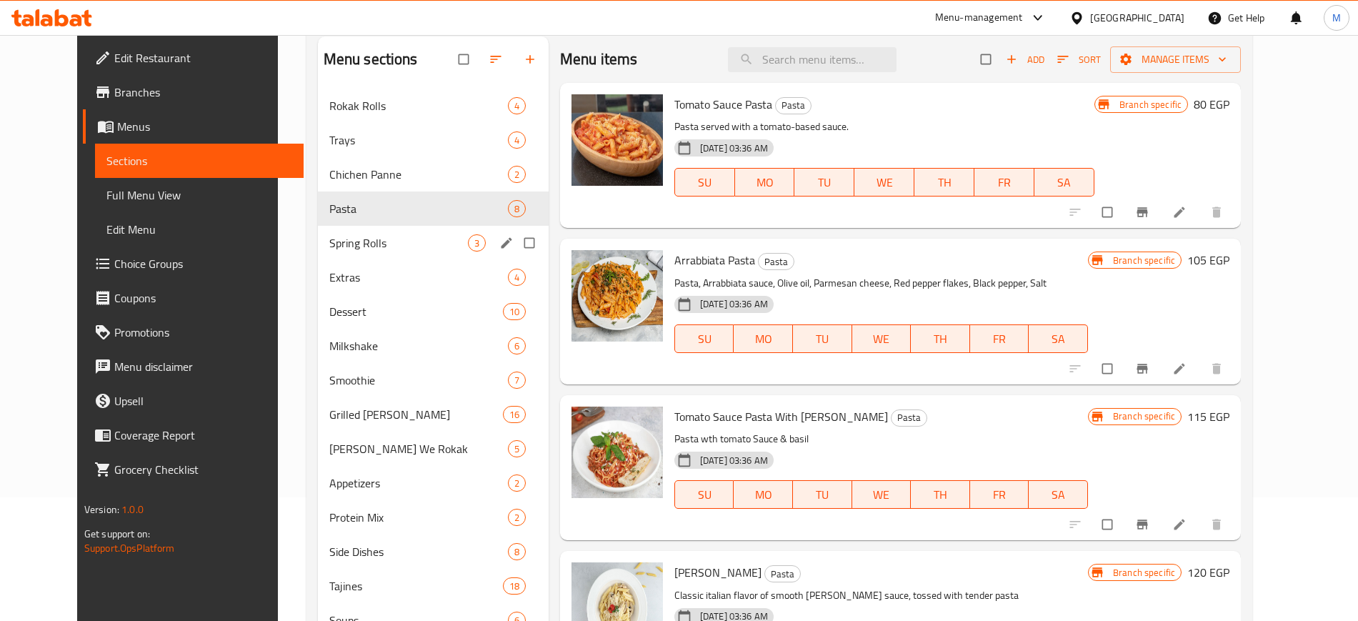
click at [339, 251] on div "Spring Rolls 3" at bounding box center [433, 243] width 231 height 34
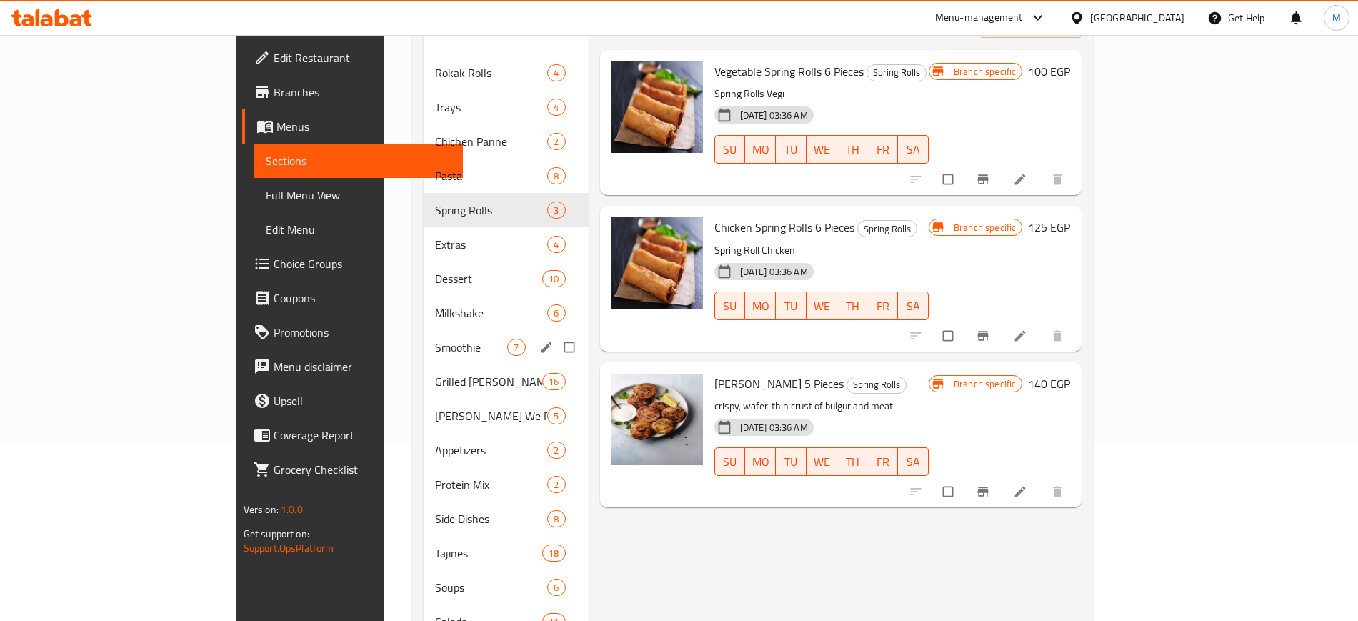
scroll to position [268, 0]
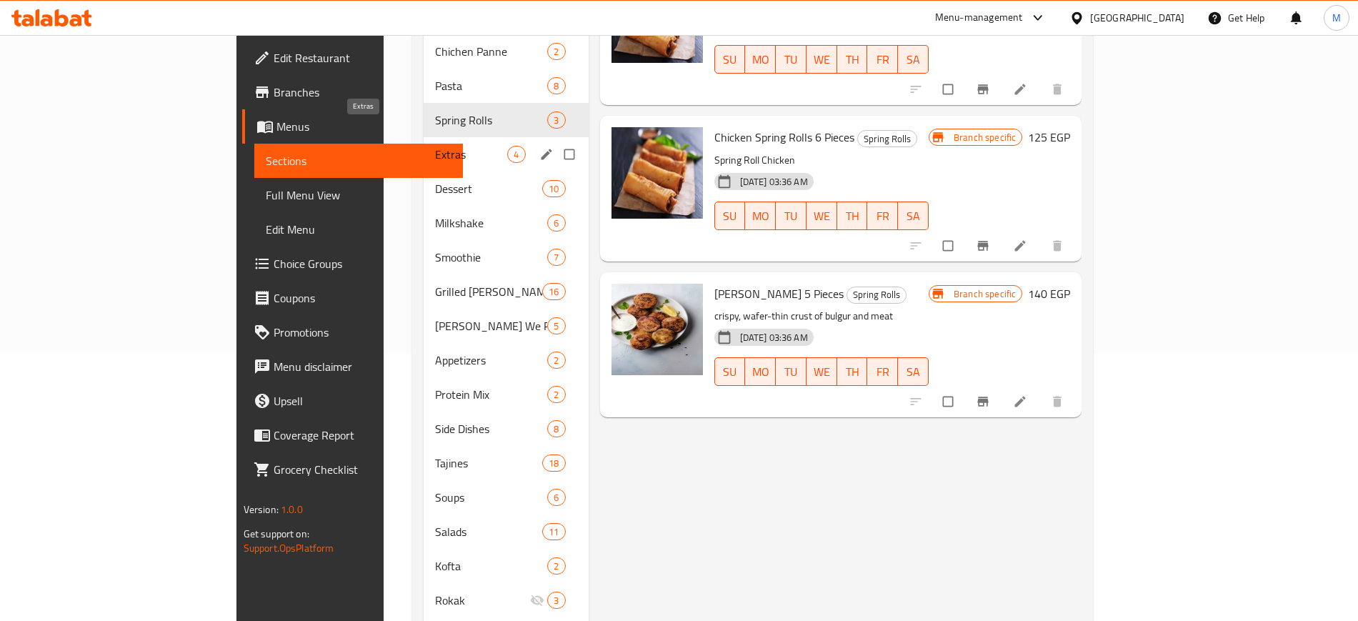
click at [424, 137] on div "Extras 4" at bounding box center [506, 154] width 164 height 34
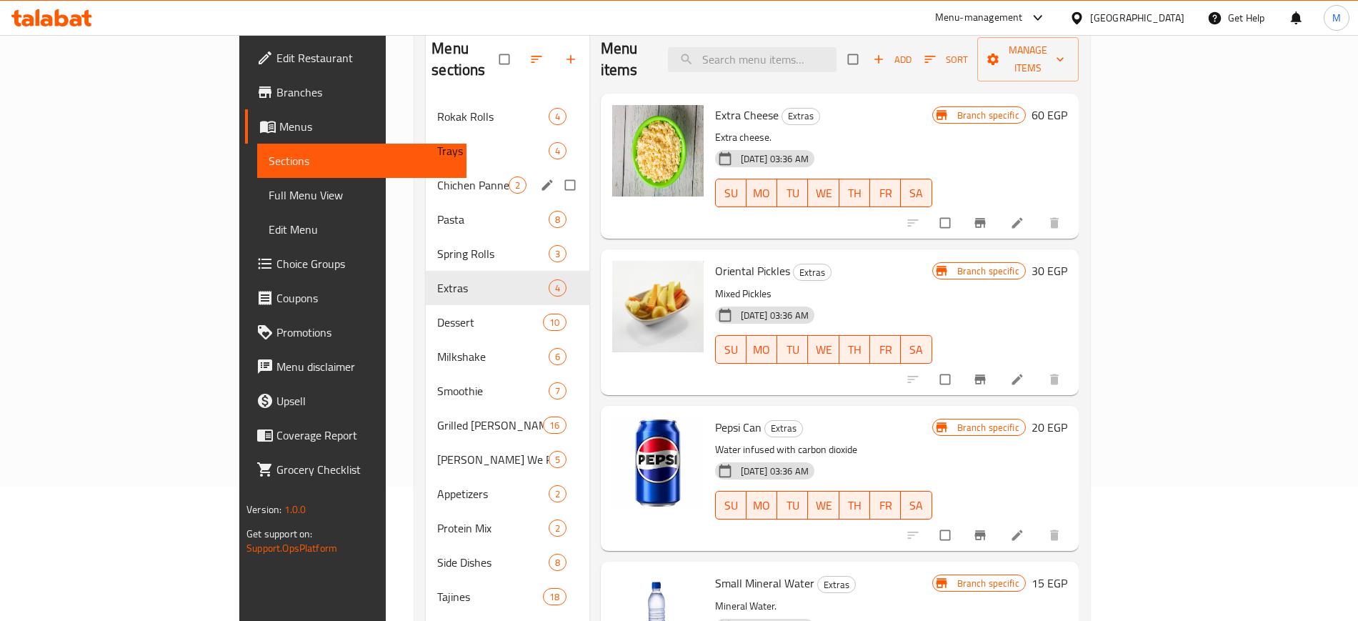
scroll to position [268, 0]
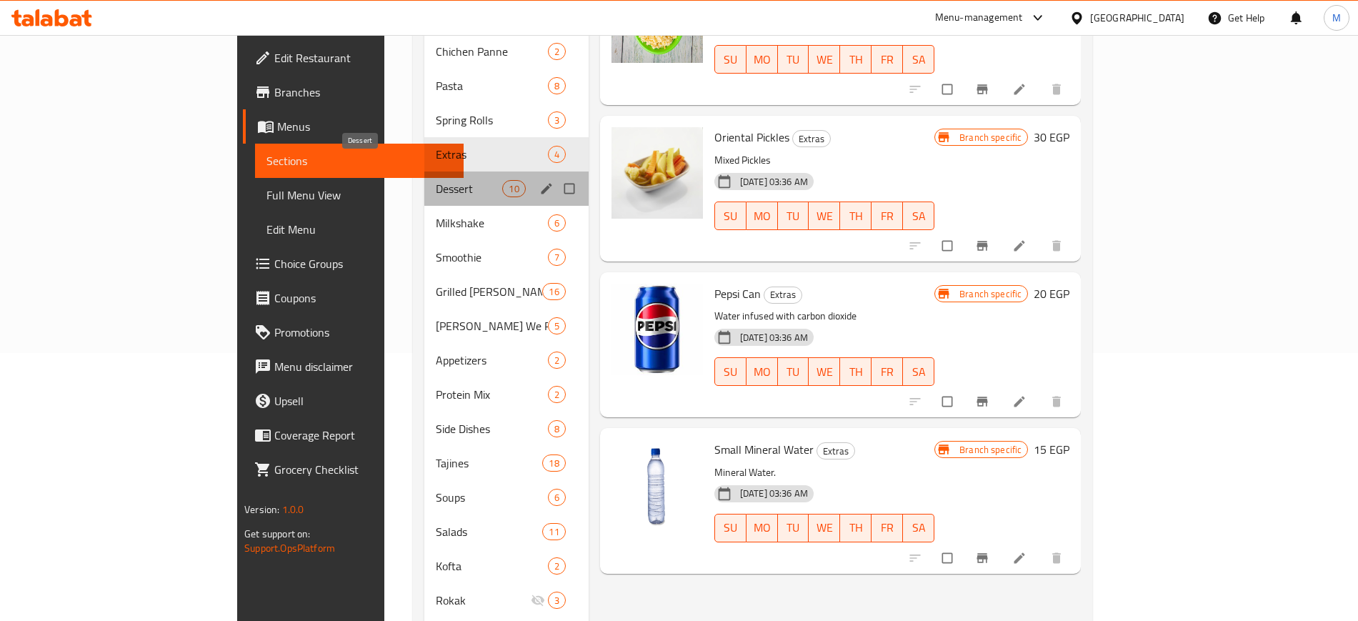
click at [436, 180] on span "Dessert" at bounding box center [469, 188] width 67 height 17
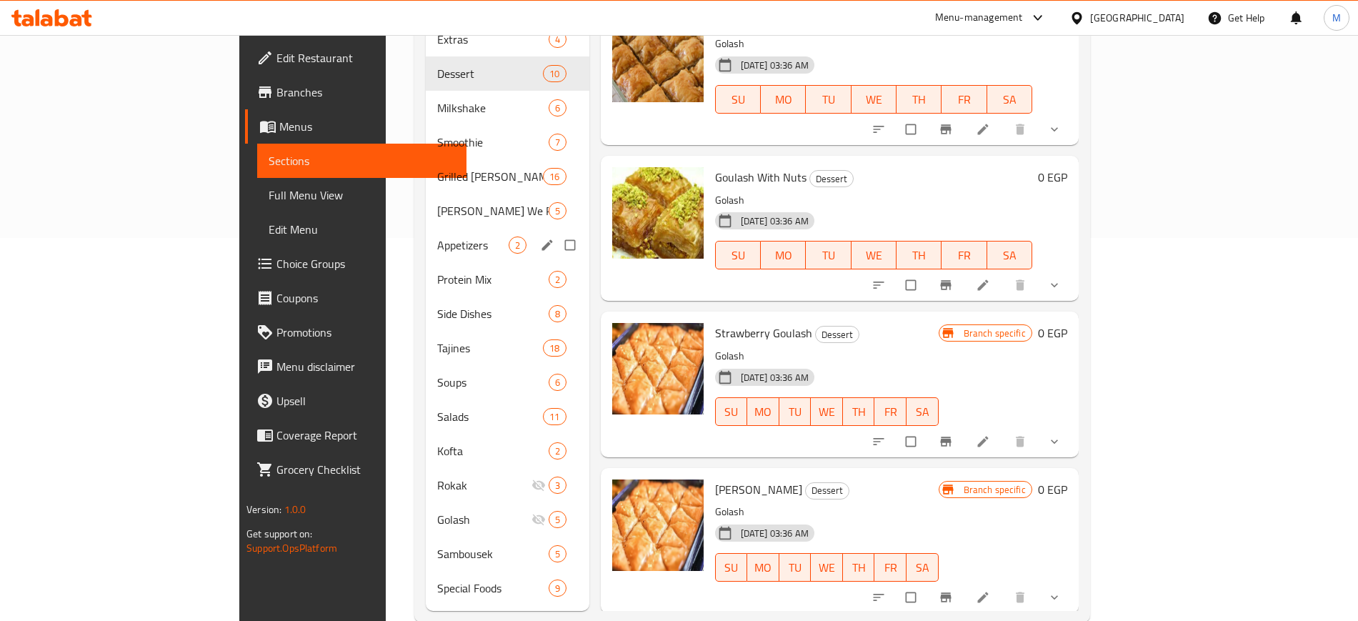
scroll to position [391, 0]
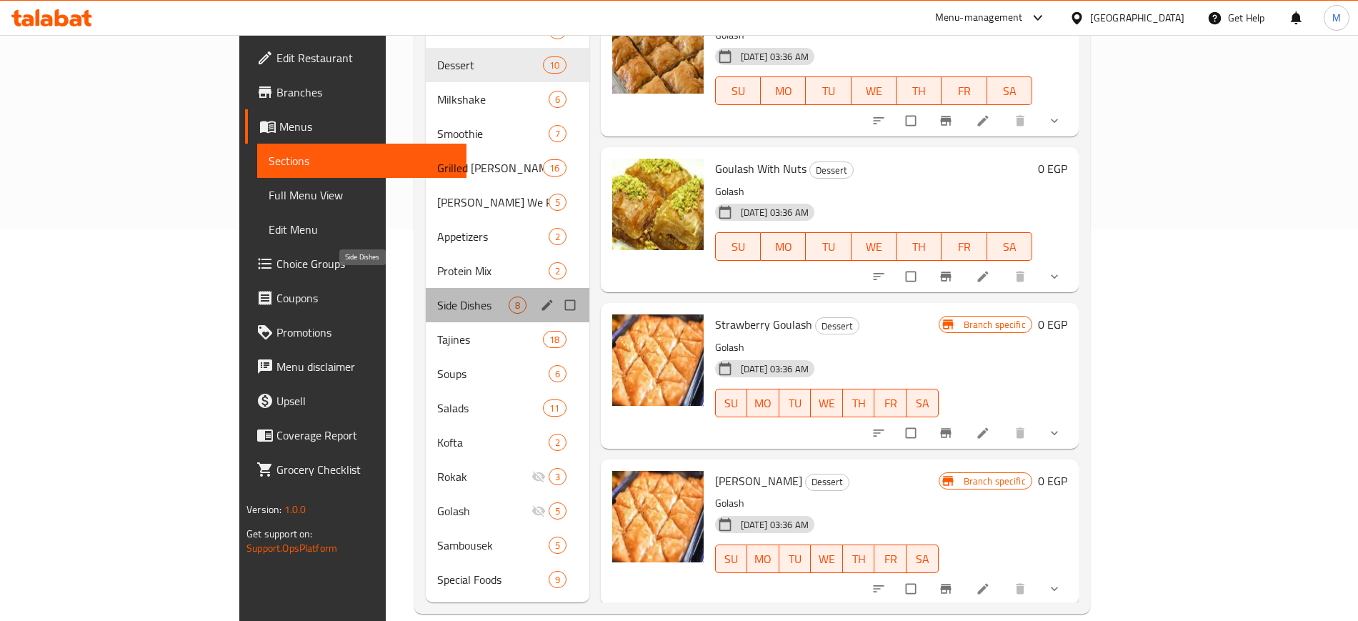
click at [437, 296] on span "Side Dishes" at bounding box center [472, 304] width 71 height 17
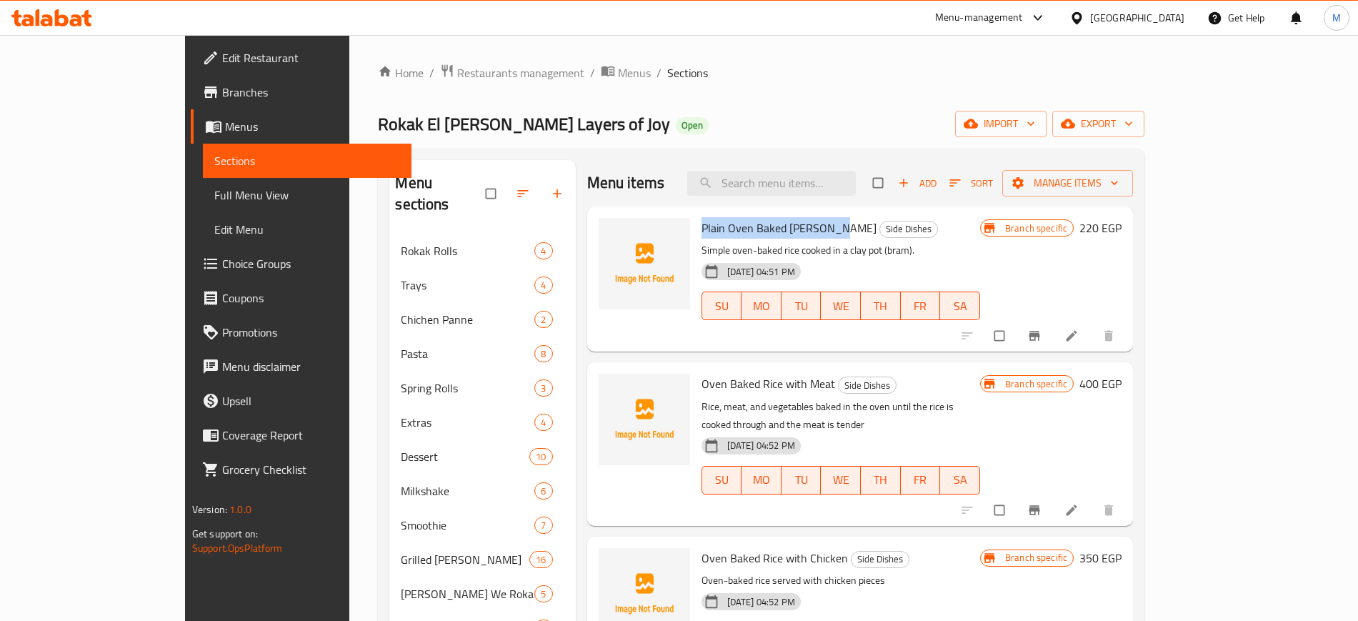
drag, startPoint x: 655, startPoint y: 229, endPoint x: 788, endPoint y: 229, distance: 132.9
click at [788, 229] on span "Plain Oven Baked [PERSON_NAME]" at bounding box center [789, 227] width 175 height 21
copy span "Plain Oven Baked [PERSON_NAME]"
click at [1021, 84] on div "Home / Restaurants management / Menus / Sections Rokak El [PERSON_NAME] Layers …" at bounding box center [761, 535] width 767 height 942
click at [1133, 121] on span "export" at bounding box center [1098, 124] width 69 height 18
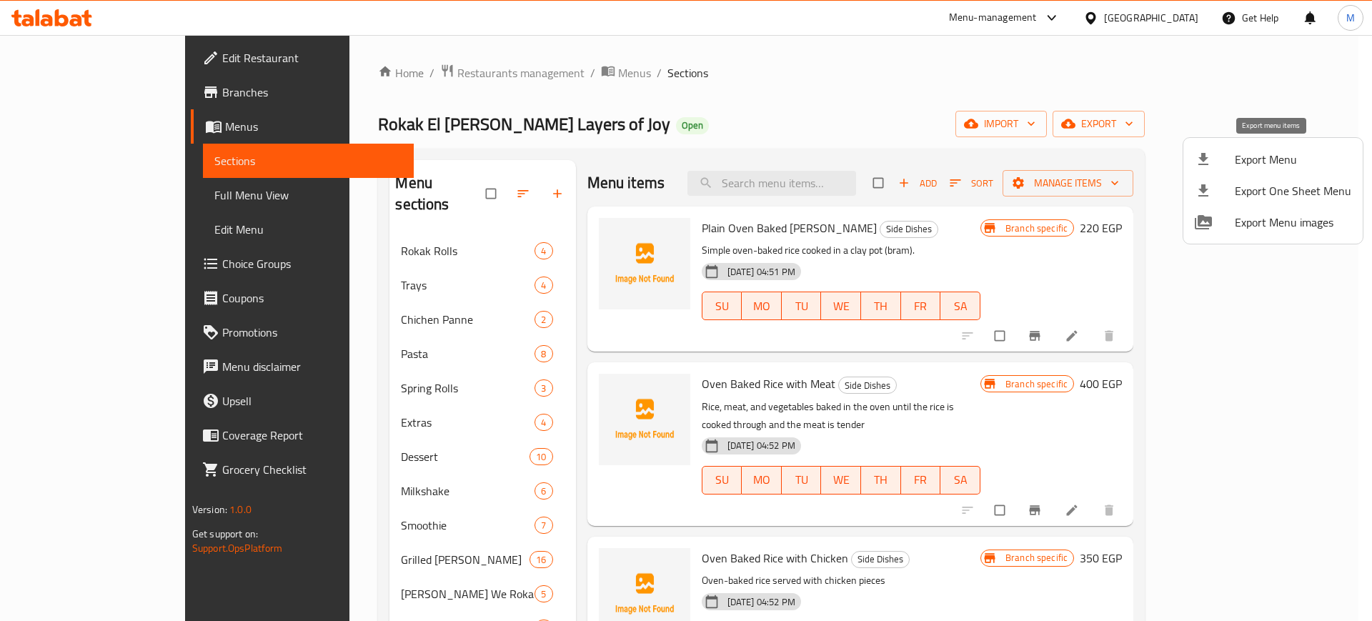
click at [1252, 163] on span "Export Menu" at bounding box center [1292, 159] width 116 height 17
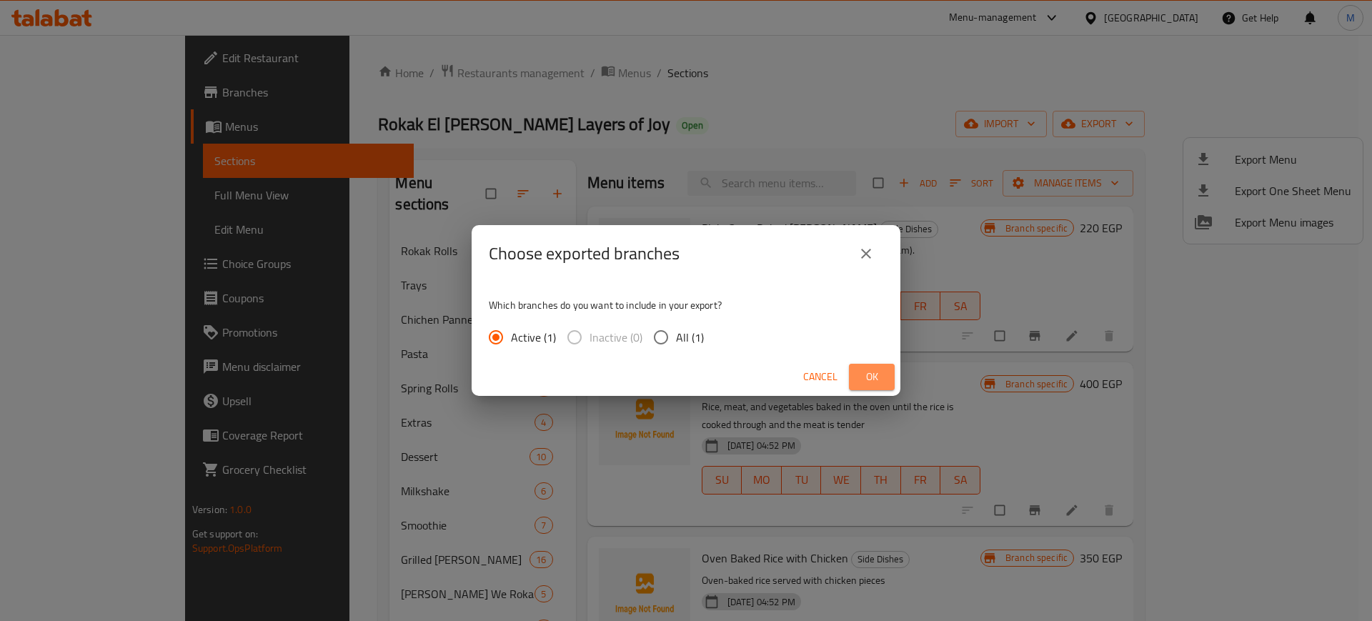
click at [878, 365] on button "Ok" at bounding box center [872, 377] width 46 height 26
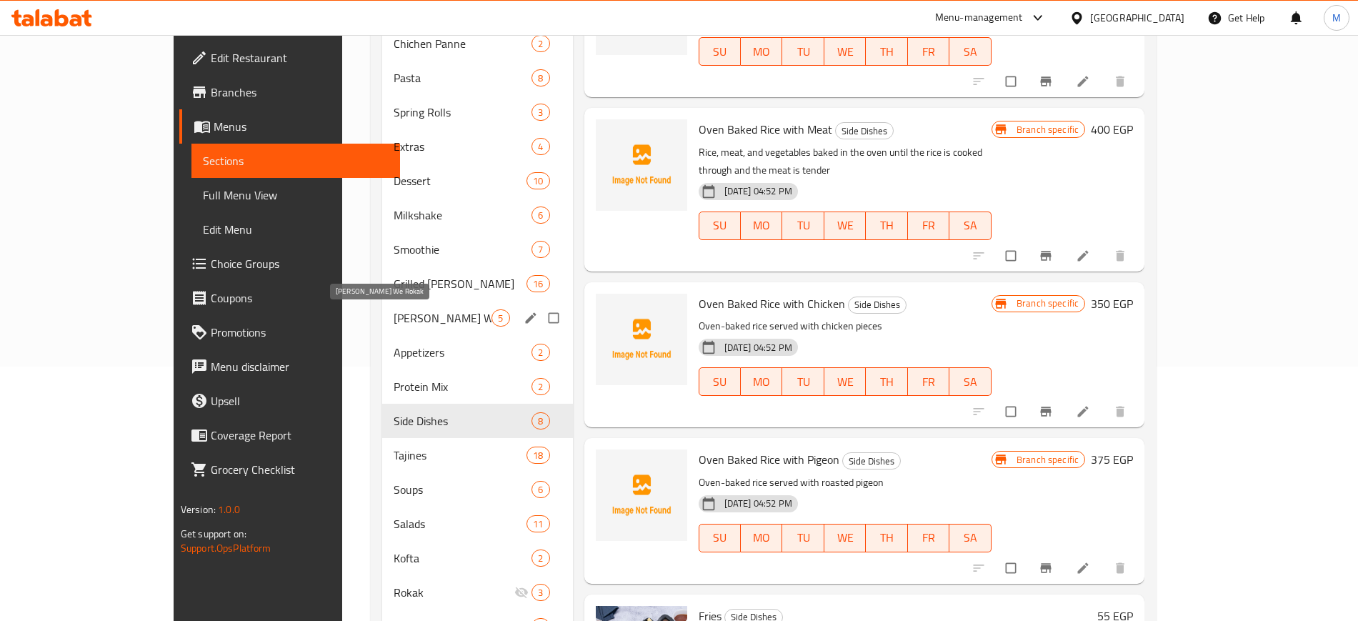
scroll to position [213, 0]
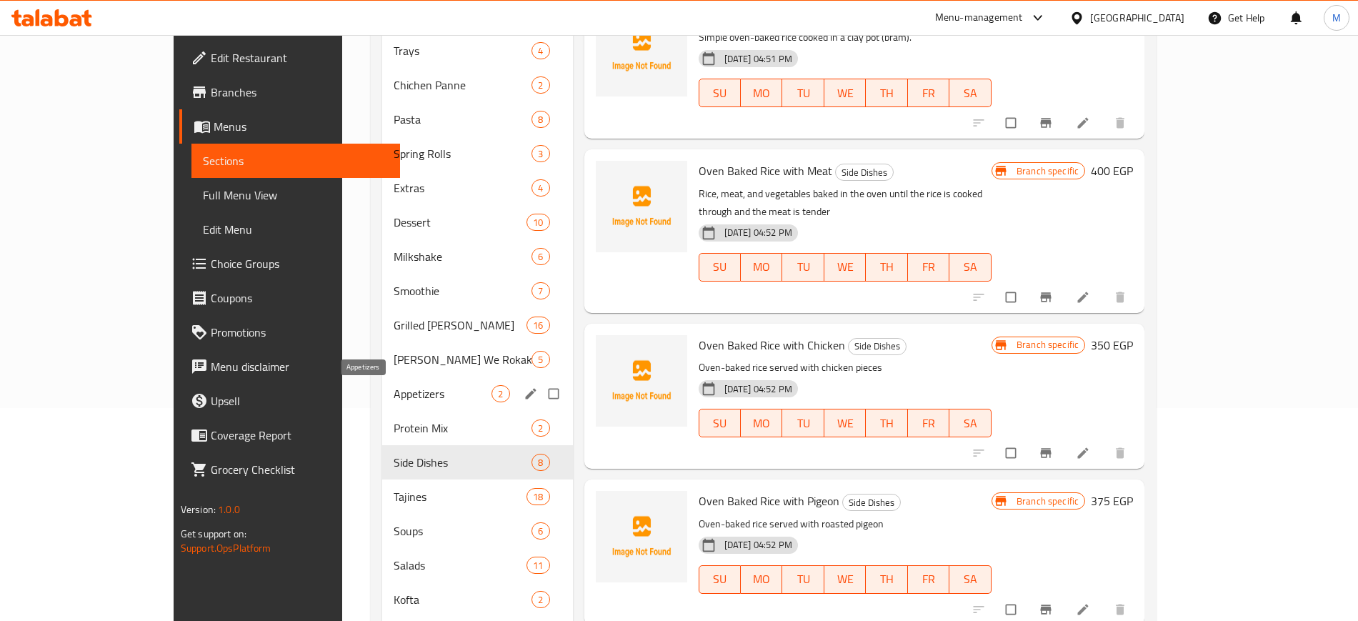
click at [394, 386] on span "Appetizers" at bounding box center [443, 393] width 99 height 17
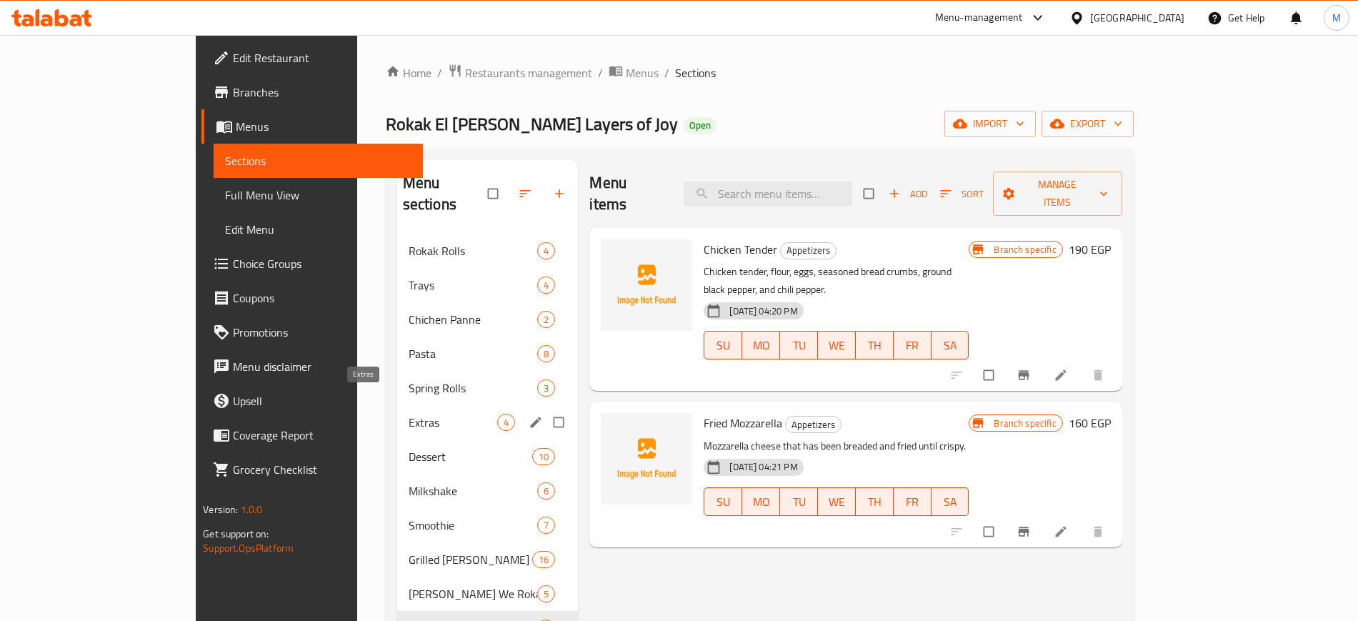
click at [409, 414] on span "Extras" at bounding box center [453, 422] width 89 height 17
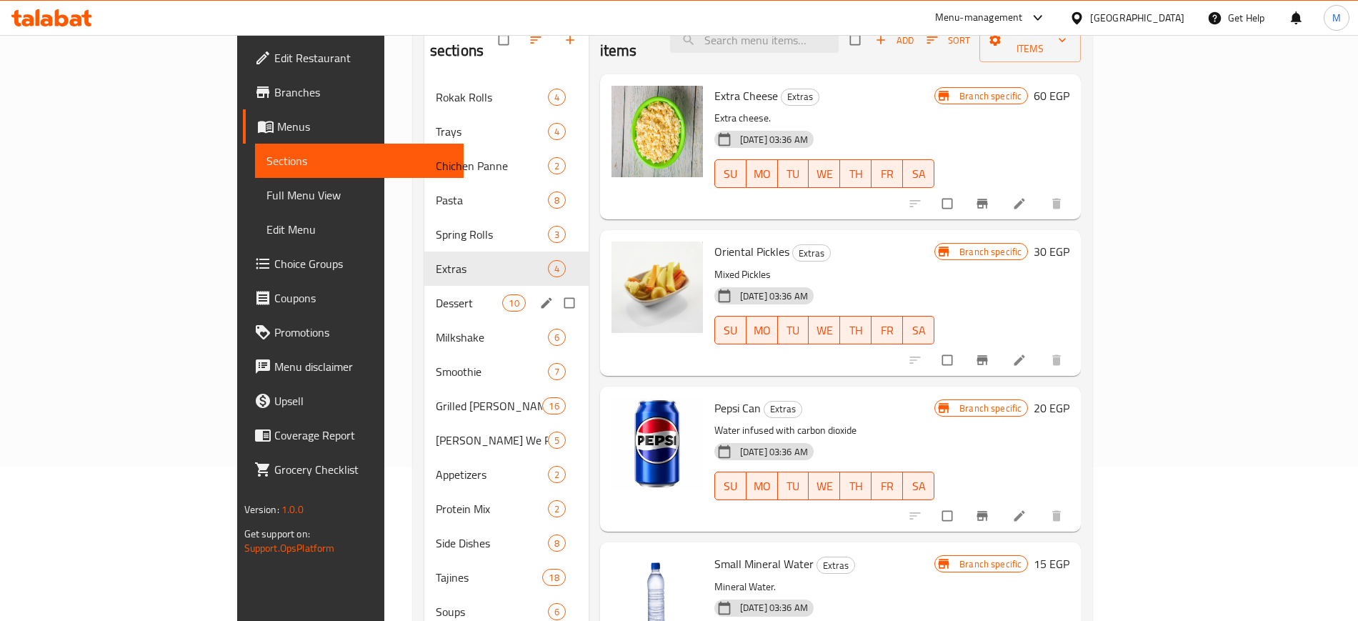
scroll to position [179, 0]
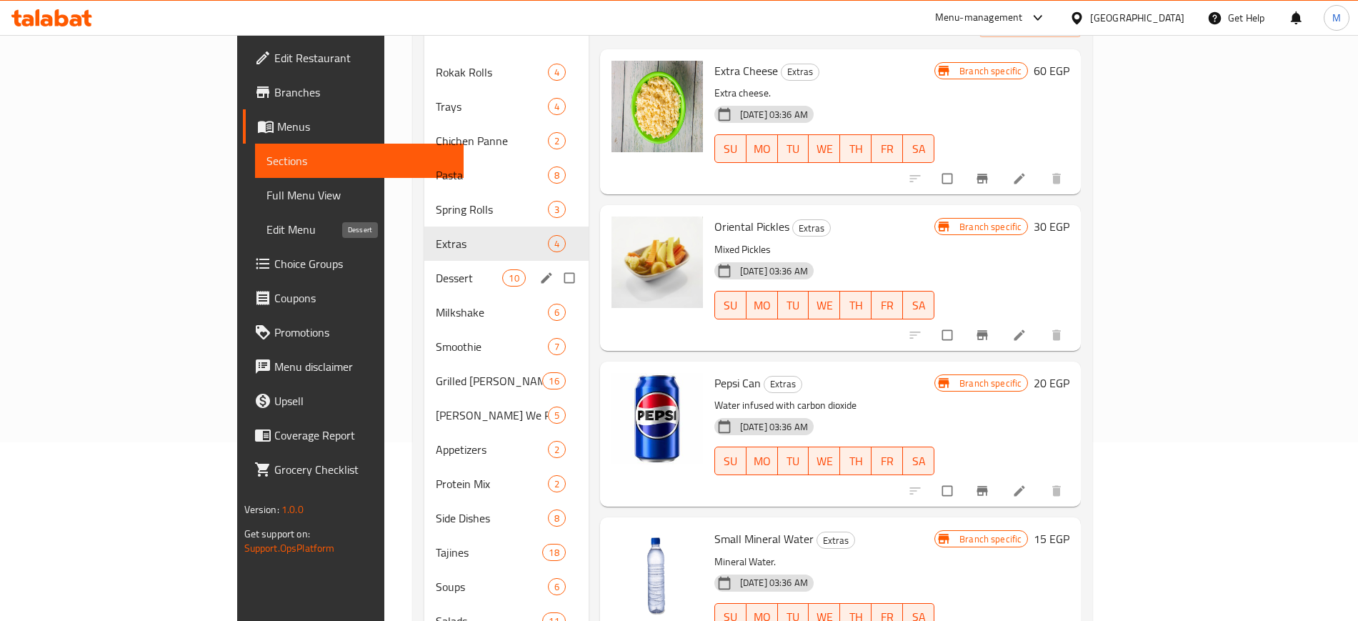
click at [436, 269] on span "Dessert" at bounding box center [469, 277] width 67 height 17
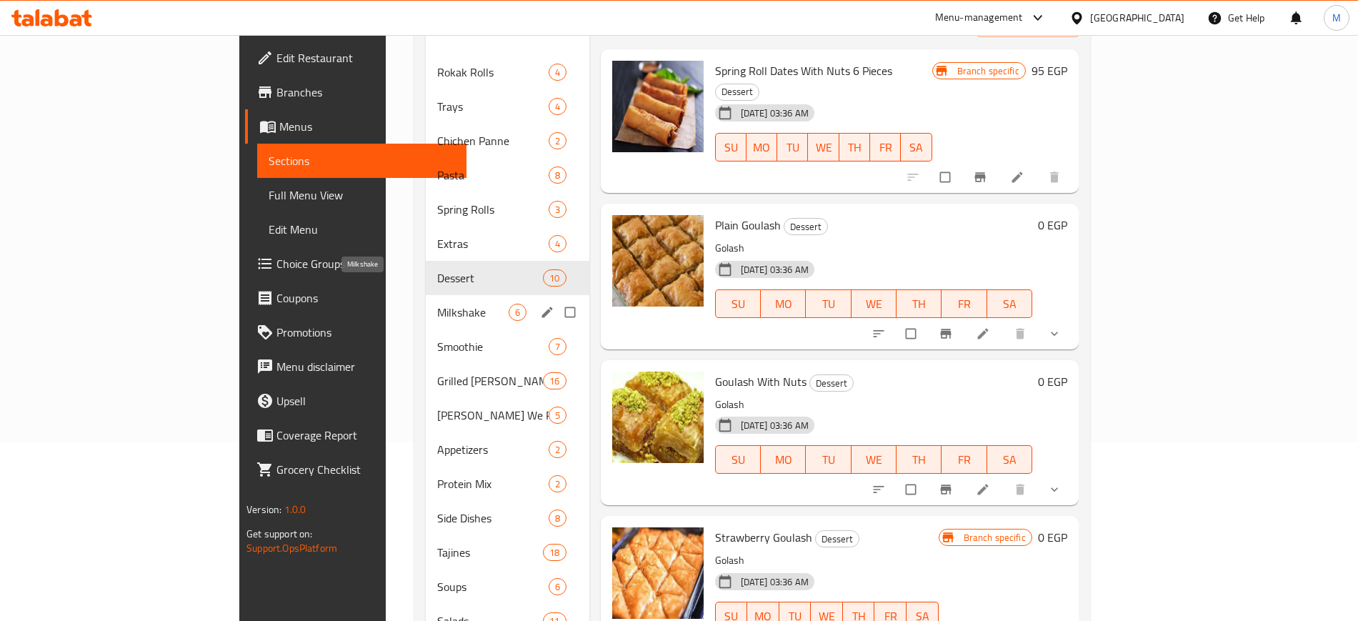
click at [437, 304] on span "Milkshake" at bounding box center [472, 312] width 71 height 17
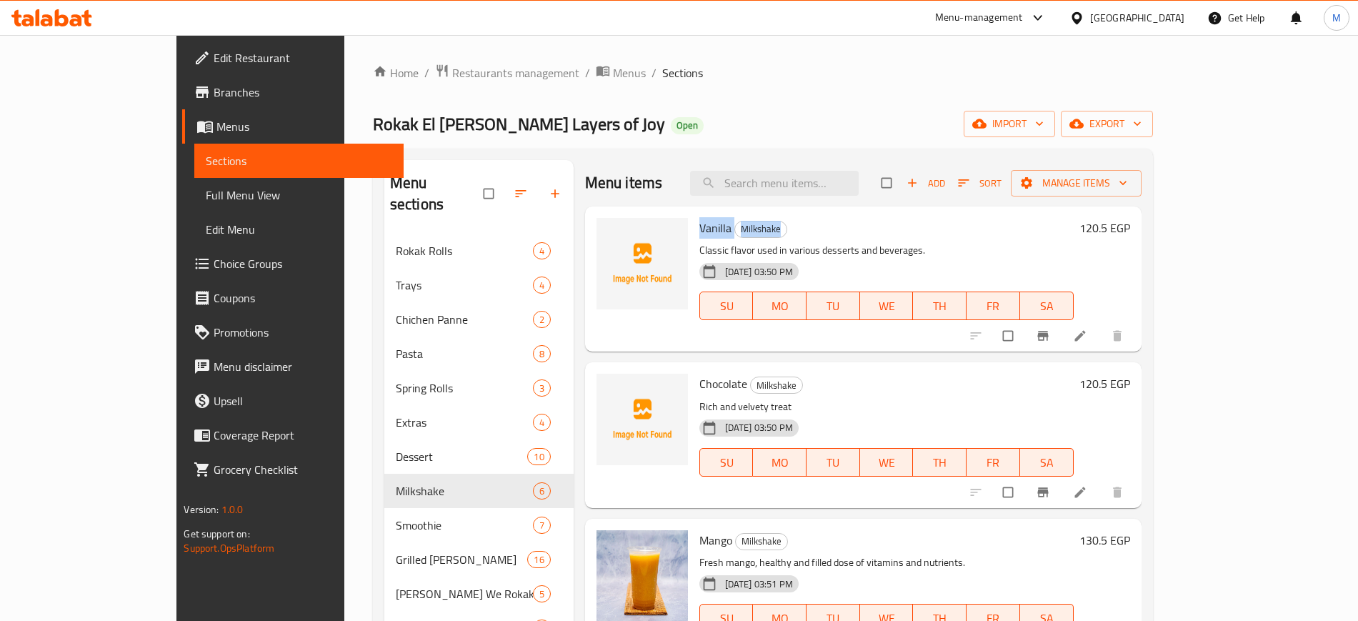
drag, startPoint x: 654, startPoint y: 227, endPoint x: 773, endPoint y: 235, distance: 118.8
click at [773, 235] on h6 "Vanilla Milkshake" at bounding box center [886, 228] width 374 height 20
copy h6 "Vanilla Milkshake"
click at [609, 241] on icon "upload picture" at bounding box center [615, 237] width 12 height 11
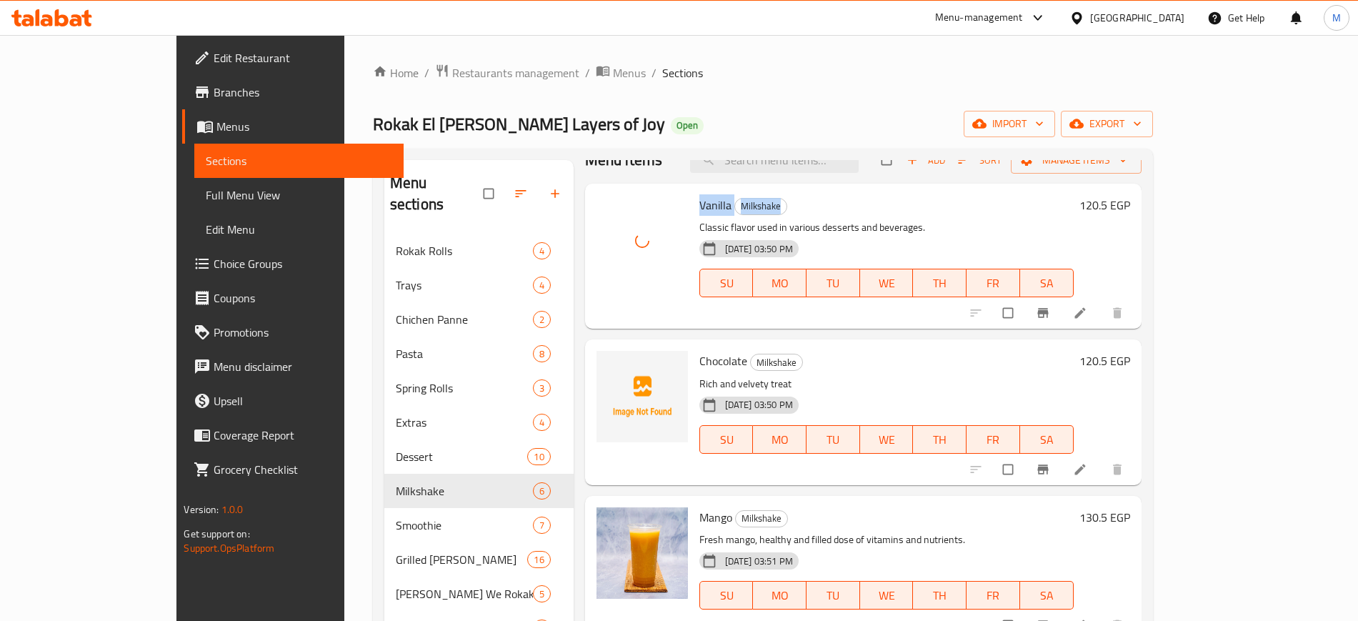
scroll to position [89, 0]
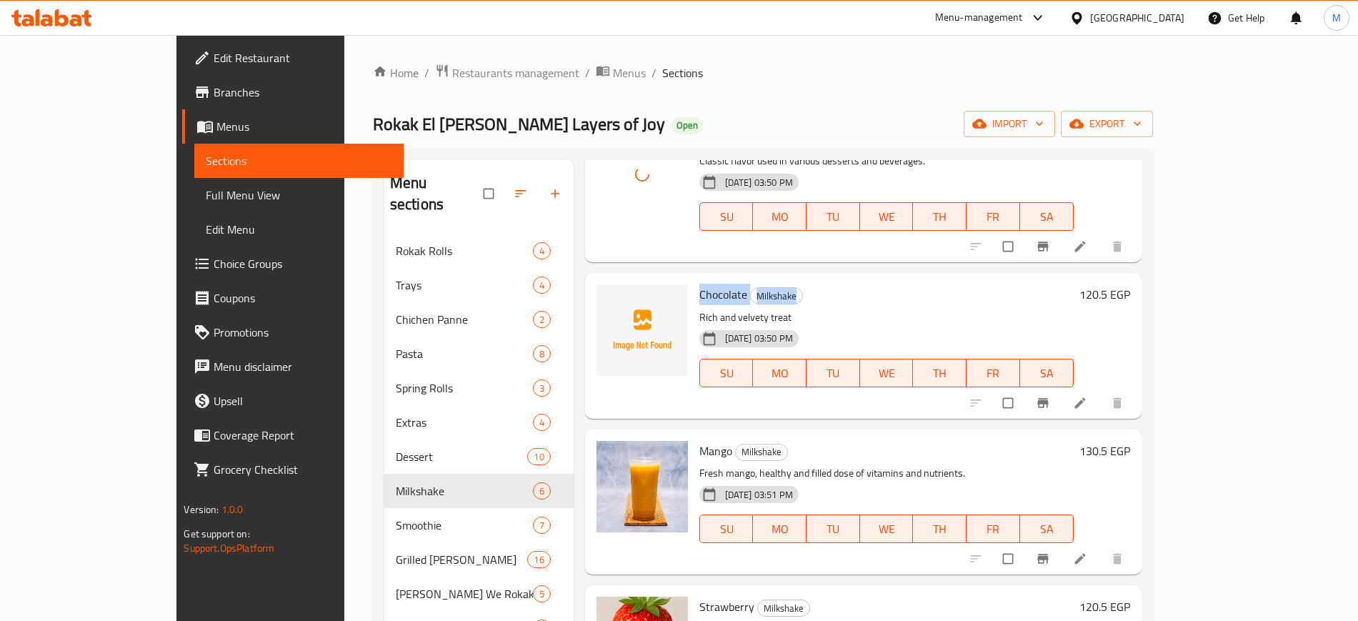
drag, startPoint x: 651, startPoint y: 291, endPoint x: 780, endPoint y: 291, distance: 129.3
click at [780, 291] on div "Chocolate Milkshake Rich and velvety treat [DATE] 03:50 PM SU MO TU WE TH FR SA" at bounding box center [887, 346] width 386 height 134
copy h6 "Chocolate Milkshake"
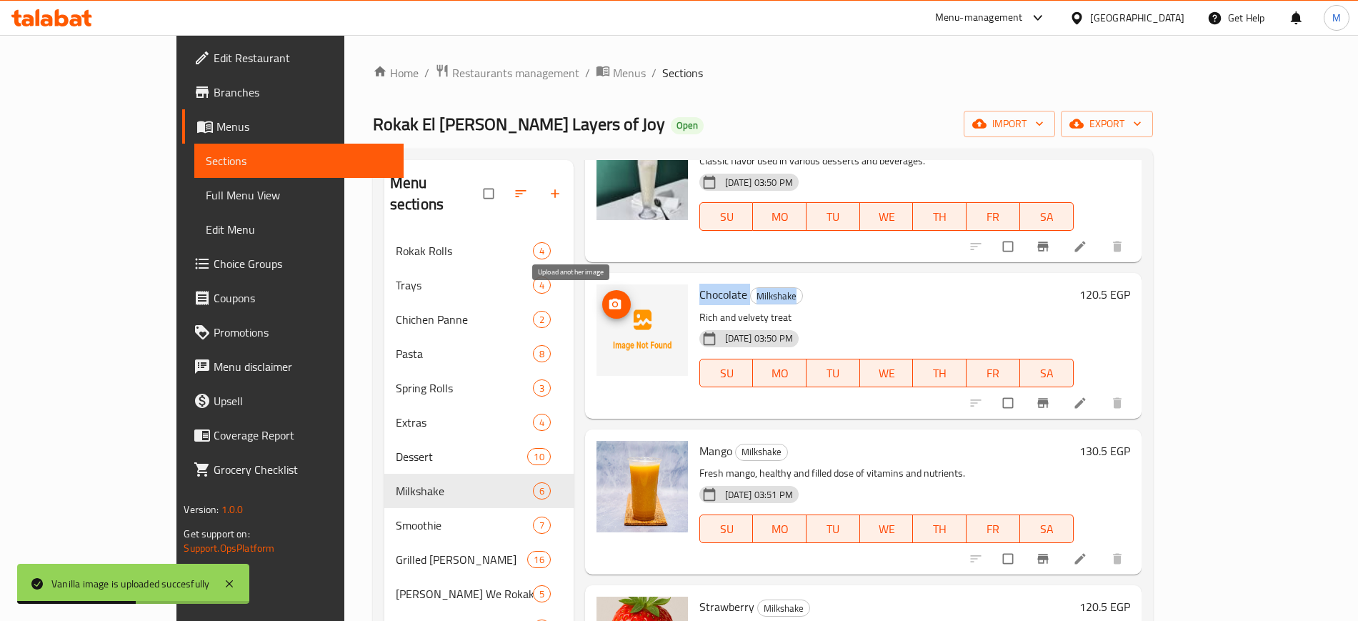
click at [613, 304] on circle "upload picture" at bounding box center [615, 305] width 4 height 4
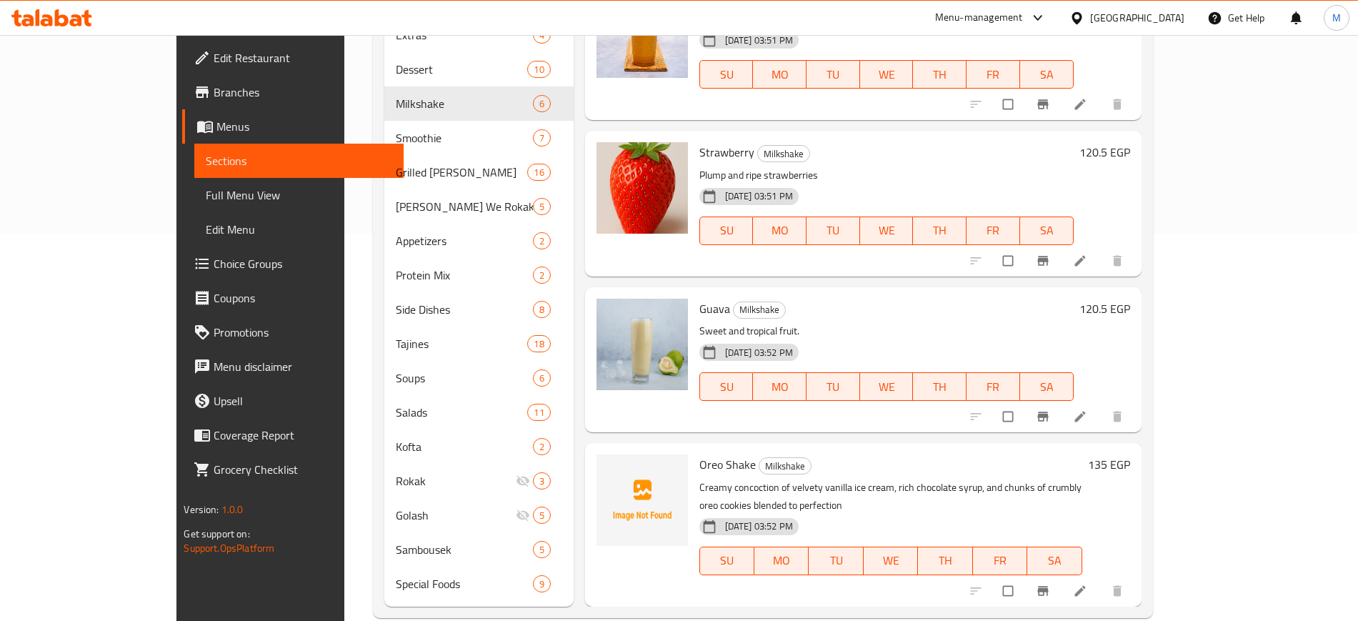
scroll to position [391, 0]
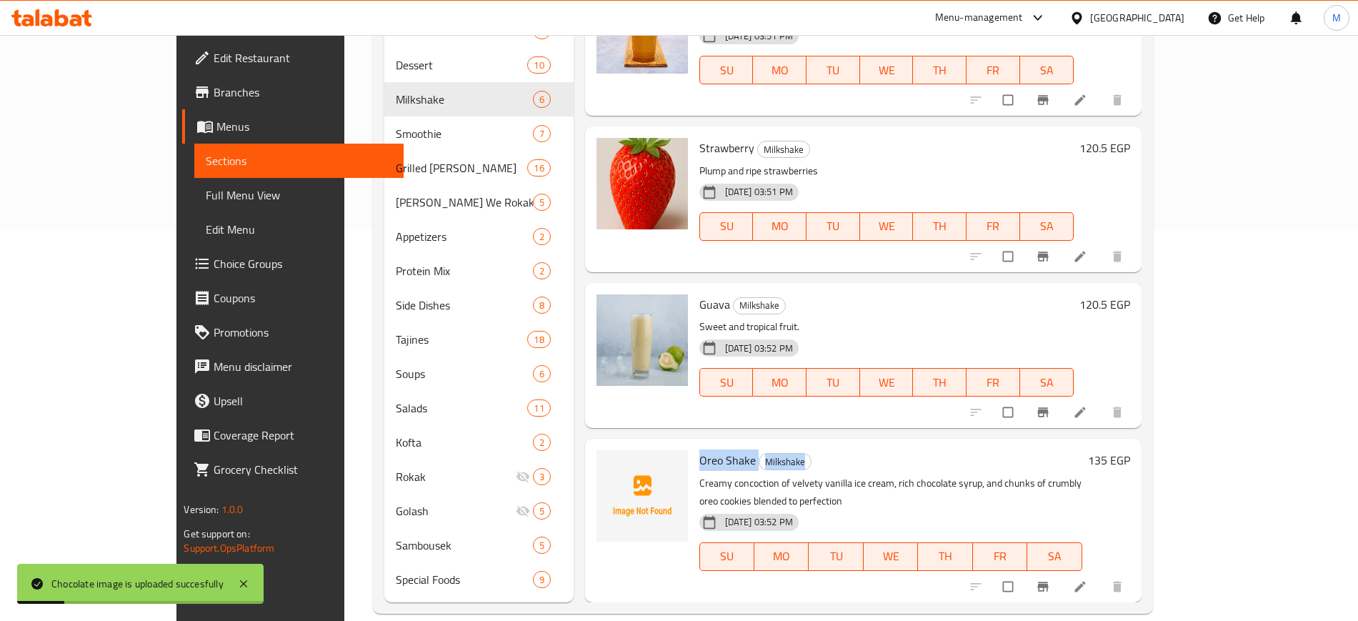
drag, startPoint x: 654, startPoint y: 454, endPoint x: 814, endPoint y: 463, distance: 159.6
click at [814, 463] on h6 "Oreo Shake Milkshake" at bounding box center [890, 460] width 383 height 20
copy h6 "Oreo Shake Milkshake"
click at [609, 469] on icon "upload picture" at bounding box center [615, 469] width 12 height 11
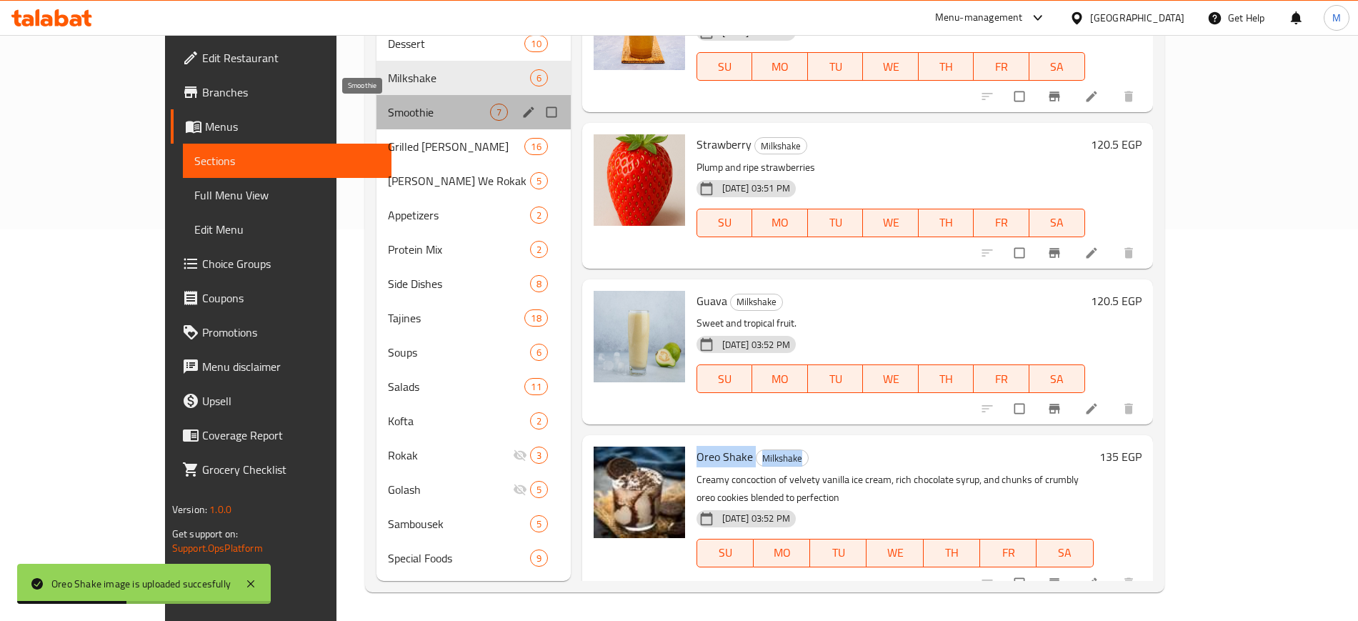
click at [388, 109] on span "Smoothie" at bounding box center [438, 112] width 101 height 17
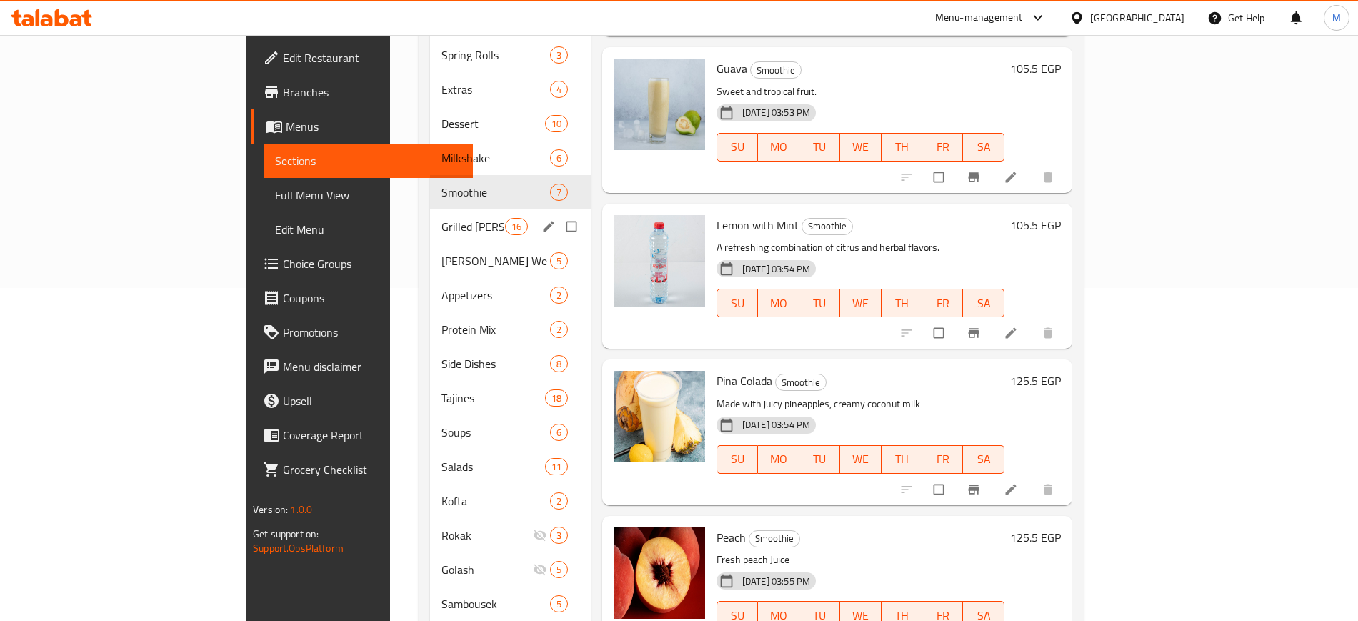
scroll to position [302, 0]
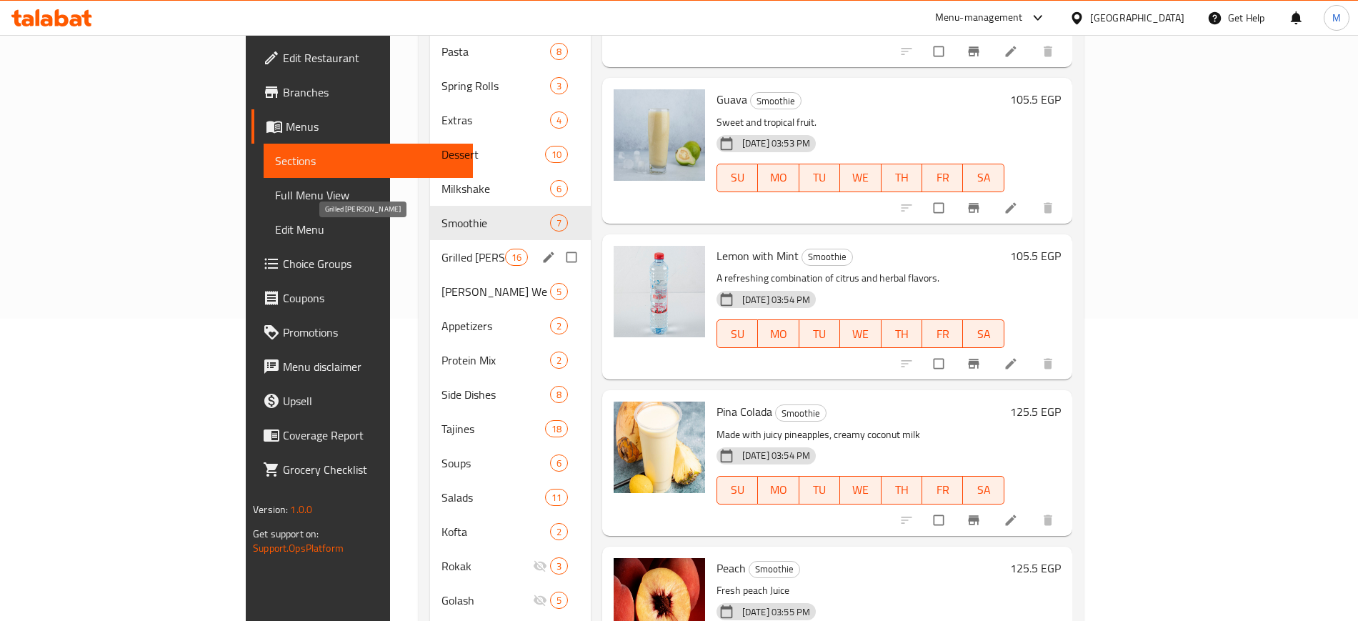
click at [441, 249] on span "Grilled [PERSON_NAME]" at bounding box center [472, 257] width 63 height 17
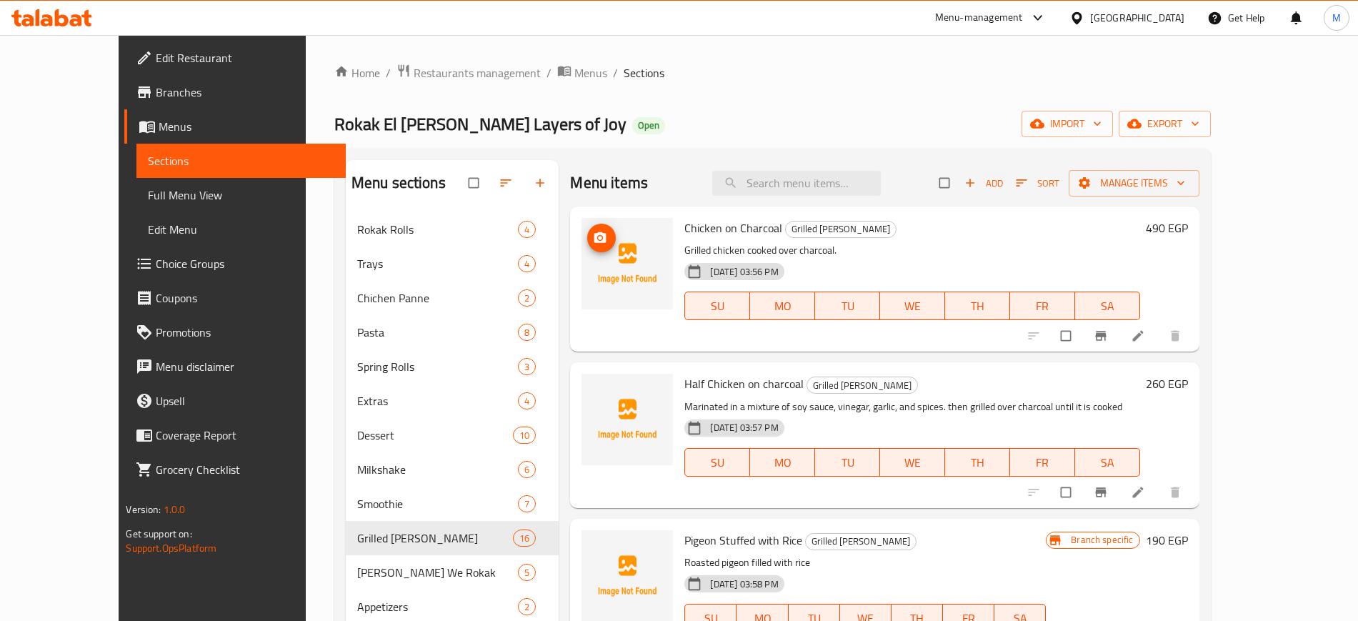
click at [587, 235] on span "upload picture" at bounding box center [601, 238] width 29 height 14
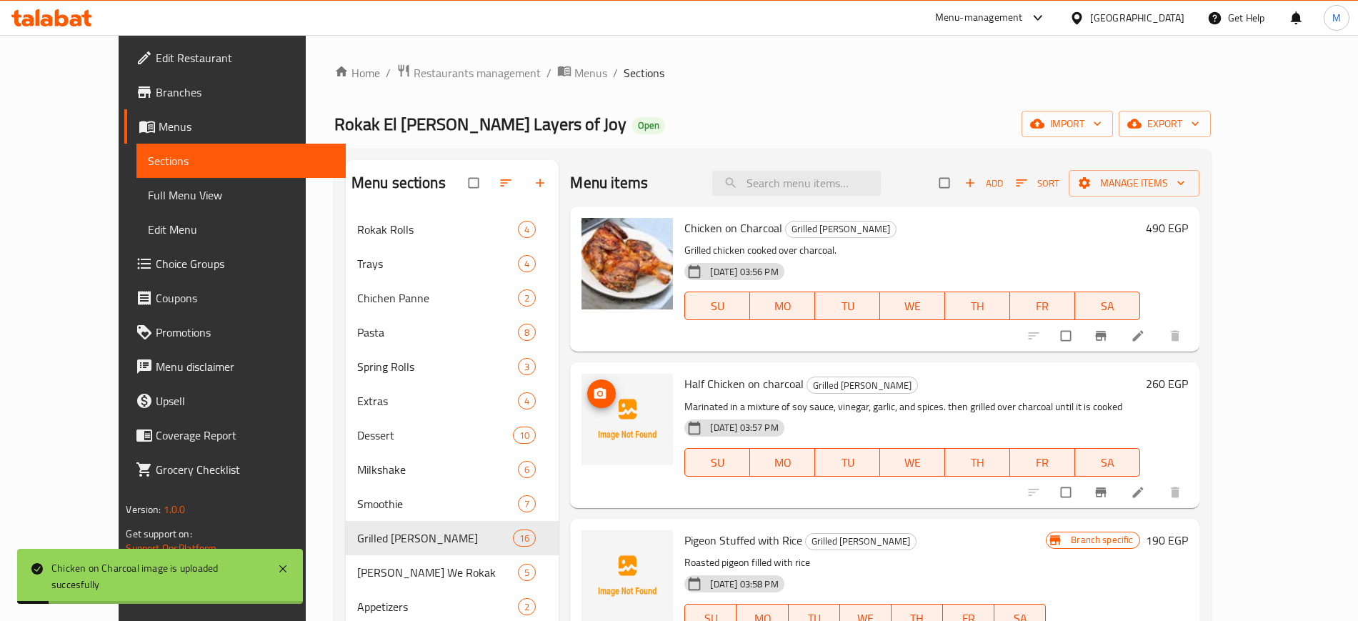
click at [593, 387] on icon "upload picture" at bounding box center [600, 393] width 14 height 14
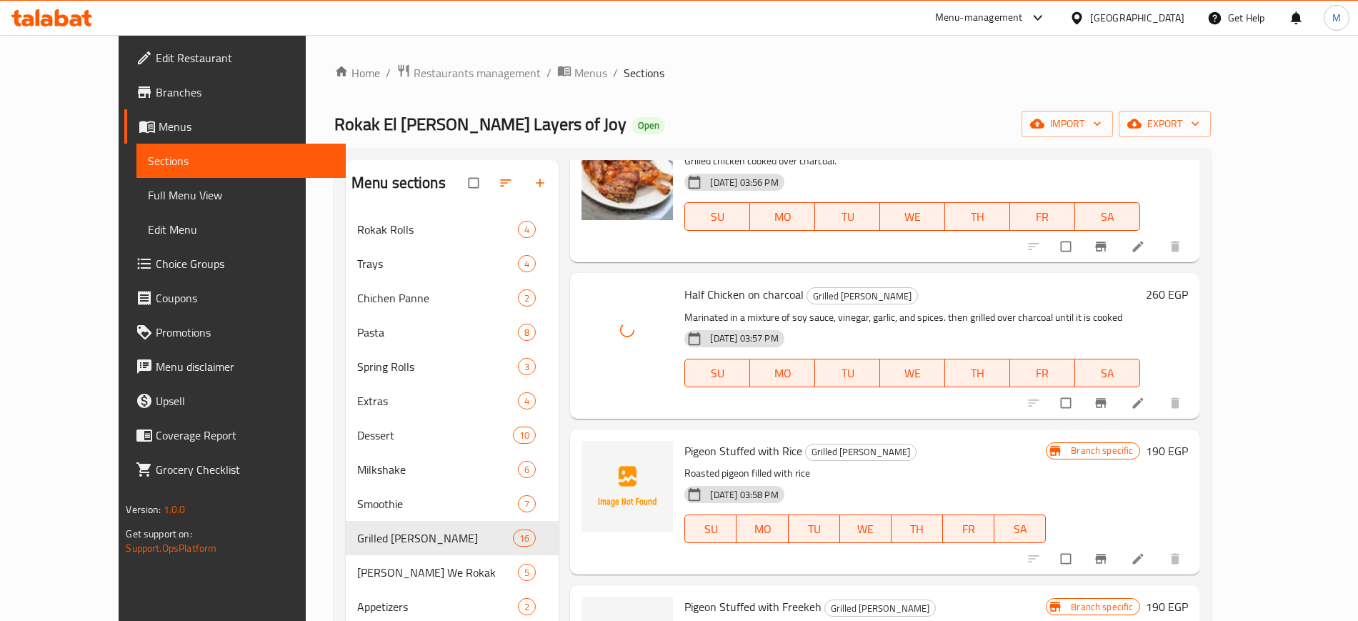
scroll to position [268, 0]
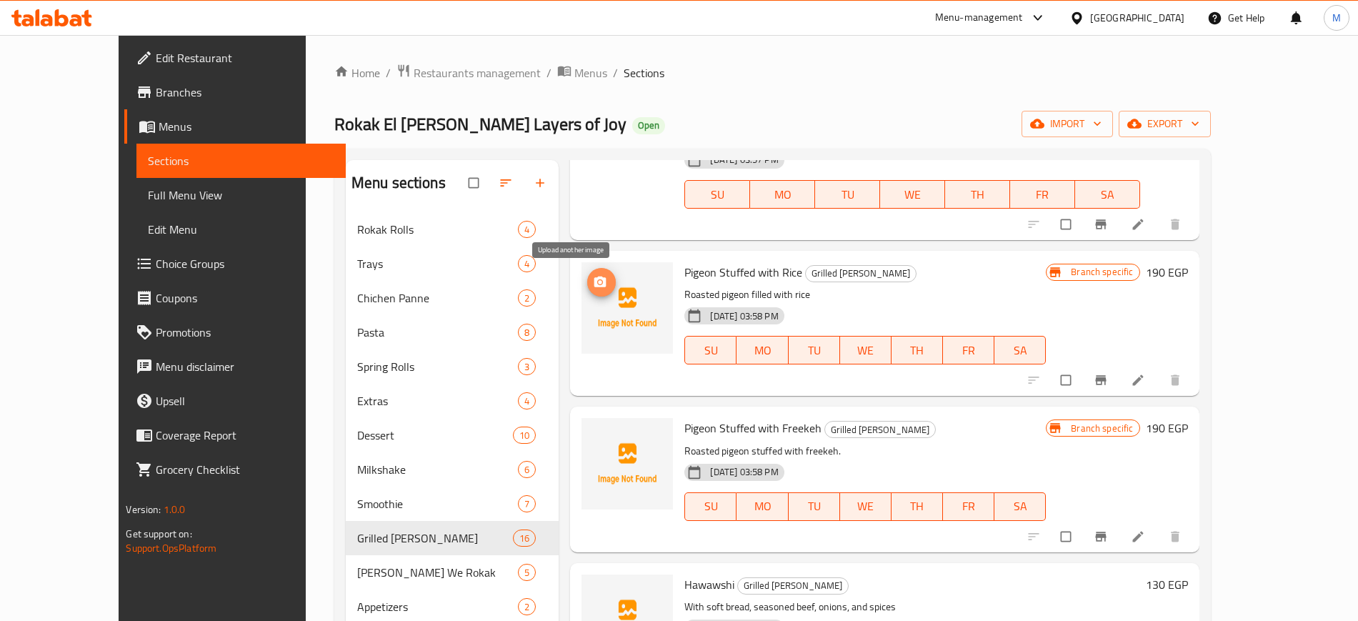
click at [594, 279] on icon "upload picture" at bounding box center [600, 281] width 12 height 11
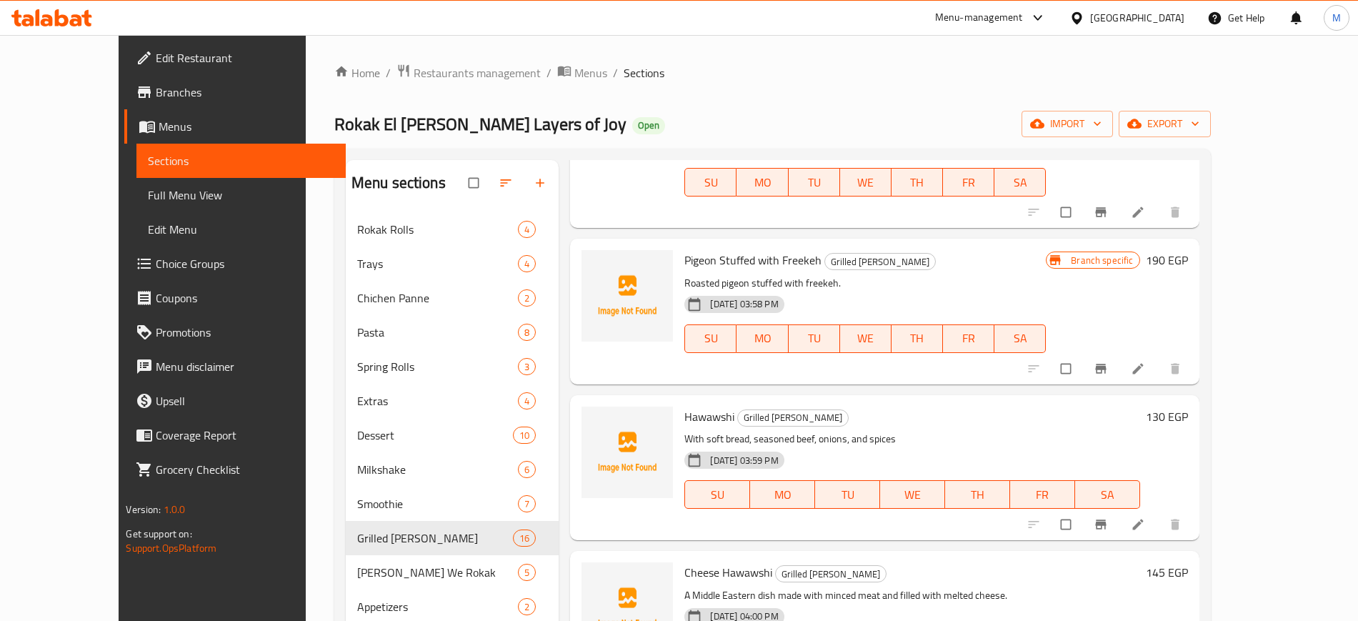
scroll to position [446, 0]
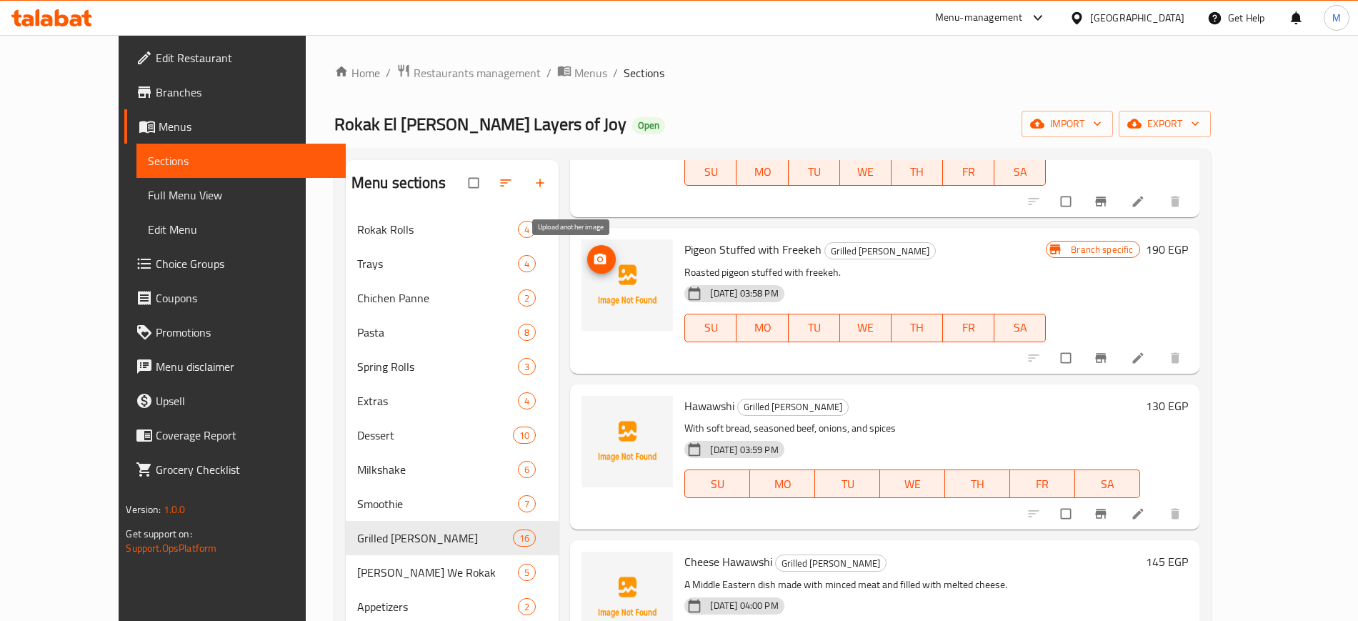
click at [593, 259] on icon "upload picture" at bounding box center [600, 259] width 14 height 14
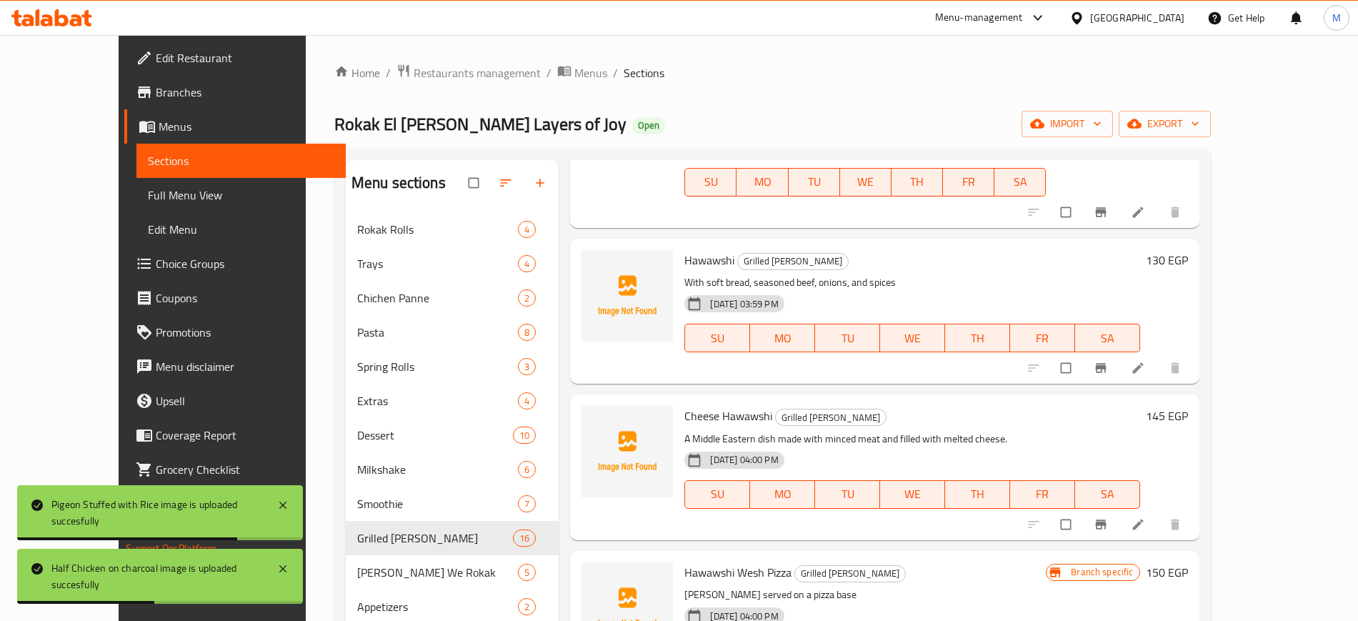
scroll to position [625, 0]
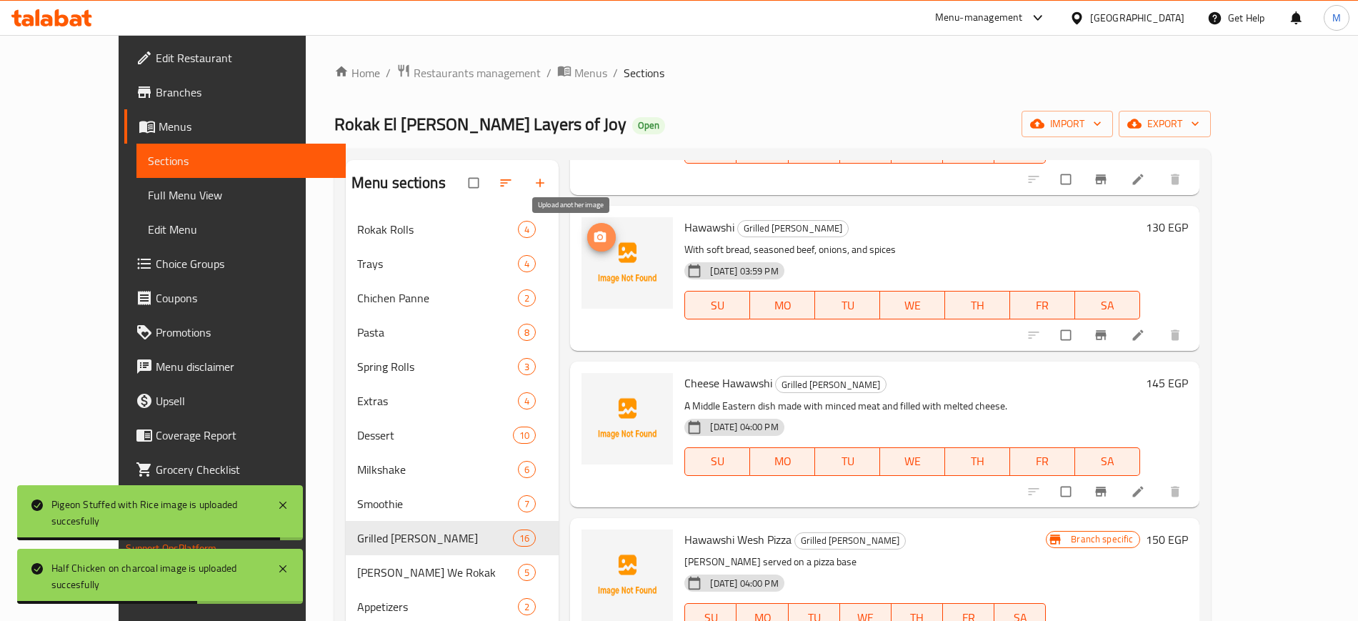
click at [587, 226] on button "upload picture" at bounding box center [601, 237] width 29 height 29
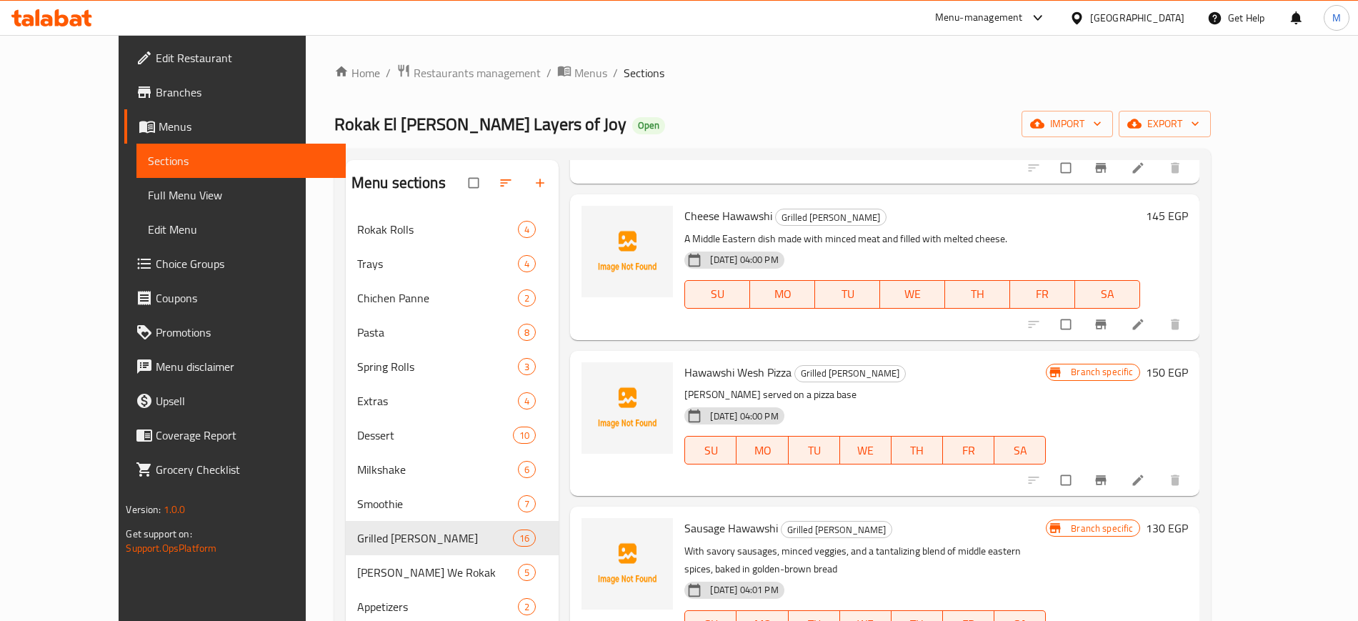
scroll to position [804, 0]
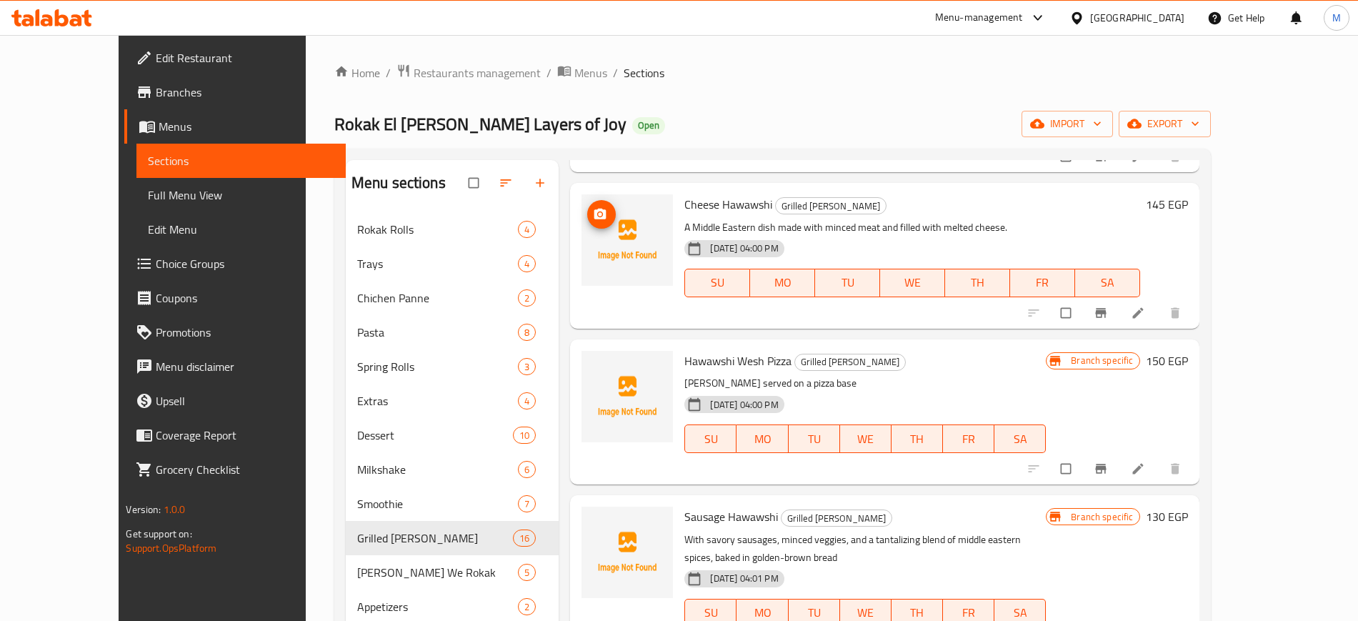
click at [594, 219] on icon "upload picture" at bounding box center [600, 214] width 12 height 11
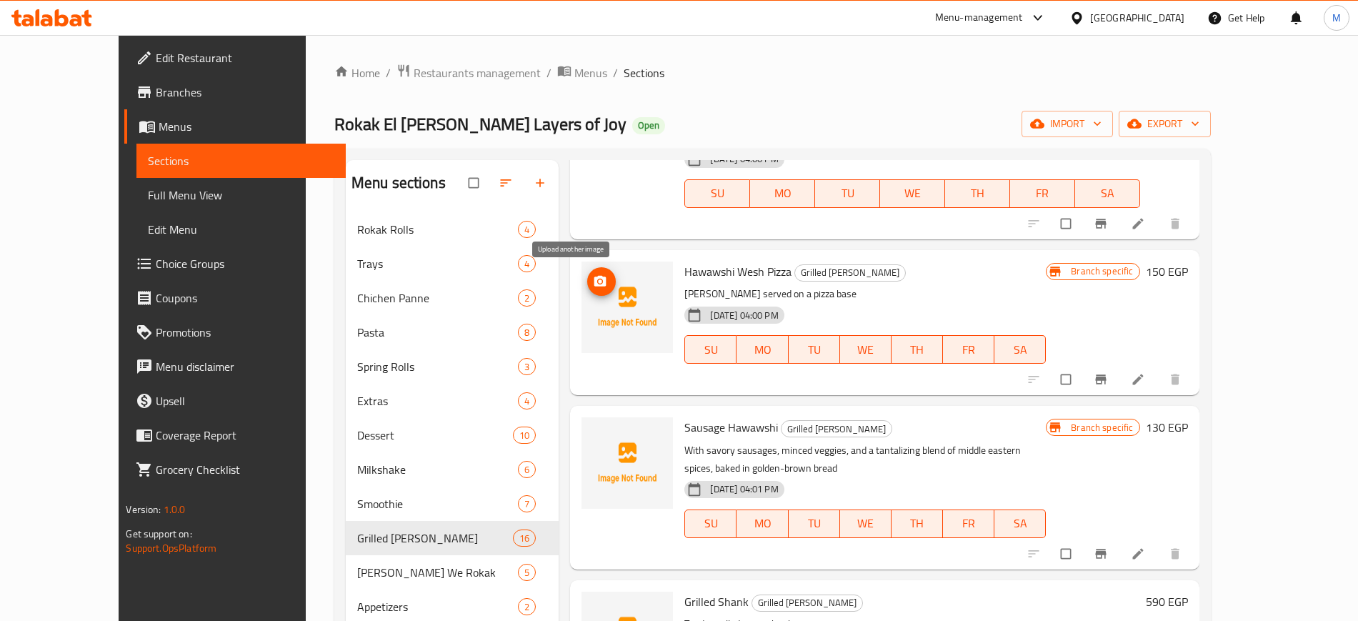
click at [593, 286] on icon "upload picture" at bounding box center [600, 281] width 14 height 14
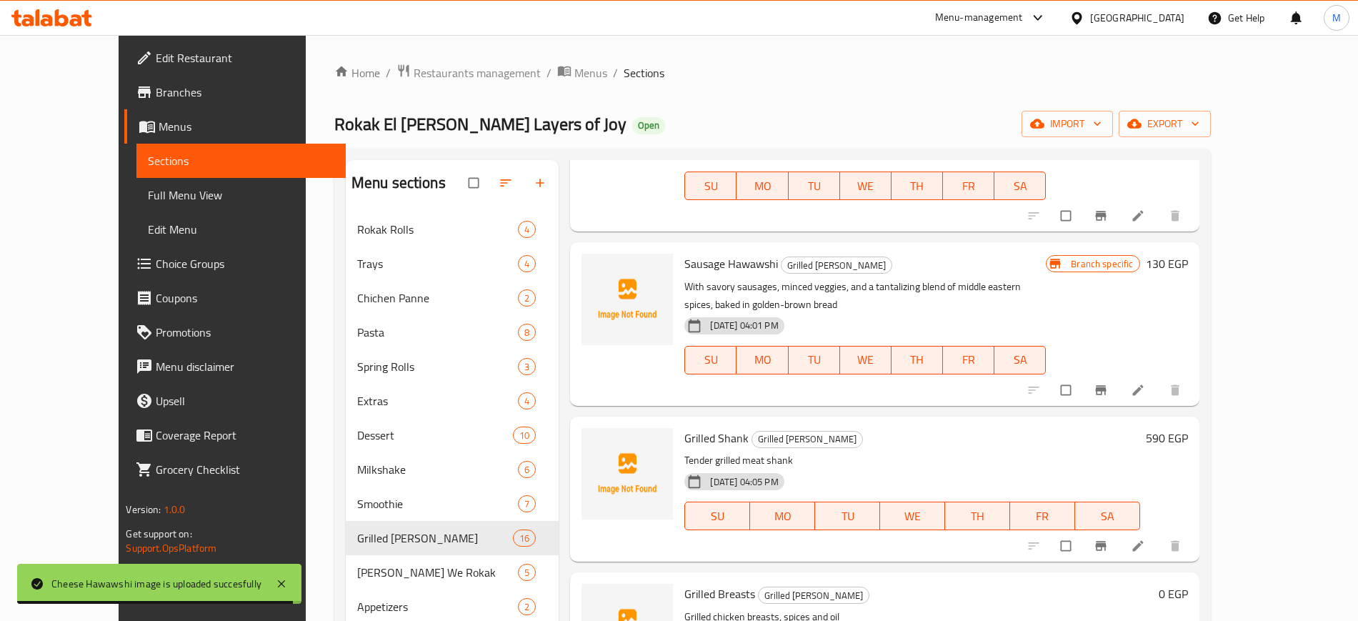
scroll to position [1072, 0]
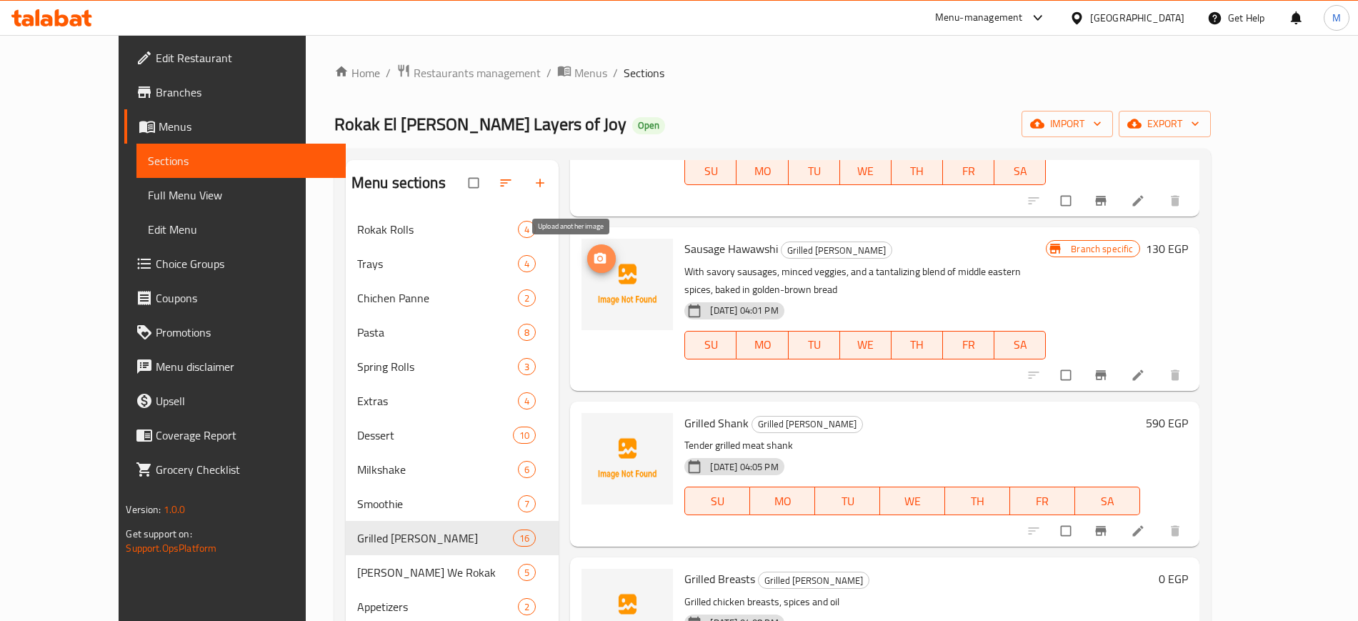
click at [594, 257] on icon "upload picture" at bounding box center [600, 258] width 12 height 11
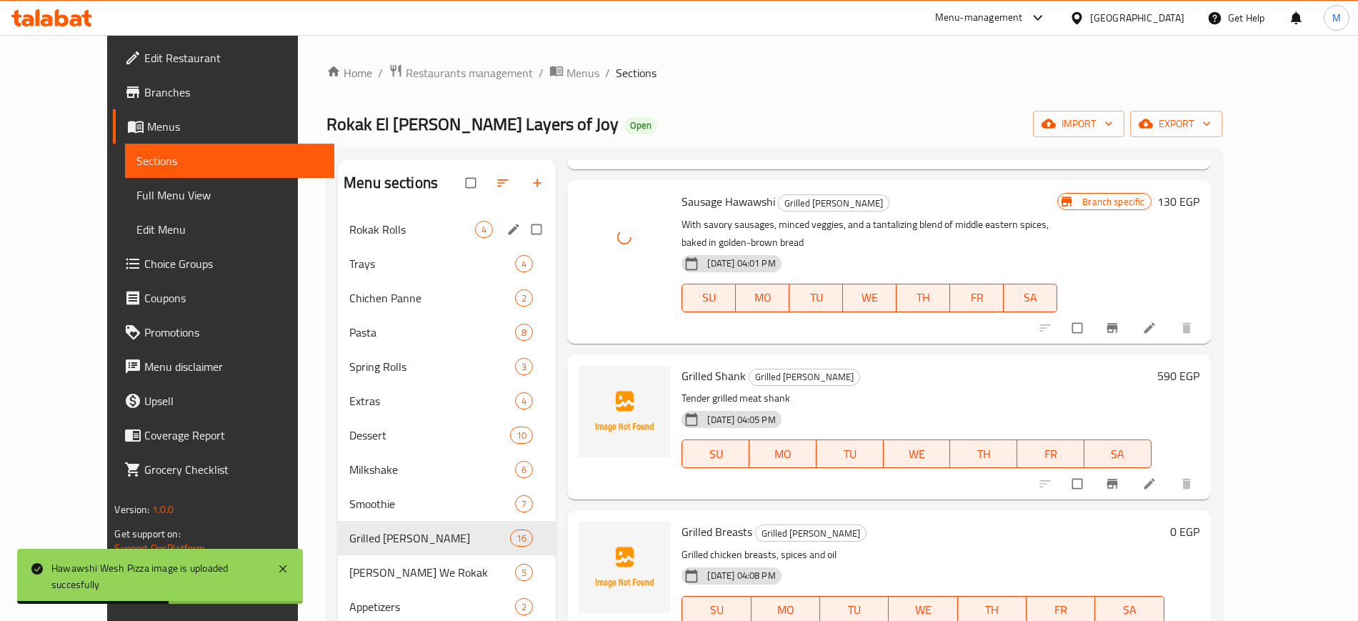
scroll to position [1161, 0]
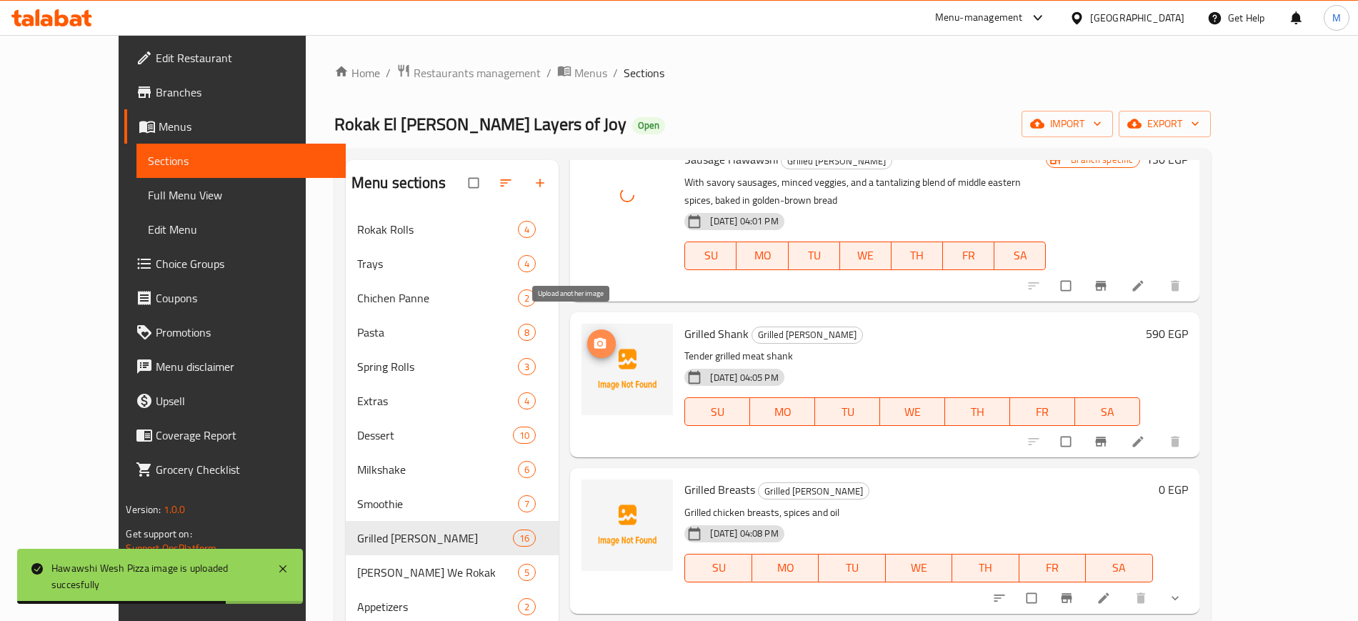
click at [594, 337] on icon "upload picture" at bounding box center [600, 342] width 12 height 11
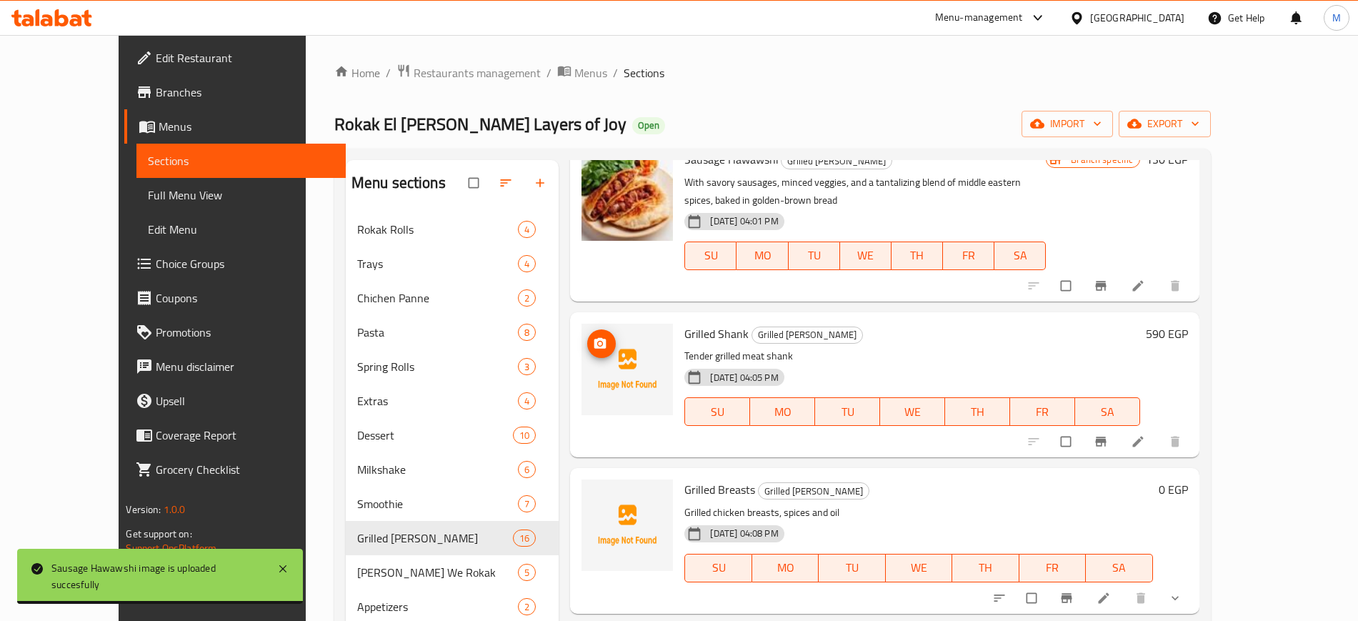
click at [587, 334] on button "upload picture" at bounding box center [601, 343] width 29 height 29
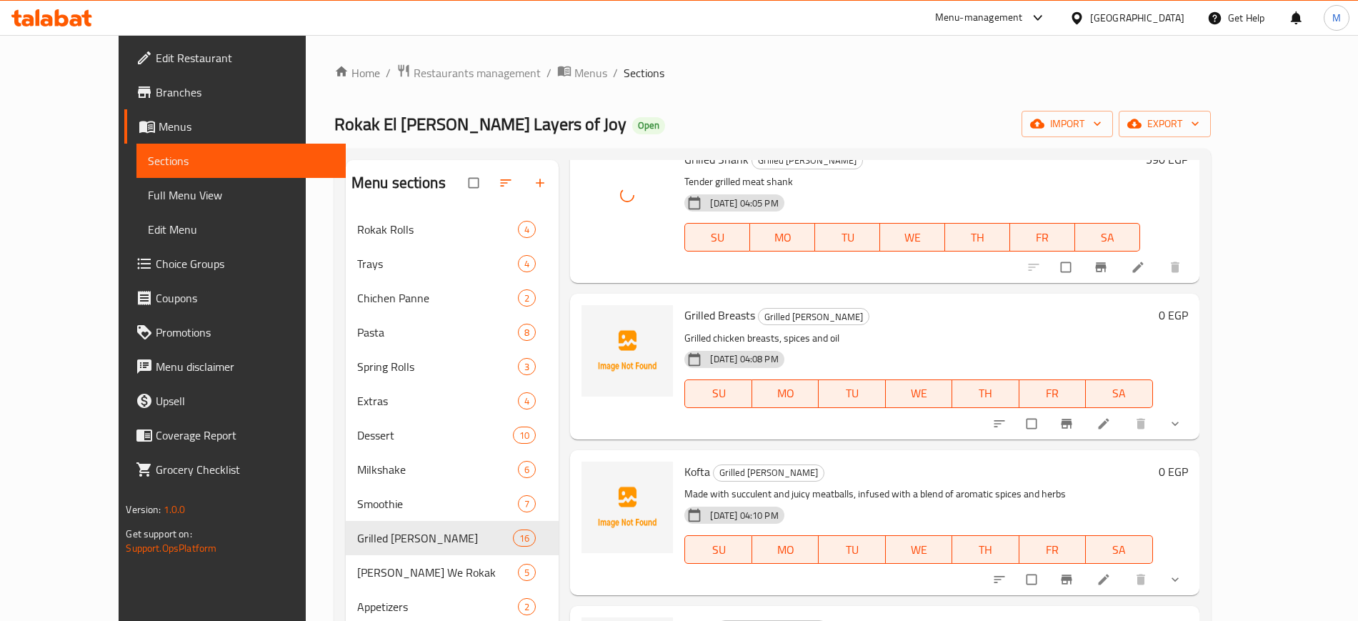
scroll to position [1339, 0]
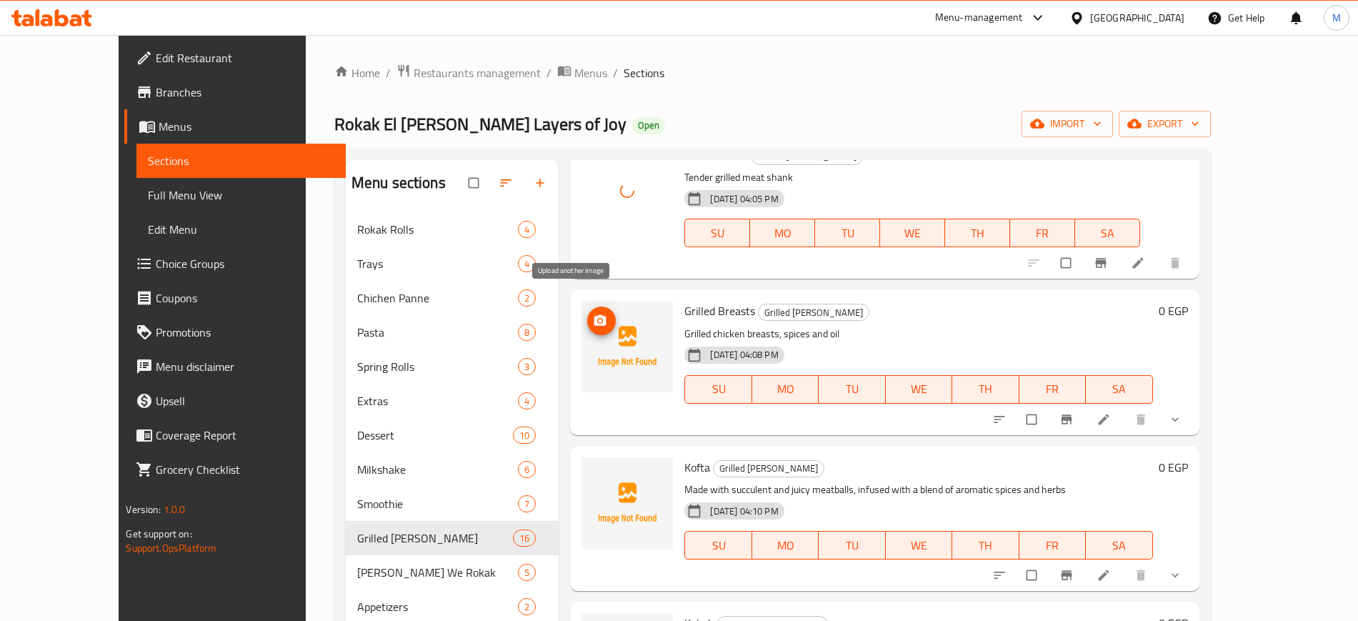
click at [593, 314] on icon "upload picture" at bounding box center [600, 321] width 14 height 14
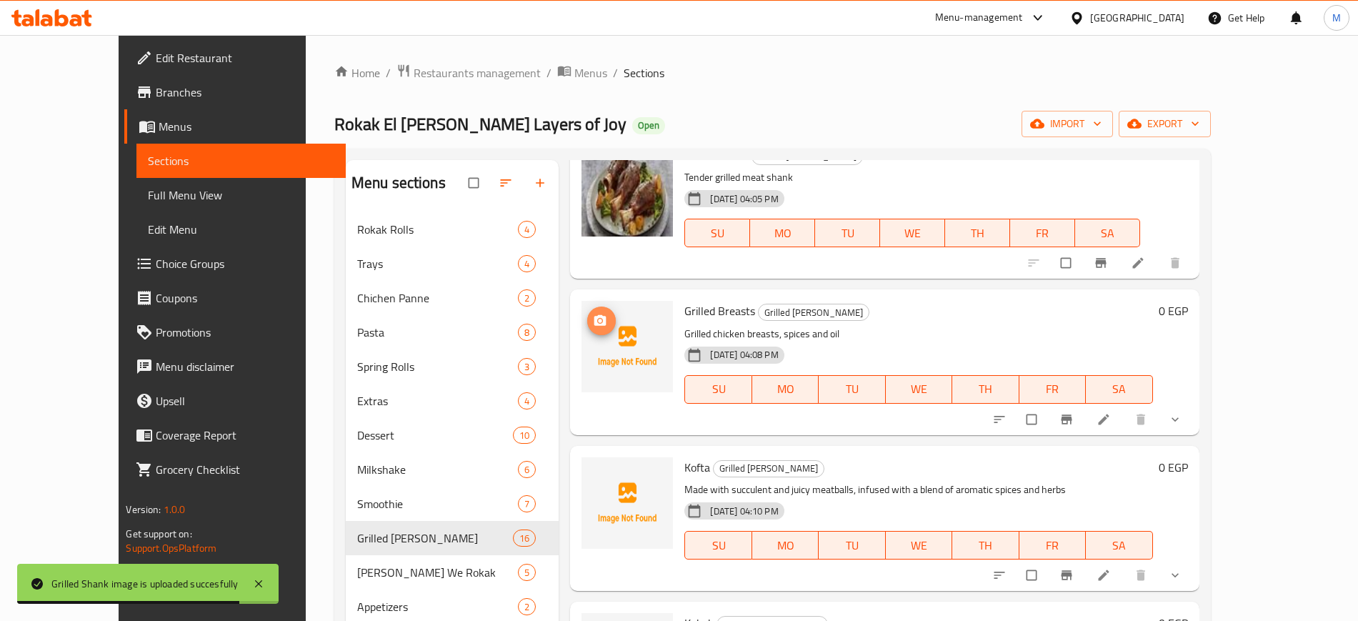
click at [594, 315] on icon "upload picture" at bounding box center [600, 320] width 12 height 11
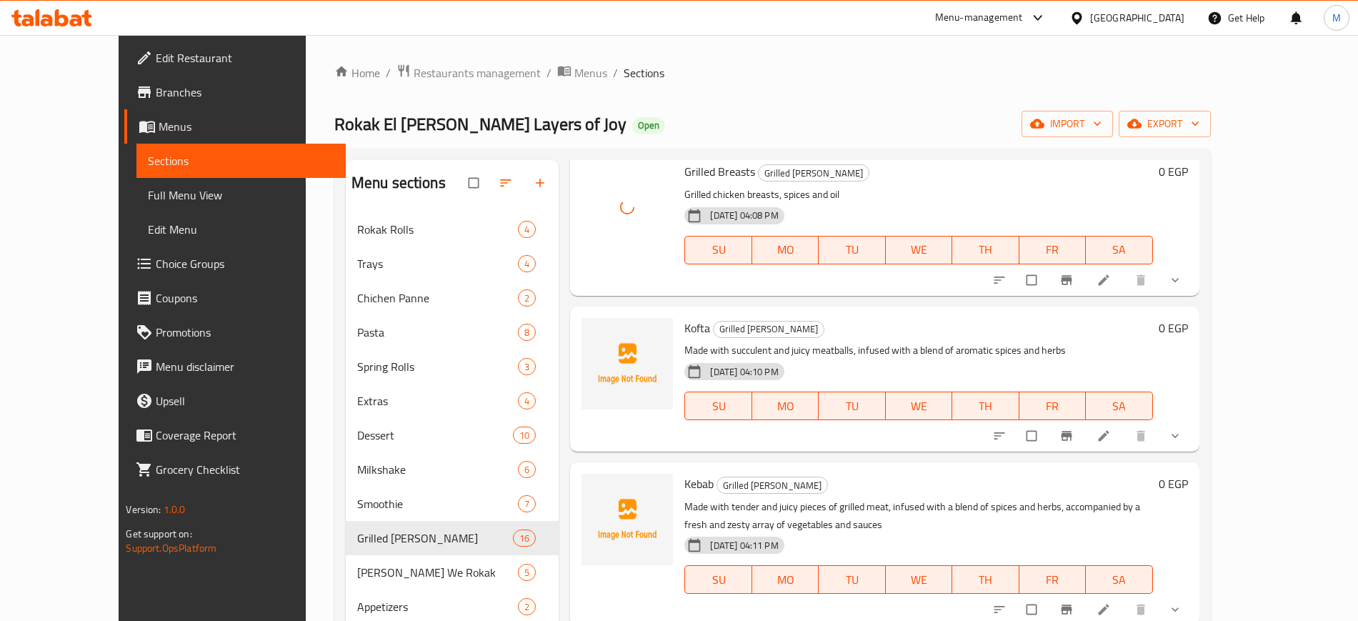
scroll to position [1518, 0]
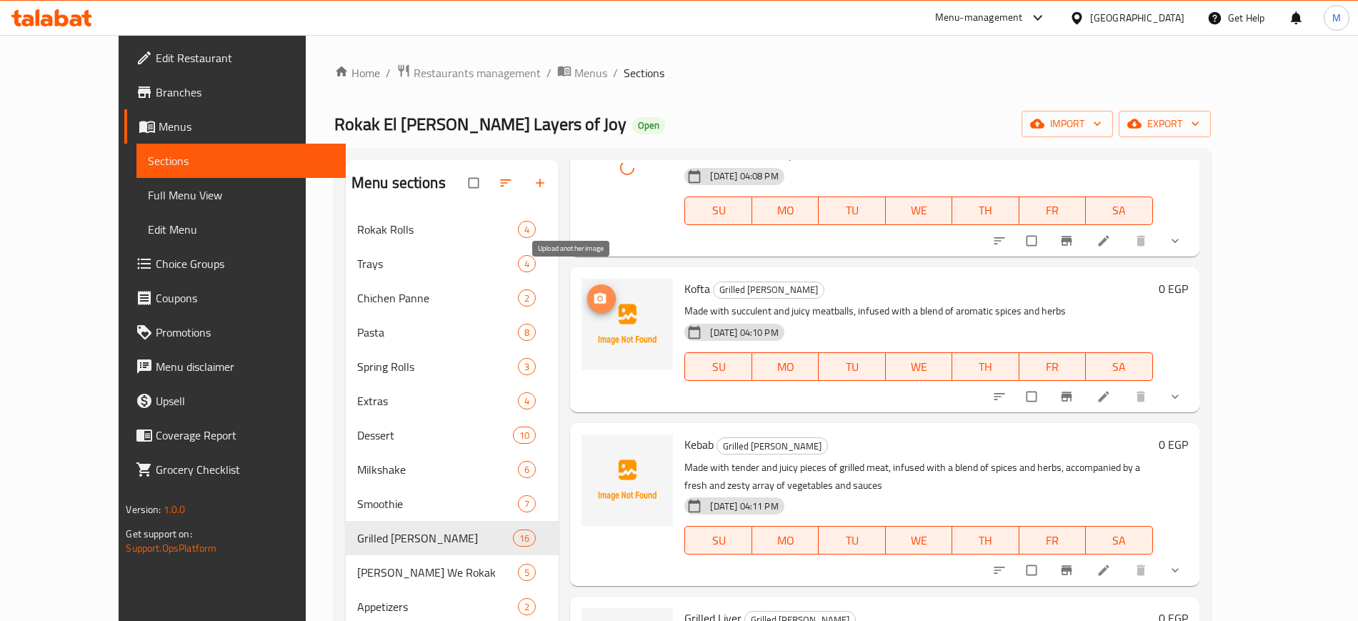
click at [594, 292] on icon "upload picture" at bounding box center [600, 297] width 12 height 11
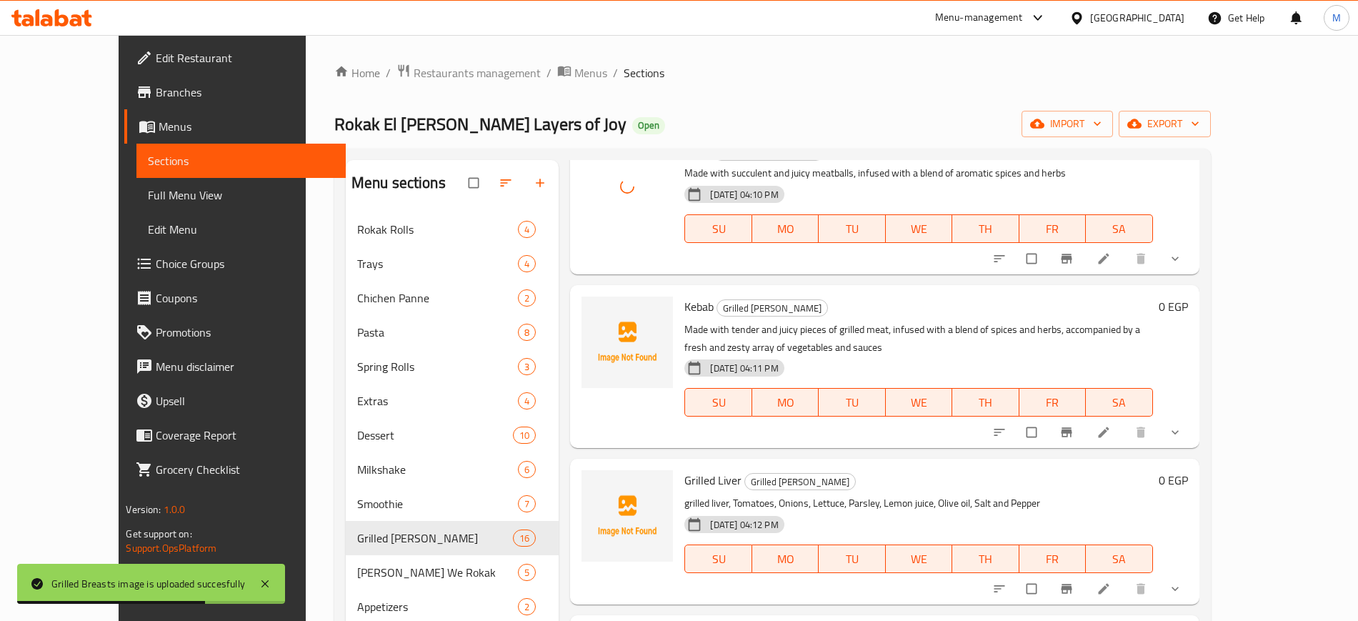
scroll to position [1697, 0]
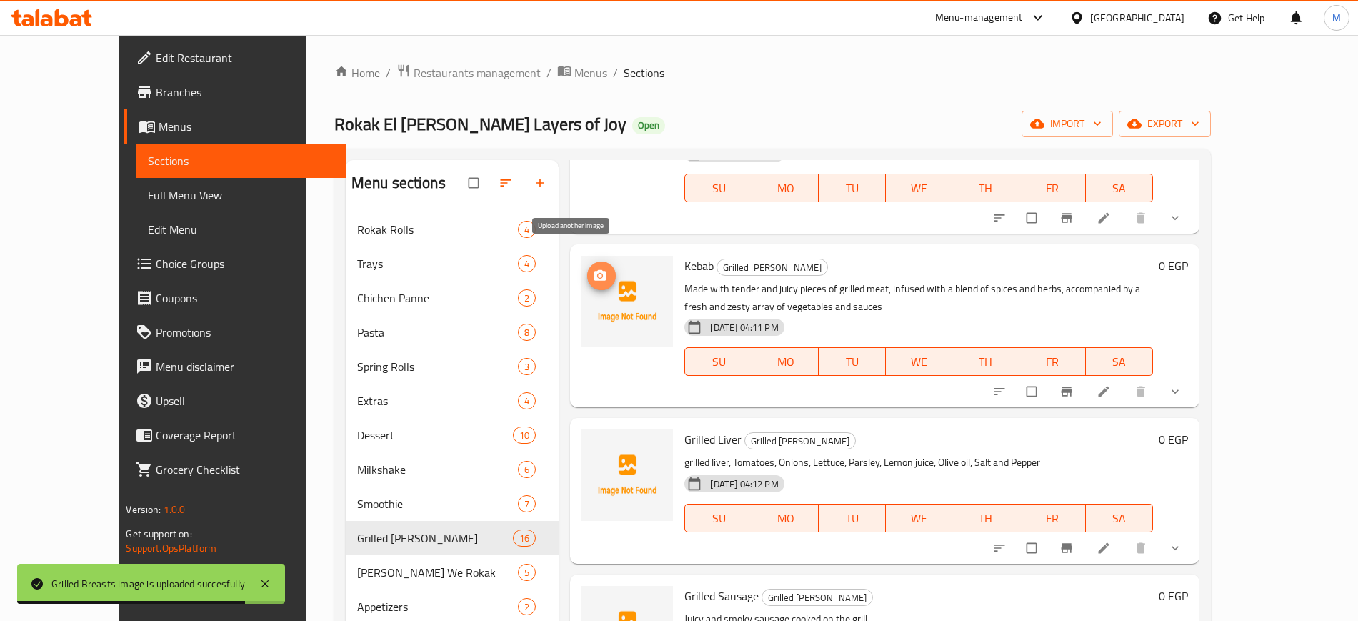
click at [587, 269] on span "upload picture" at bounding box center [601, 276] width 29 height 14
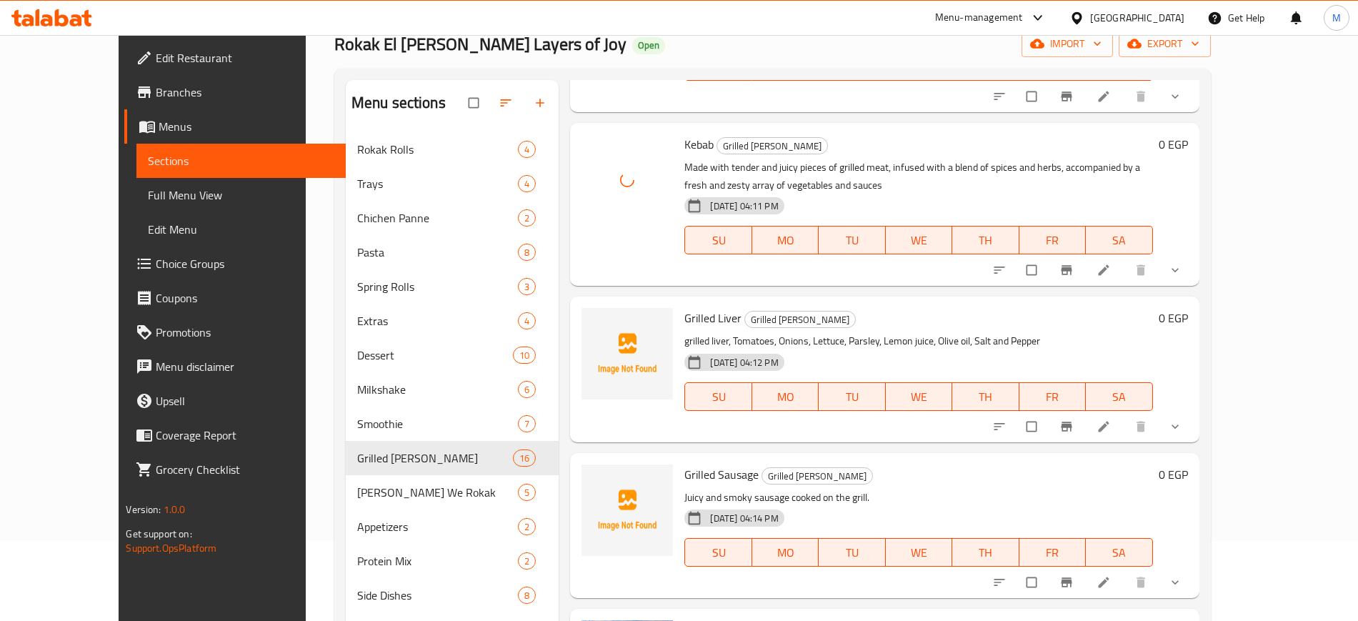
scroll to position [179, 0]
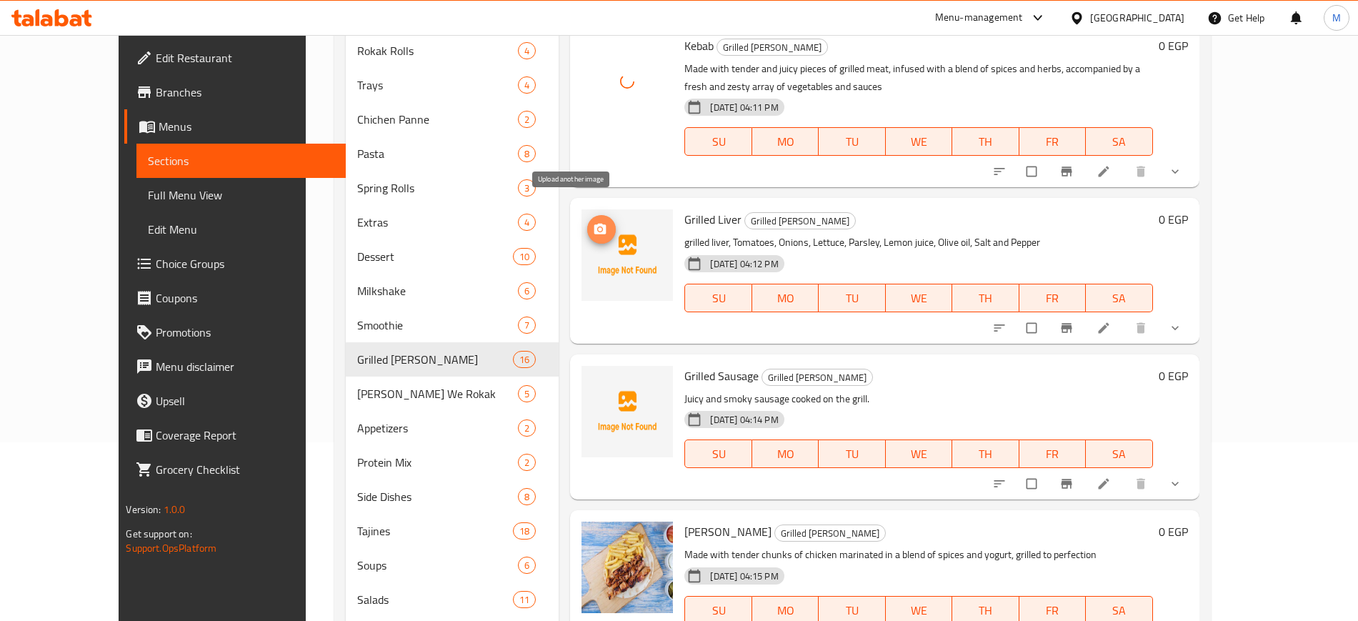
click at [593, 222] on icon "upload picture" at bounding box center [600, 229] width 14 height 14
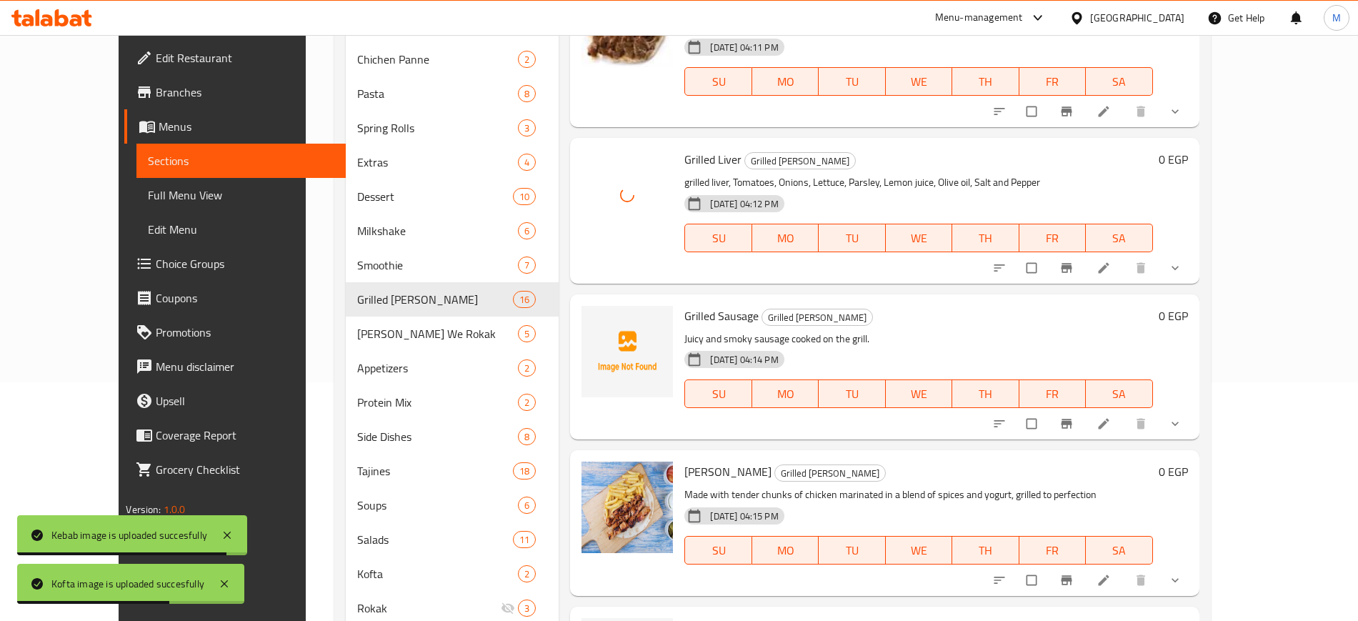
scroll to position [268, 0]
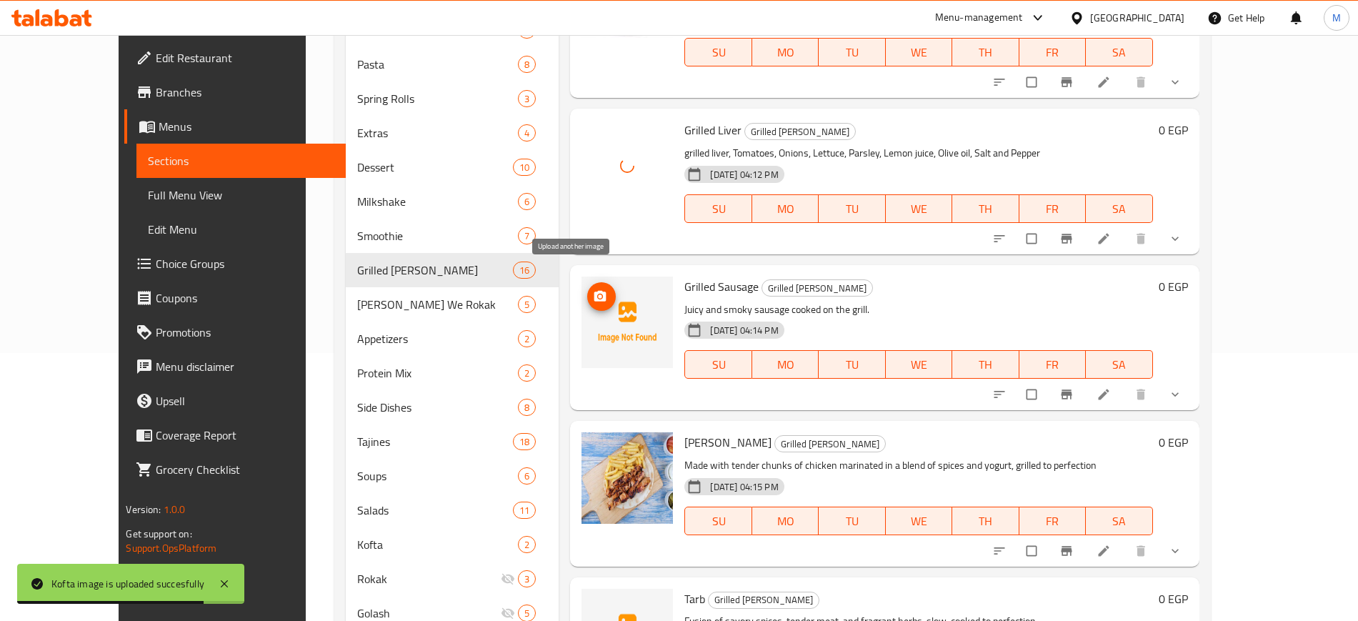
click at [594, 291] on icon "upload picture" at bounding box center [600, 296] width 12 height 11
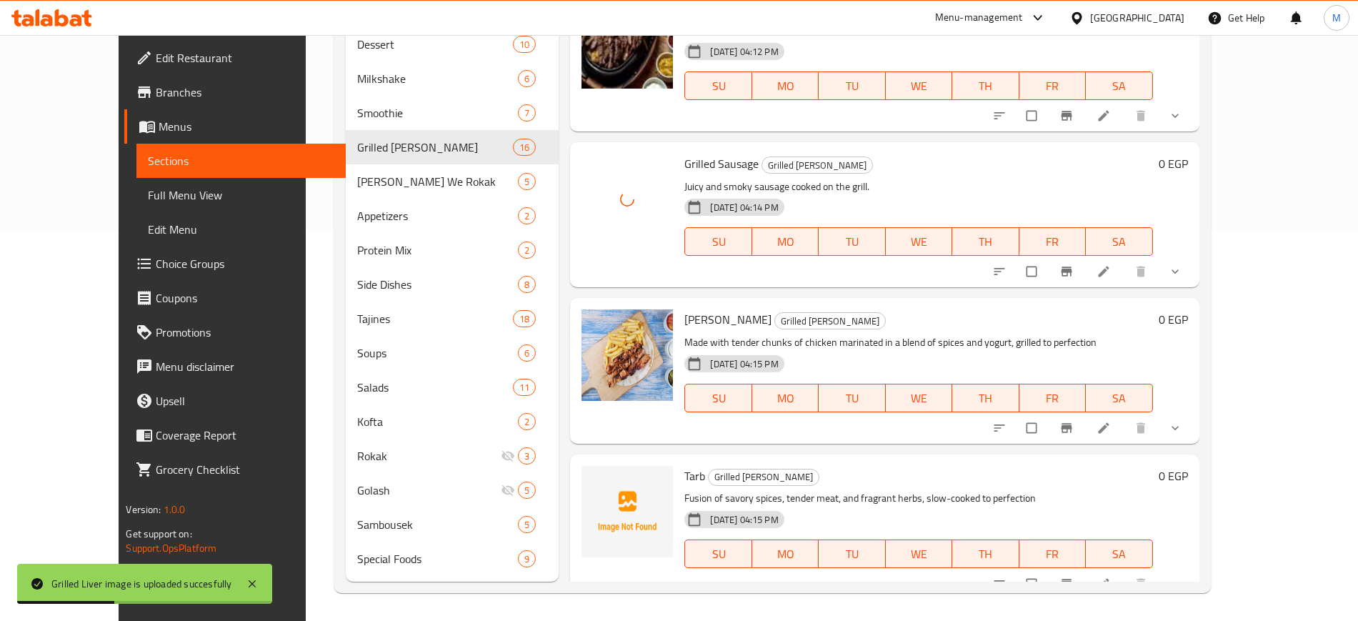
scroll to position [391, 0]
click at [587, 471] on button "upload picture" at bounding box center [601, 485] width 29 height 29
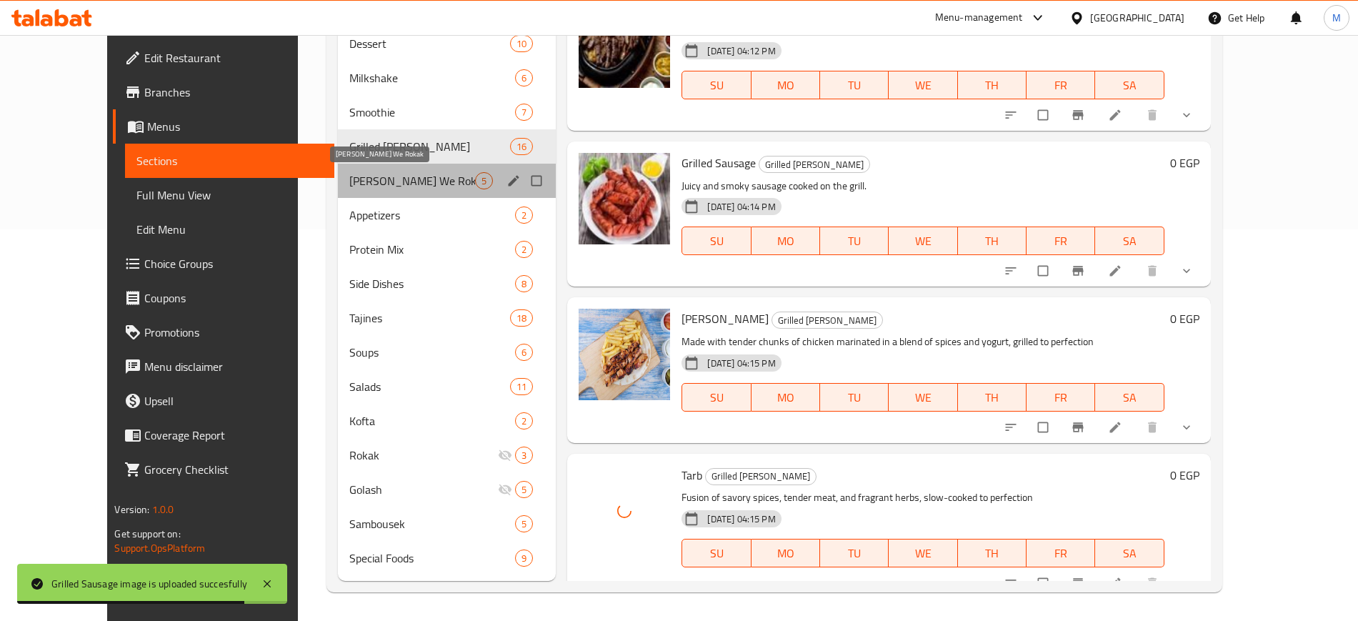
click at [349, 181] on span "[PERSON_NAME] We Rokak" at bounding box center [412, 180] width 126 height 17
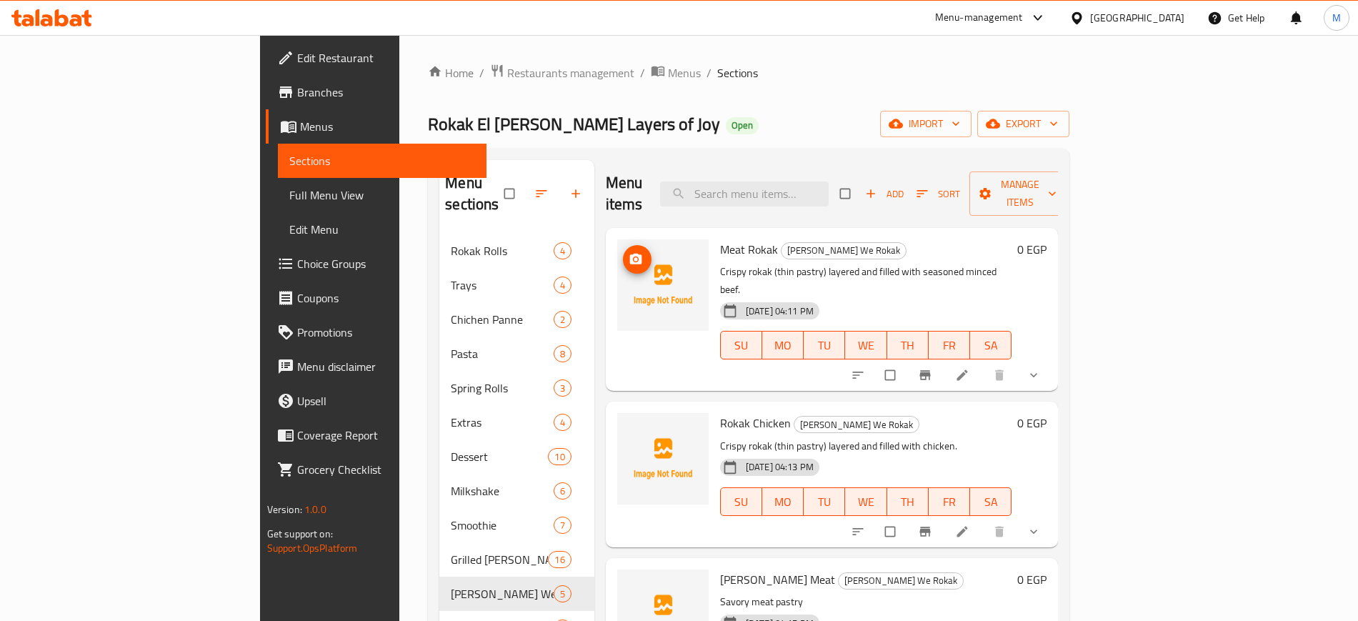
click at [629, 254] on icon "upload picture" at bounding box center [635, 259] width 12 height 11
click at [629, 252] on icon "upload picture" at bounding box center [636, 259] width 14 height 14
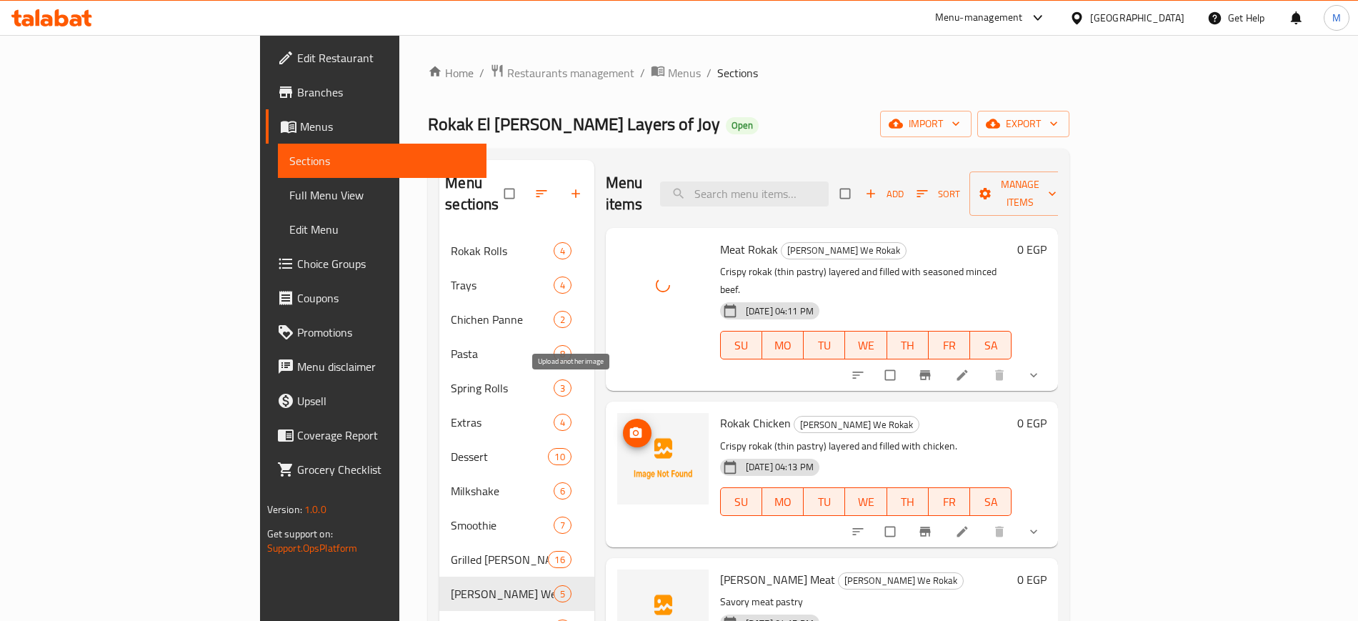
click at [629, 427] on icon "upload picture" at bounding box center [635, 432] width 12 height 11
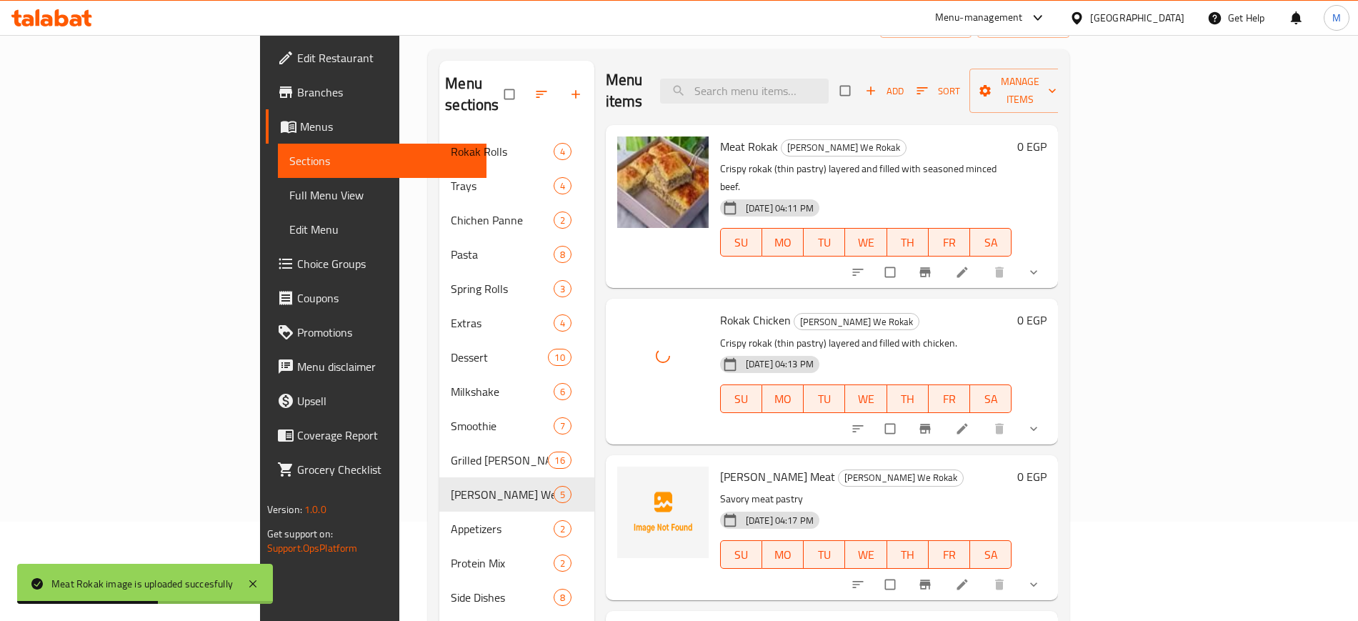
scroll to position [357, 0]
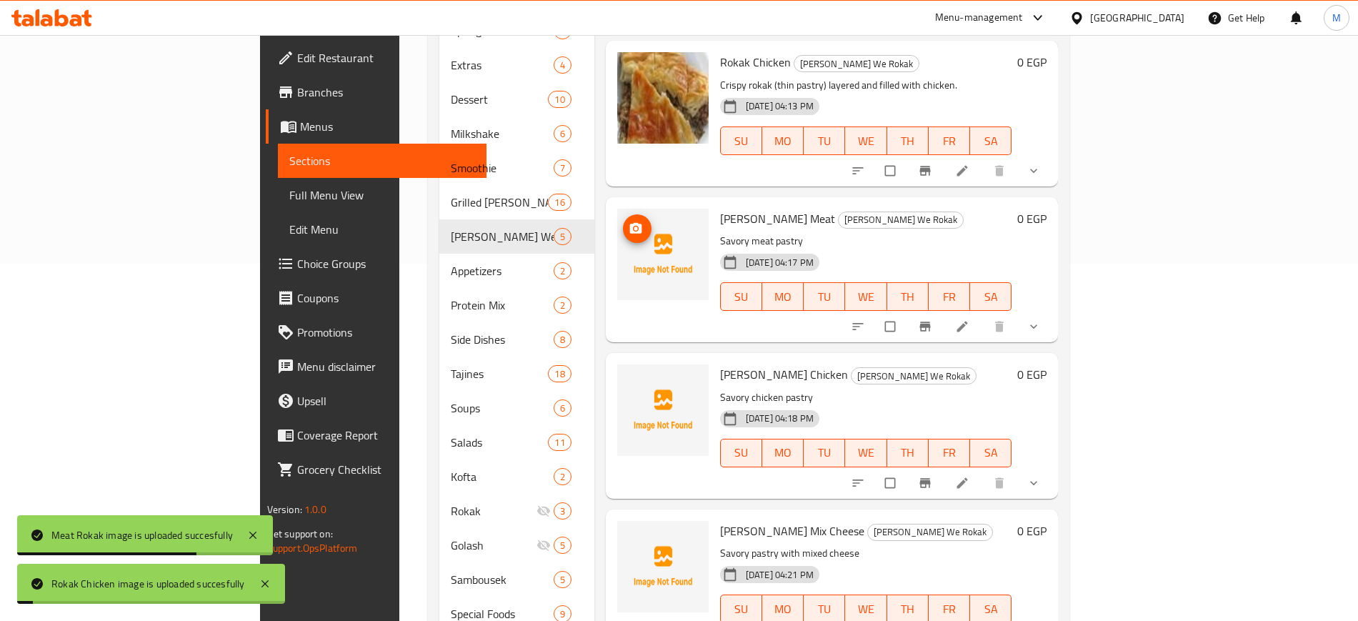
click at [629, 221] on icon "upload picture" at bounding box center [636, 228] width 14 height 14
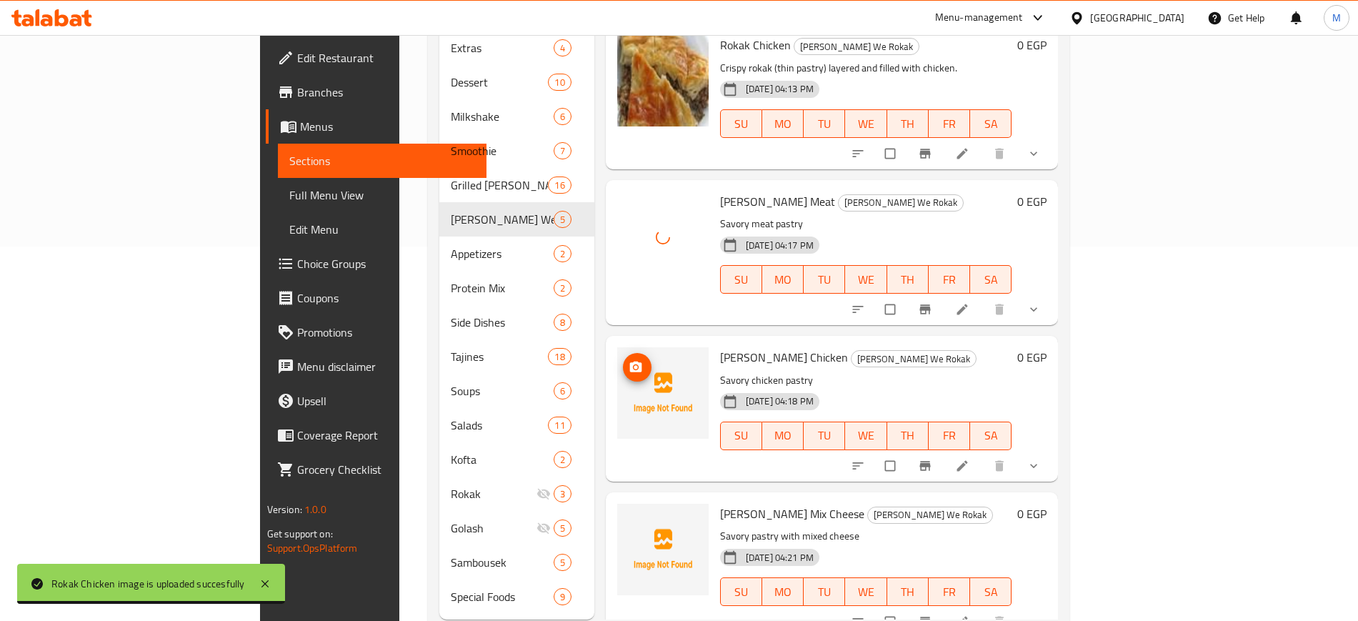
scroll to position [391, 0]
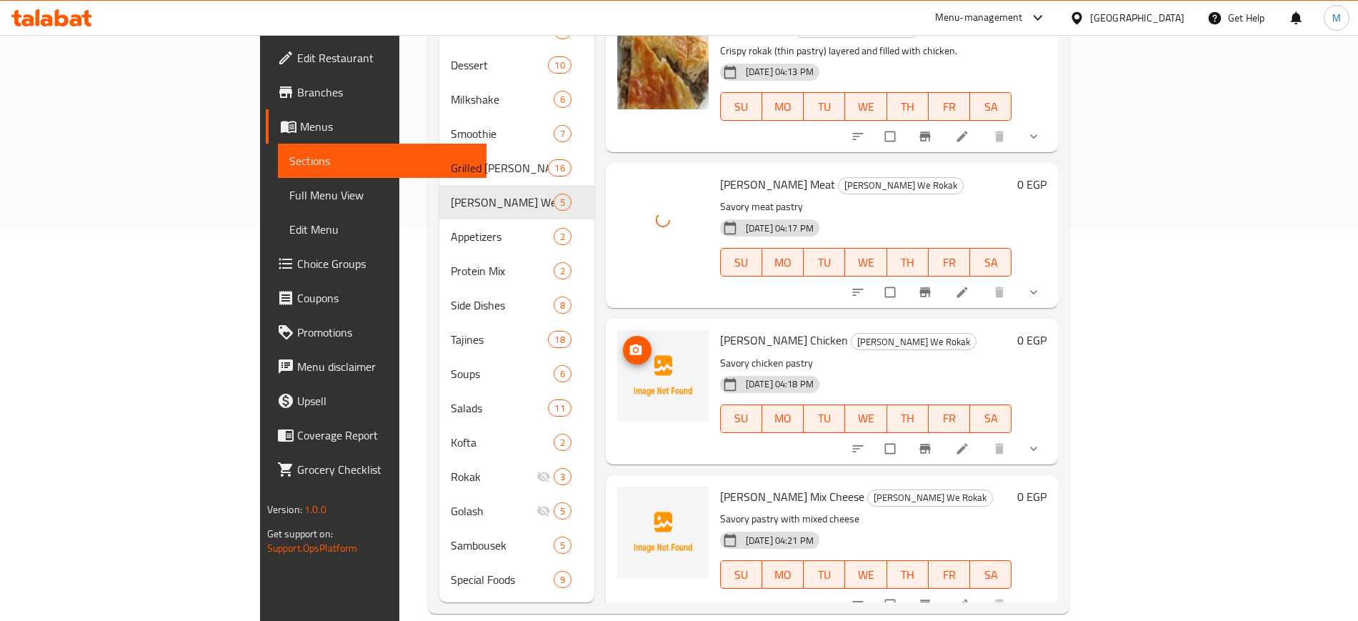
click at [623, 336] on button "upload picture" at bounding box center [637, 350] width 29 height 29
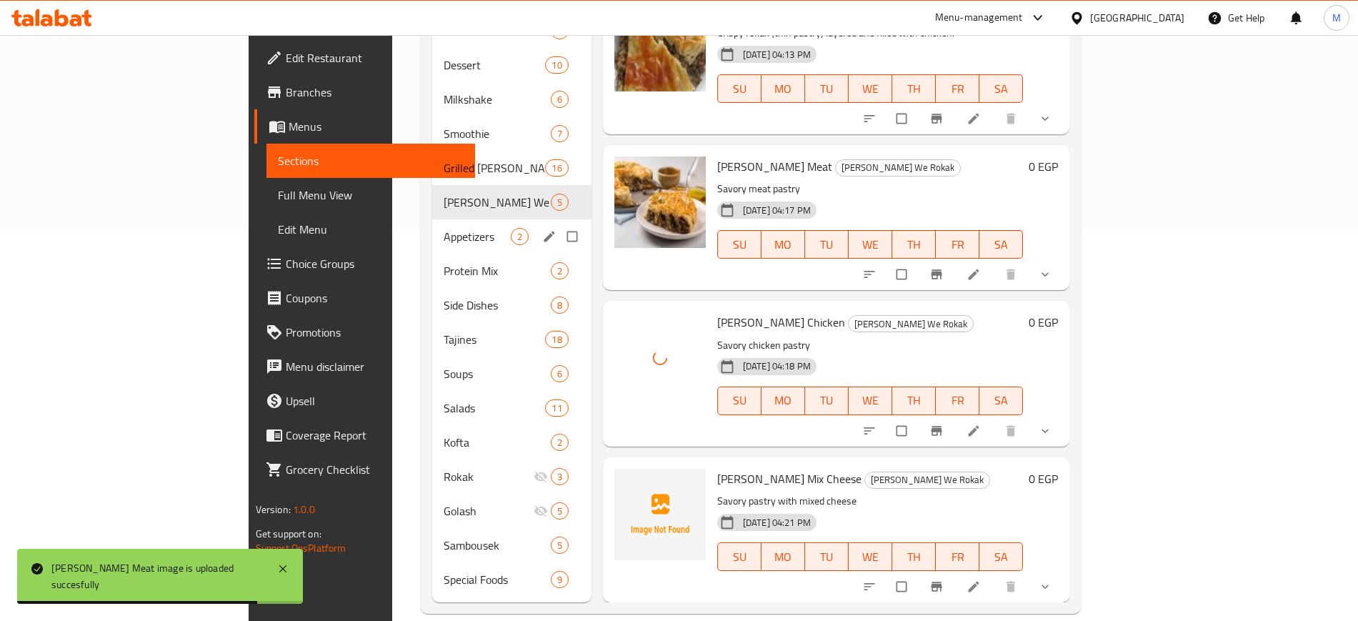
click at [444, 228] on span "Appetizers" at bounding box center [477, 236] width 67 height 17
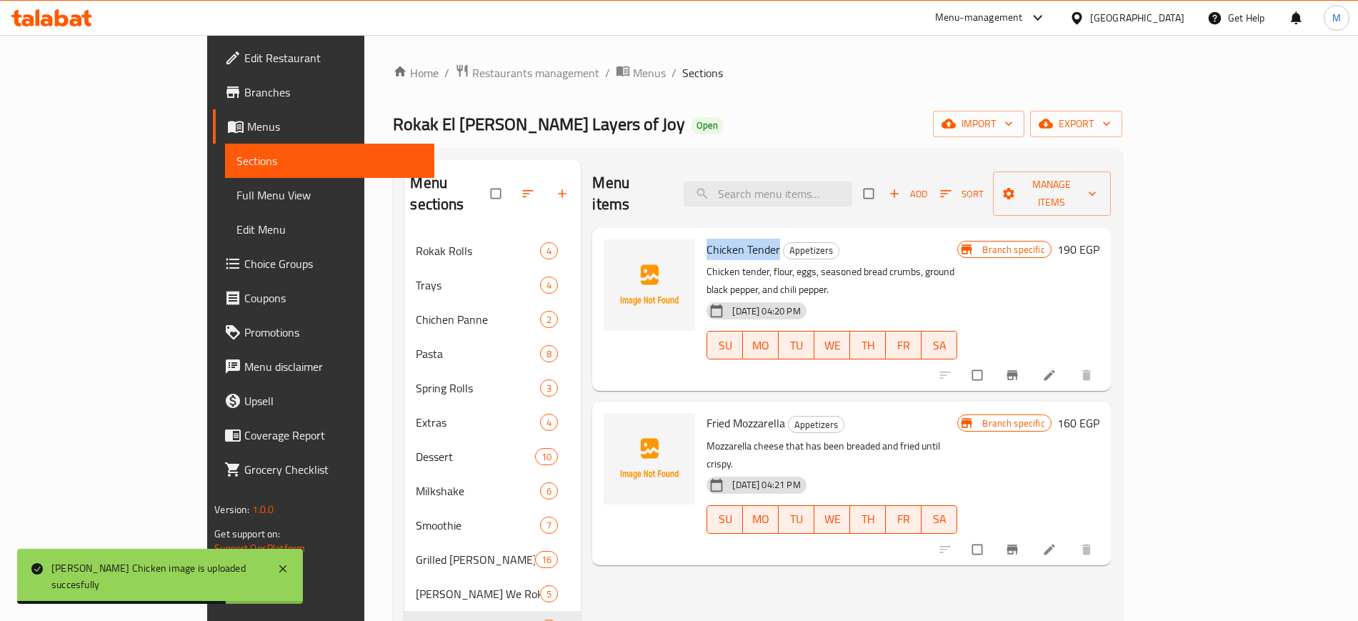
drag, startPoint x: 653, startPoint y: 228, endPoint x: 727, endPoint y: 226, distance: 73.6
click at [727, 234] on div "Chicken Tender Appetizers Chicken tender, flour, eggs, seasoned bread crumbs, g…" at bounding box center [832, 309] width 262 height 151
copy span "Chicken Tender"
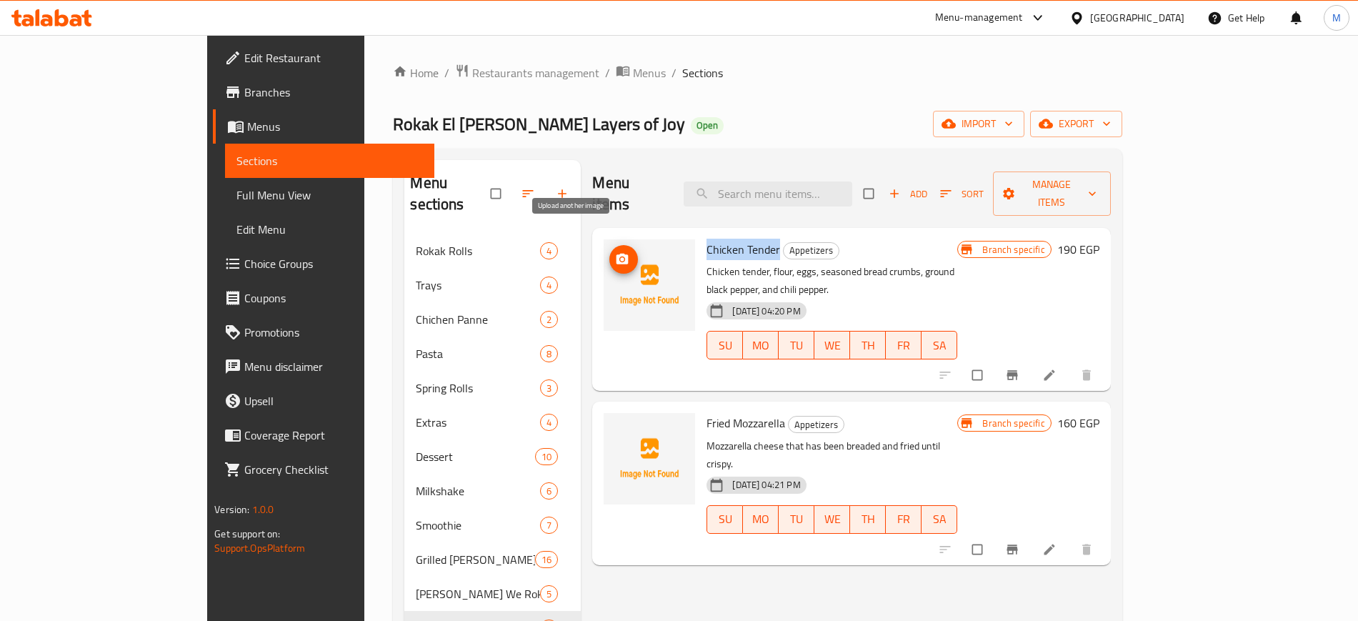
click at [609, 252] on span "upload picture" at bounding box center [623, 259] width 29 height 14
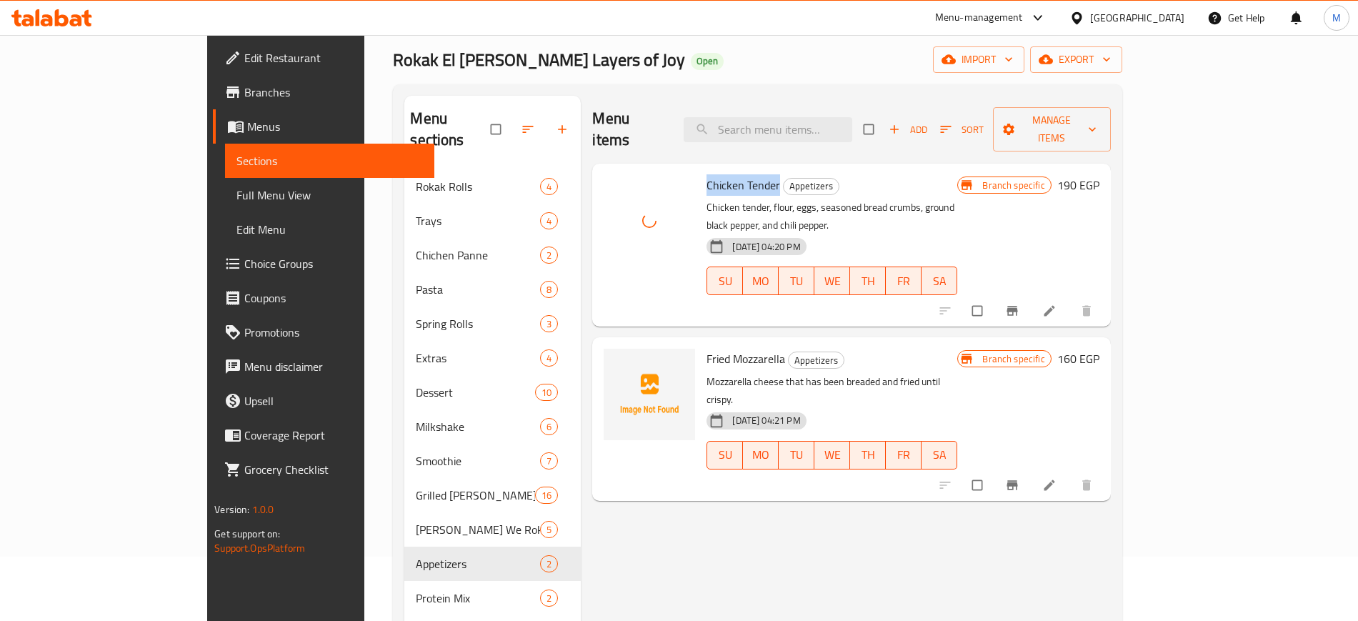
scroll to position [179, 0]
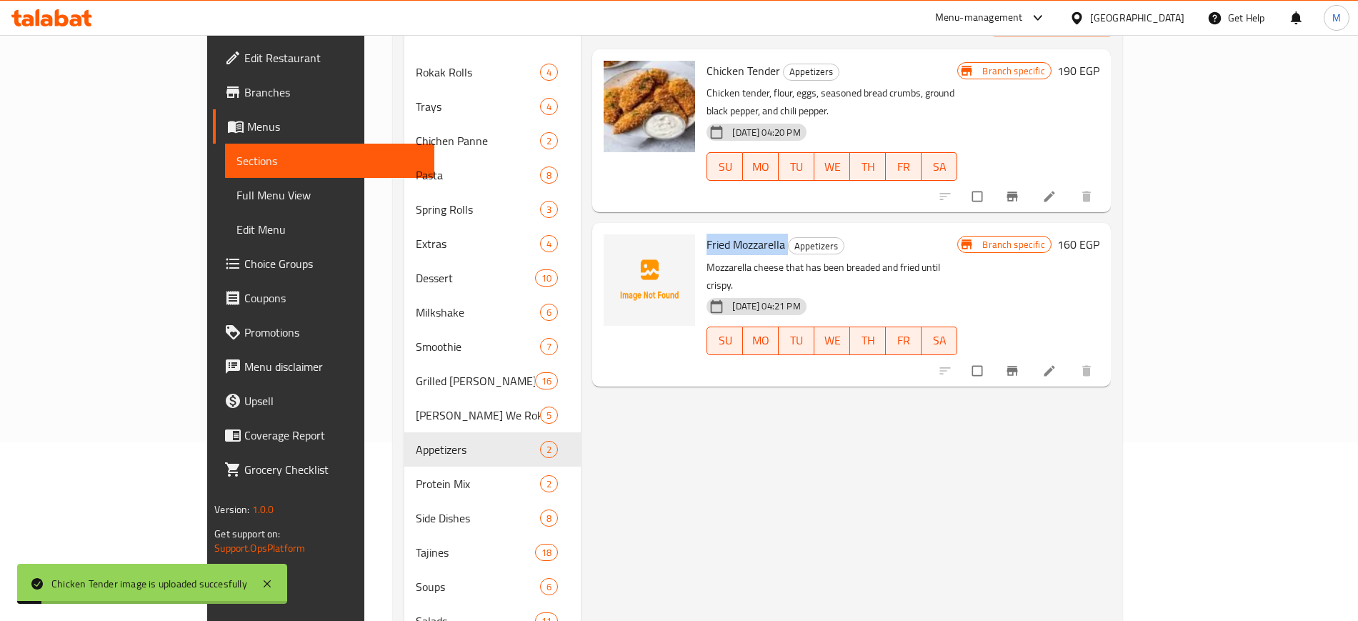
drag, startPoint x: 654, startPoint y: 203, endPoint x: 736, endPoint y: 205, distance: 82.2
click at [736, 229] on div "Fried Mozzarella Appetizers Mozzarella cheese that has been breaded and fried u…" at bounding box center [832, 304] width 262 height 151
copy h6 "Fried Mozzarella"
click at [609, 247] on span "upload picture" at bounding box center [623, 254] width 29 height 14
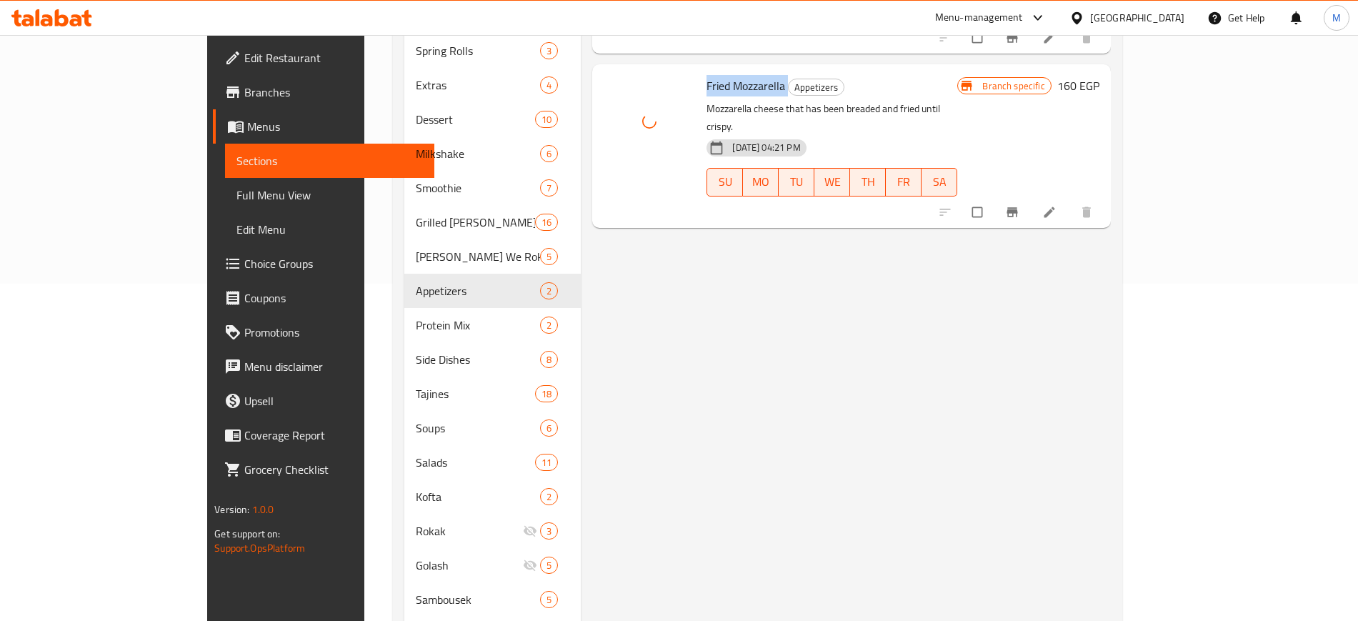
scroll to position [391, 0]
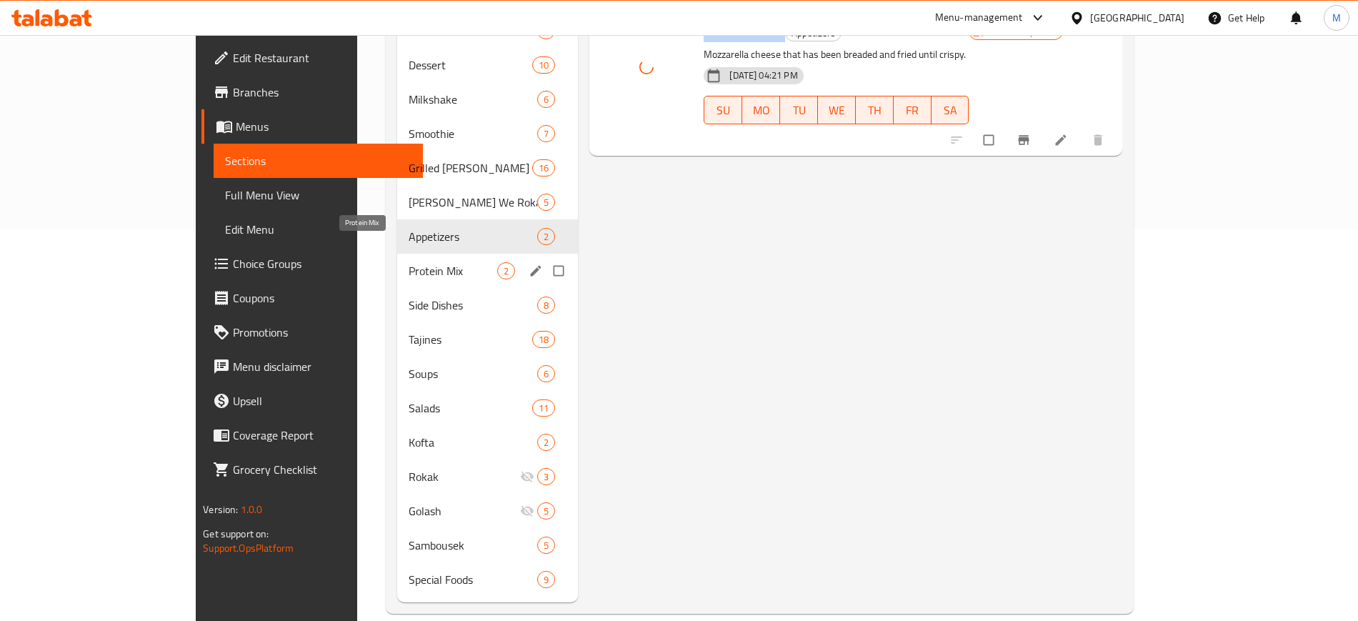
click at [409, 262] on span "Protein Mix" at bounding box center [453, 270] width 89 height 17
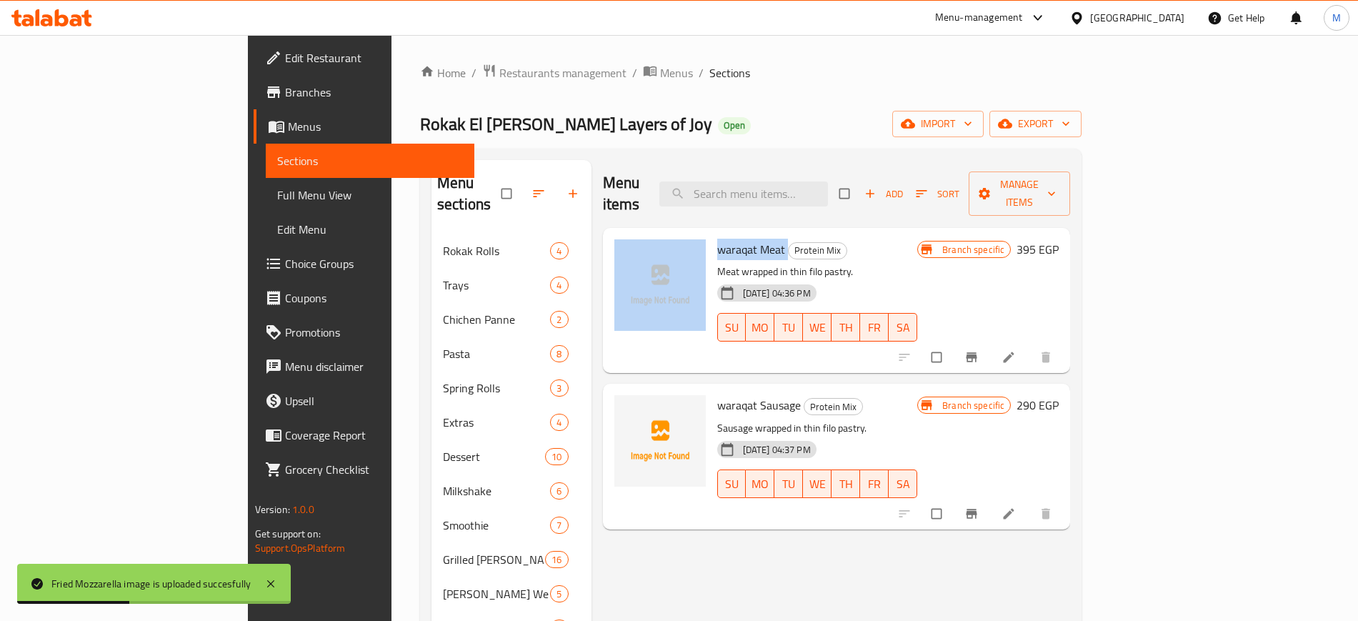
drag, startPoint x: 648, startPoint y: 226, endPoint x: 727, endPoint y: 227, distance: 78.6
click at [727, 234] on div "waraqat Meat Protein Mix Meat wrapped in thin filo pastry. [DATE] 04:36 PM SU M…" at bounding box center [837, 301] width 456 height 134
copy div "waraqat Meat"
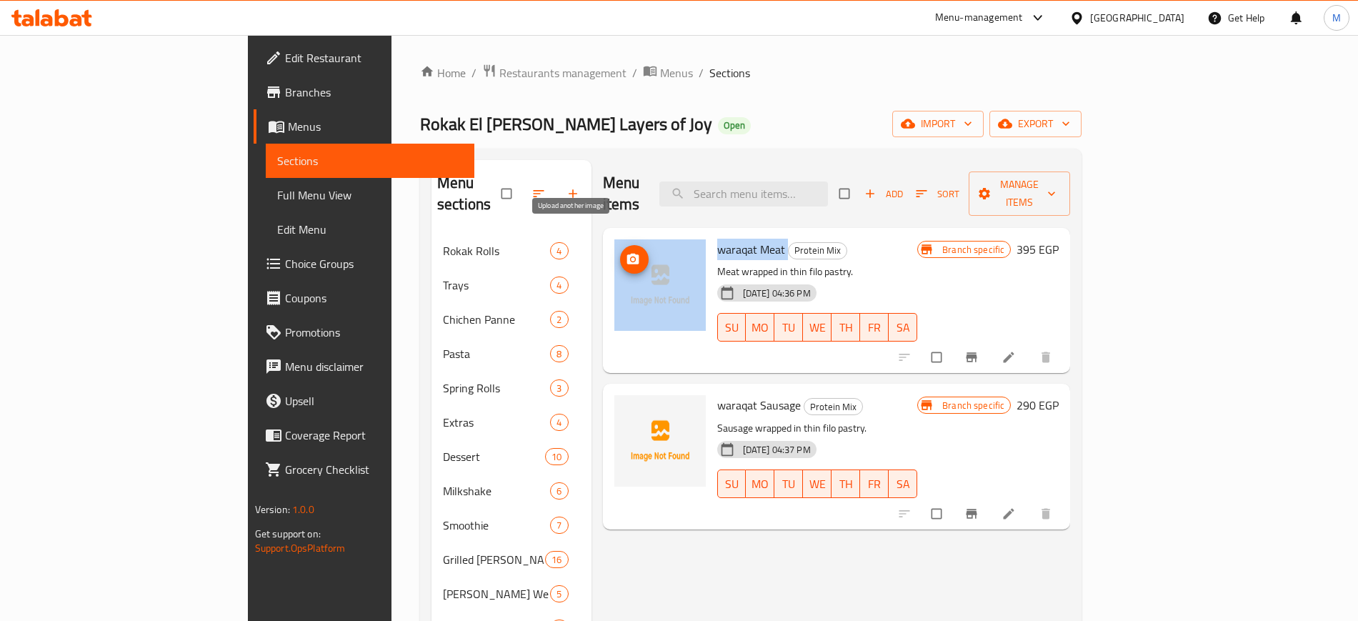
click at [620, 246] on button "upload picture" at bounding box center [634, 259] width 29 height 29
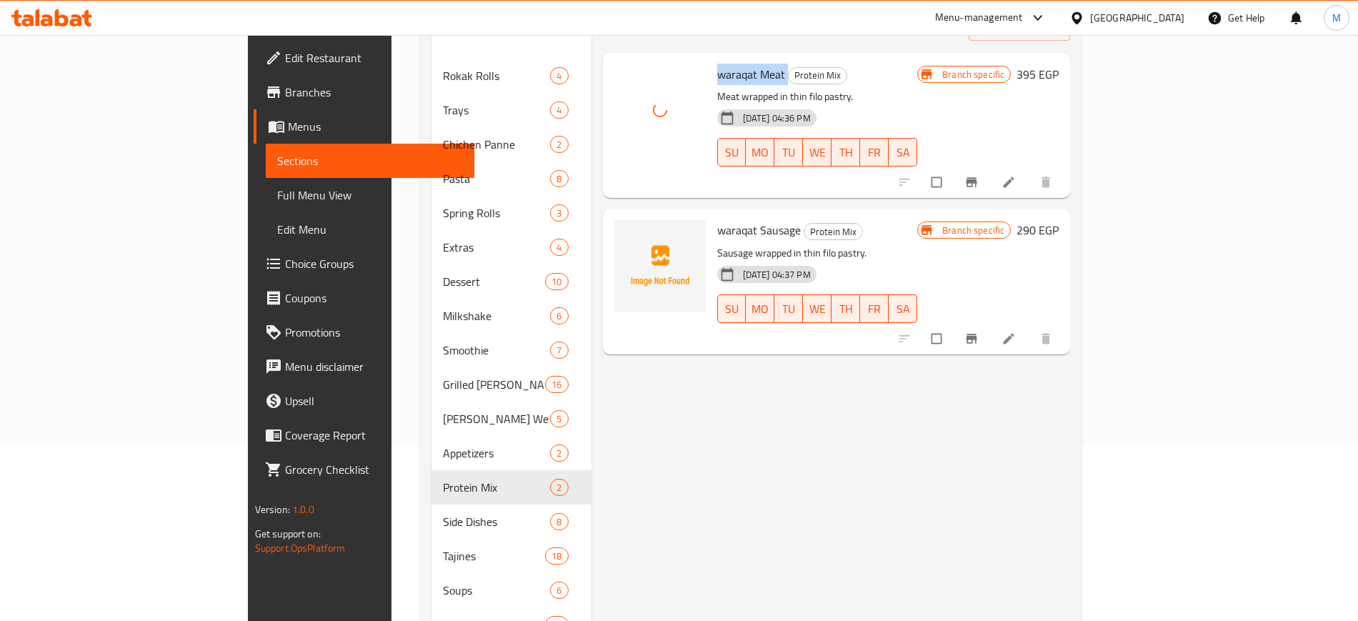
scroll to position [179, 0]
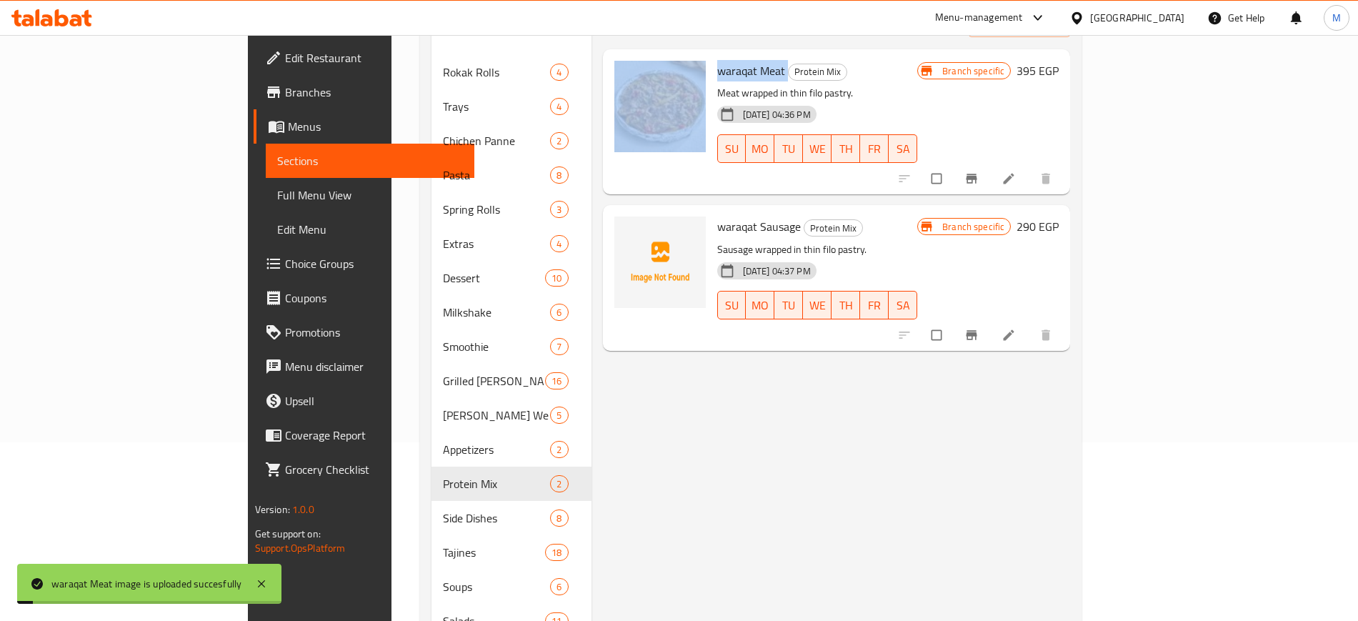
drag, startPoint x: 653, startPoint y: 207, endPoint x: 740, endPoint y: 205, distance: 87.2
click at [740, 211] on div "waraqat Sausage Protein Mix Sausage wrapped in thin filo pastry. [DATE] 04:37 P…" at bounding box center [818, 278] width 212 height 134
copy span "waraqat Sausage"
click at [620, 229] on span "upload picture" at bounding box center [634, 236] width 29 height 14
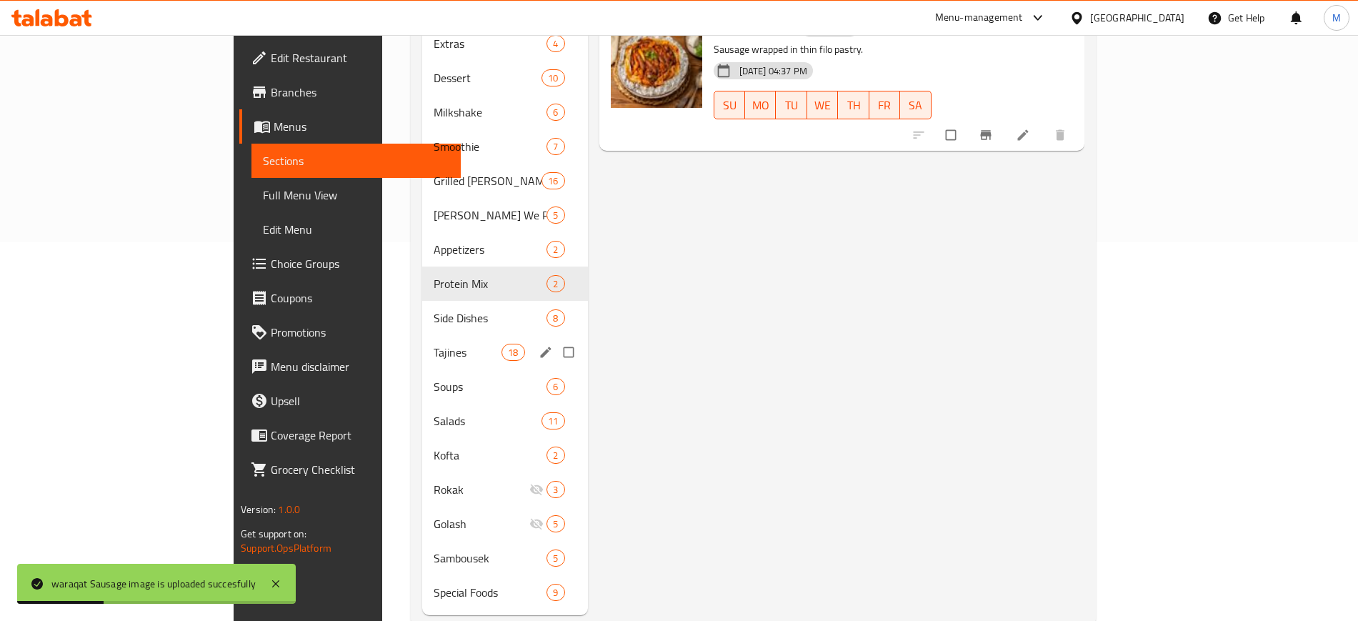
scroll to position [391, 0]
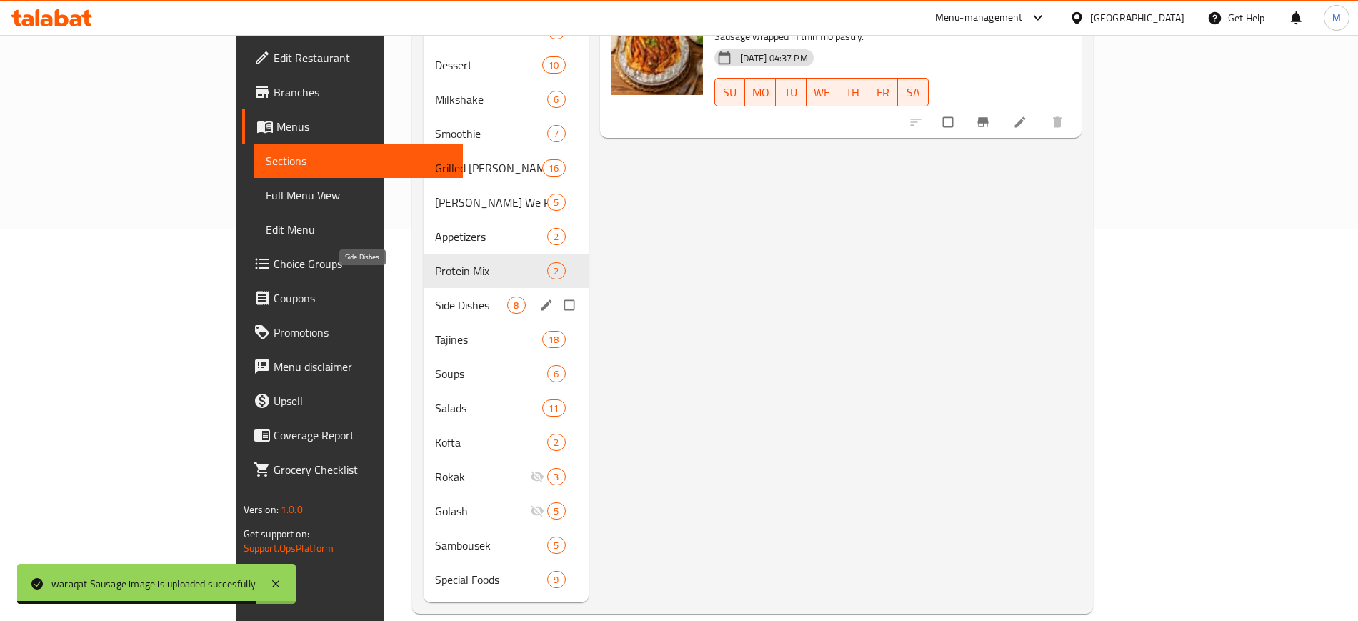
click at [435, 296] on span "Side Dishes" at bounding box center [471, 304] width 72 height 17
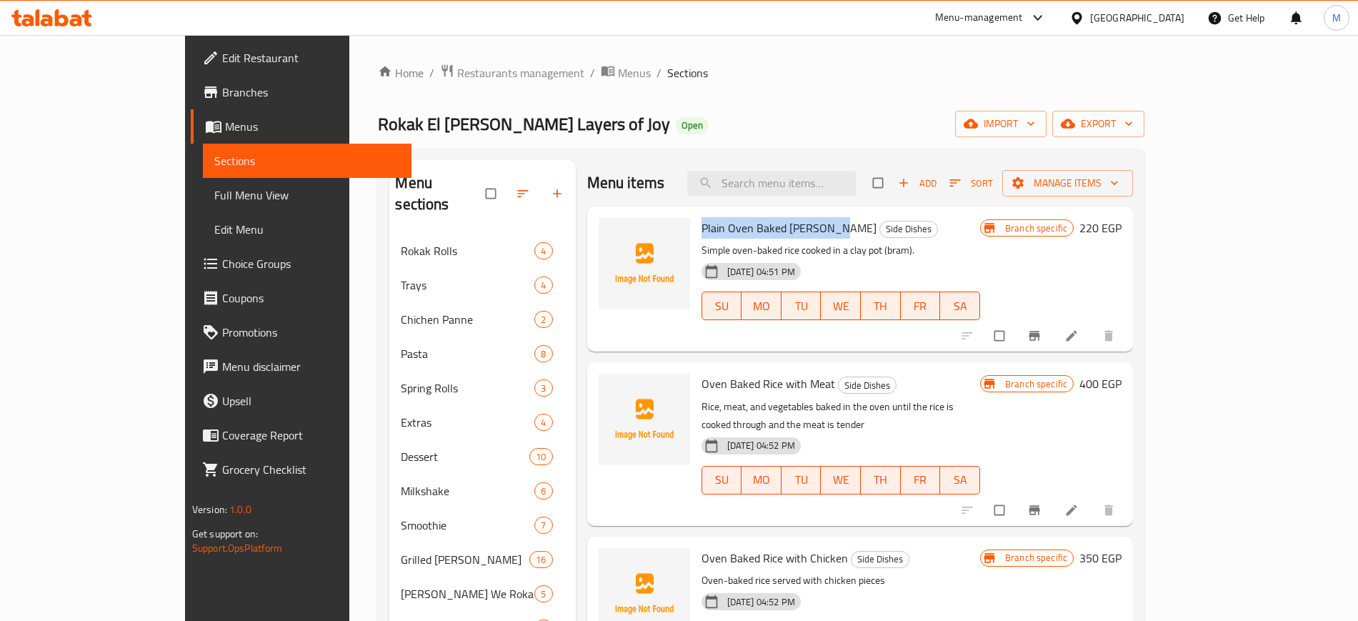
drag, startPoint x: 649, startPoint y: 228, endPoint x: 789, endPoint y: 234, distance: 140.8
click at [789, 234] on div "Plain Oven Baked [PERSON_NAME] Side Dishes Simple oven-baked rice cooked in a c…" at bounding box center [841, 279] width 290 height 134
copy span "Plain Oven Baked [PERSON_NAME]"
click at [610, 231] on icon "upload picture" at bounding box center [617, 238] width 14 height 14
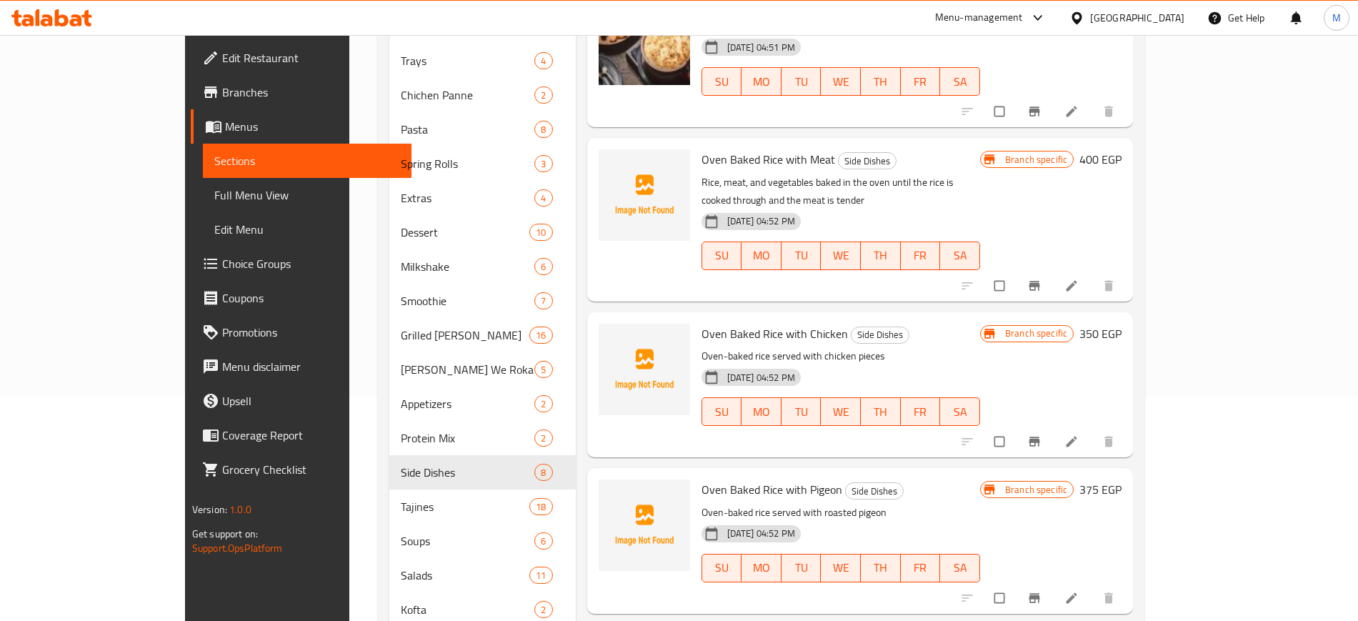
scroll to position [34, 0]
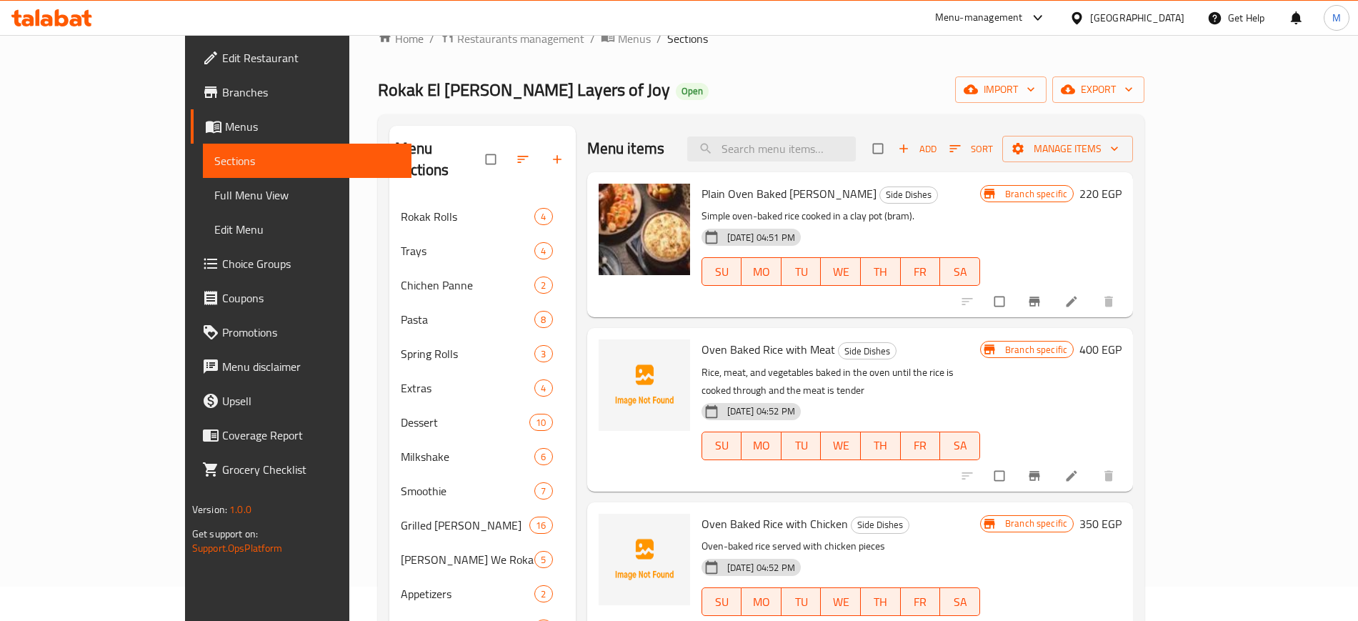
click at [631, 108] on div "Home / Restaurants management / Menus / Sections Rokak El [PERSON_NAME] Layers …" at bounding box center [761, 500] width 767 height 942
click at [611, 355] on icon "upload picture" at bounding box center [617, 359] width 12 height 11
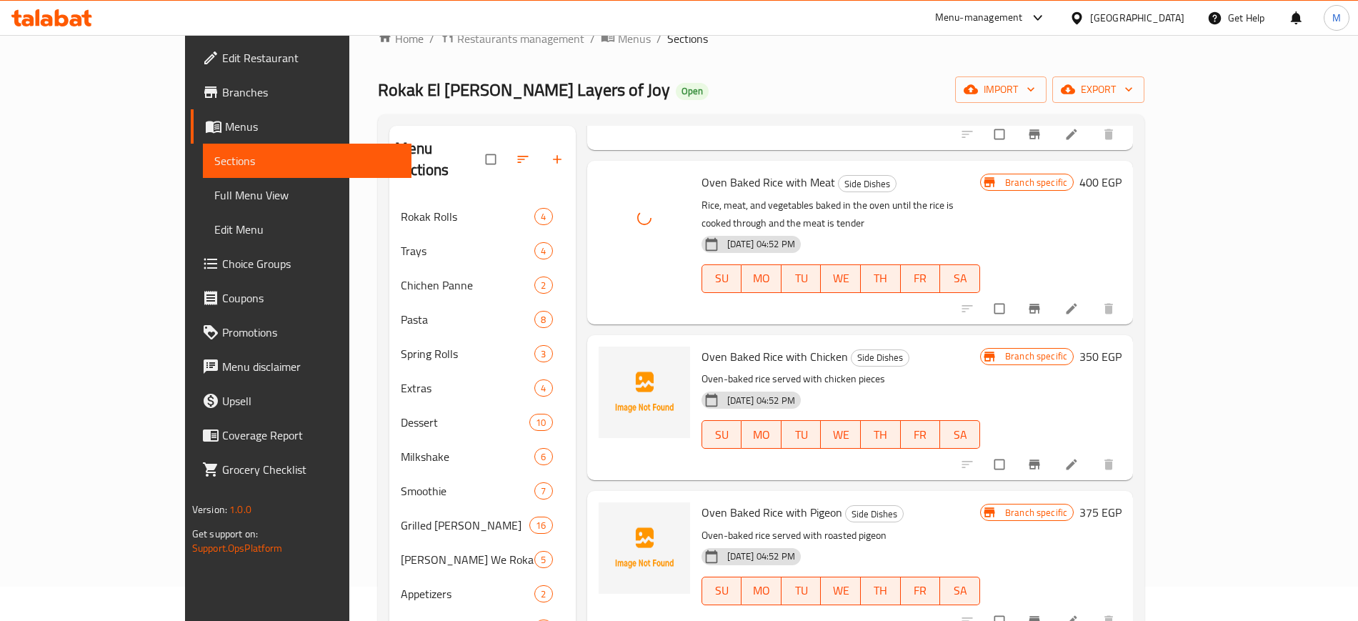
scroll to position [179, 0]
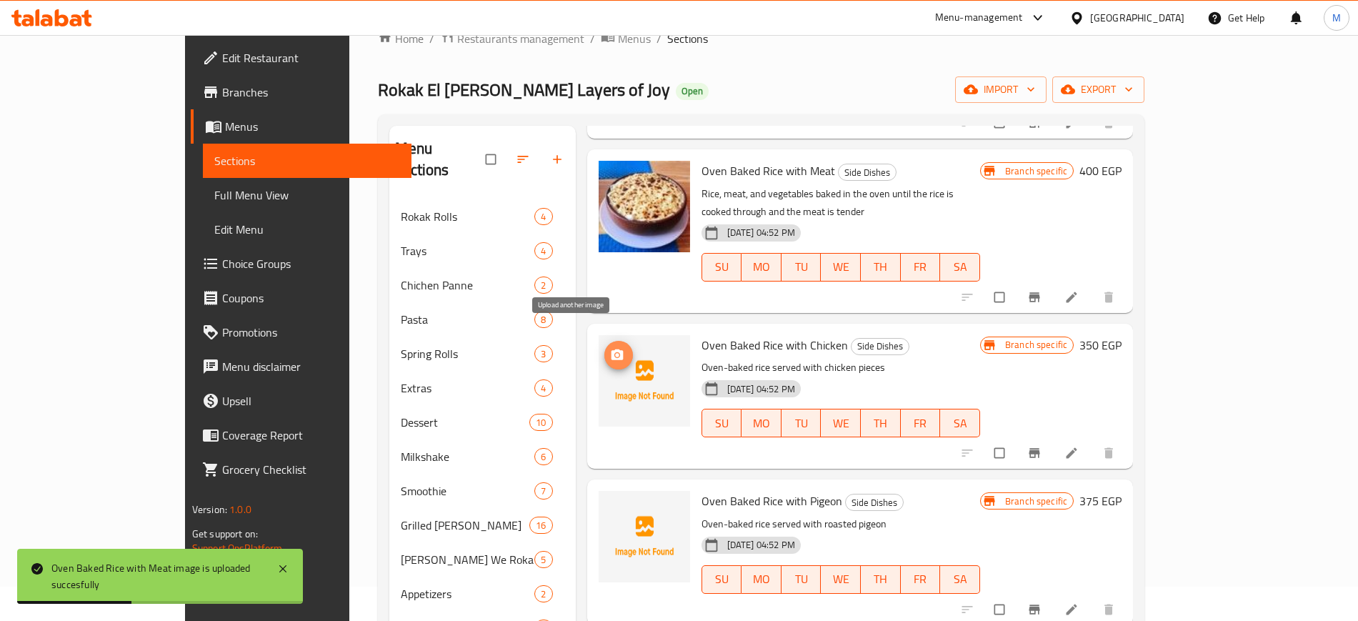
click at [615, 353] on circle "upload picture" at bounding box center [617, 355] width 4 height 4
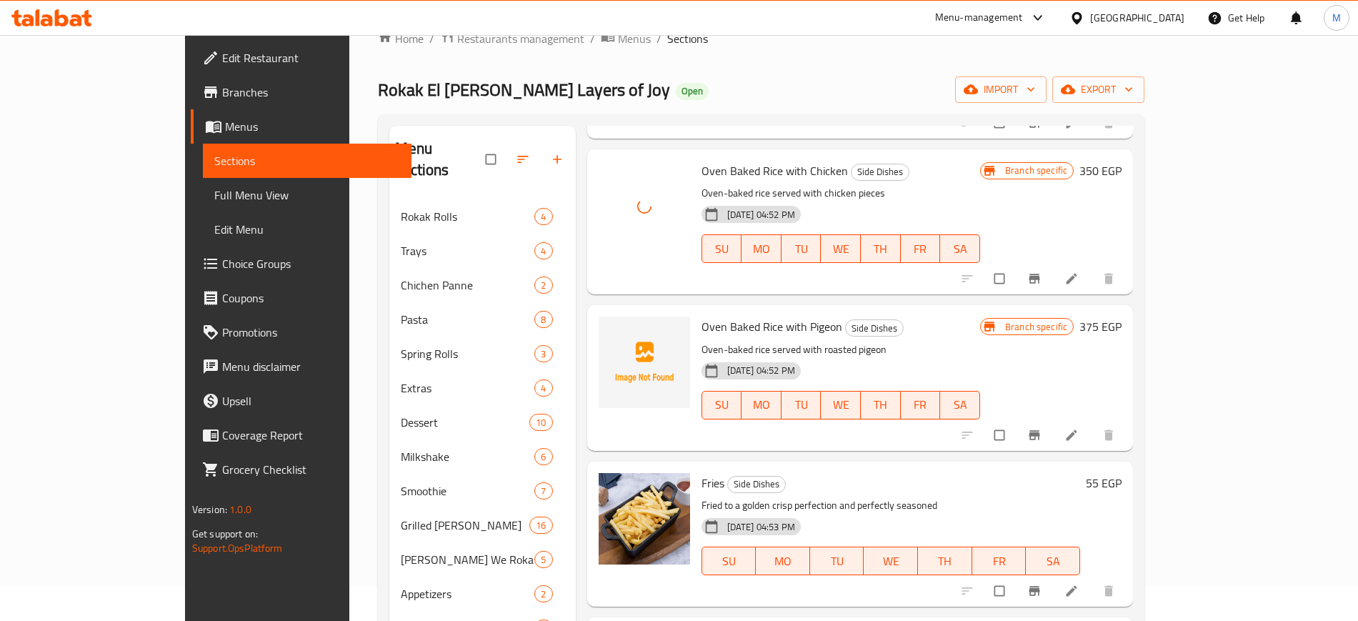
scroll to position [357, 0]
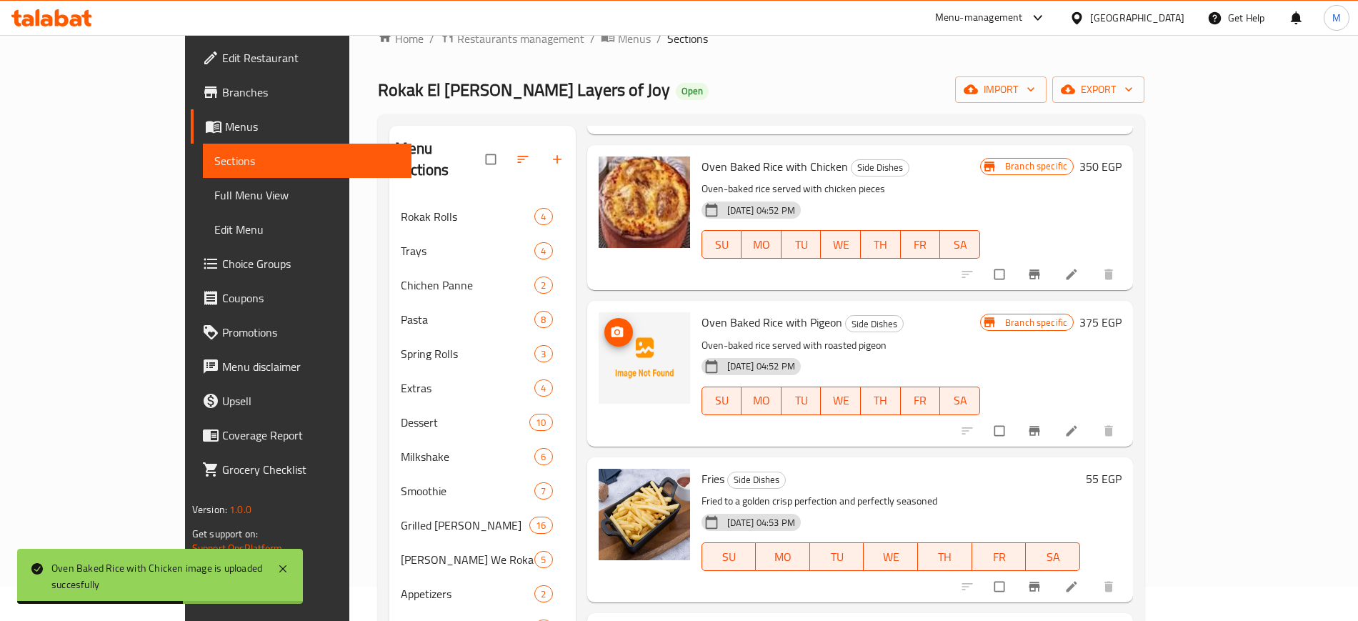
click at [604, 325] on span "upload picture" at bounding box center [618, 332] width 29 height 14
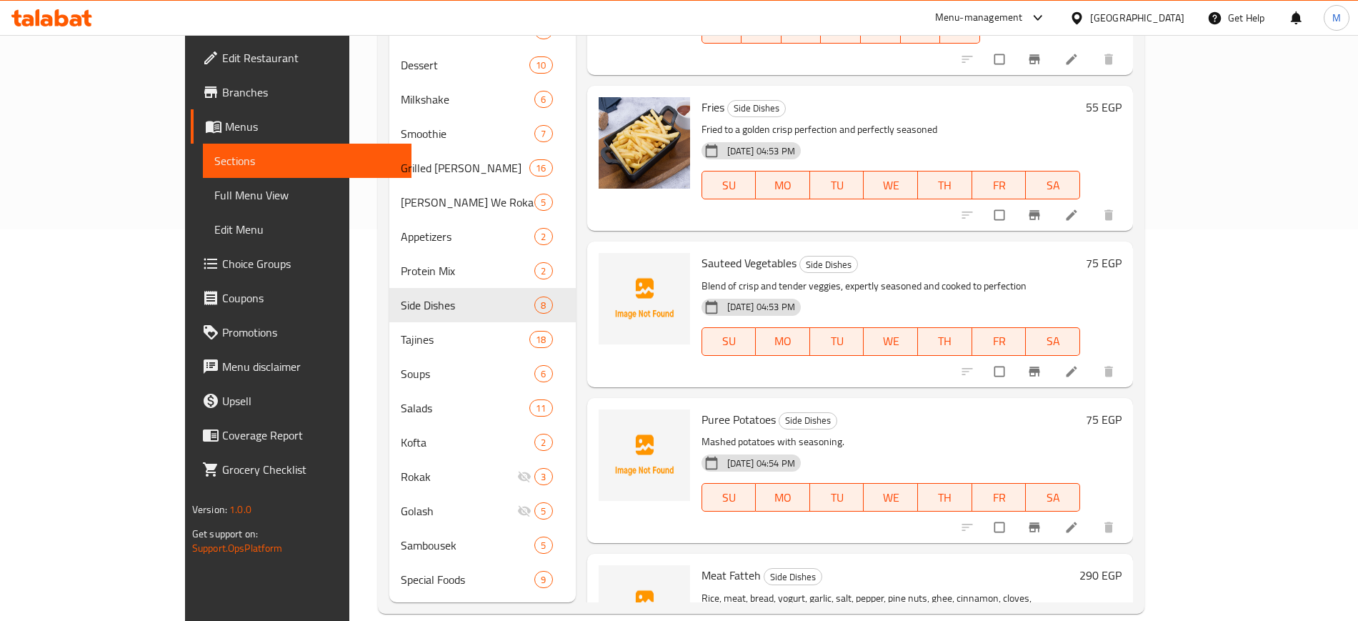
scroll to position [383, 0]
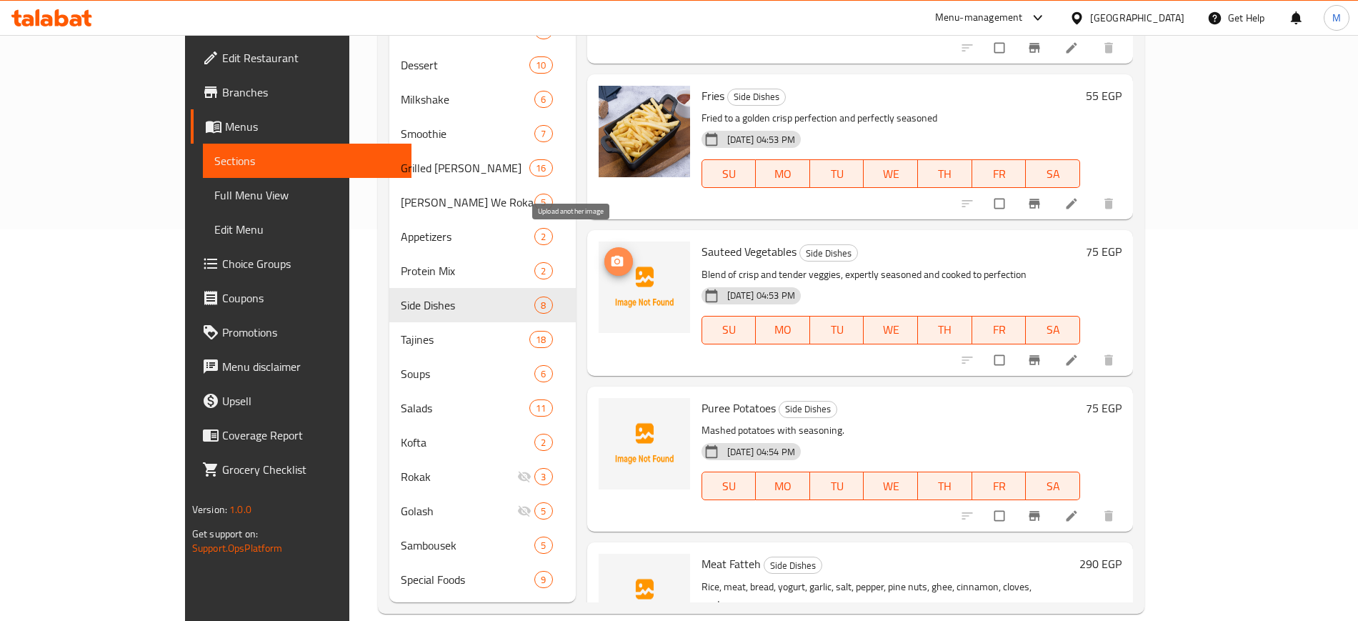
click at [604, 247] on button "upload picture" at bounding box center [618, 261] width 29 height 29
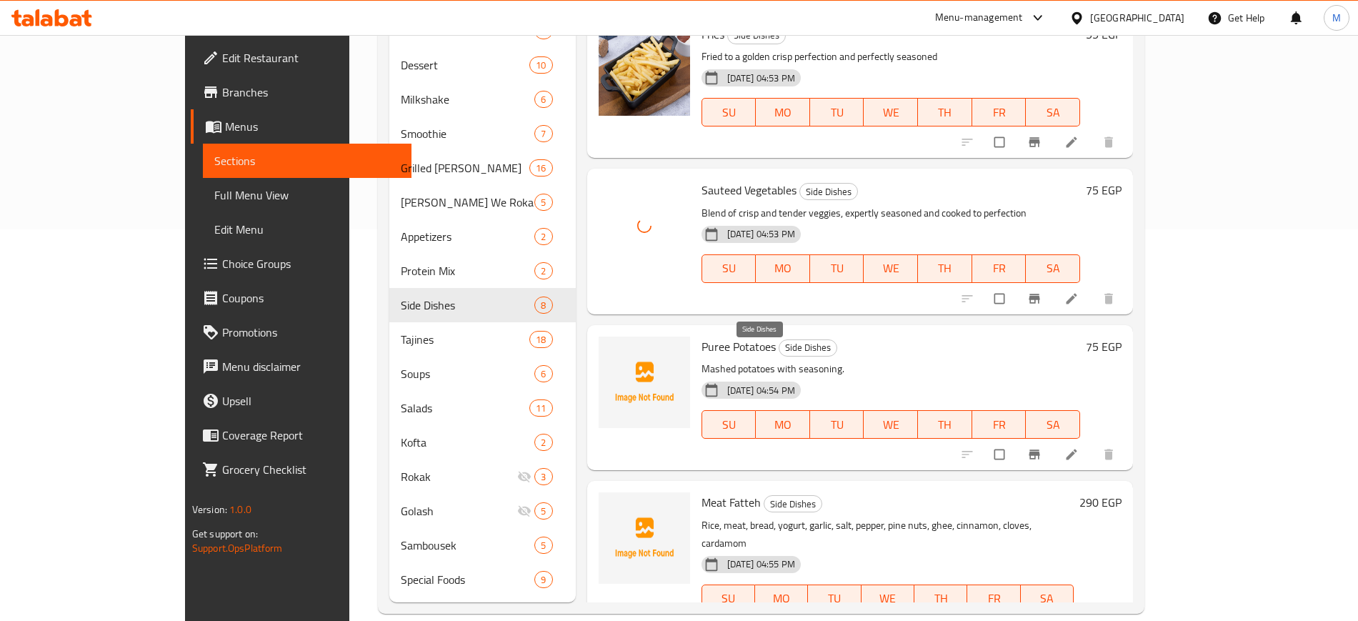
scroll to position [472, 0]
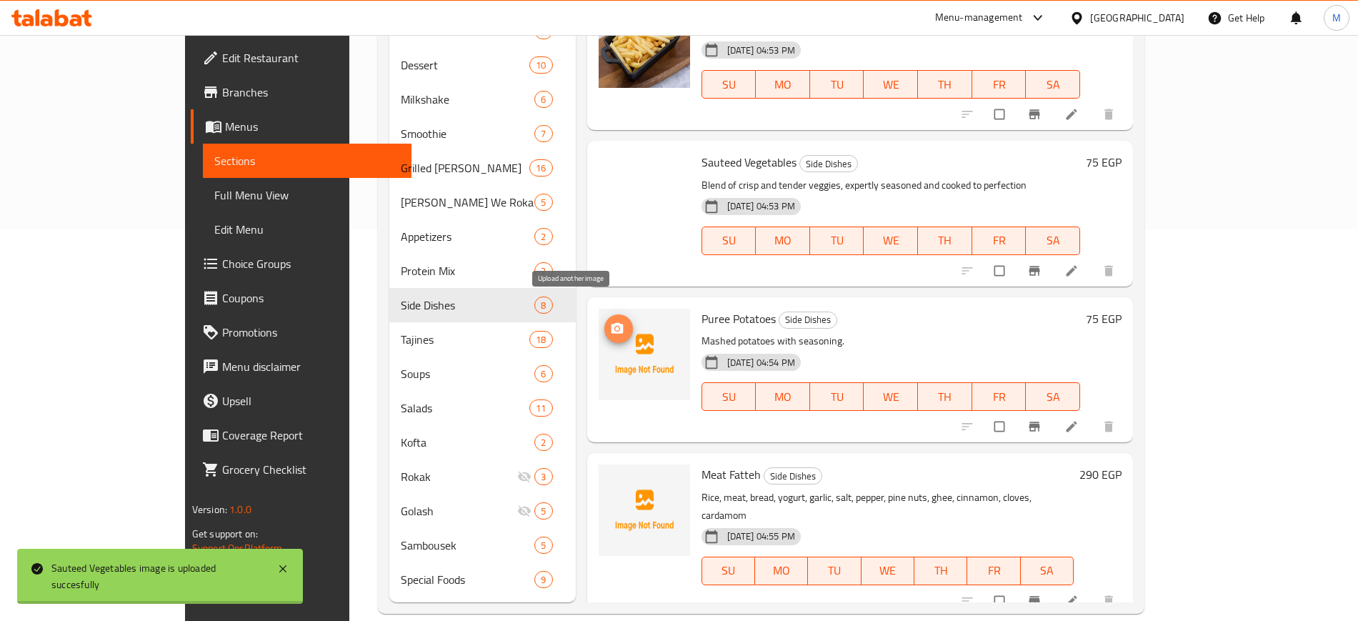
click at [610, 321] on icon "upload picture" at bounding box center [617, 328] width 14 height 14
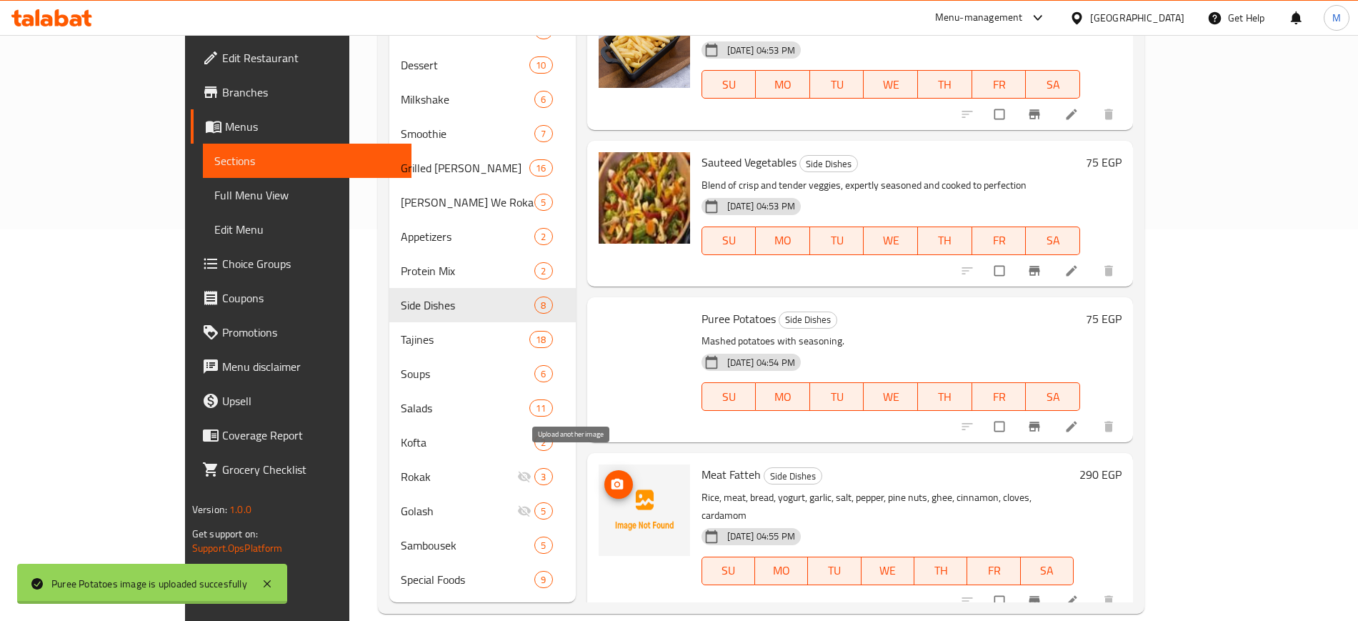
click at [610, 477] on icon "upload picture" at bounding box center [617, 484] width 14 height 14
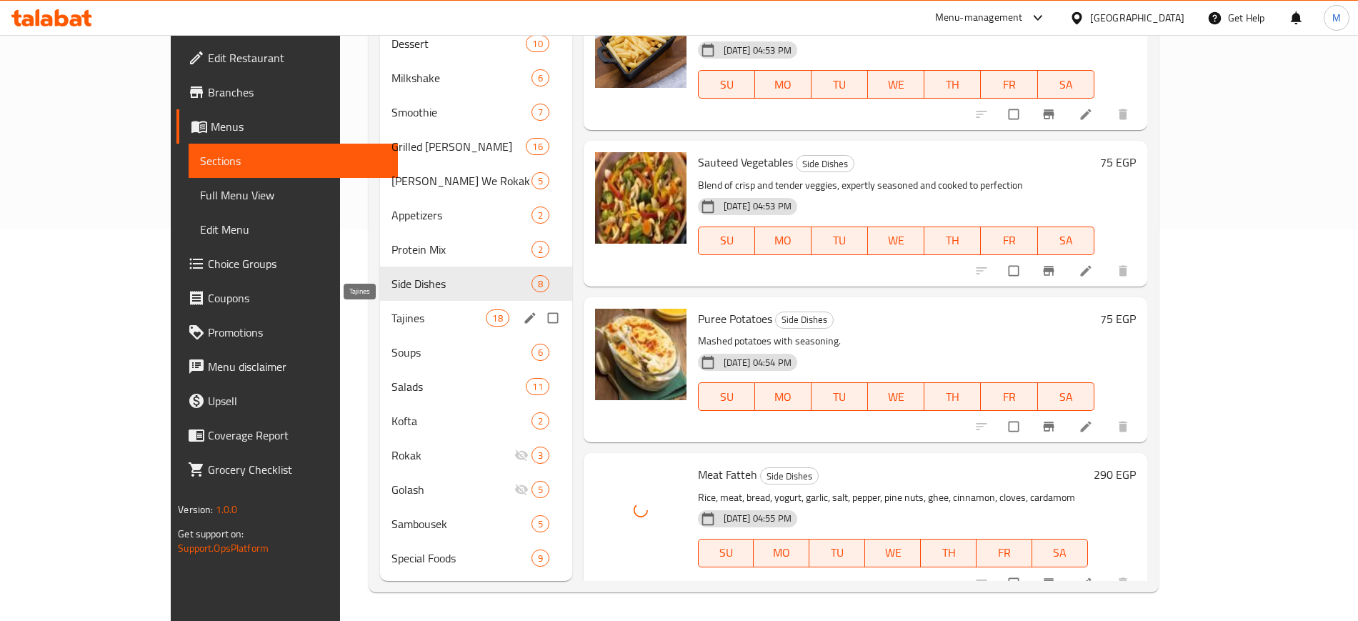
click at [391, 319] on span "Tajines" at bounding box center [438, 317] width 94 height 17
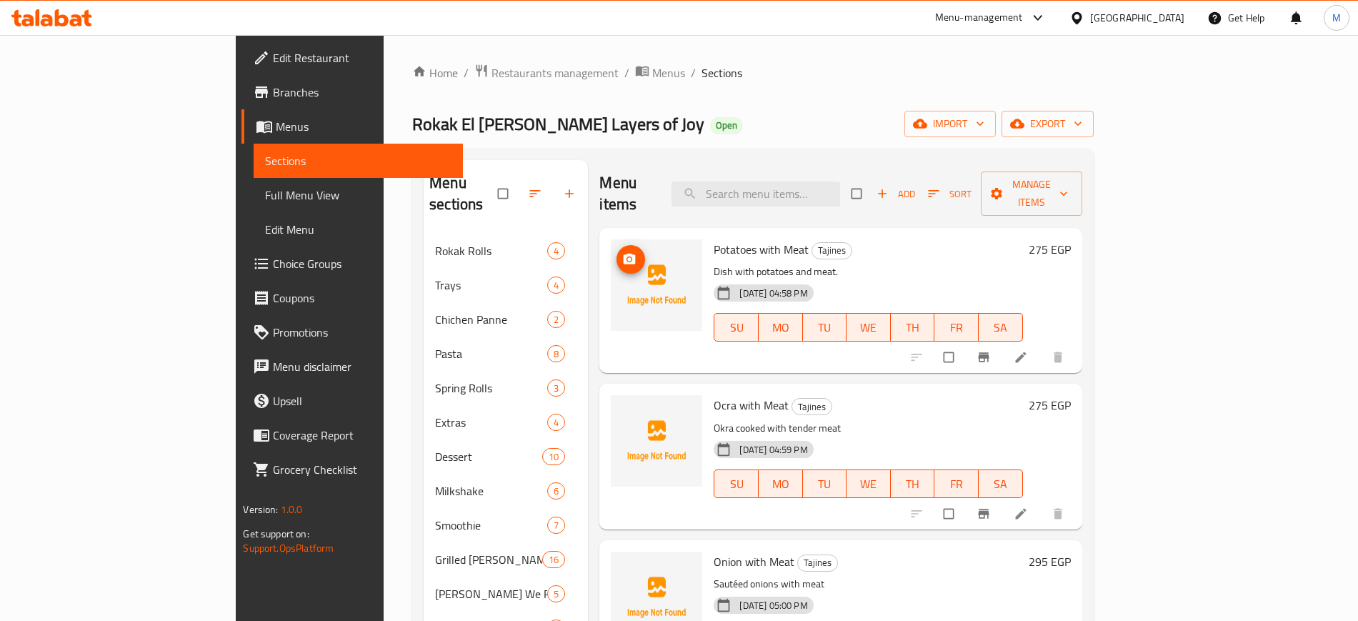
click at [616, 252] on span "upload picture" at bounding box center [630, 259] width 29 height 14
click at [622, 252] on icon "upload picture" at bounding box center [629, 259] width 14 height 14
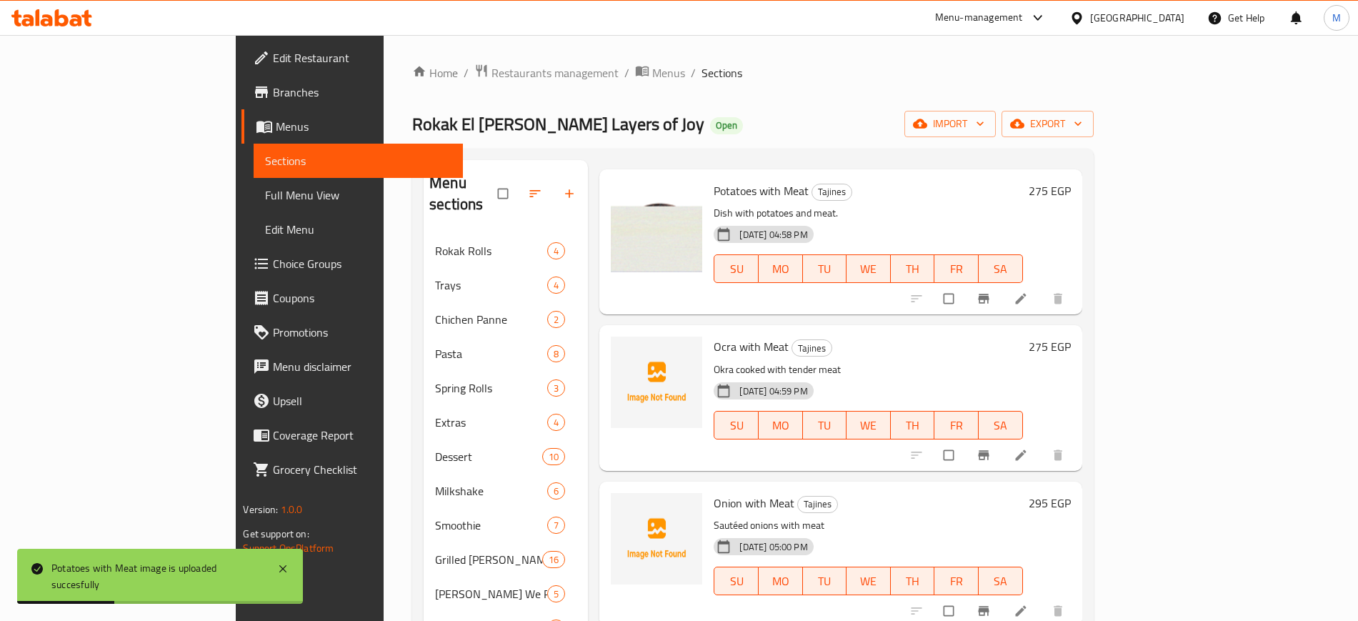
scroll to position [89, 0]
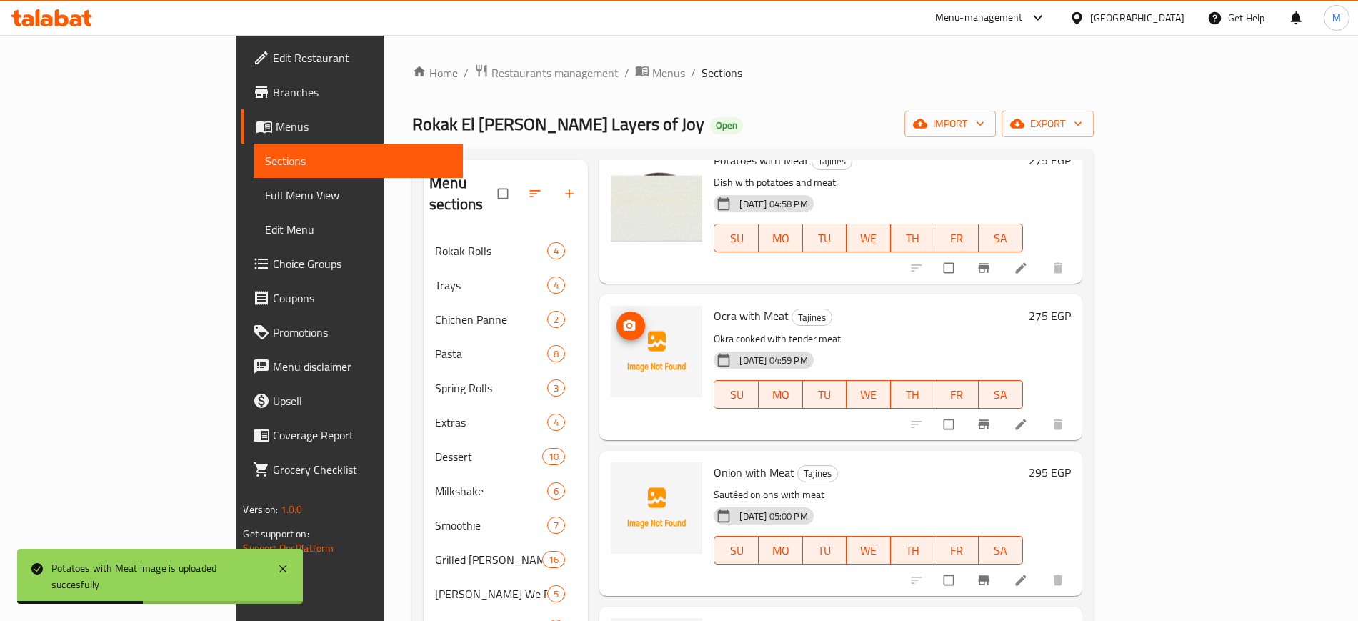
click at [616, 319] on span "upload picture" at bounding box center [630, 326] width 29 height 14
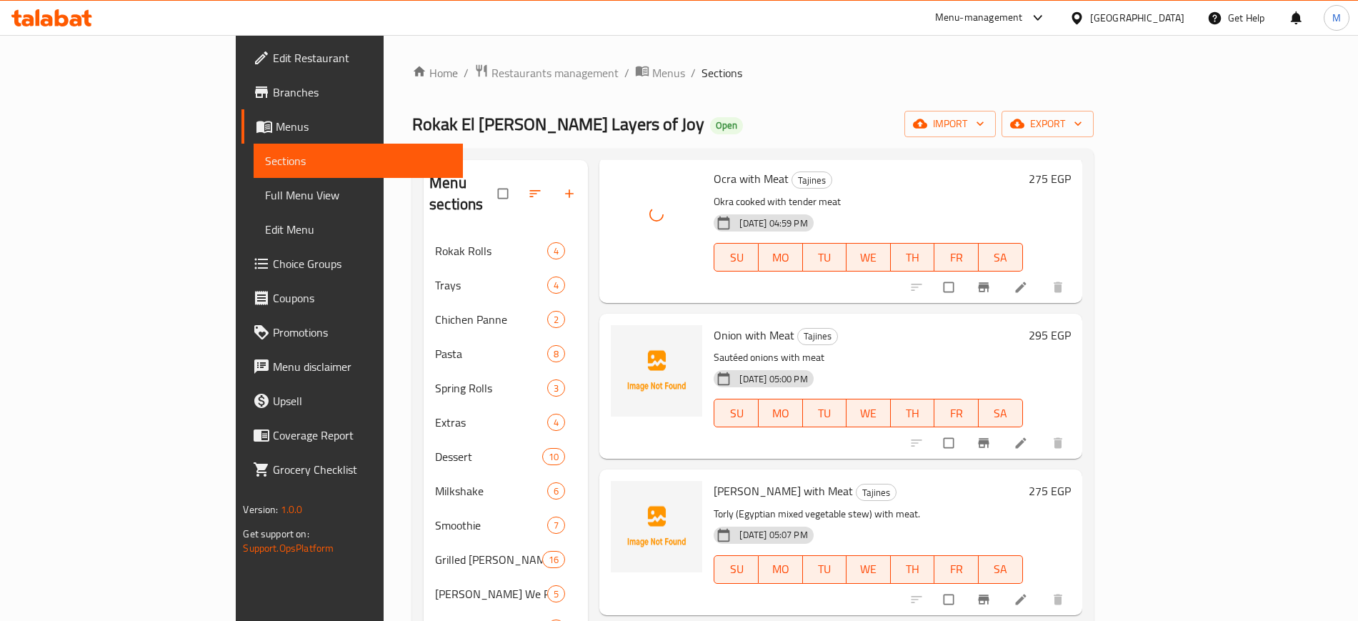
scroll to position [268, 0]
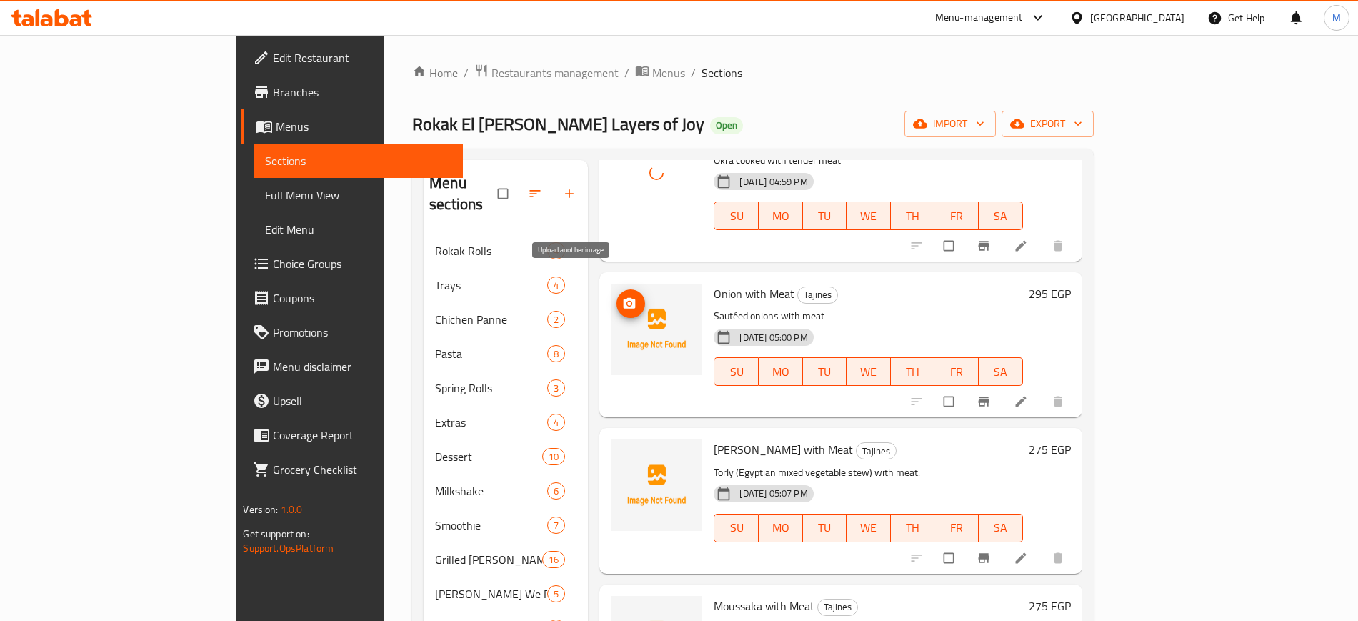
click at [624, 297] on icon "upload picture" at bounding box center [630, 302] width 12 height 11
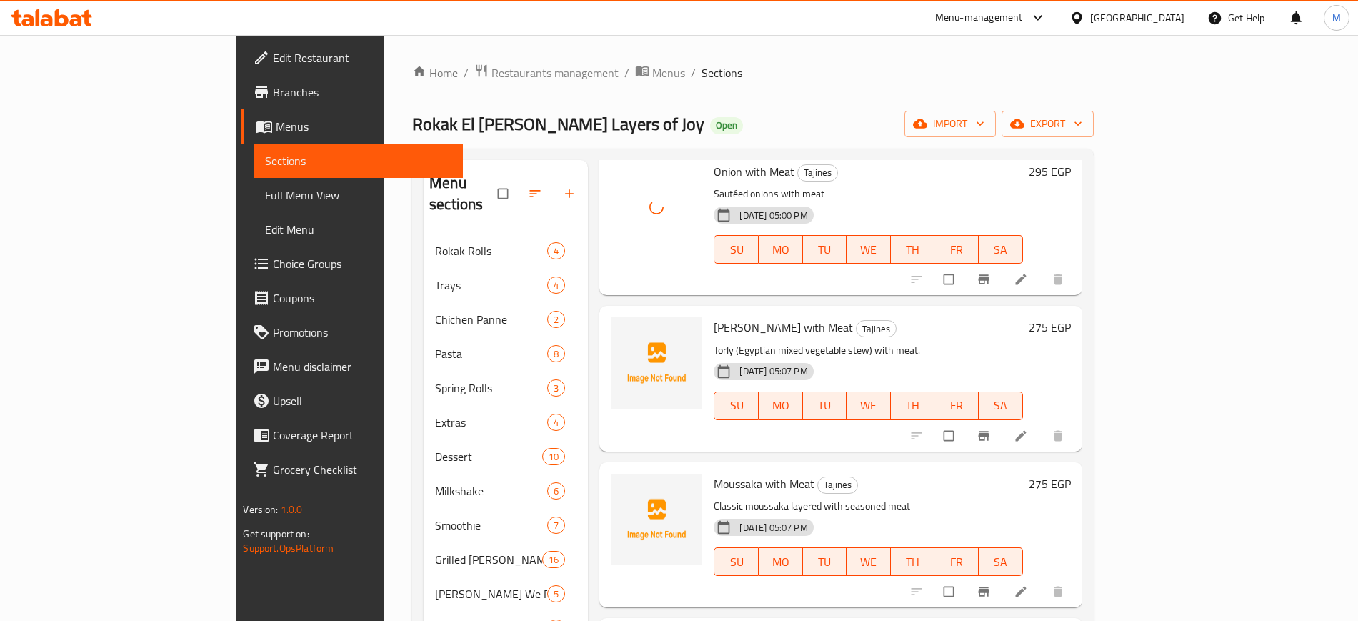
scroll to position [446, 0]
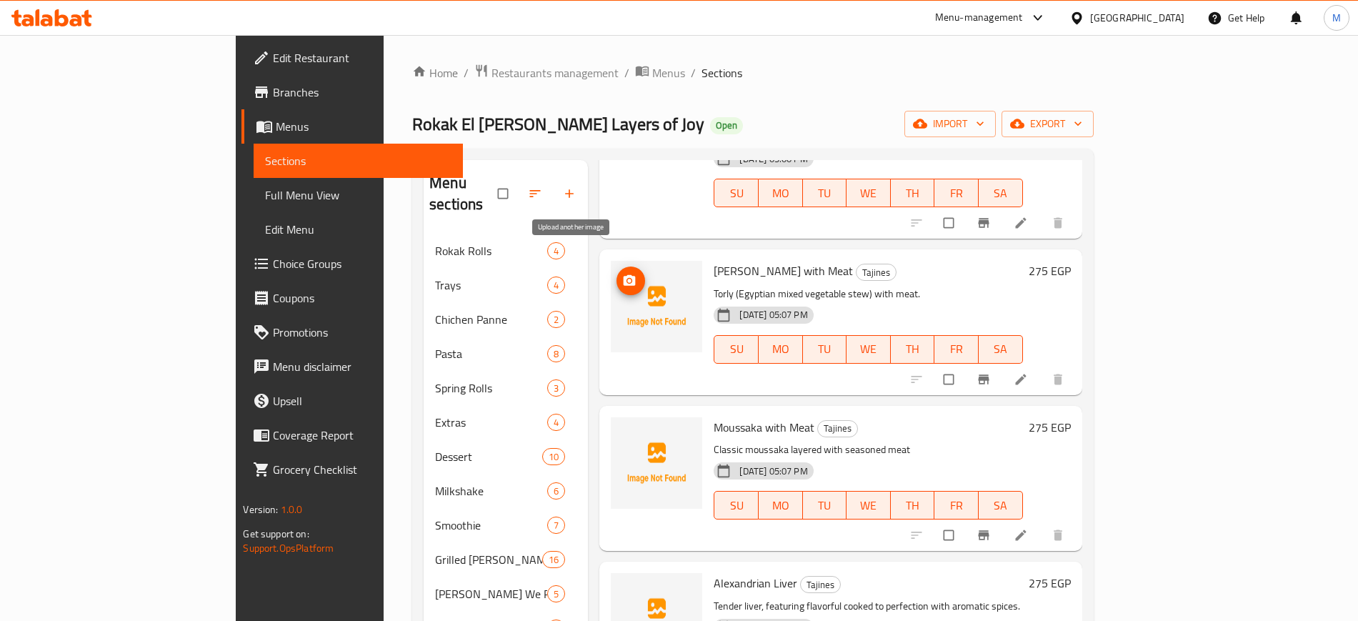
click at [616, 274] on span "upload picture" at bounding box center [630, 281] width 29 height 14
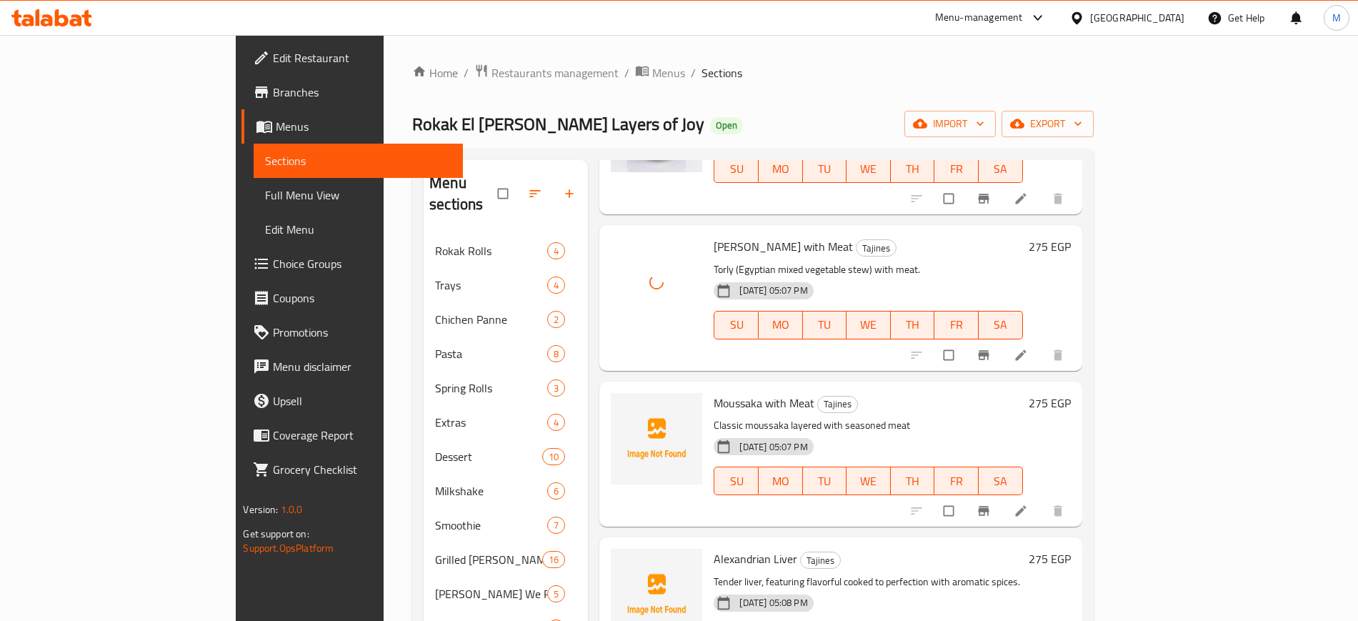
scroll to position [536, 0]
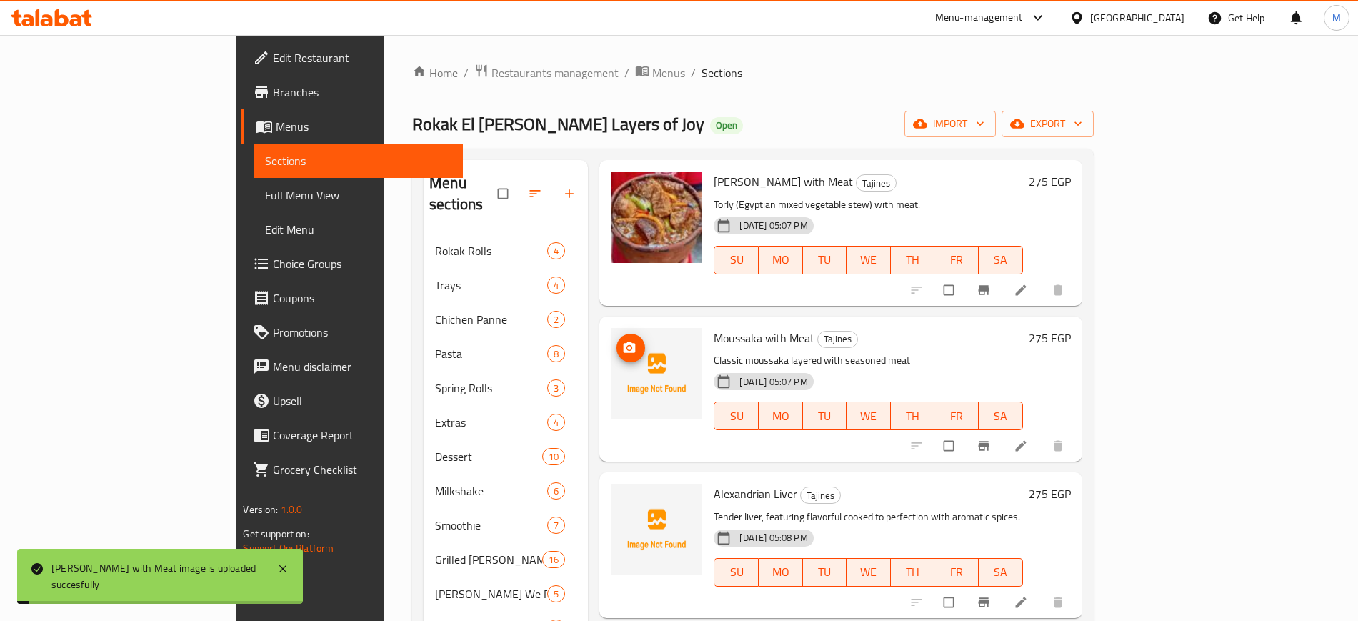
click at [622, 341] on icon "upload picture" at bounding box center [629, 348] width 14 height 14
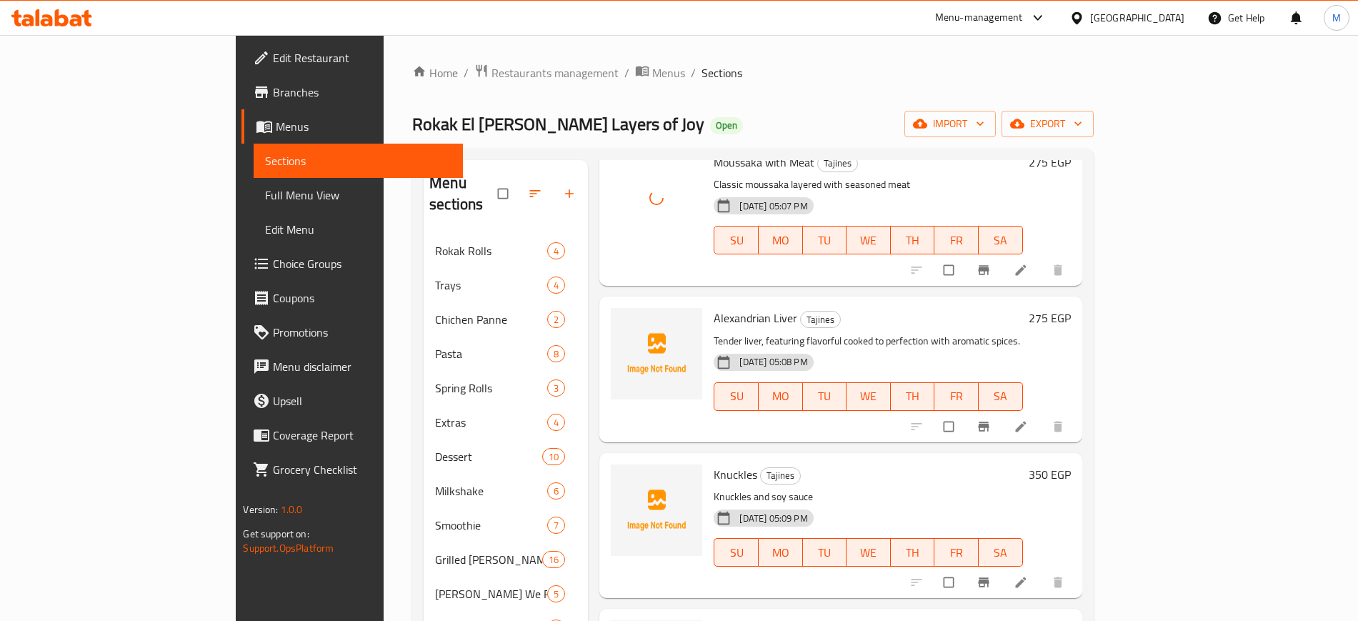
scroll to position [714, 0]
click at [622, 318] on icon "upload picture" at bounding box center [629, 325] width 14 height 14
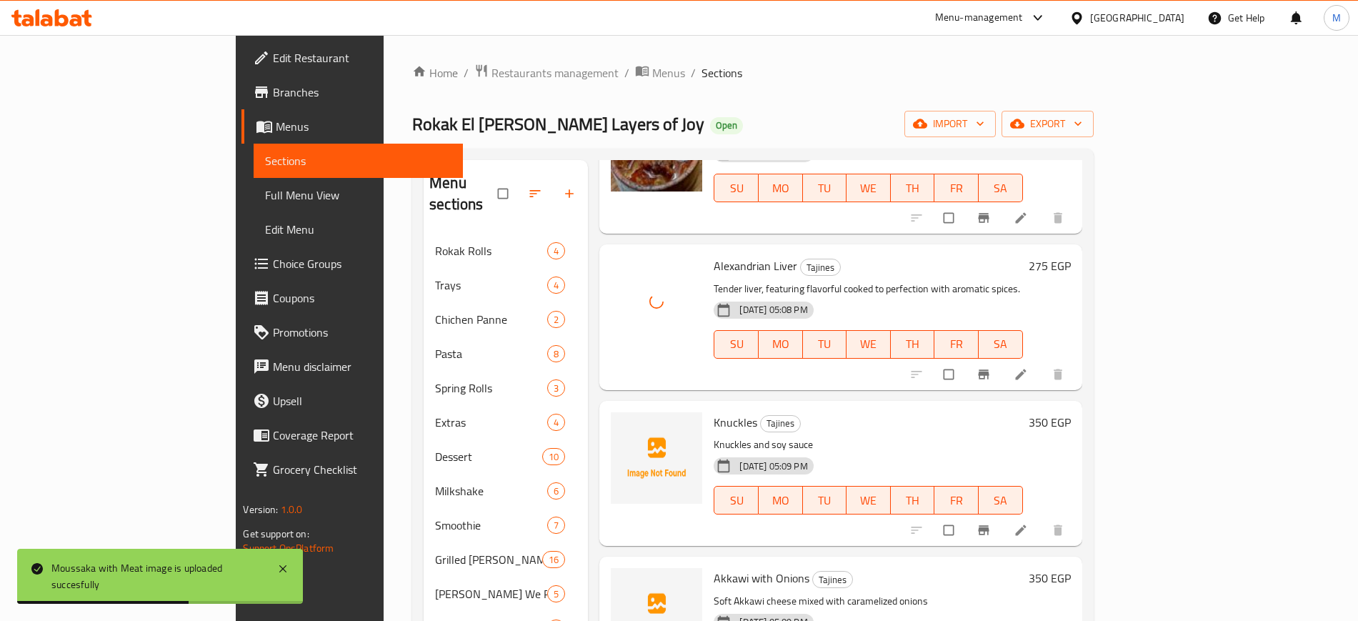
scroll to position [893, 0]
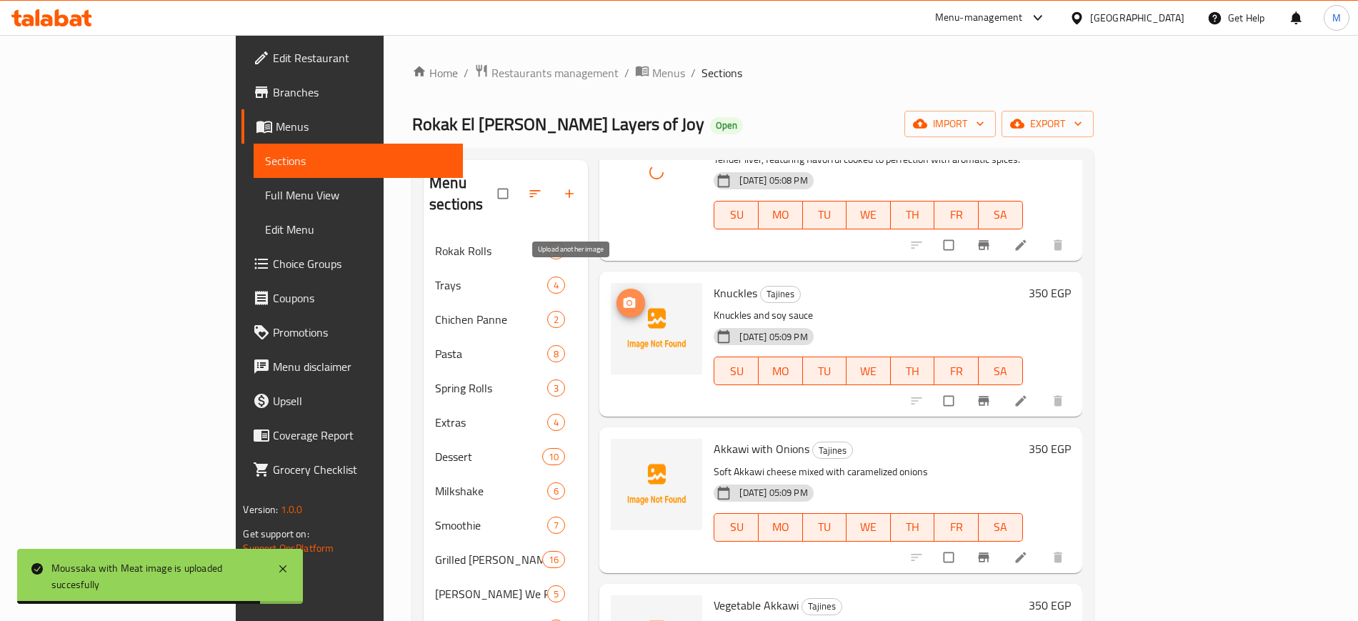
click at [624, 296] on icon "upload picture" at bounding box center [630, 301] width 12 height 11
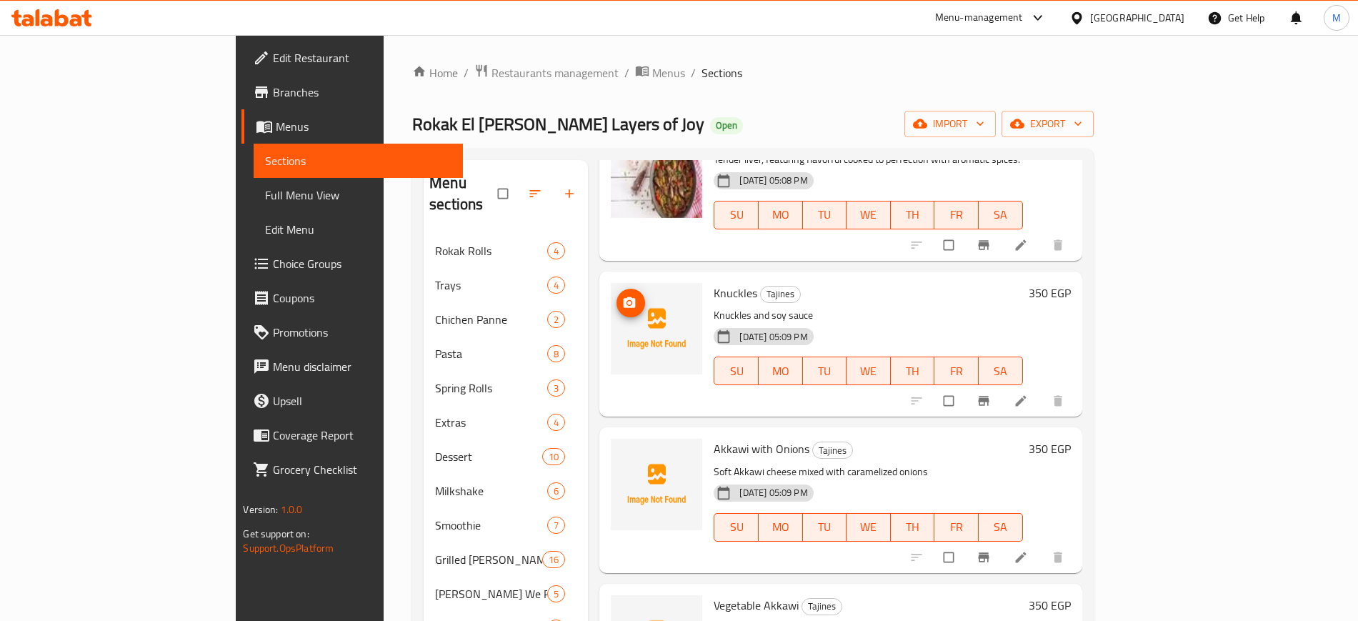
click at [616, 296] on span "upload picture" at bounding box center [630, 303] width 29 height 14
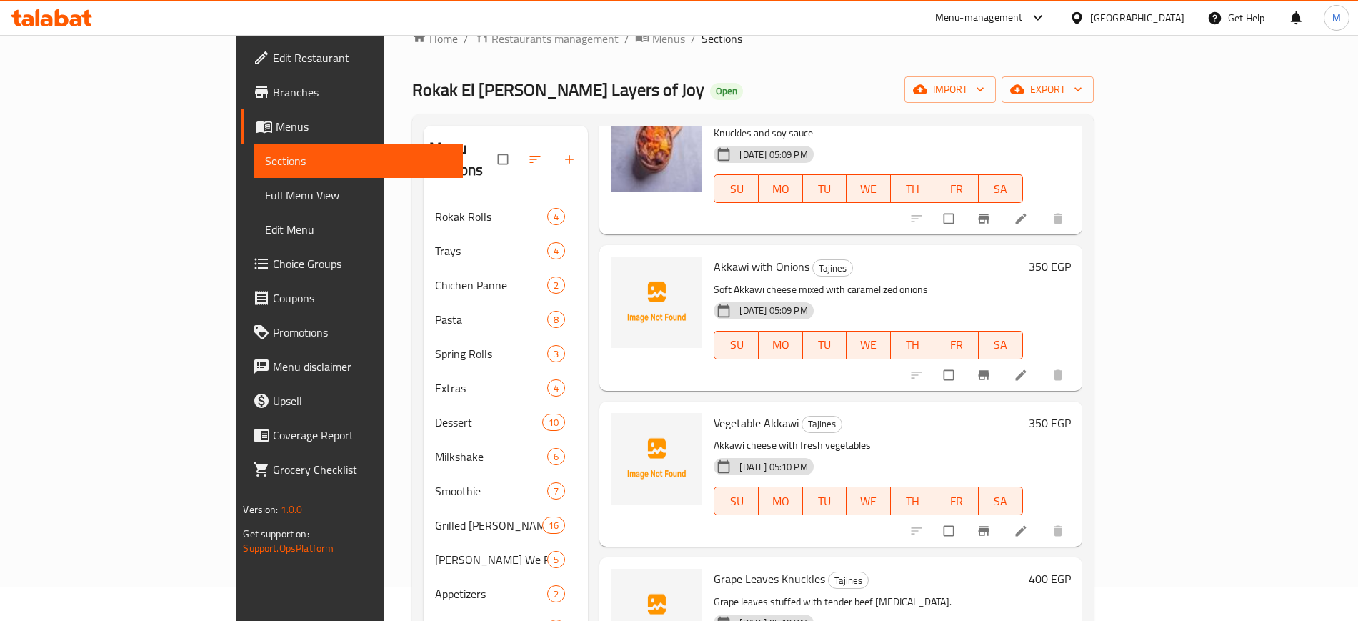
scroll to position [1072, 0]
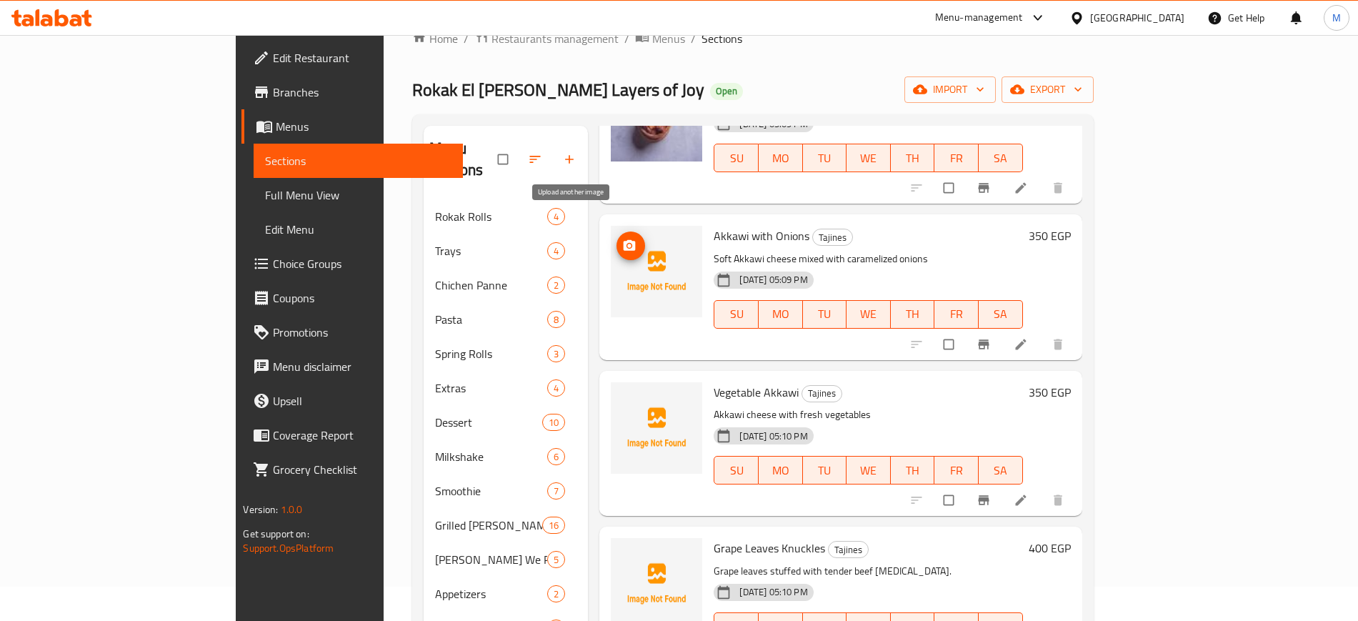
click at [624, 240] on icon "upload picture" at bounding box center [630, 245] width 12 height 11
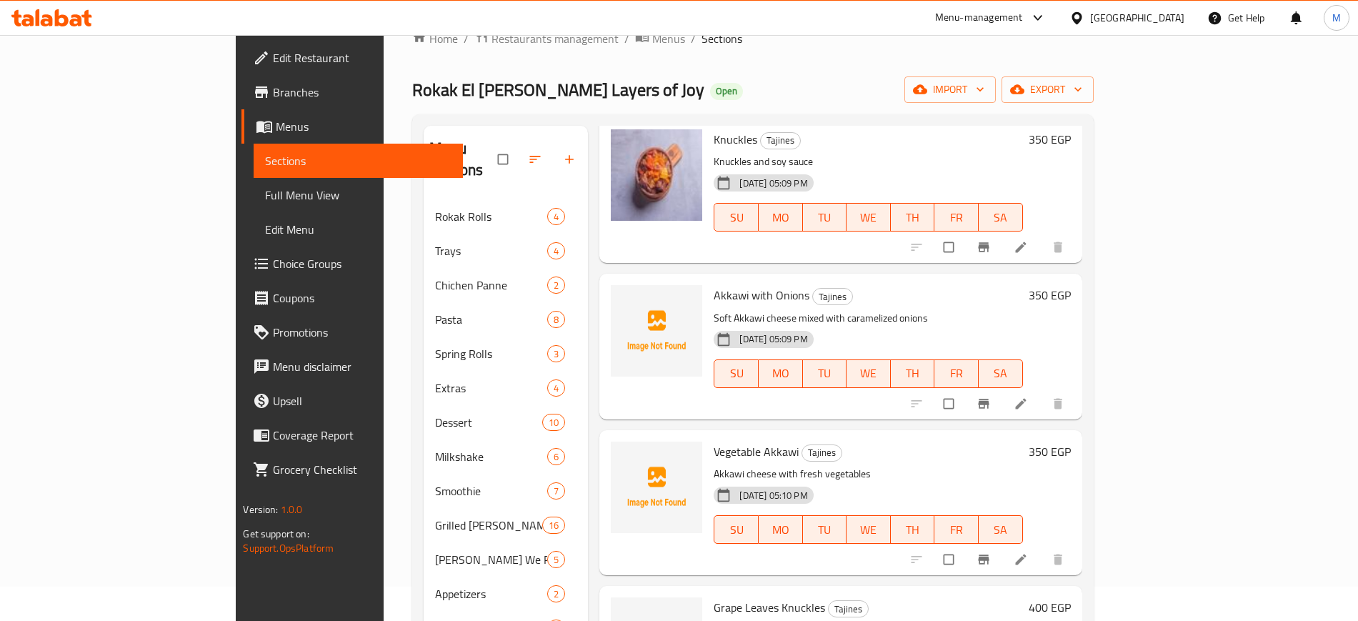
scroll to position [982, 0]
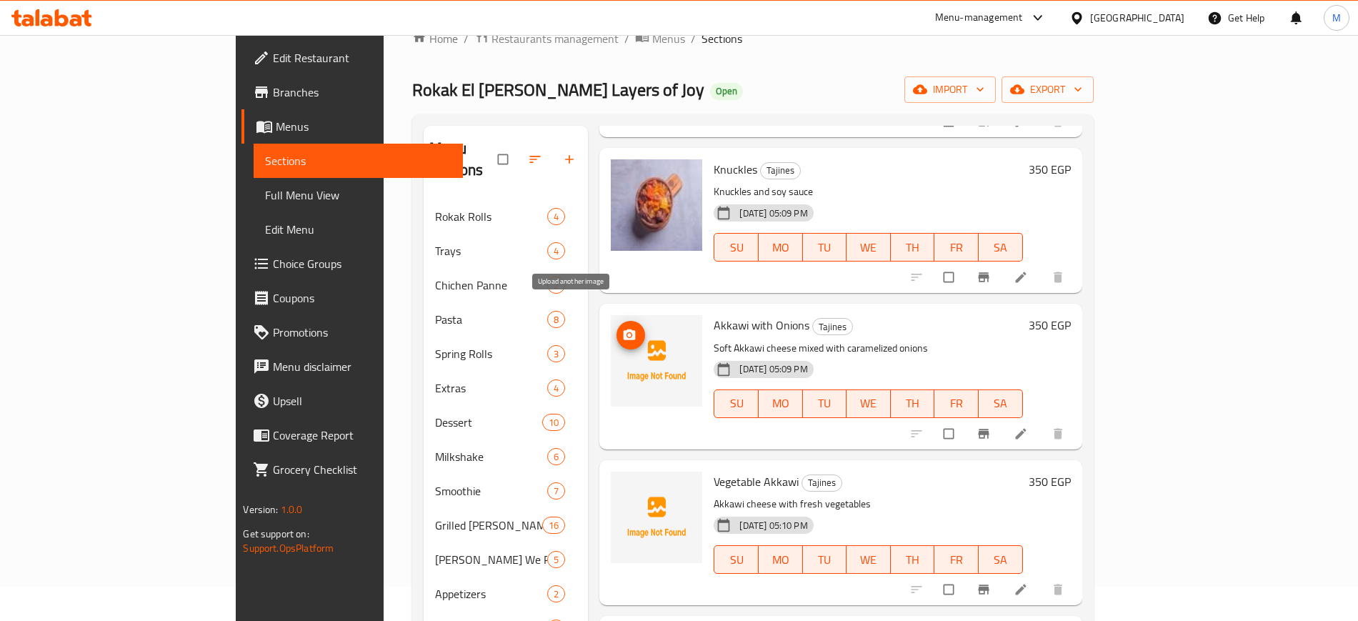
click at [624, 329] on icon "upload picture" at bounding box center [630, 334] width 12 height 11
